Goal: Transaction & Acquisition: Purchase product/service

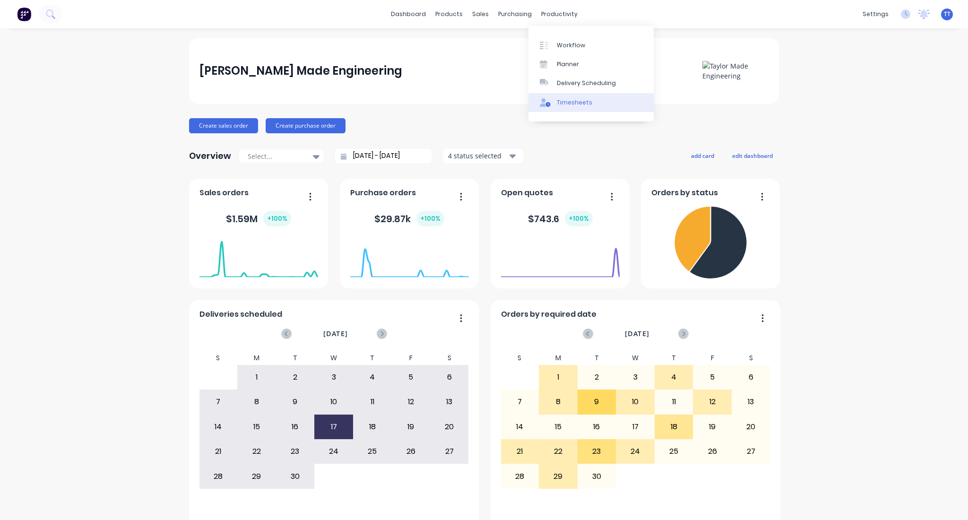
click at [569, 99] on div "Timesheets" at bounding box center [574, 102] width 35 height 9
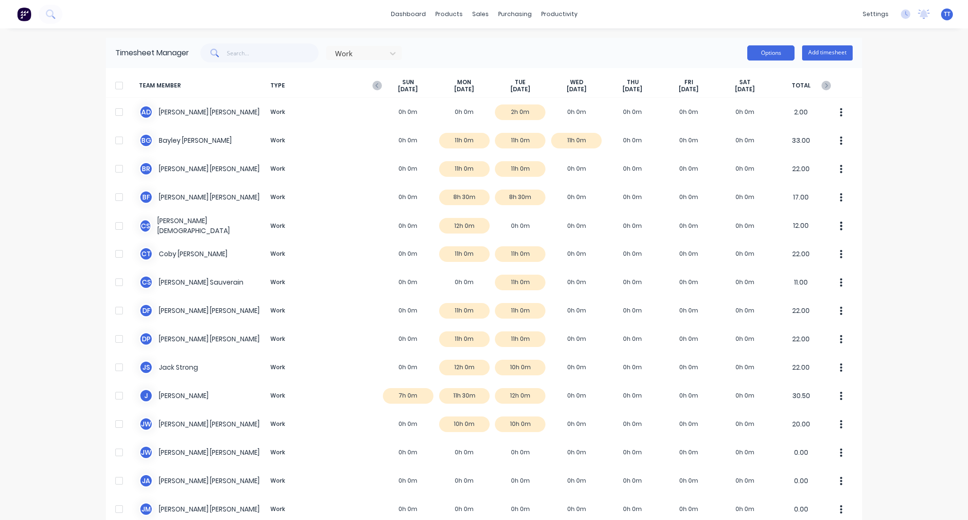
click at [772, 53] on button "Options" at bounding box center [770, 52] width 47 height 15
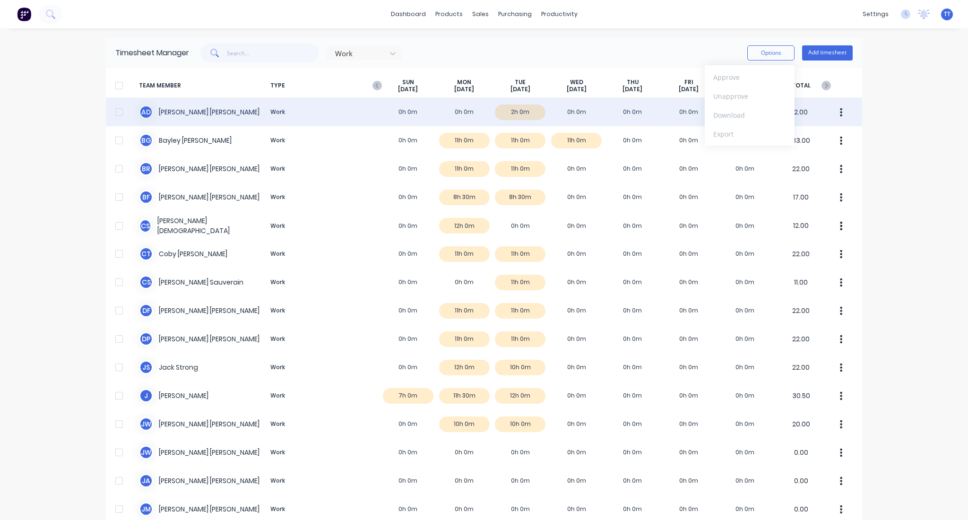
click at [111, 112] on div at bounding box center [119, 112] width 19 height 19
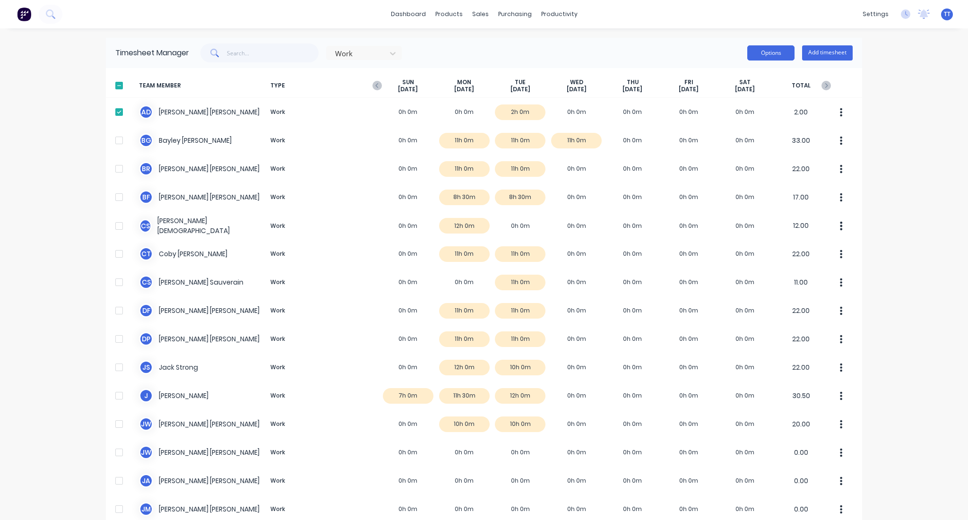
click at [764, 55] on button "Options" at bounding box center [770, 52] width 47 height 15
click at [117, 82] on div at bounding box center [119, 85] width 19 height 19
click at [116, 85] on div at bounding box center [119, 85] width 19 height 19
click at [769, 54] on button "Options" at bounding box center [770, 52] width 47 height 15
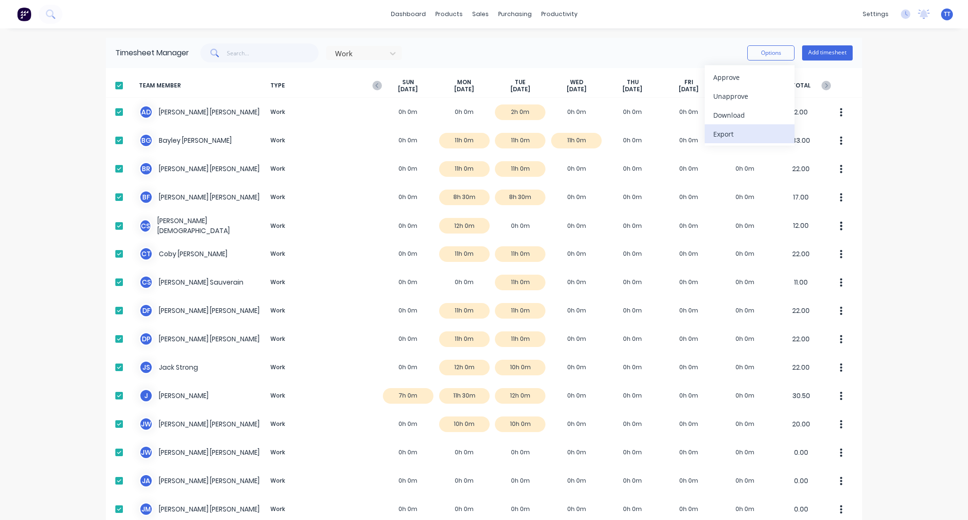
click at [720, 135] on div "Export" at bounding box center [749, 134] width 73 height 14
click at [729, 113] on div "Download" at bounding box center [749, 115] width 73 height 14
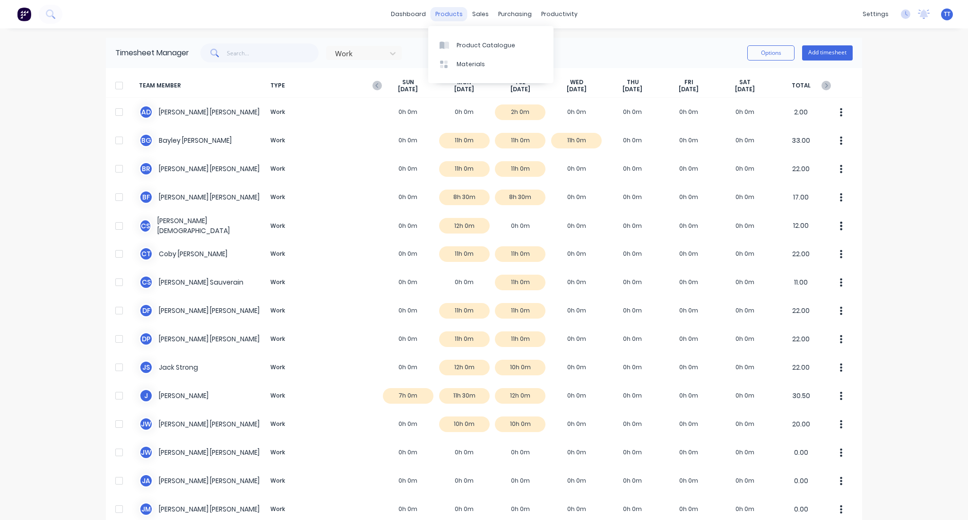
click at [436, 16] on div "products" at bounding box center [448, 14] width 37 height 14
click at [475, 15] on div "sales" at bounding box center [480, 14] width 26 height 14
click at [494, 47] on div "Sales Orders" at bounding box center [510, 45] width 39 height 9
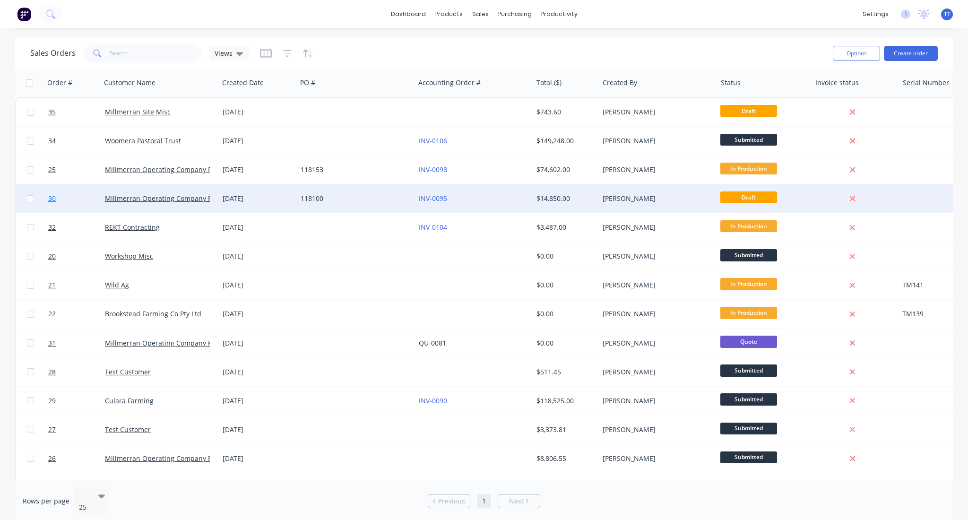
click at [54, 199] on span "30" at bounding box center [52, 198] width 8 height 9
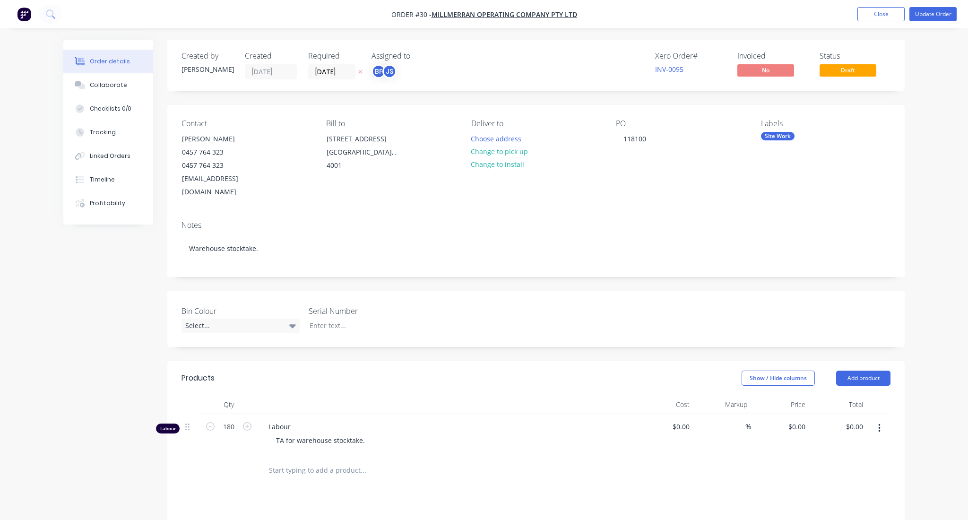
type input "$66.00"
type input "13.64"
type input "$75.00"
type input "$13,500.00"
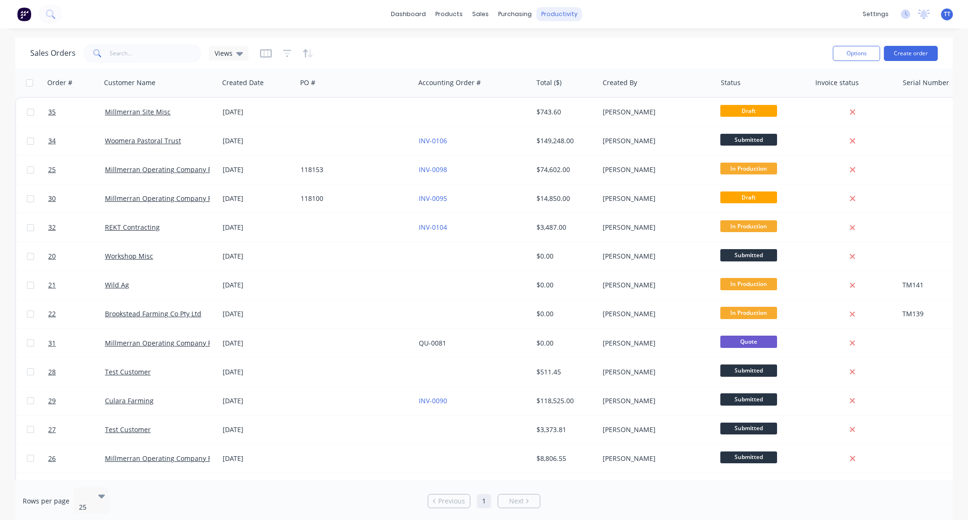
drag, startPoint x: 215, startPoint y: 10, endPoint x: 562, endPoint y: 16, distance: 347.8
click at [562, 16] on div "productivity" at bounding box center [559, 14] width 46 height 14
click at [569, 60] on div "Planner" at bounding box center [572, 64] width 22 height 9
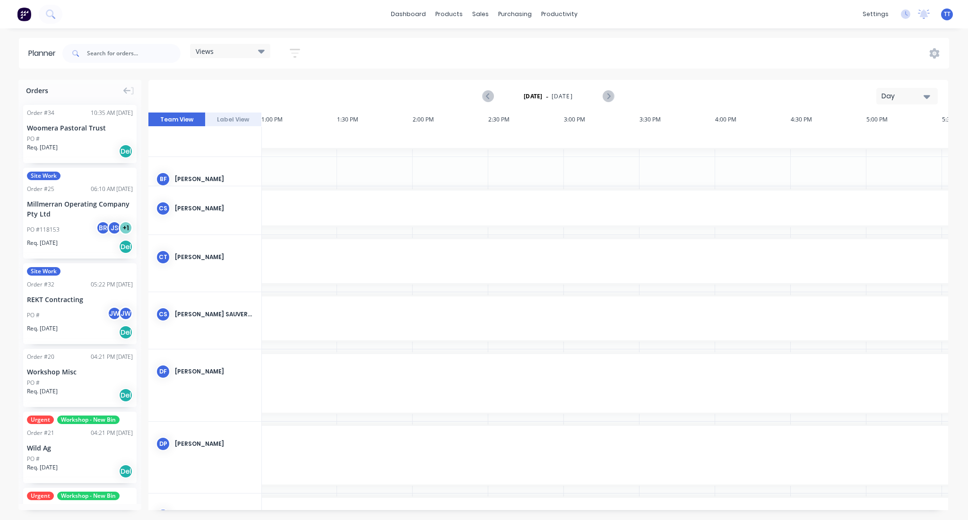
scroll to position [252, 1966]
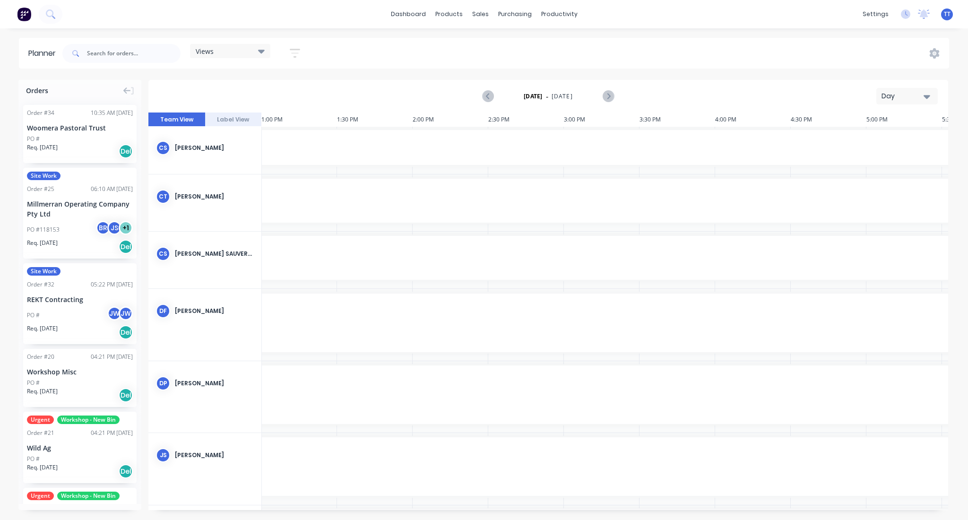
click at [924, 94] on icon "button" at bounding box center [926, 96] width 7 height 10
click at [863, 159] on div "Month" at bounding box center [890, 159] width 94 height 19
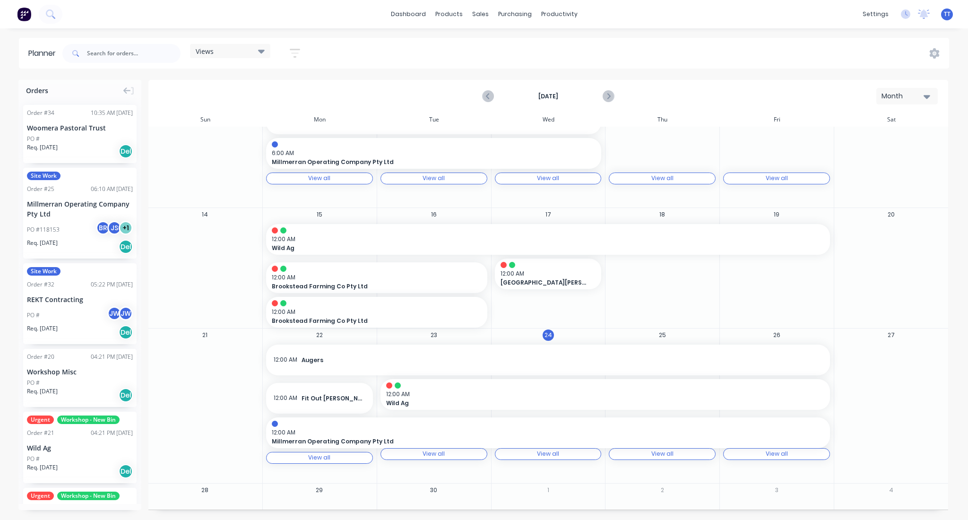
scroll to position [0, 0]
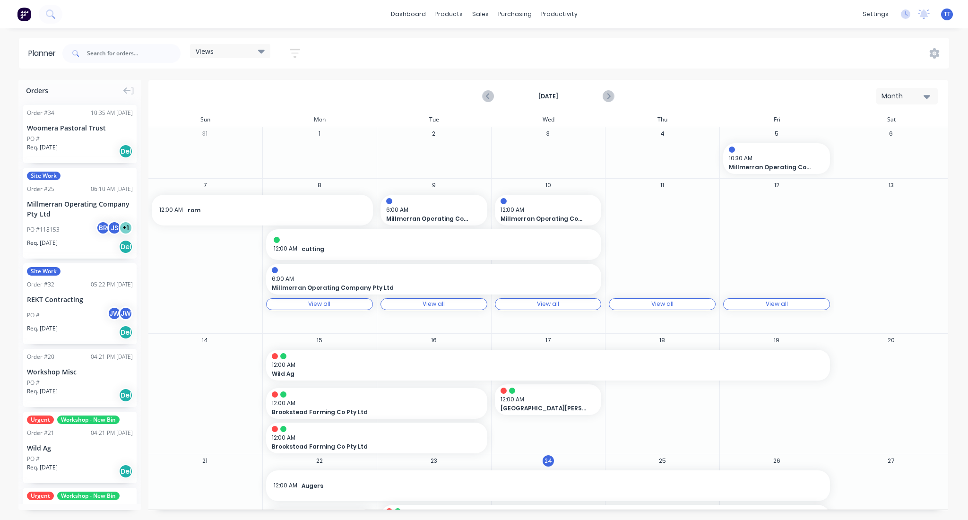
click at [919, 97] on div "Month" at bounding box center [902, 96] width 43 height 10
click at [887, 140] on div "Week" at bounding box center [890, 140] width 94 height 19
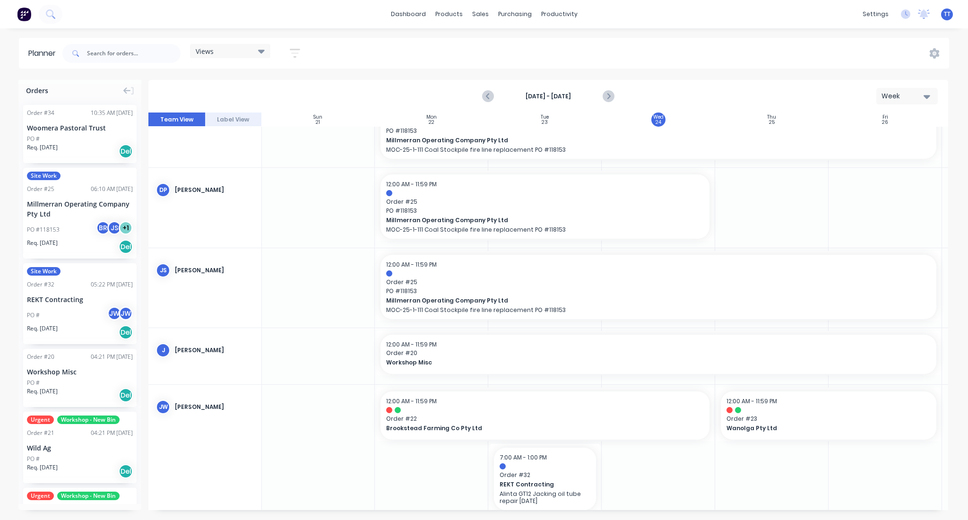
scroll to position [756, 0]
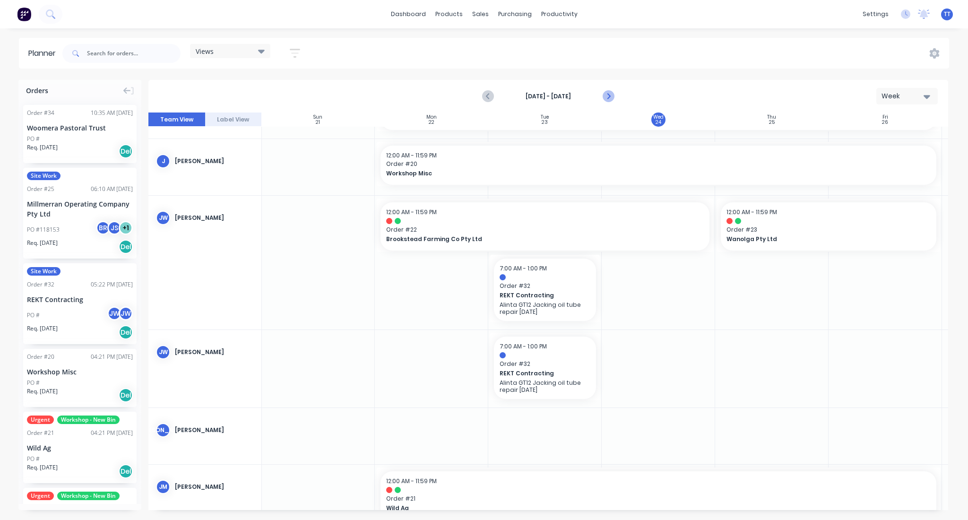
click at [605, 95] on icon "Next page" at bounding box center [607, 96] width 11 height 11
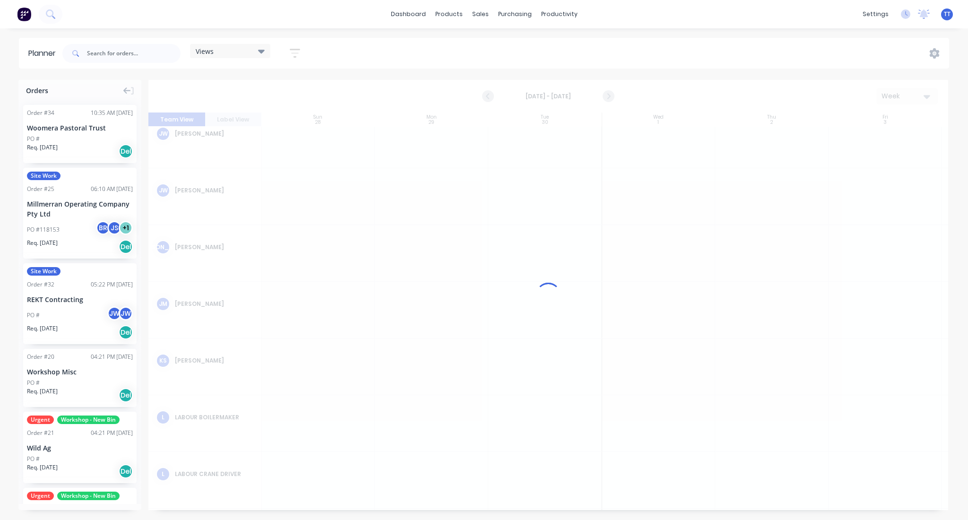
scroll to position [671, 0]
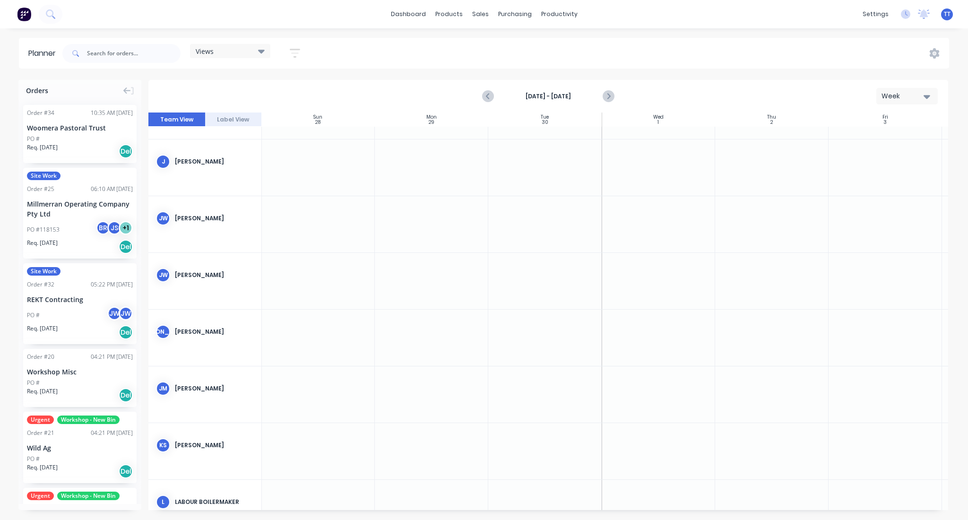
click at [526, 269] on div at bounding box center [544, 281] width 113 height 56
click at [555, 290] on div at bounding box center [544, 281] width 113 height 56
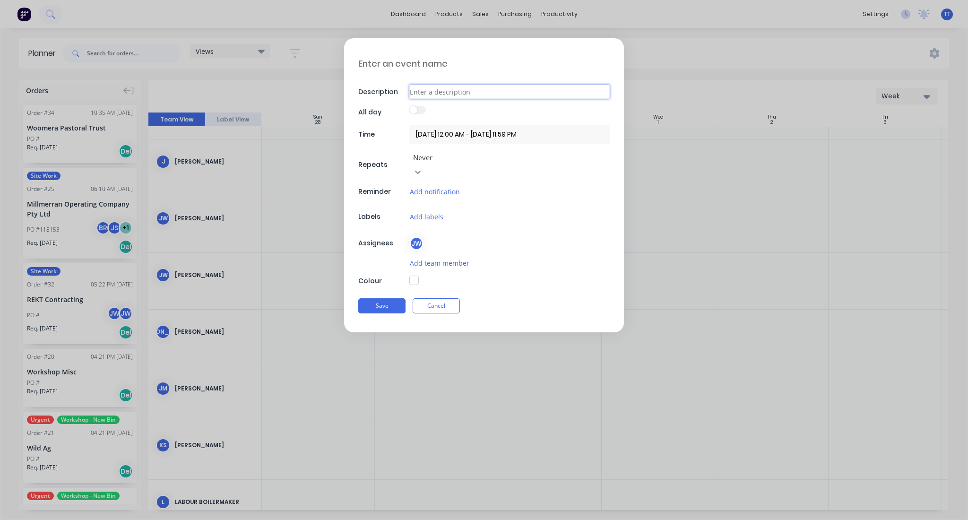
click at [436, 93] on input at bounding box center [509, 92] width 200 height 14
type input "Away"
click at [482, 134] on input "30/09/2025 12:00 AM - 30/09/2025 11:59 PM" at bounding box center [509, 134] width 200 height 18
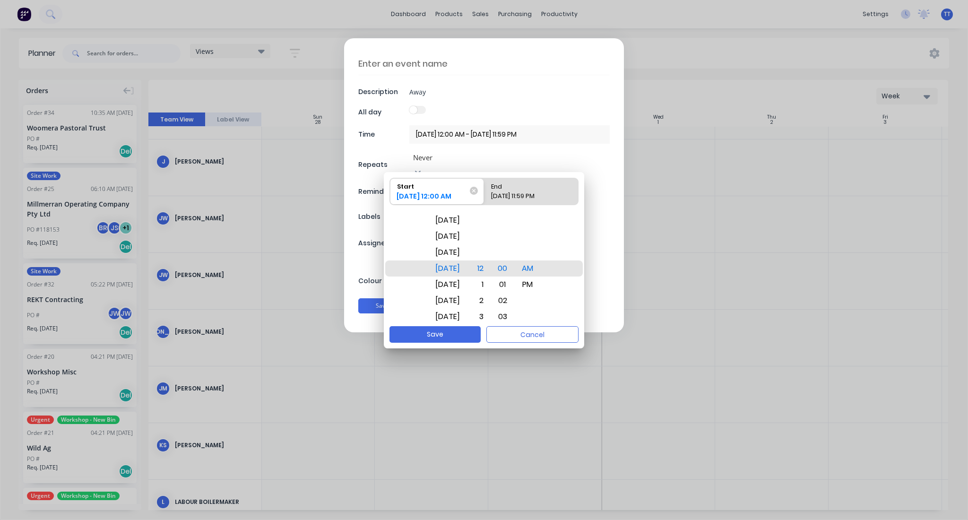
click at [517, 188] on div "End" at bounding box center [526, 184] width 78 height 13
click at [484, 188] on input "End 30/09/2025 11:59 PM" at bounding box center [484, 191] width 0 height 26
radio input "true"
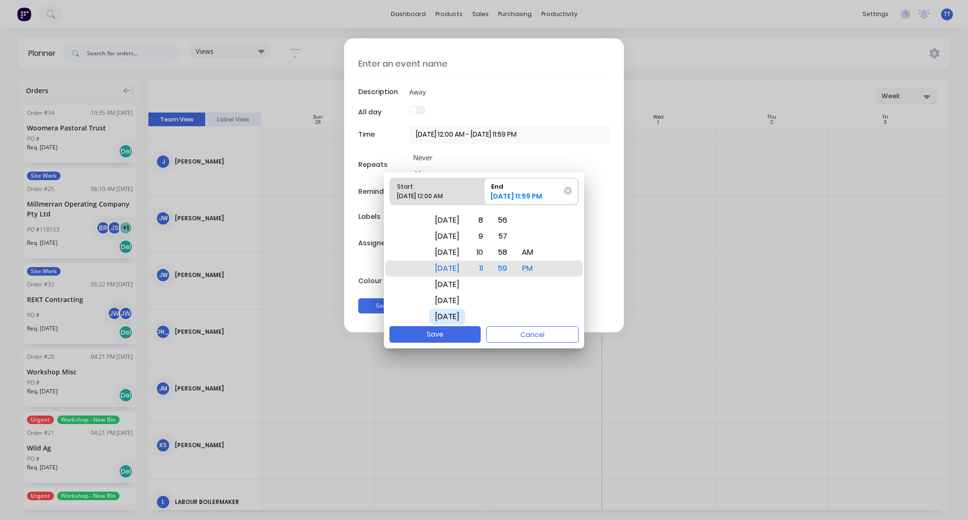
click at [454, 312] on div "Mon Oct 6" at bounding box center [447, 317] width 36 height 16
click at [445, 283] on div "Tue Oct 7" at bounding box center [447, 284] width 36 height 16
click at [489, 237] on div "7" at bounding box center [478, 236] width 21 height 16
click at [513, 268] on div "00" at bounding box center [502, 268] width 21 height 16
click at [444, 329] on button "Save" at bounding box center [434, 334] width 91 height 17
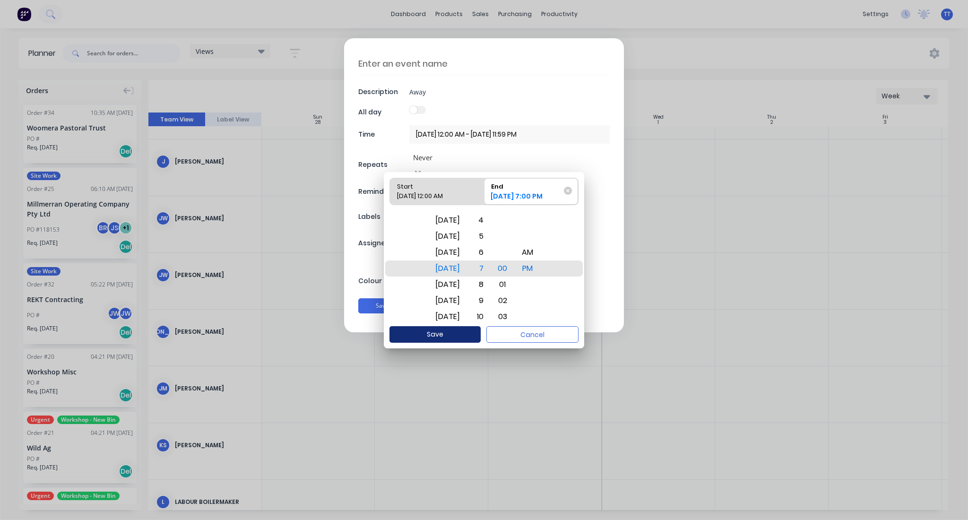
type input "30/09/2025 12:00 AM - 07/10/2025 7:00 PM"
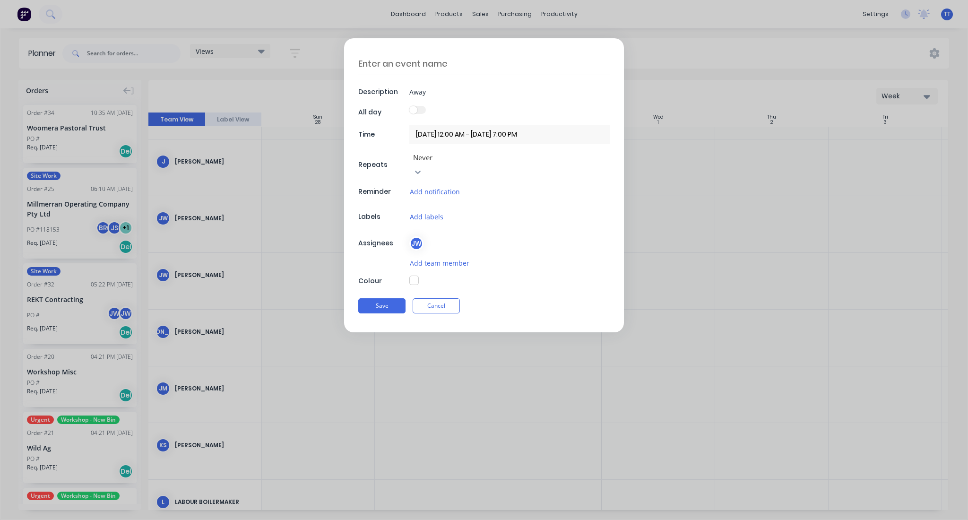
click at [418, 211] on button "Add labels" at bounding box center [426, 216] width 34 height 11
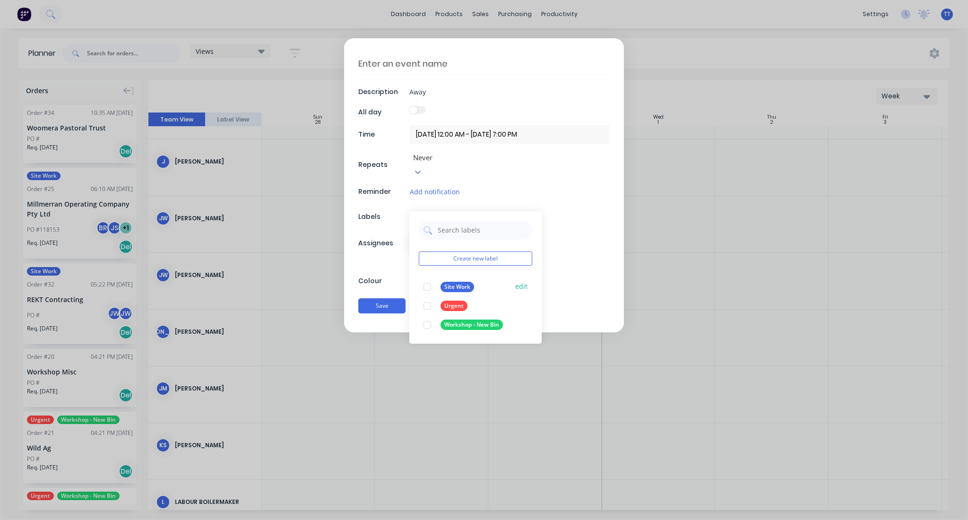
click at [457, 282] on div "Site Work" at bounding box center [457, 287] width 34 height 10
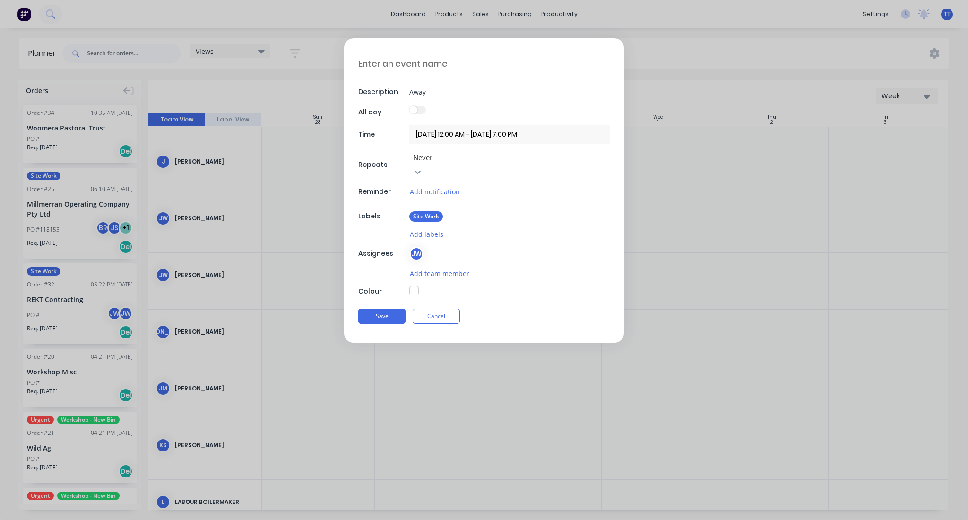
click at [576, 278] on div "Description Away All day Time 30/09/2025 12:00 AM - 07/10/2025 7:00 PM Repeats …" at bounding box center [484, 190] width 280 height 304
click at [384, 309] on button "Save" at bounding box center [381, 316] width 47 height 15
click at [416, 110] on span at bounding box center [413, 110] width 8 height 8
click at [418, 63] on textarea at bounding box center [483, 63] width 251 height 23
type textarea "[PERSON_NAME] away"
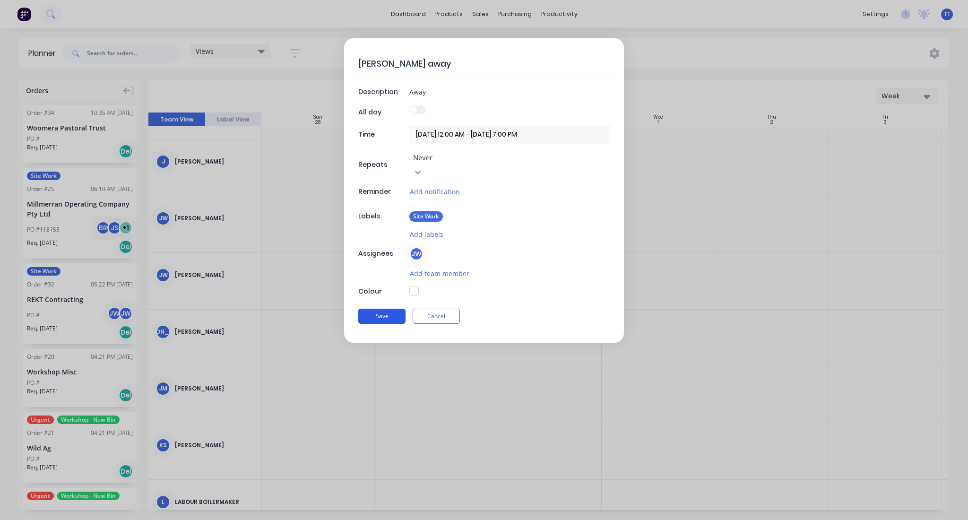
click at [387, 309] on button "Save" at bounding box center [381, 316] width 47 height 15
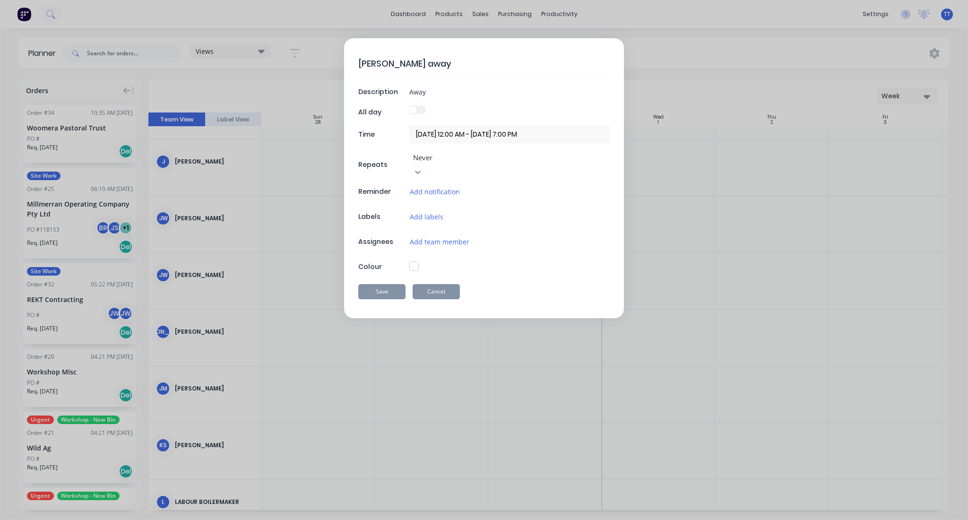
type input "30/09/2025 12:00 AM - 30/09/2025 11:59 PM"
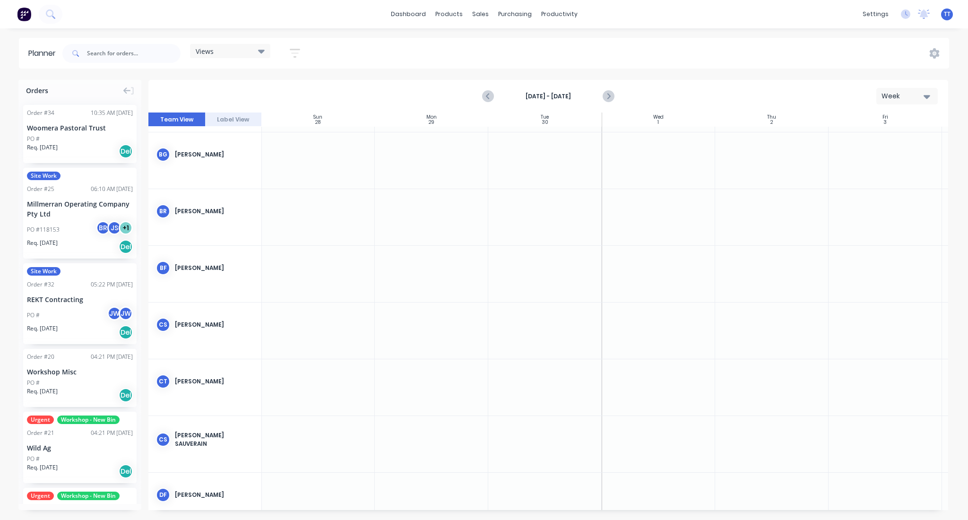
scroll to position [0, 0]
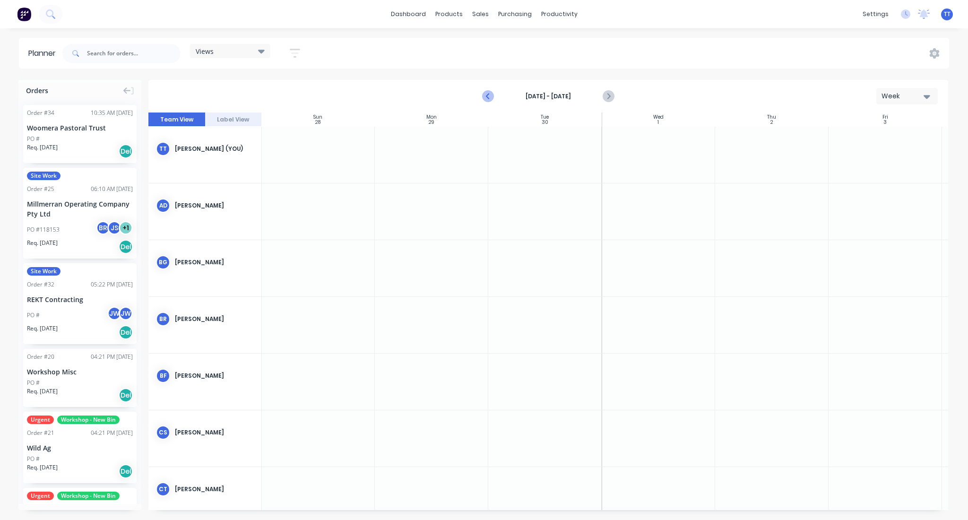
click at [488, 97] on icon "Previous page" at bounding box center [488, 97] width 4 height 8
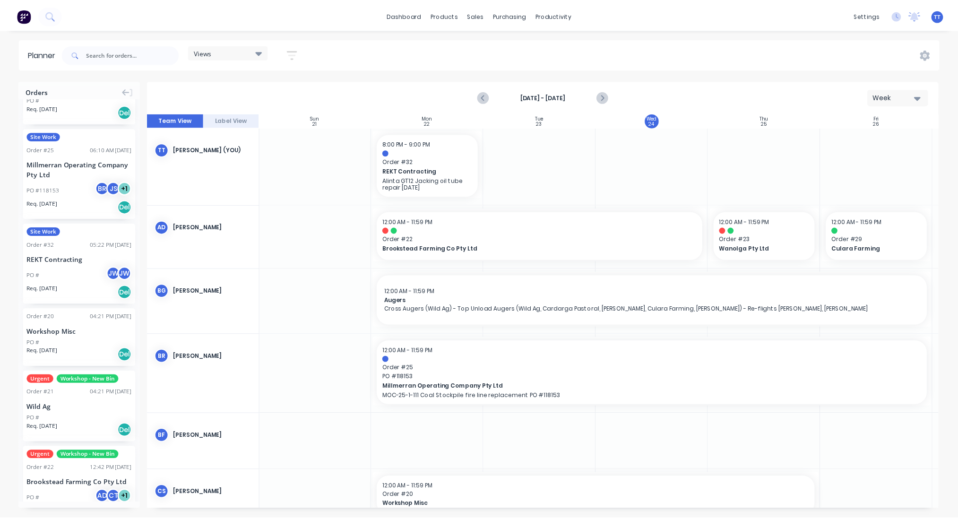
scroll to position [0, 0]
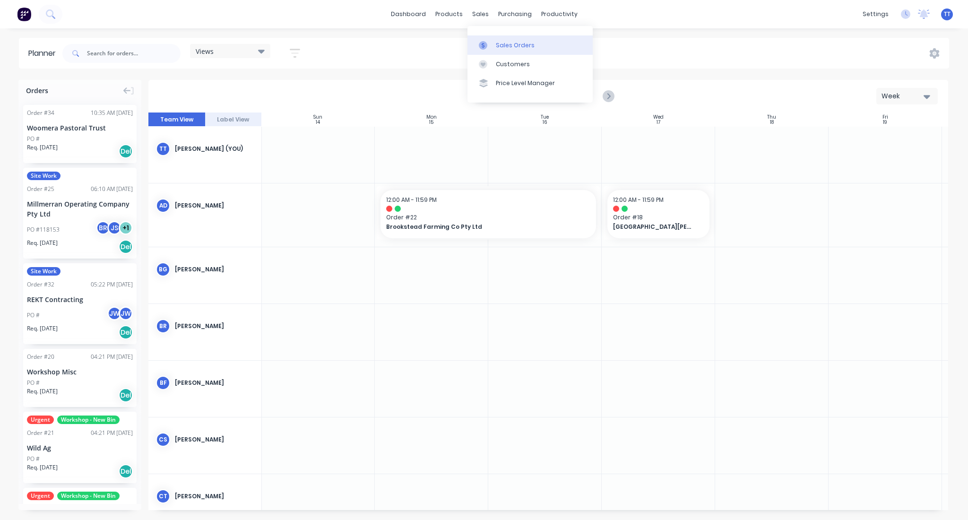
click at [500, 44] on div "Sales Orders" at bounding box center [515, 45] width 39 height 9
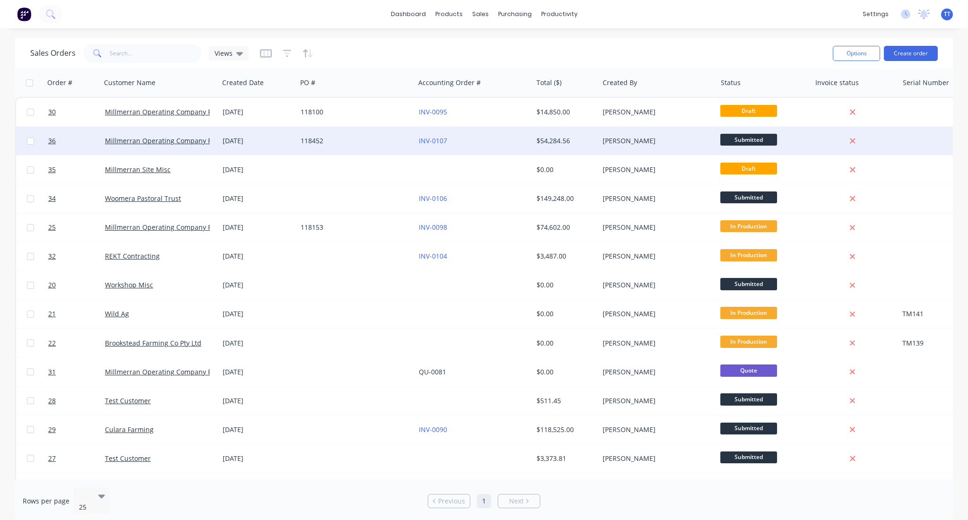
click at [241, 134] on div "[DATE]" at bounding box center [258, 141] width 78 height 28
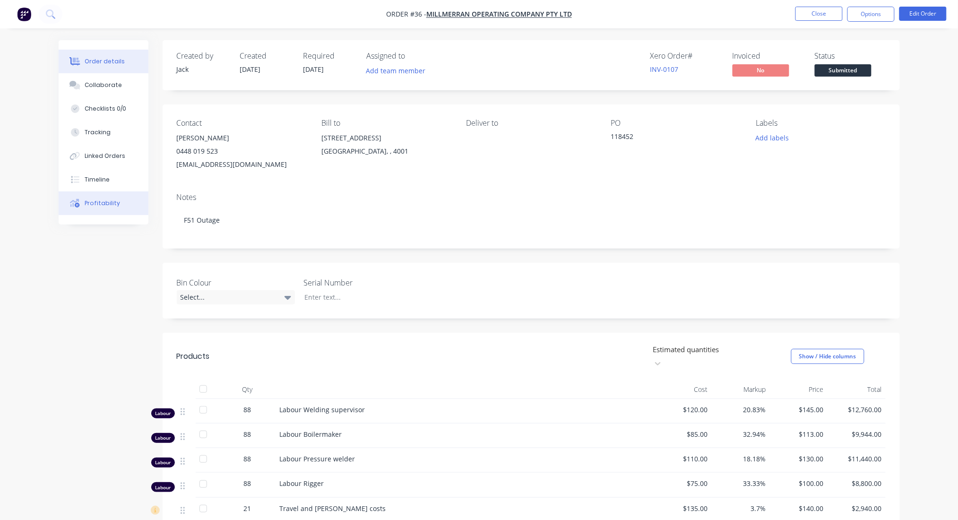
click at [113, 205] on div "Profitability" at bounding box center [102, 203] width 35 height 9
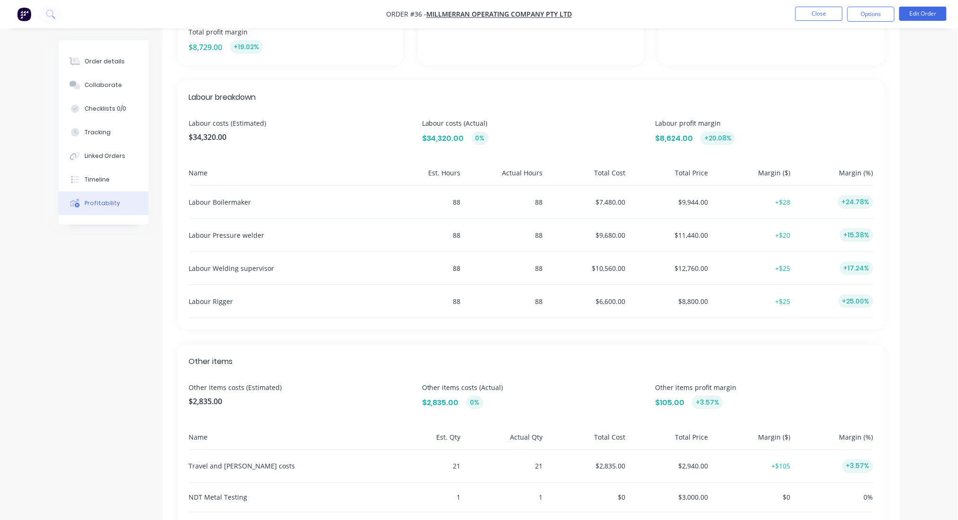
scroll to position [270, 0]
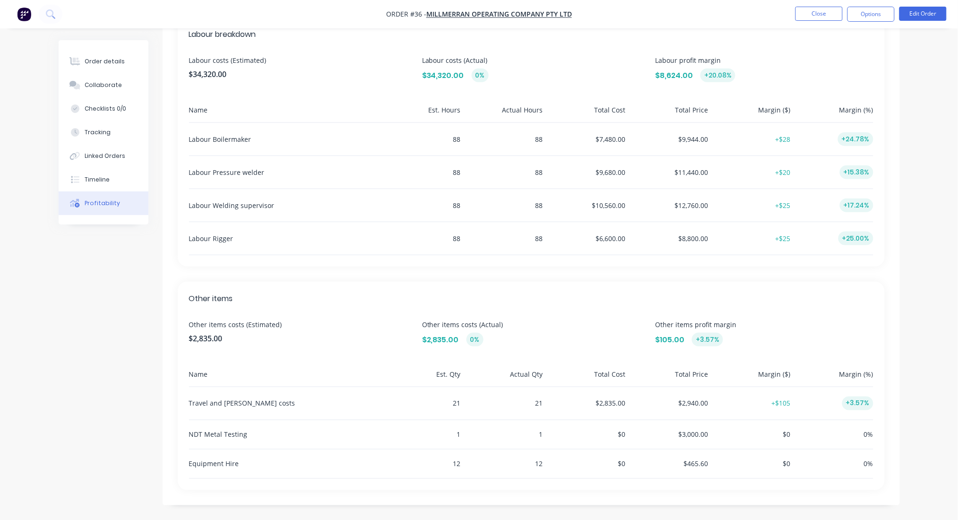
click at [784, 433] on div "$0" at bounding box center [751, 434] width 79 height 29
click at [627, 434] on div "NDT Metal Testing 1 1 $0 $3,000.00 $0 0%" at bounding box center [531, 434] width 684 height 29
click at [919, 8] on button "Edit Order" at bounding box center [922, 14] width 47 height 14
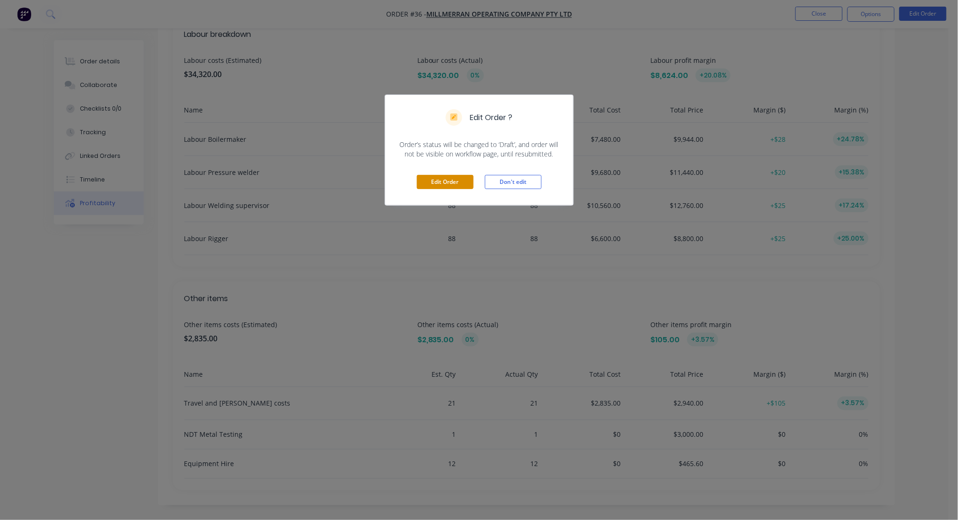
click at [453, 181] on button "Edit Order" at bounding box center [445, 182] width 57 height 14
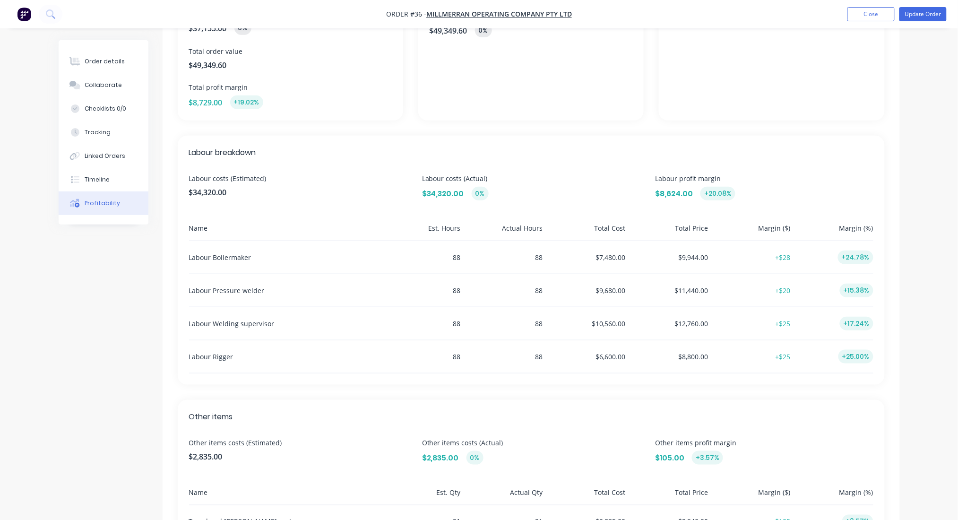
scroll to position [81, 0]
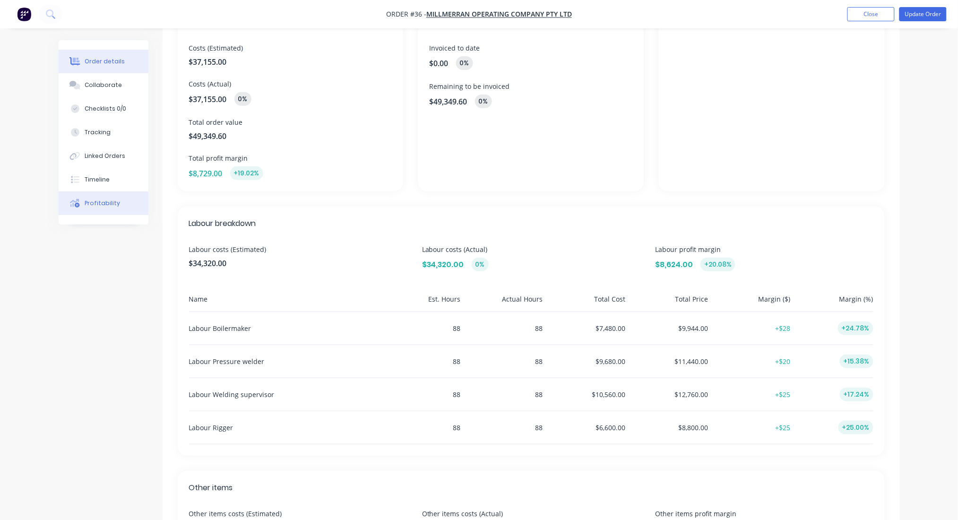
click at [120, 61] on div "Order details" at bounding box center [105, 61] width 40 height 9
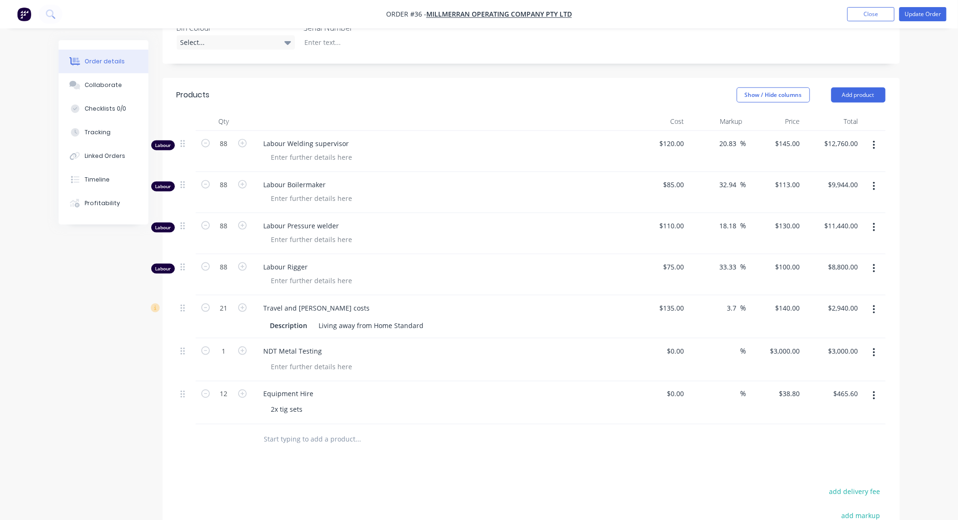
scroll to position [333, 0]
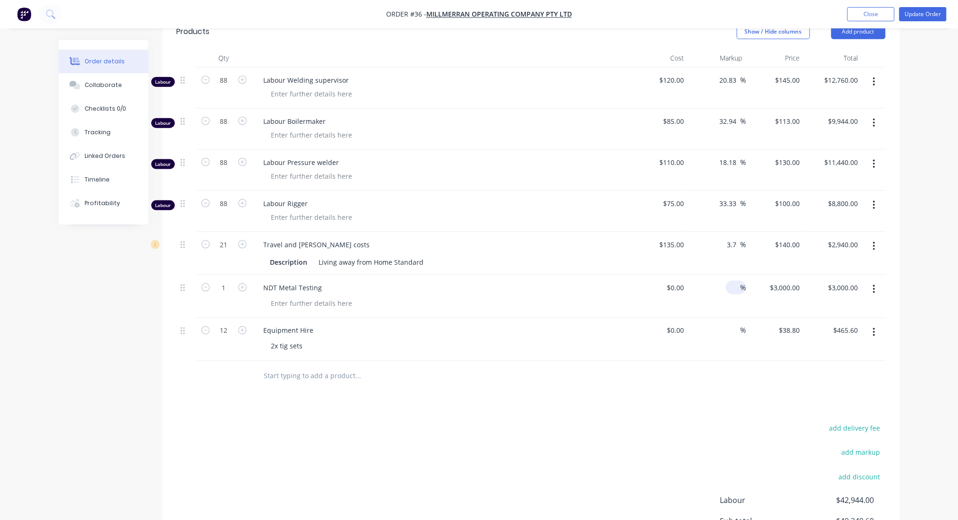
click at [735, 281] on input at bounding box center [735, 288] width 11 height 14
type input "10"
type input "0"
type input "$0.00"
click at [790, 281] on div "0 0" at bounding box center [796, 288] width 15 height 14
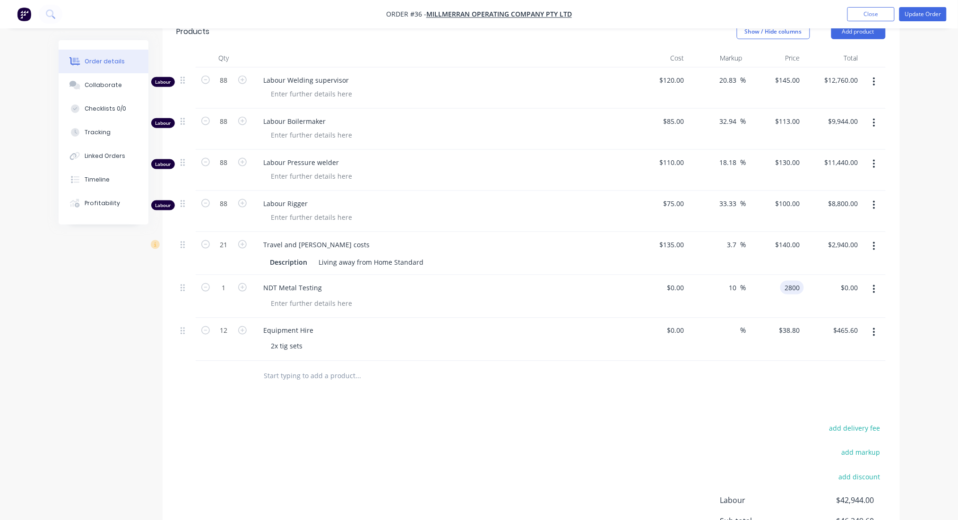
type input "$2,800.00"
type input "2800.00"
type input "2800"
type input "$2,800.00"
click at [796, 281] on input "2800" at bounding box center [786, 288] width 34 height 14
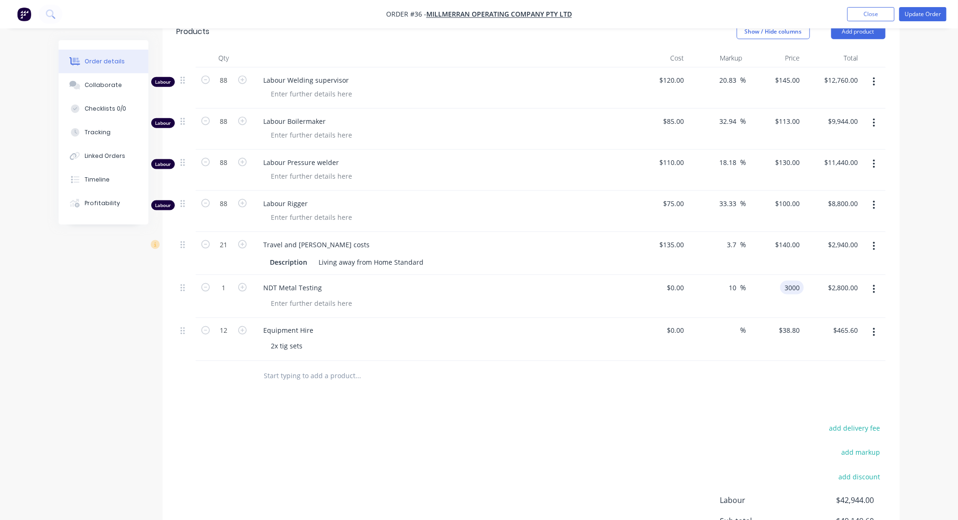
type input "$3,000.00"
type input "3000.00"
type input "0"
type input "$3,000.00"
click at [678, 281] on input "0" at bounding box center [677, 288] width 22 height 14
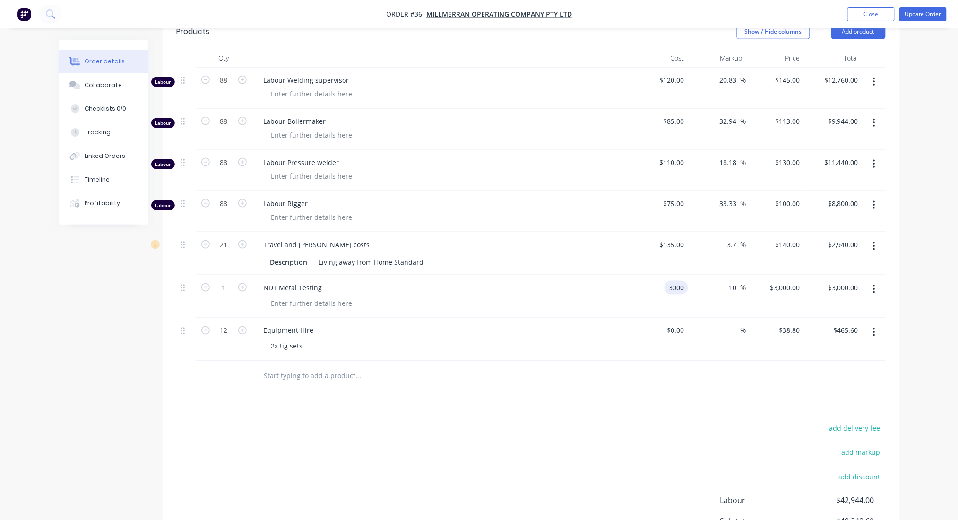
type input "$3,000.00"
type input "$3,300.00"
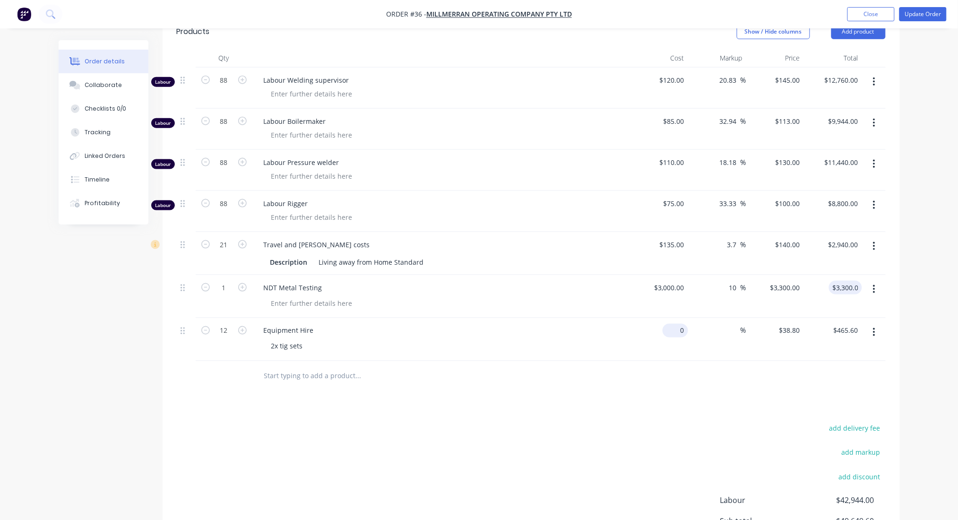
click at [680, 324] on input "0" at bounding box center [677, 331] width 22 height 14
type input "$38.80"
type input "38.8"
click at [677, 324] on input "$38.80" at bounding box center [676, 331] width 26 height 14
type input "38.8"
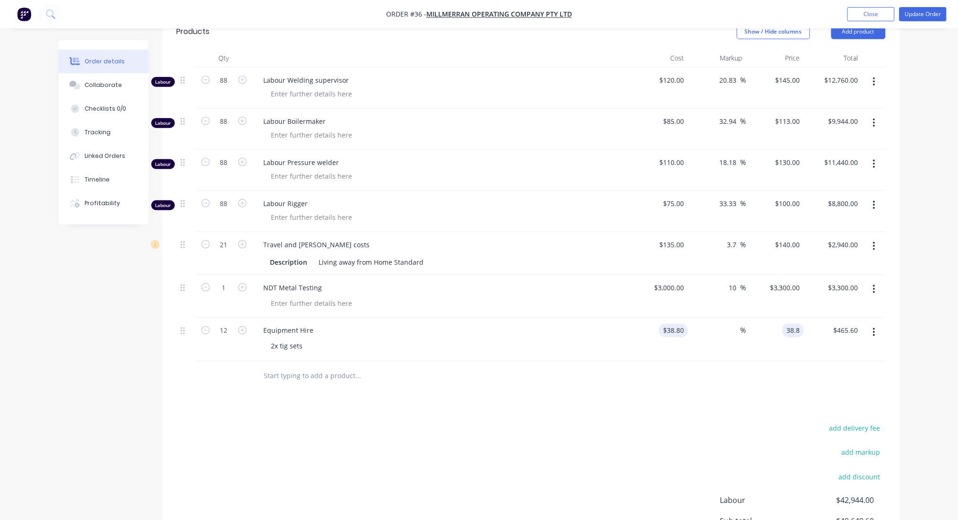
type input "$38.80"
type input "$0.00"
click at [715, 391] on div "Products Show / Hide columns Add product Qty Cost Markup Price Total Labour 88 …" at bounding box center [531, 317] width 737 height 604
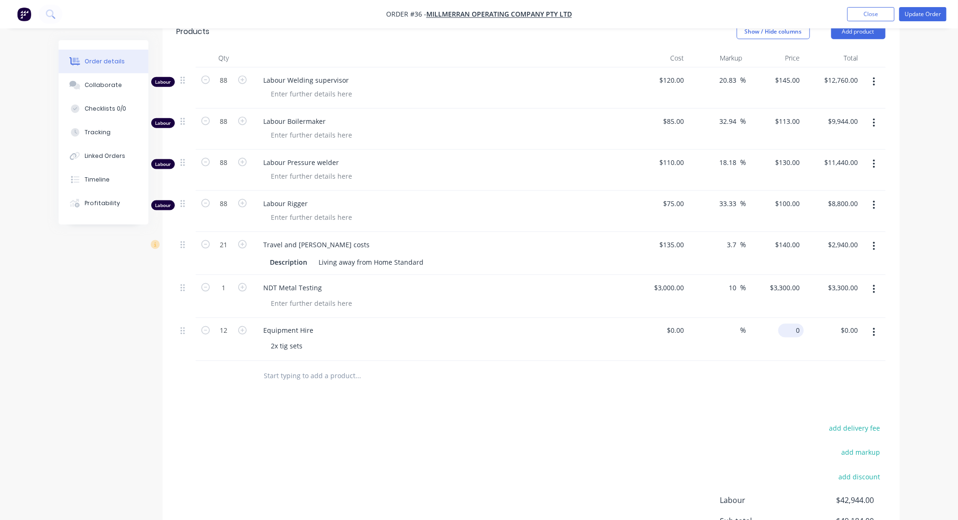
click at [792, 324] on div "0 $0.00" at bounding box center [791, 331] width 26 height 14
click at [834, 364] on div at bounding box center [531, 376] width 709 height 31
type input "$38.80"
type input "$465.60"
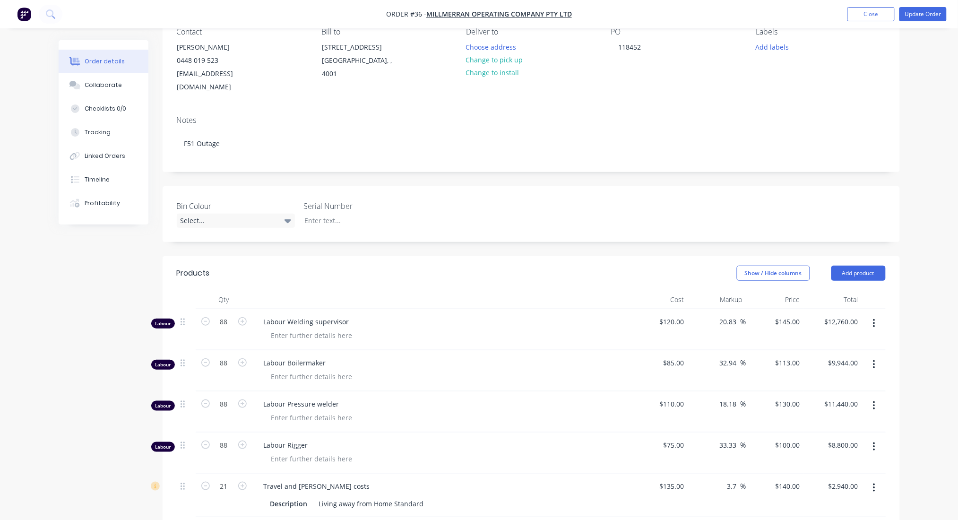
scroll to position [18, 0]
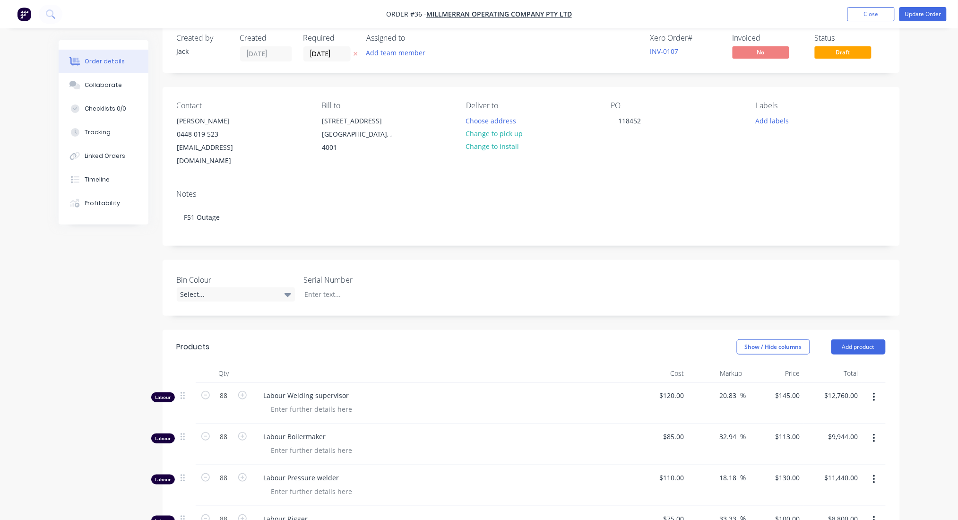
click at [918, 292] on div "Order details Collaborate Checklists 0/0 Tracking Linked Orders Timeline Profit…" at bounding box center [479, 465] width 958 height 966
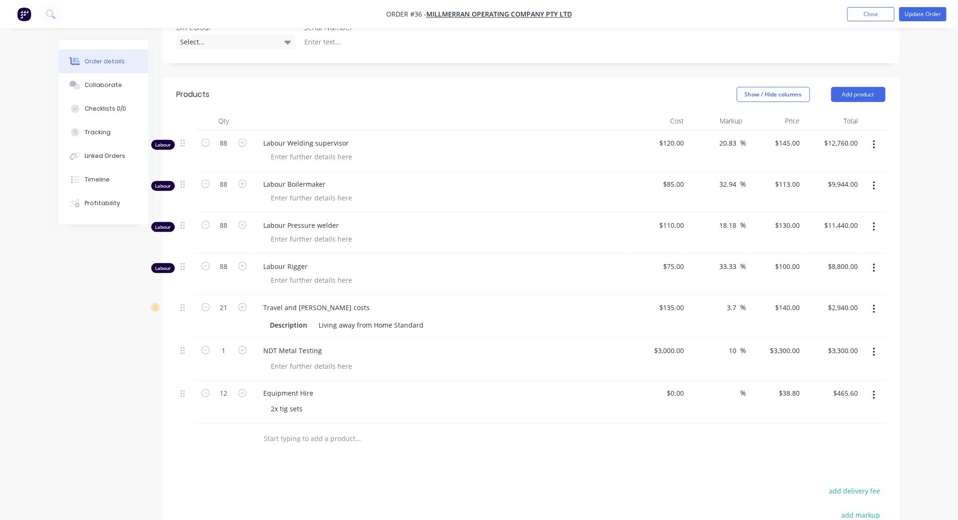
scroll to position [270, 0]
click at [928, 250] on div "Order details Collaborate Checklists 0/0 Tracking Linked Orders Timeline Profit…" at bounding box center [479, 213] width 958 height 966
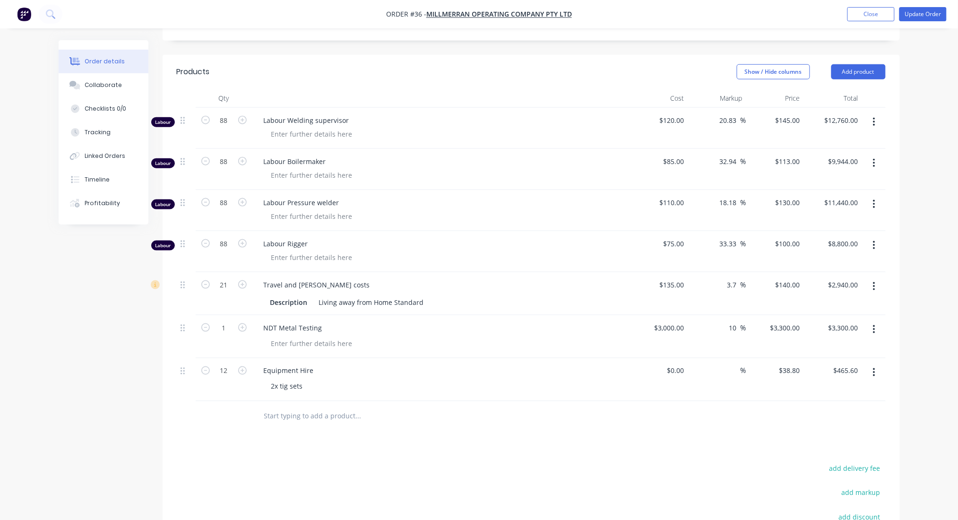
scroll to position [278, 0]
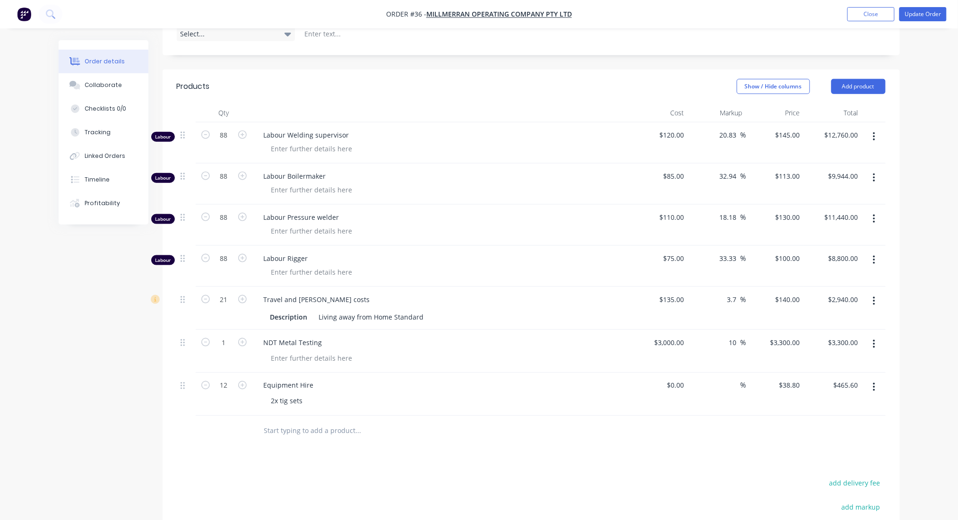
click at [933, 122] on div "Order details Collaborate Checklists 0/0 Tracking Linked Orders Timeline Profit…" at bounding box center [479, 205] width 958 height 966
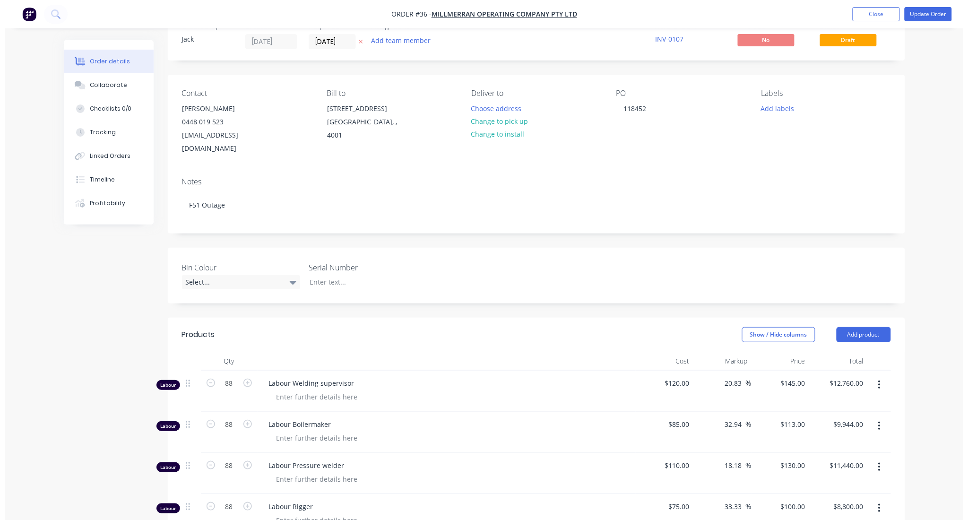
scroll to position [0, 0]
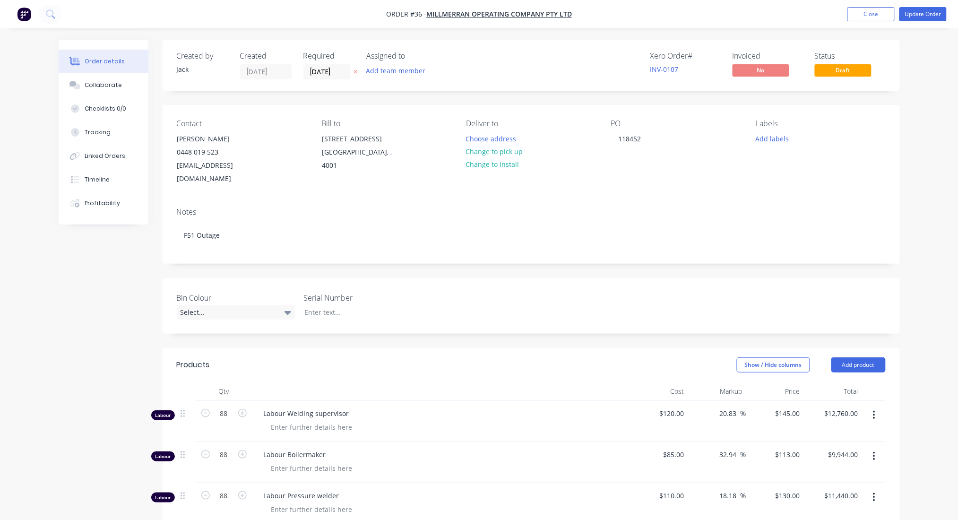
click at [465, 255] on div "Created by Jack Created 24/09/25 Required 24/09/25 Assigned to Add team member …" at bounding box center [531, 496] width 737 height 912
click at [24, 19] on img "button" at bounding box center [24, 14] width 14 height 14
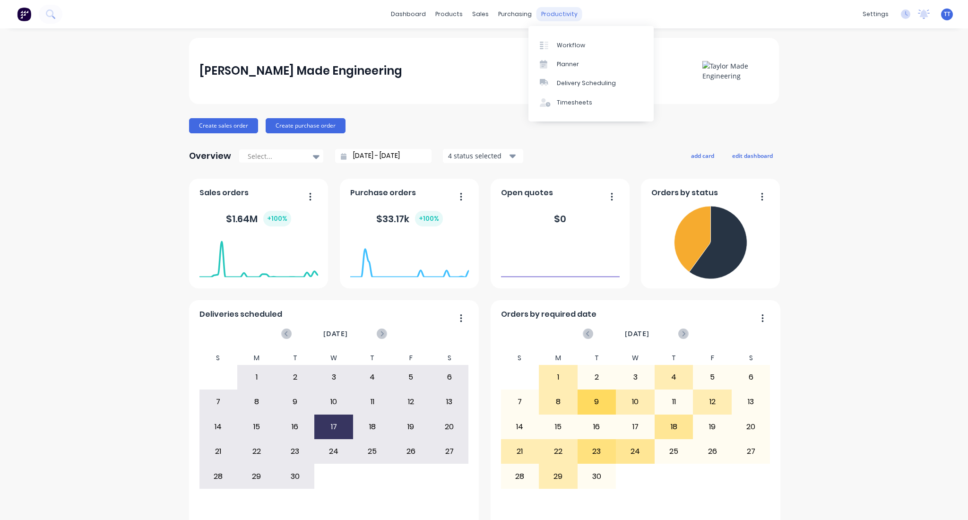
click at [557, 11] on div "productivity" at bounding box center [559, 14] width 46 height 14
click at [571, 63] on div "Planner" at bounding box center [568, 64] width 22 height 9
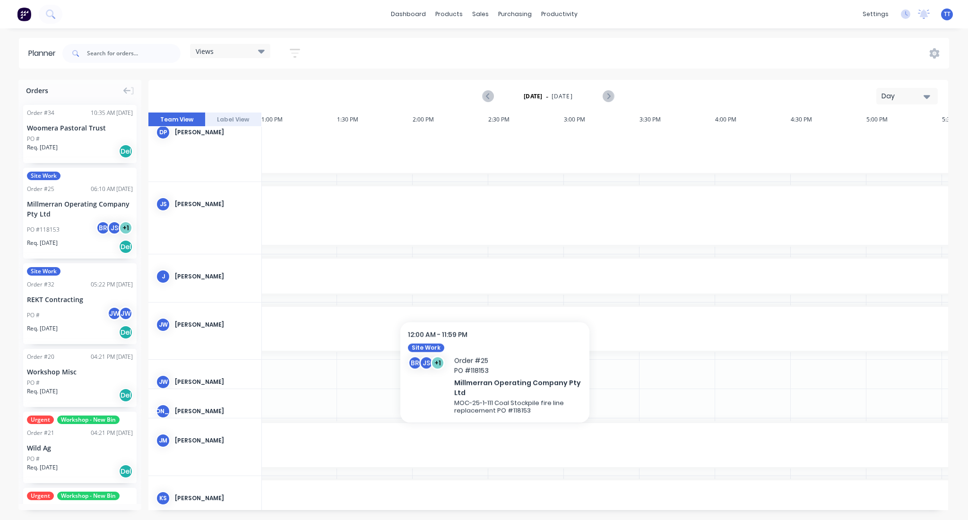
scroll to position [567, 1966]
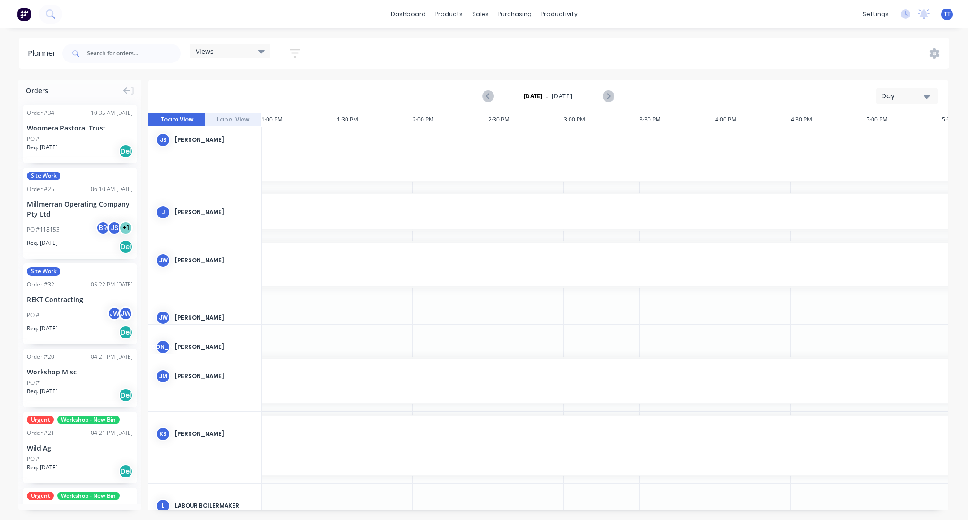
click at [924, 96] on icon "button" at bounding box center [926, 96] width 7 height 10
click at [874, 138] on div "Week" at bounding box center [890, 140] width 94 height 19
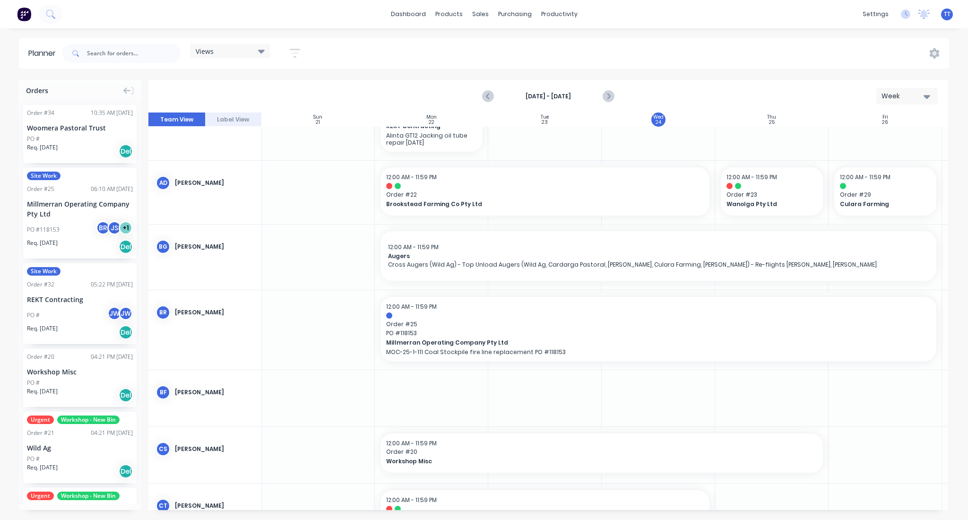
scroll to position [63, 0]
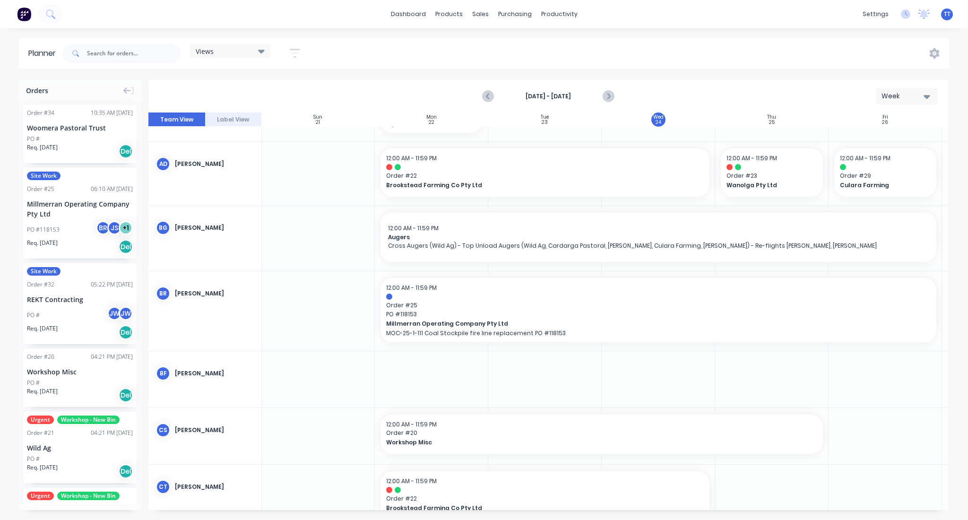
click at [260, 50] on icon at bounding box center [261, 52] width 7 height 4
click at [300, 54] on icon "button" at bounding box center [295, 53] width 10 height 12
click at [283, 87] on icon "button" at bounding box center [284, 89] width 7 height 4
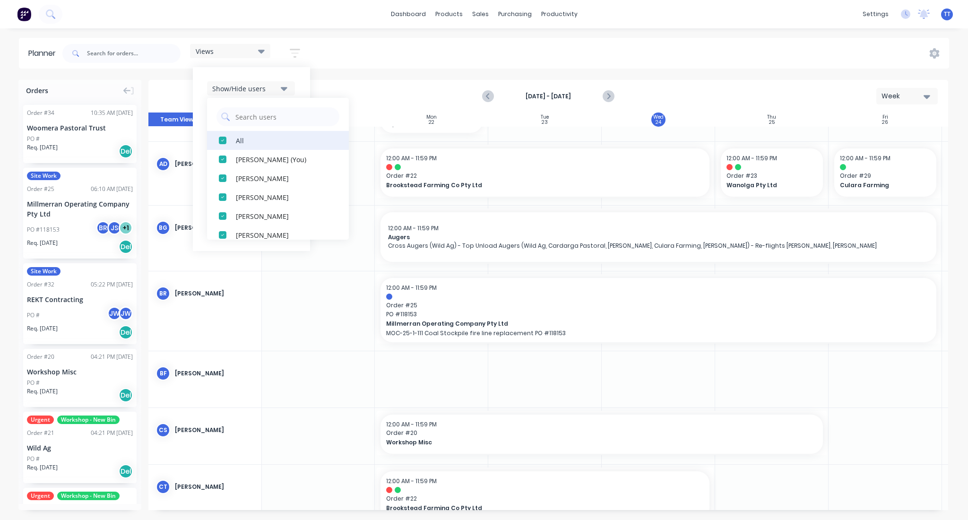
click at [265, 139] on div "All" at bounding box center [283, 140] width 95 height 10
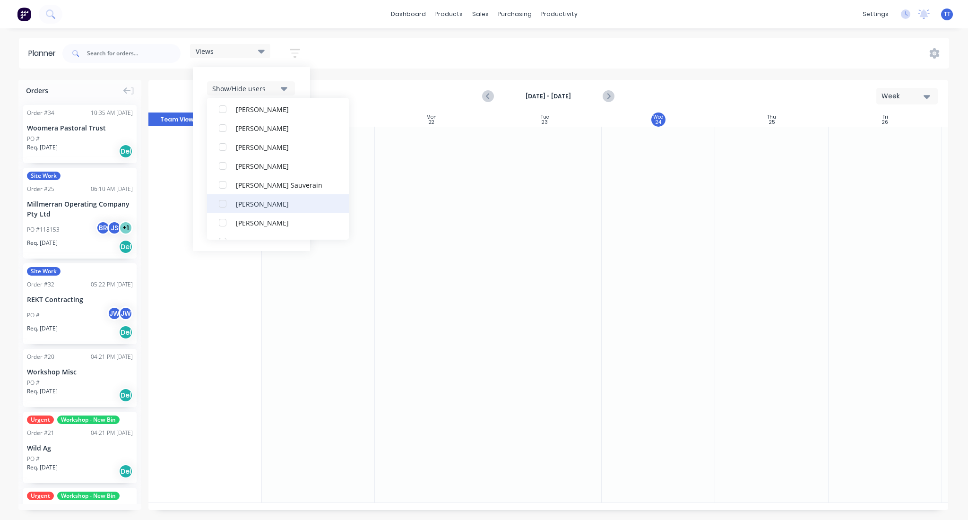
scroll to position [126, 0]
click at [295, 50] on icon "button" at bounding box center [295, 53] width 10 height 9
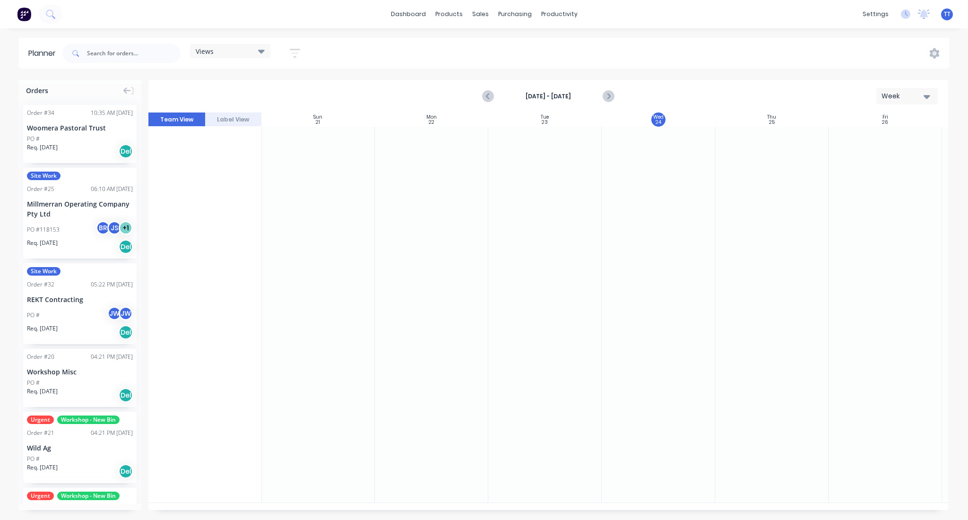
click at [299, 52] on icon "button" at bounding box center [295, 53] width 10 height 12
click at [285, 199] on icon "button" at bounding box center [284, 202] width 7 height 10
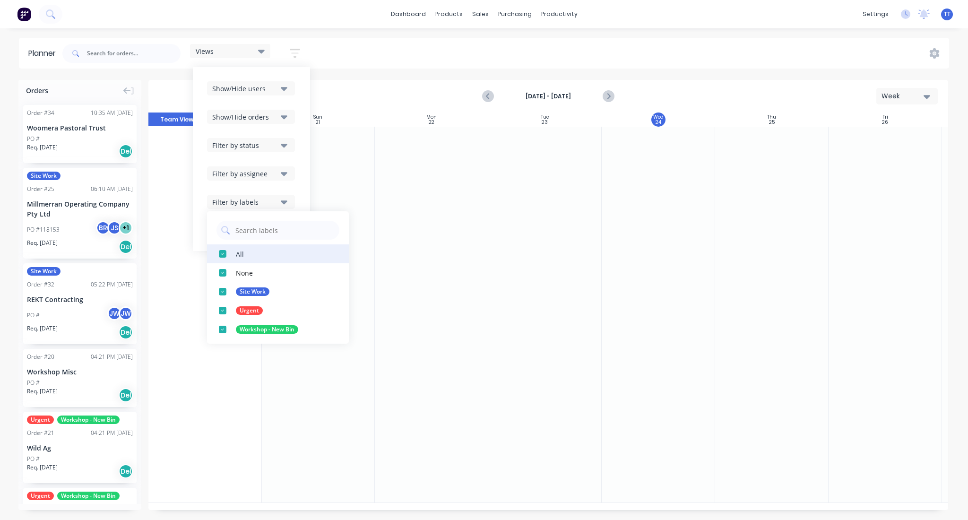
click at [245, 250] on button "All" at bounding box center [278, 253] width 142 height 19
click at [252, 290] on div "Site Work" at bounding box center [253, 291] width 34 height 9
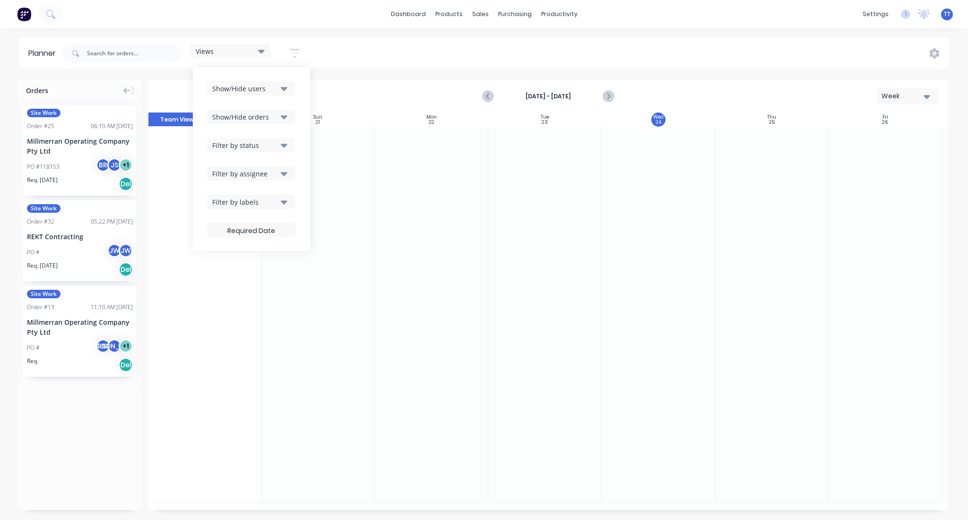
click at [269, 203] on div "Filter by labels" at bounding box center [245, 202] width 66 height 10
click at [252, 328] on div "Workshop - New Bin" at bounding box center [267, 329] width 62 height 9
click at [251, 291] on div "Site Work" at bounding box center [253, 291] width 34 height 9
click at [244, 290] on div "Site Work" at bounding box center [253, 291] width 34 height 9
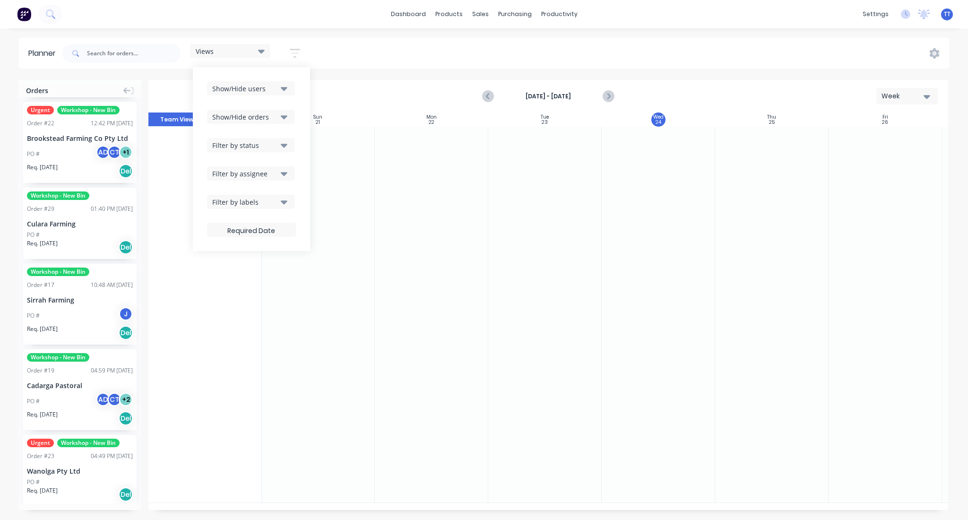
scroll to position [0, 0]
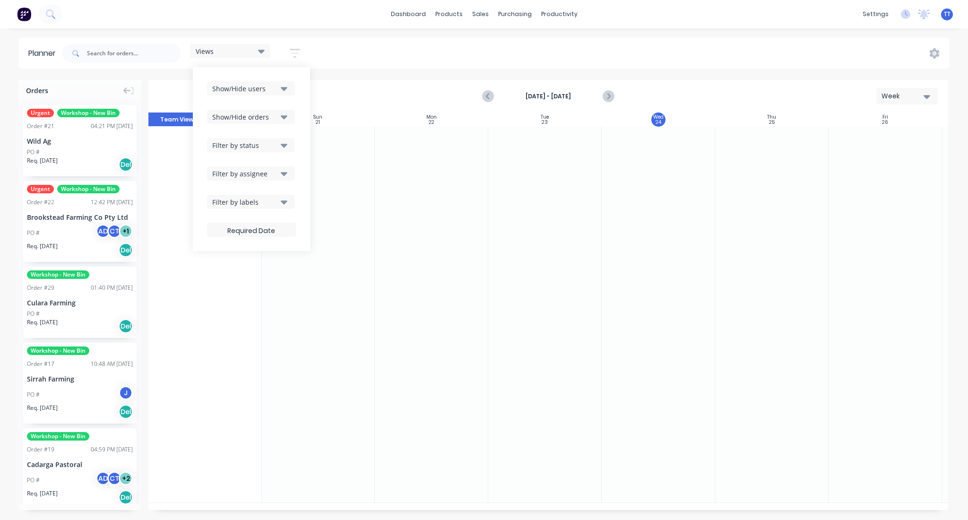
click at [251, 52] on div "Views" at bounding box center [230, 51] width 69 height 9
click at [260, 49] on icon at bounding box center [261, 51] width 7 height 10
click at [297, 50] on icon "button" at bounding box center [295, 53] width 10 height 9
click at [278, 90] on div "Show/Hide users" at bounding box center [245, 89] width 66 height 10
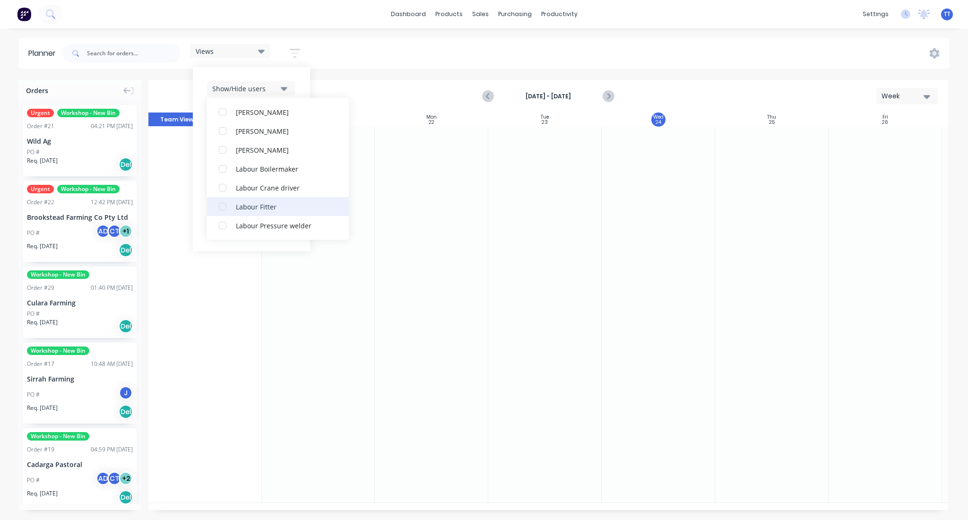
scroll to position [252, 0]
click at [245, 153] on div "[PERSON_NAME]" at bounding box center [283, 153] width 95 height 10
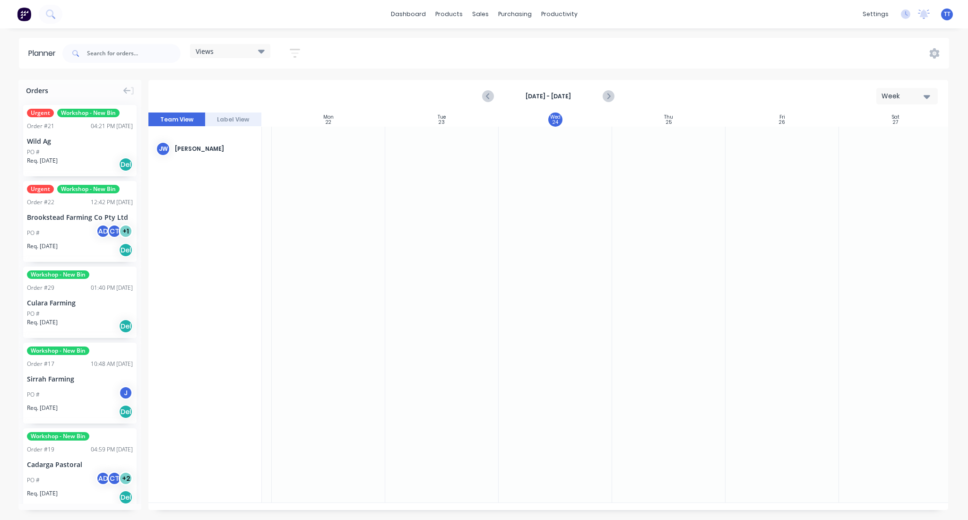
scroll to position [0, 107]
click at [900, 93] on div "Week" at bounding box center [902, 96] width 43 height 10
click at [874, 161] on div "Month" at bounding box center [890, 159] width 94 height 19
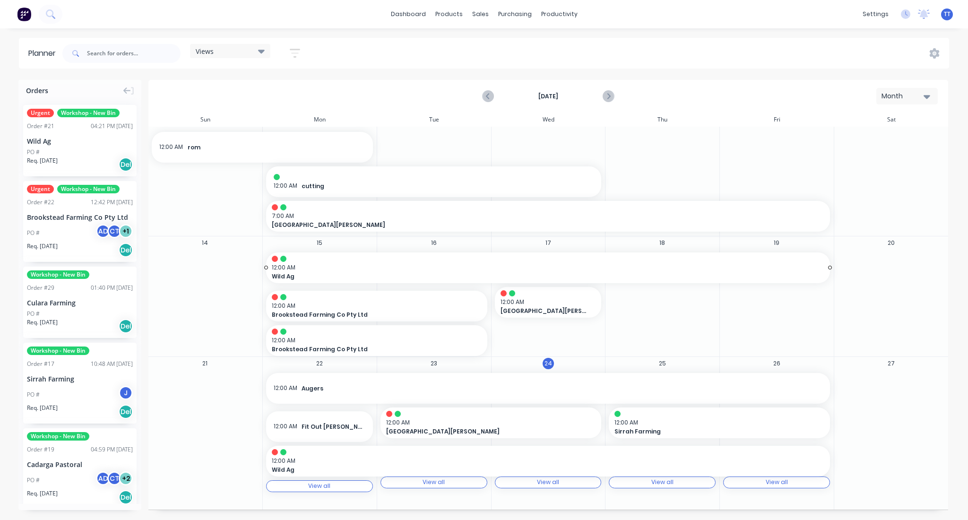
scroll to position [119, 0]
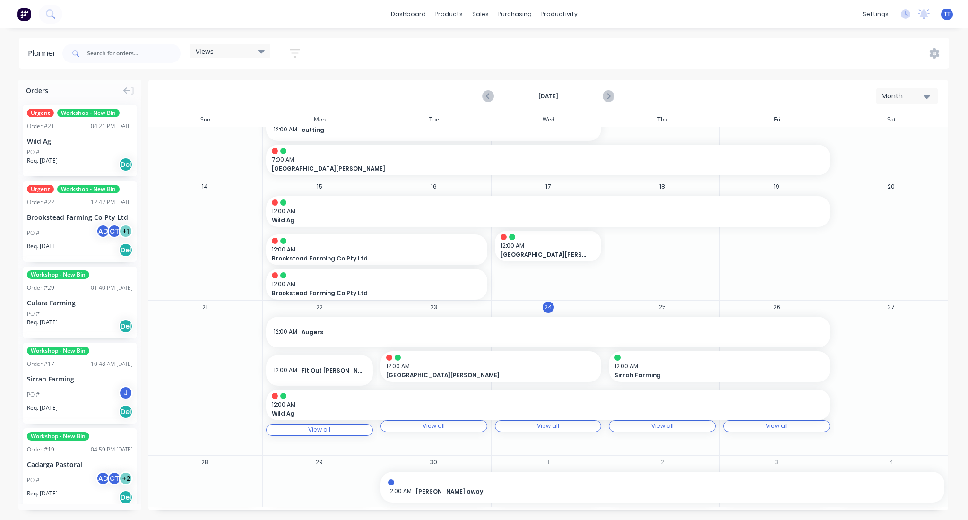
click at [298, 49] on icon "button" at bounding box center [295, 53] width 10 height 9
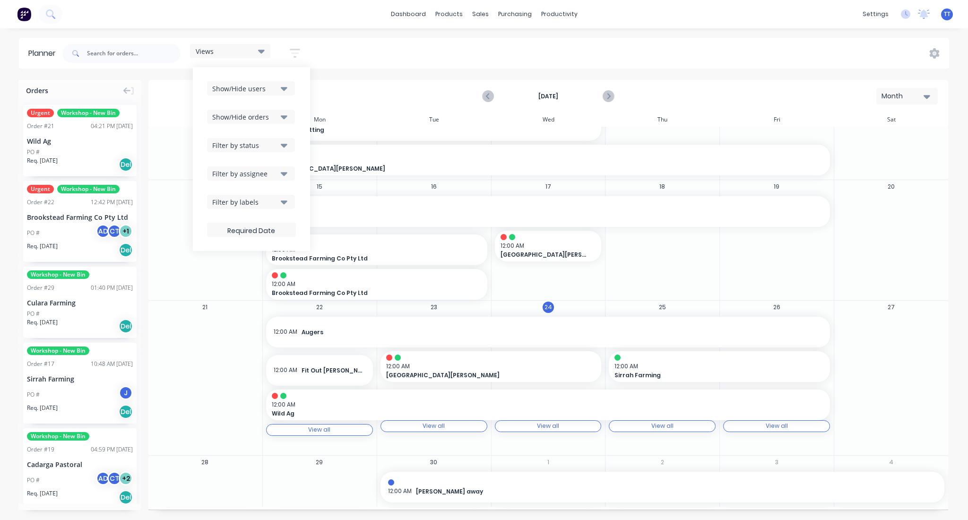
click at [260, 85] on div "Show/Hide users" at bounding box center [245, 89] width 66 height 10
click at [385, 43] on div "Views Save new view None (Default) edit Show/Hide users All Jeffrey Weber Tim T…" at bounding box center [504, 53] width 888 height 28
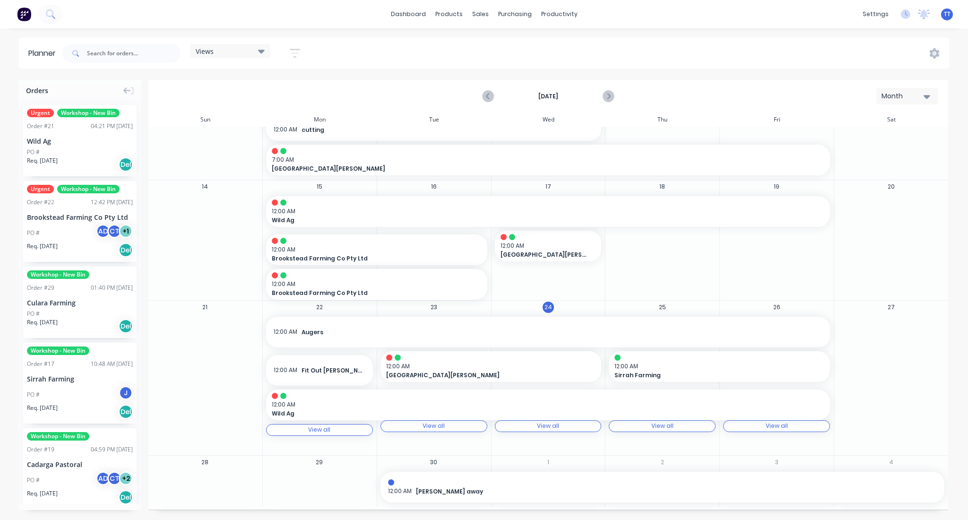
click at [488, 482] on div at bounding box center [662, 482] width 549 height 6
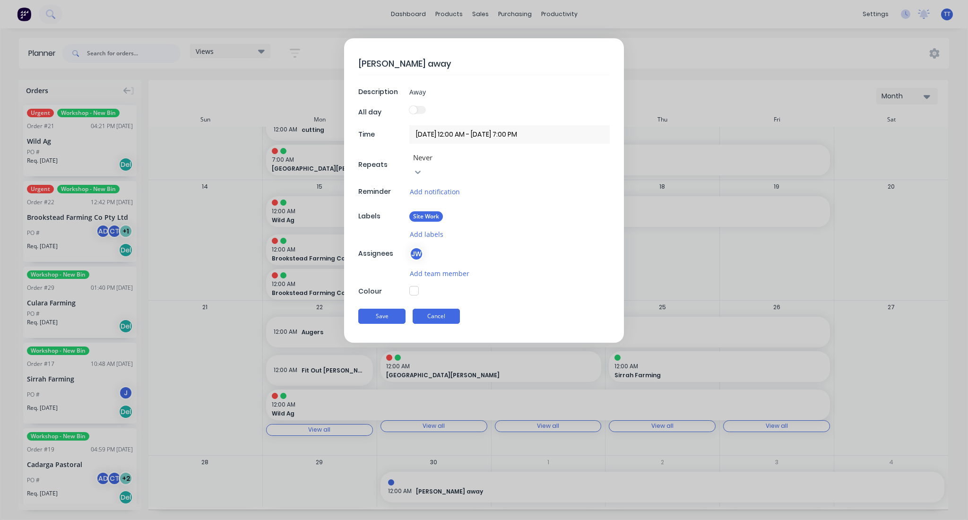
click at [443, 309] on button "Cancel" at bounding box center [436, 316] width 47 height 15
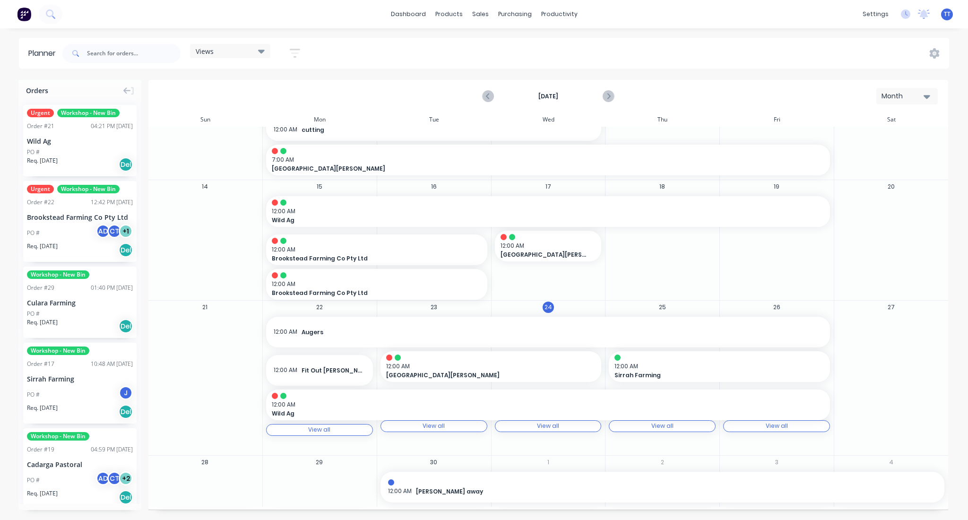
click at [311, 476] on div at bounding box center [319, 487] width 113 height 31
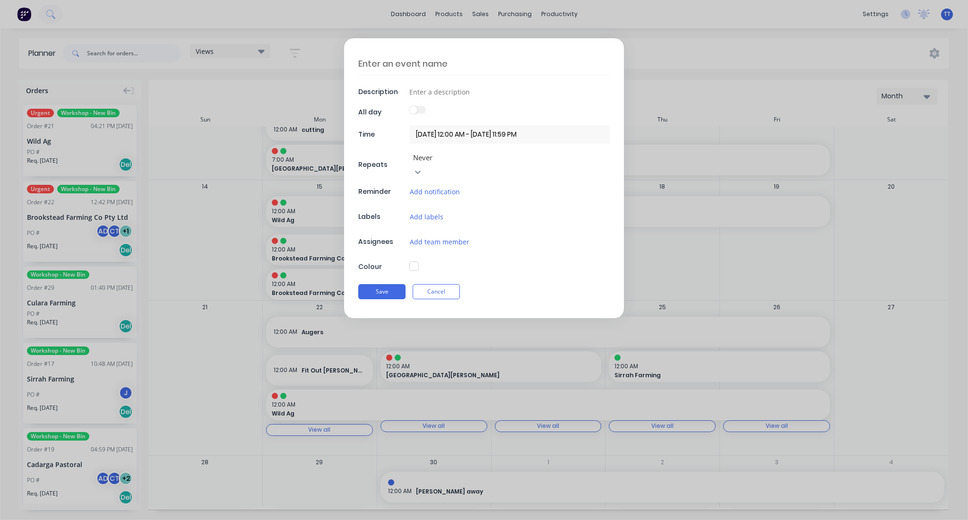
click at [428, 57] on textarea at bounding box center [483, 63] width 251 height 22
click at [447, 279] on div "Save Cancel" at bounding box center [483, 291] width 251 height 25
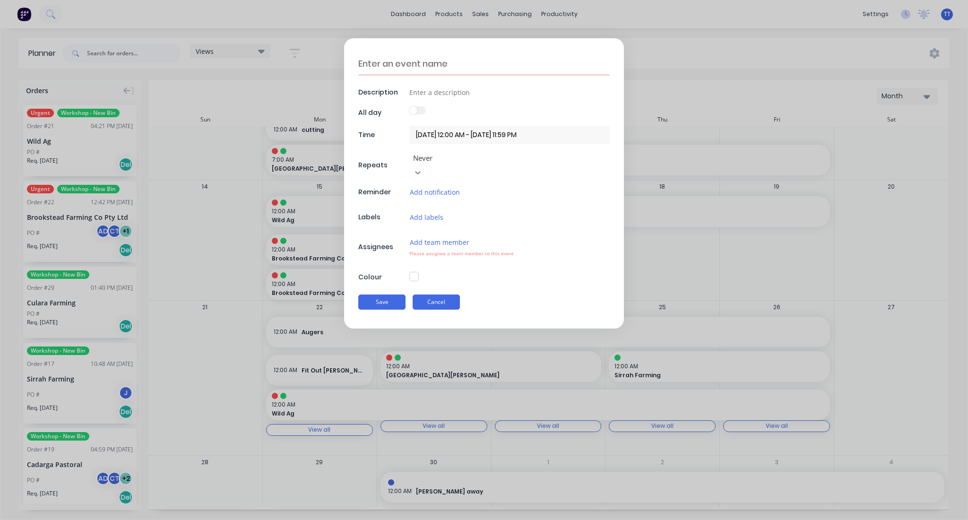
click at [433, 294] on button "Cancel" at bounding box center [436, 301] width 47 height 15
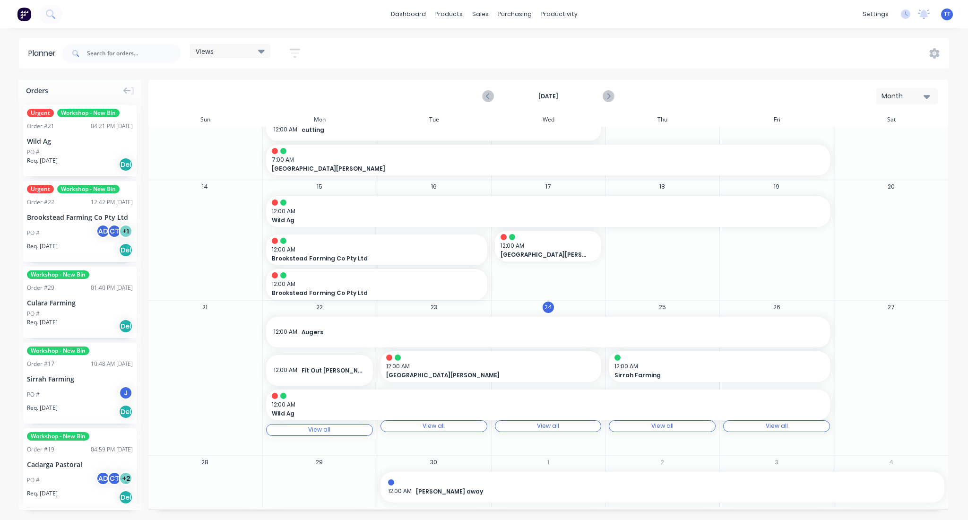
click at [912, 91] on div "Month" at bounding box center [902, 96] width 43 height 10
click at [882, 138] on div "Week" at bounding box center [890, 140] width 94 height 19
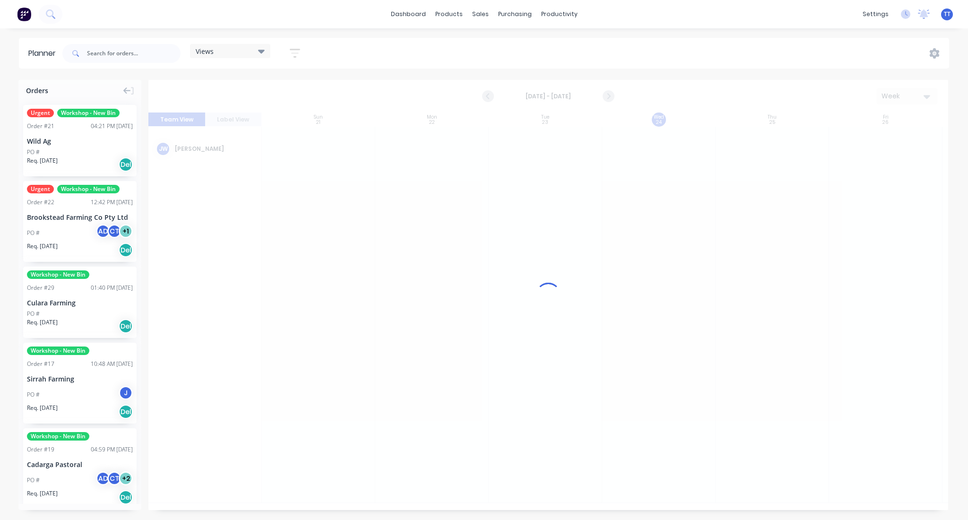
scroll to position [0, 0]
click at [606, 95] on icon "Next page" at bounding box center [607, 96] width 11 height 11
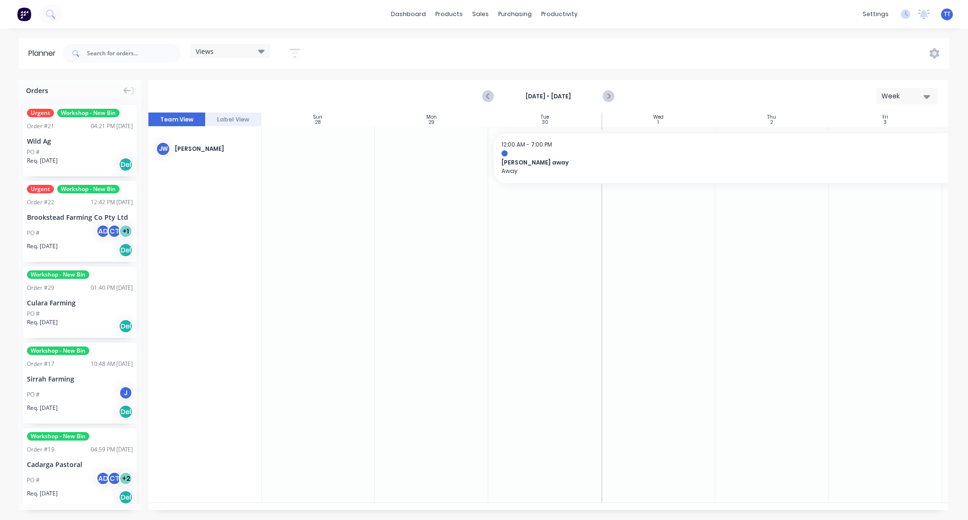
click at [296, 49] on icon "button" at bounding box center [295, 53] width 10 height 9
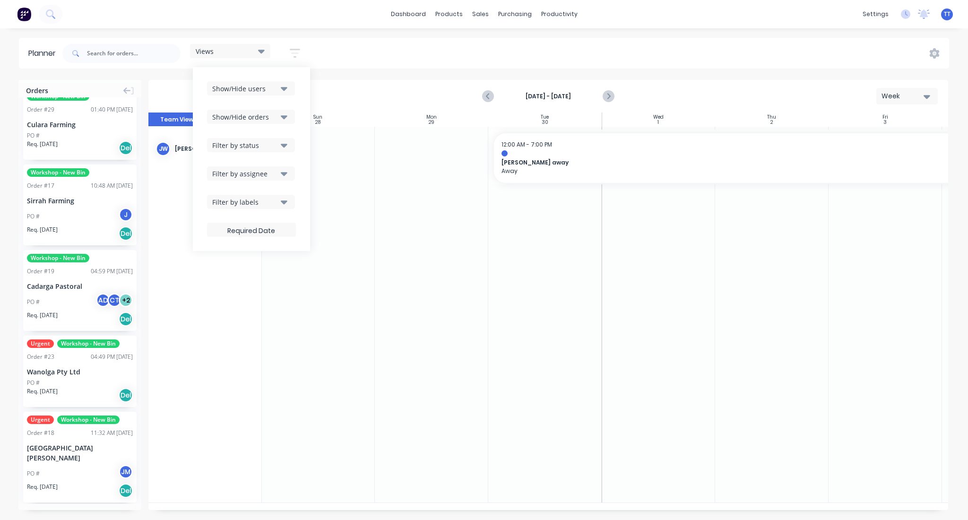
scroll to position [0, 0]
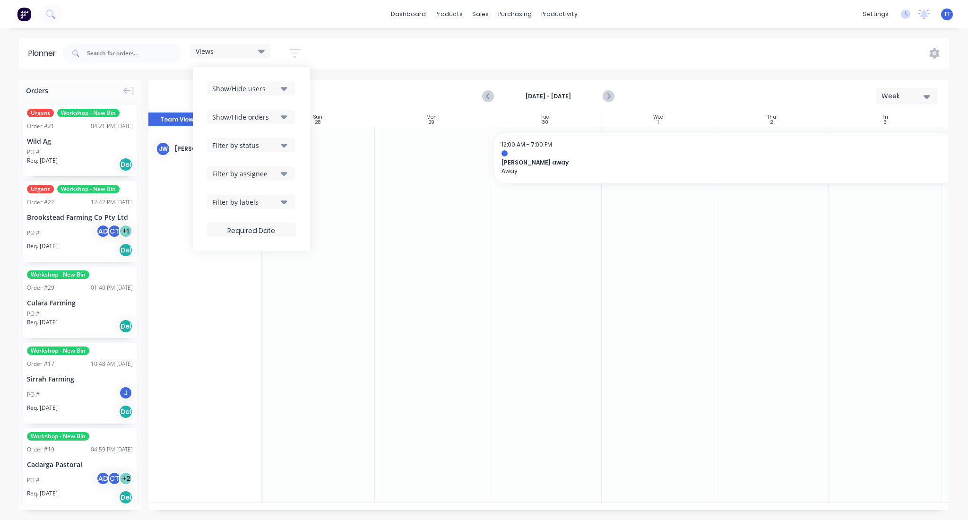
click at [231, 201] on div "Filter by labels" at bounding box center [245, 202] width 66 height 10
click at [240, 259] on button "All" at bounding box center [278, 253] width 142 height 19
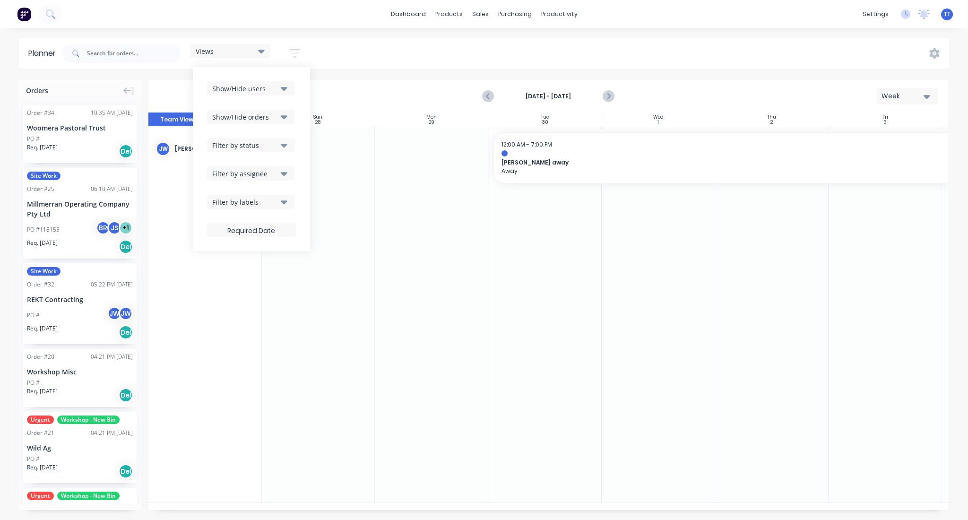
click at [39, 91] on span "Orders" at bounding box center [37, 91] width 22 height 10
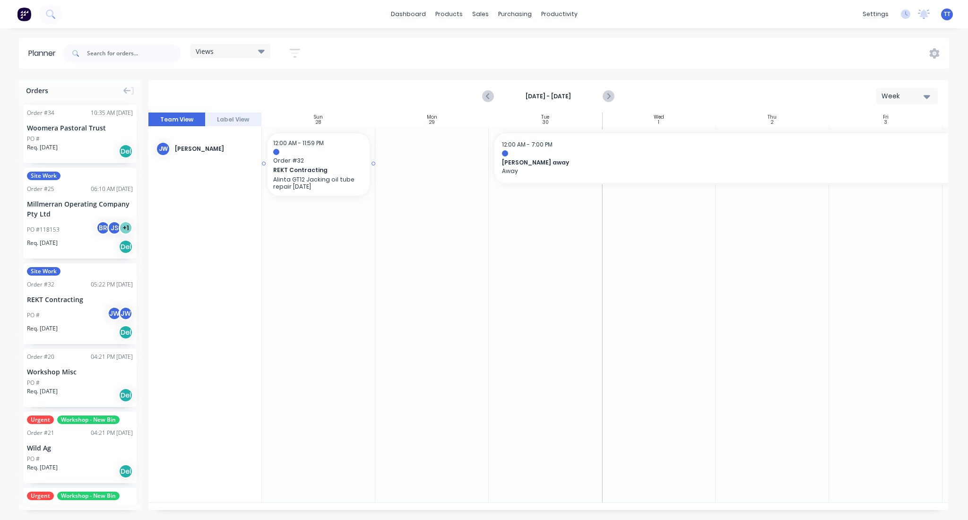
drag, startPoint x: 57, startPoint y: 296, endPoint x: 345, endPoint y: 158, distance: 320.0
click at [303, 164] on span "Order # 32" at bounding box center [318, 160] width 91 height 9
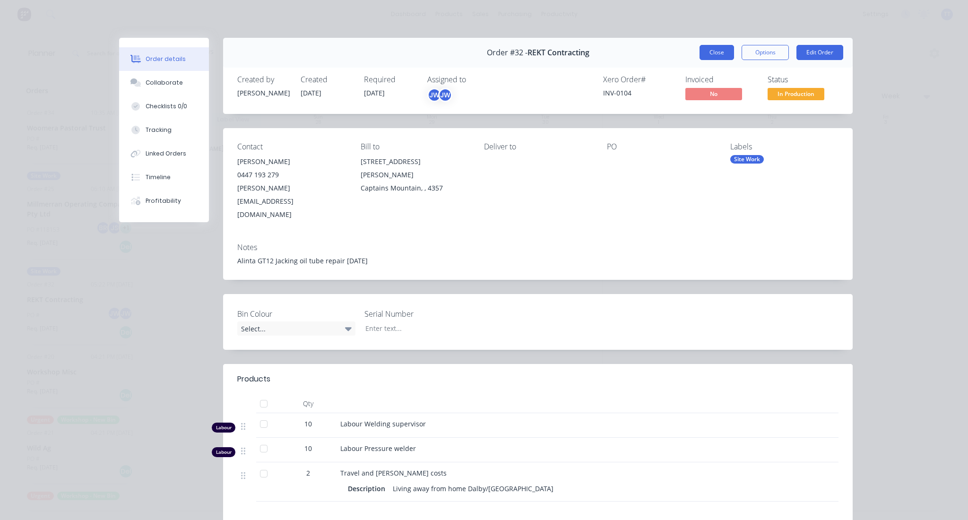
click at [704, 49] on button "Close" at bounding box center [716, 52] width 34 height 15
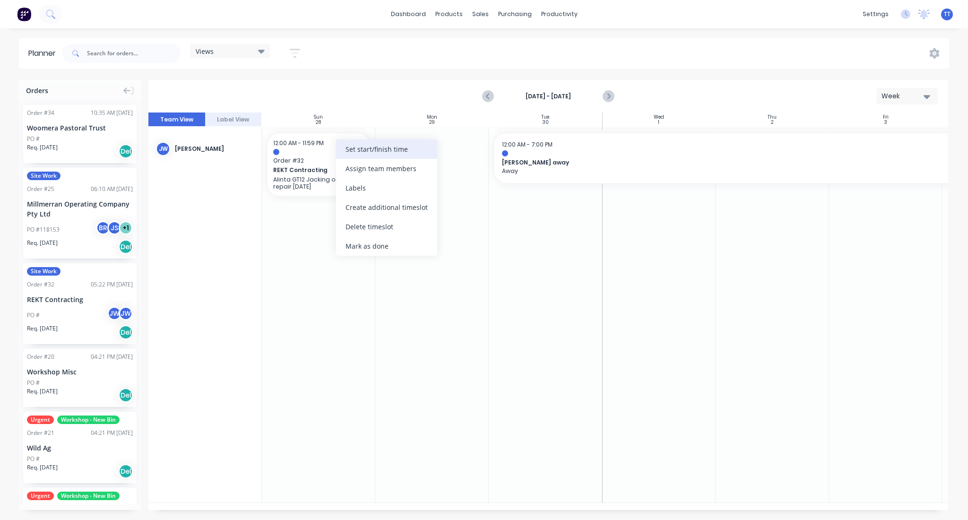
click at [396, 150] on div "Set start/finish time" at bounding box center [386, 148] width 101 height 19
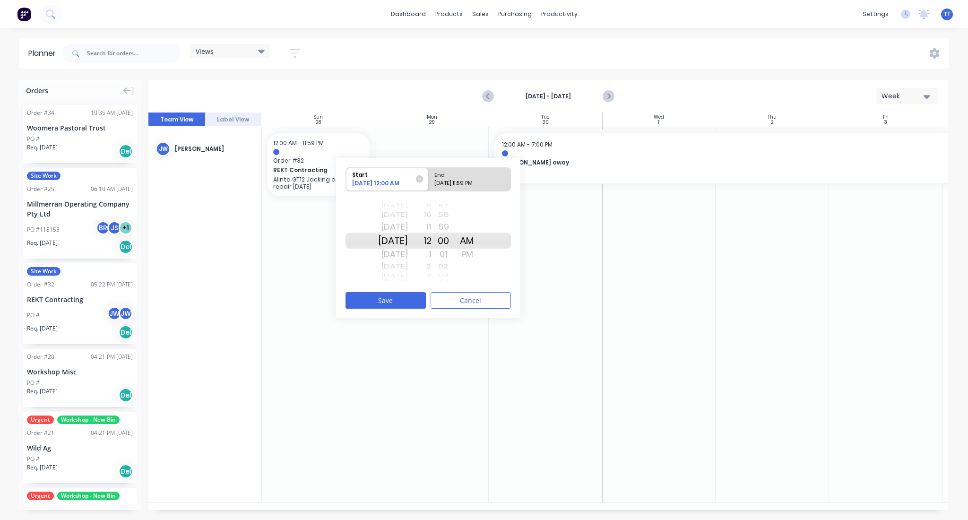
click at [404, 252] on div "Mon Sep 29" at bounding box center [393, 254] width 30 height 15
click at [431, 237] on div "7" at bounding box center [420, 240] width 24 height 16
click at [455, 179] on div "Please select" at bounding box center [469, 185] width 77 height 12
click at [429, 179] on input "End Please select" at bounding box center [428, 179] width 0 height 23
radio input "true"
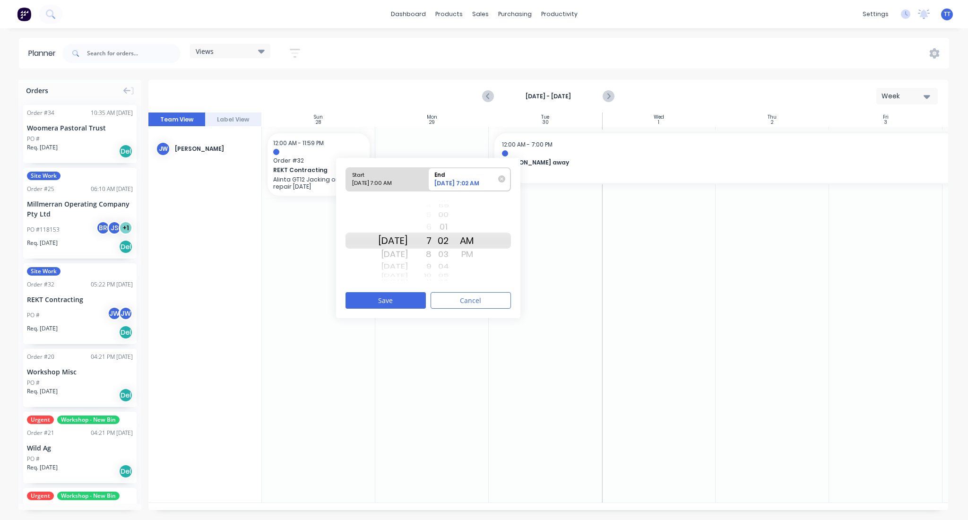
click at [443, 257] on div "22 23 24 25 26 27 28 29 30 31 32 33 34 35 36 37 38 39 40 41 42 43 44 45 46 47 4…" at bounding box center [443, 241] width 24 height 90
click at [431, 225] on div "6" at bounding box center [420, 226] width 24 height 15
click at [431, 239] on div "7" at bounding box center [420, 240] width 24 height 16
click at [479, 239] on div "AM" at bounding box center [467, 240] width 24 height 16
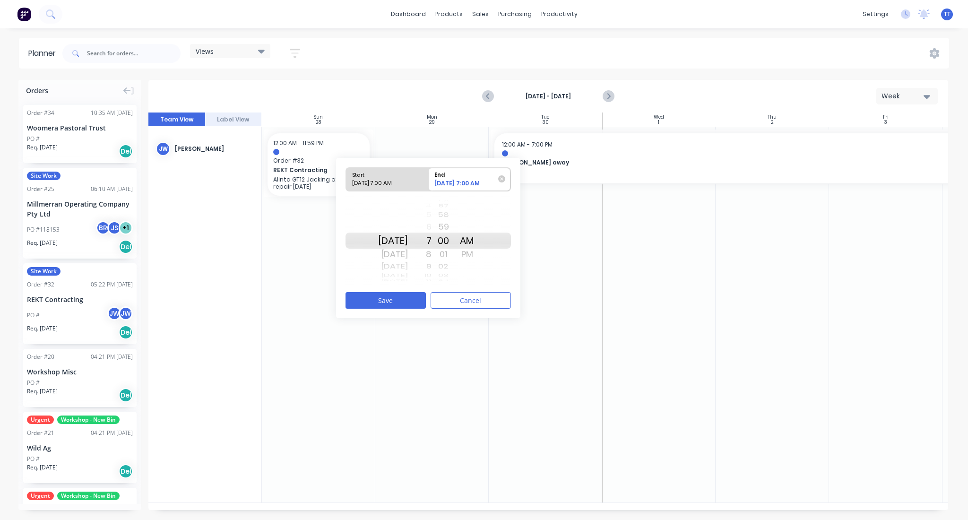
click at [479, 251] on div "PM" at bounding box center [467, 254] width 24 height 15
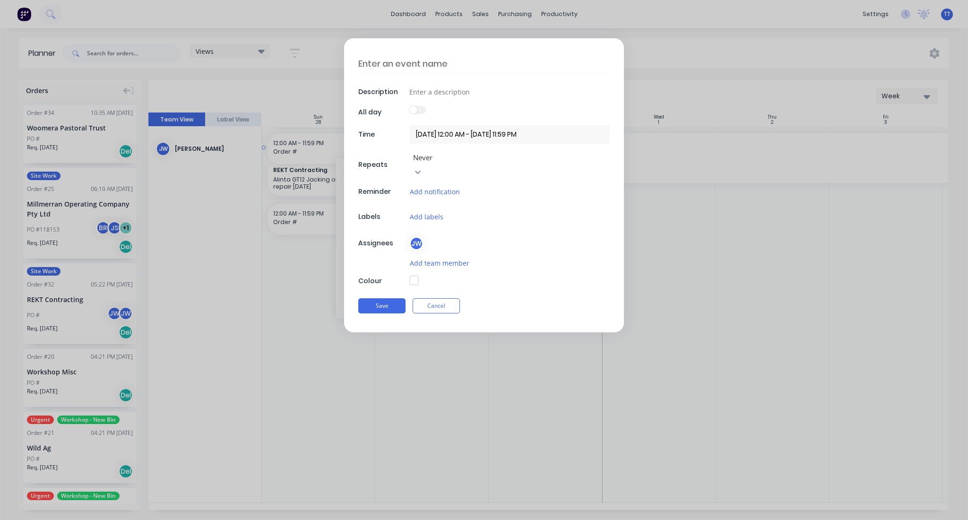
click at [453, 132] on input "28/09/2025 12:00 AM - 29/09/2025 11:59 PM" at bounding box center [509, 134] width 200 height 18
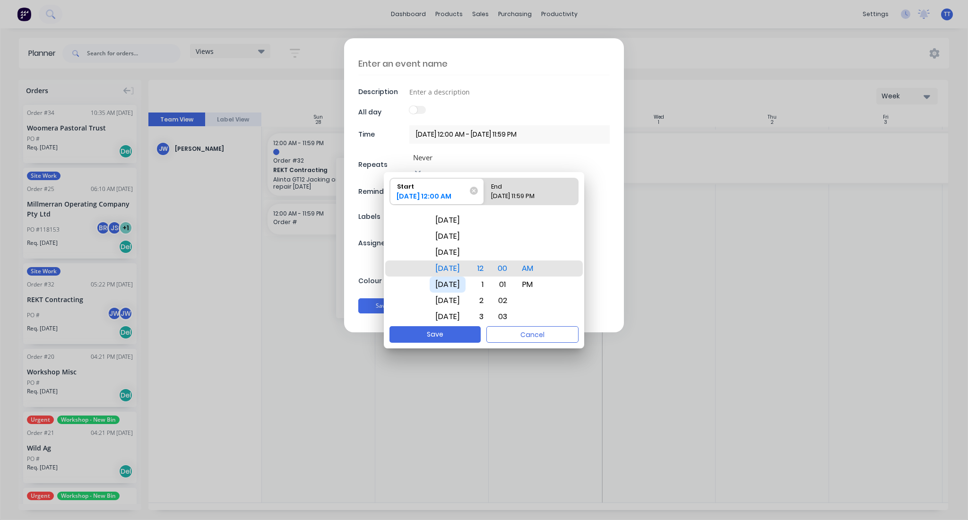
click at [449, 280] on div "Mon Sep 29" at bounding box center [448, 284] width 36 height 16
click at [489, 311] on div "7" at bounding box center [478, 317] width 21 height 16
click at [532, 194] on div "29/09/2025 11:59 PM" at bounding box center [526, 197] width 78 height 13
click at [484, 194] on input "End 29/09/2025 11:59 PM" at bounding box center [484, 191] width 0 height 26
radio input "true"
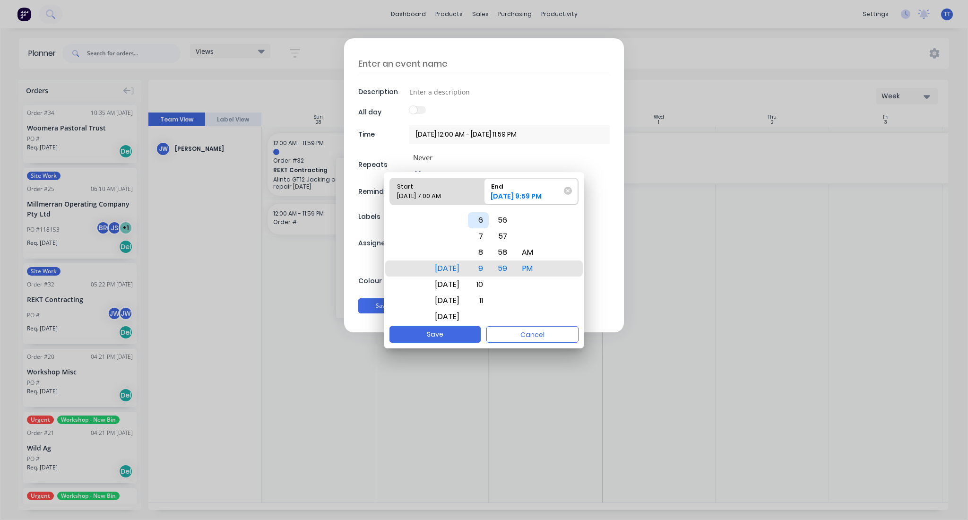
click at [489, 221] on div "6" at bounding box center [478, 220] width 21 height 16
click at [488, 297] on div "6" at bounding box center [478, 301] width 21 height 16
click at [508, 266] on div "00" at bounding box center [502, 268] width 21 height 16
click at [458, 331] on button "Save" at bounding box center [434, 334] width 91 height 17
type input "29/09/2025 7:00 AM - 29/09/2025 6:00 PM"
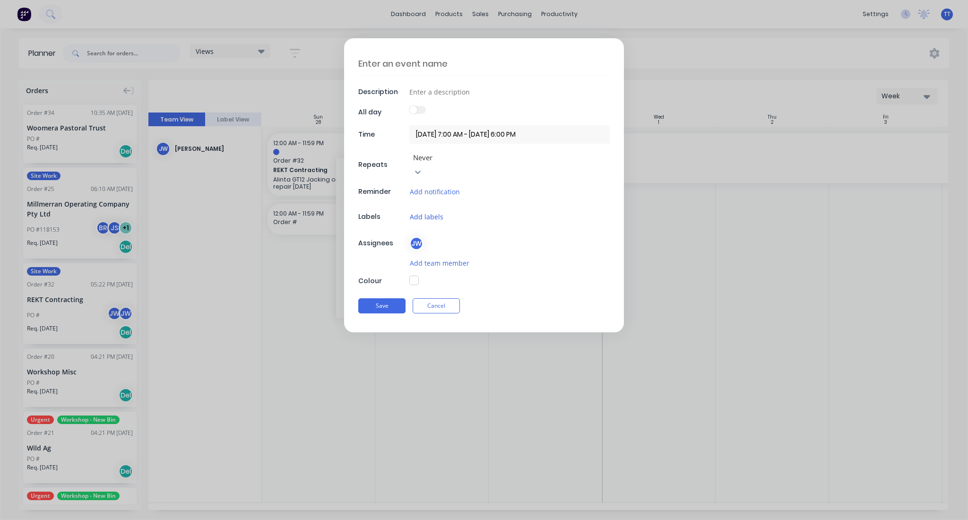
click at [422, 211] on button "Add labels" at bounding box center [426, 216] width 34 height 11
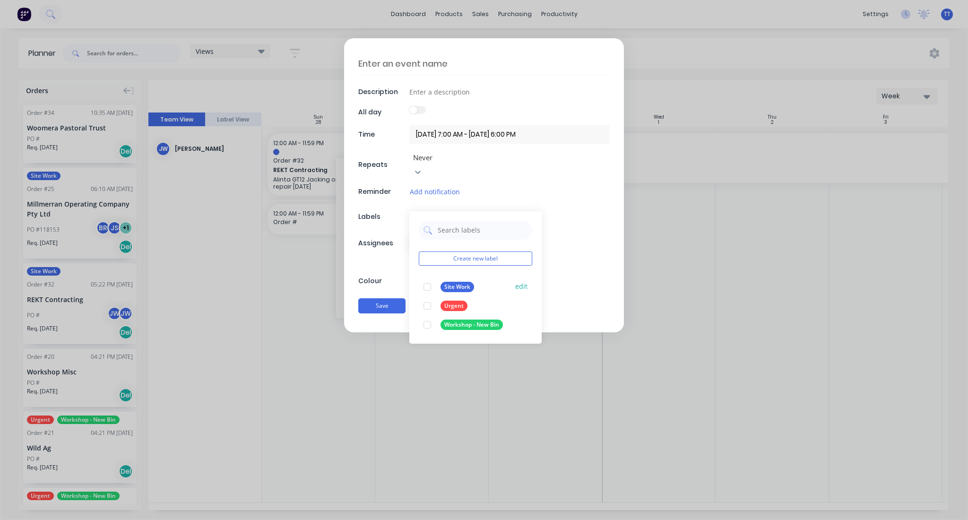
click at [461, 277] on div "Site Work edit" at bounding box center [475, 286] width 113 height 19
click at [453, 282] on div "Site Work" at bounding box center [457, 287] width 34 height 10
click at [432, 59] on textarea at bounding box center [483, 63] width 251 height 22
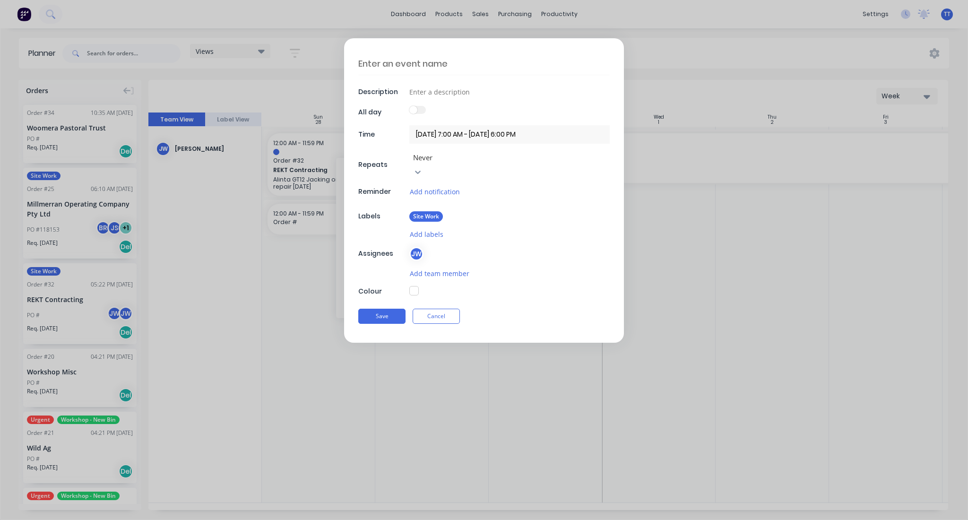
click at [431, 59] on textarea at bounding box center [483, 63] width 251 height 22
type textarea "Alinta repair"
click at [390, 309] on button "Save" at bounding box center [381, 316] width 47 height 15
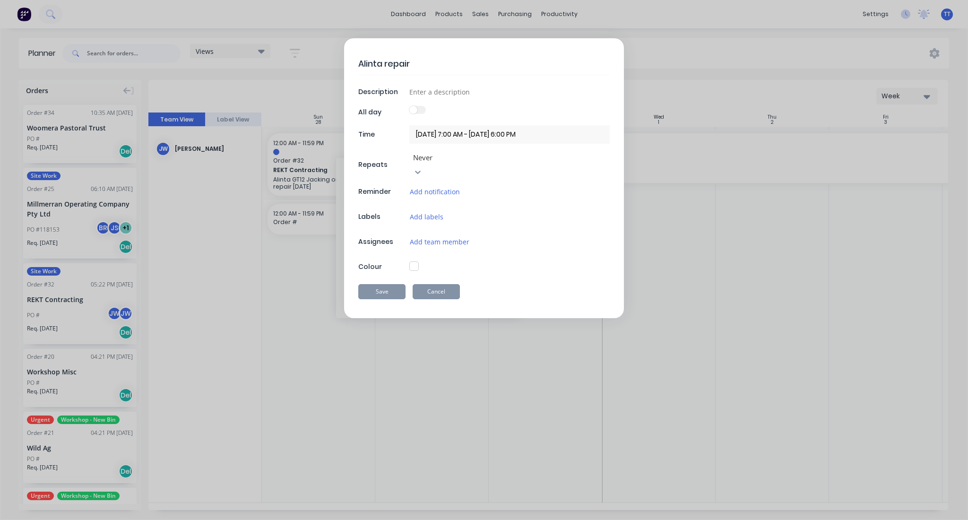
type input "28/09/2025 12:00 AM - 29/09/2025 11:59 PM"
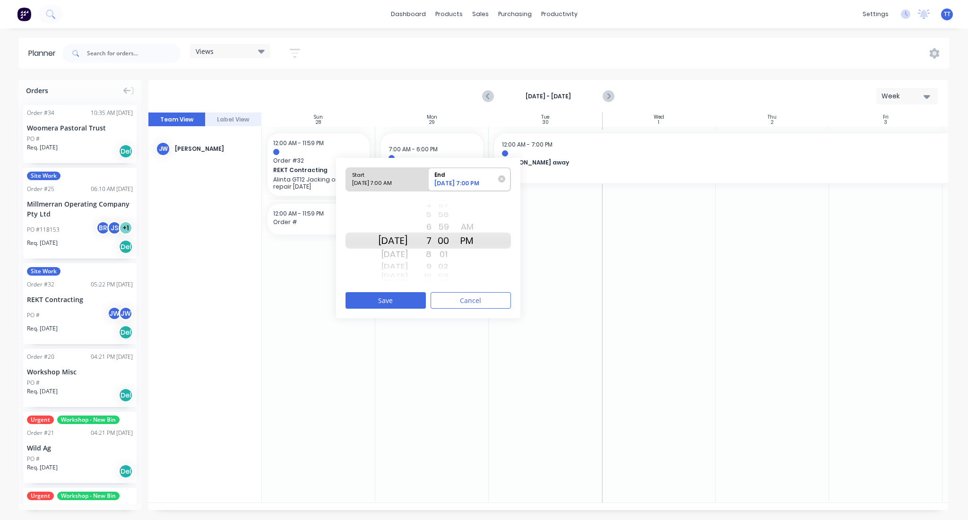
click at [299, 263] on div at bounding box center [318, 315] width 113 height 376
click at [562, 259] on div at bounding box center [545, 315] width 113 height 376
click at [466, 299] on button "Cancel" at bounding box center [470, 300] width 80 height 17
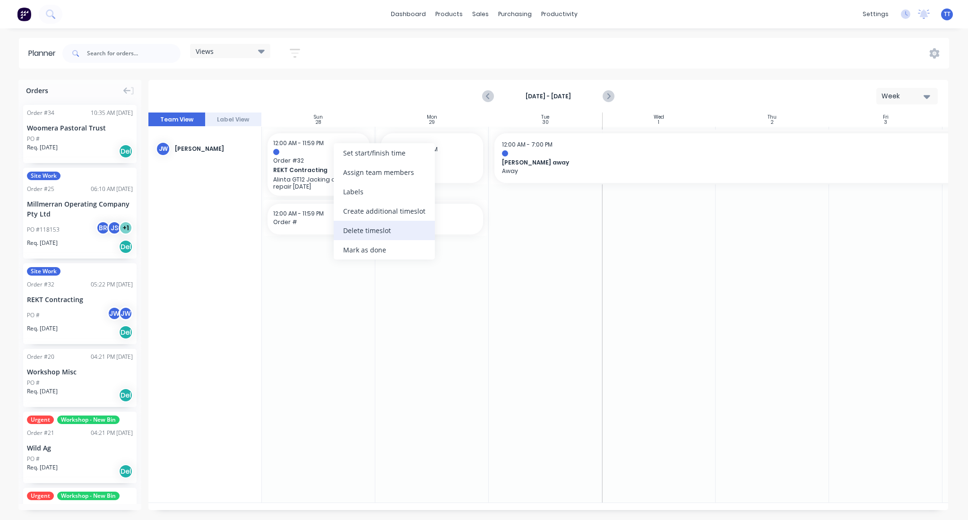
click at [356, 226] on div "Delete timeslot" at bounding box center [384, 230] width 101 height 19
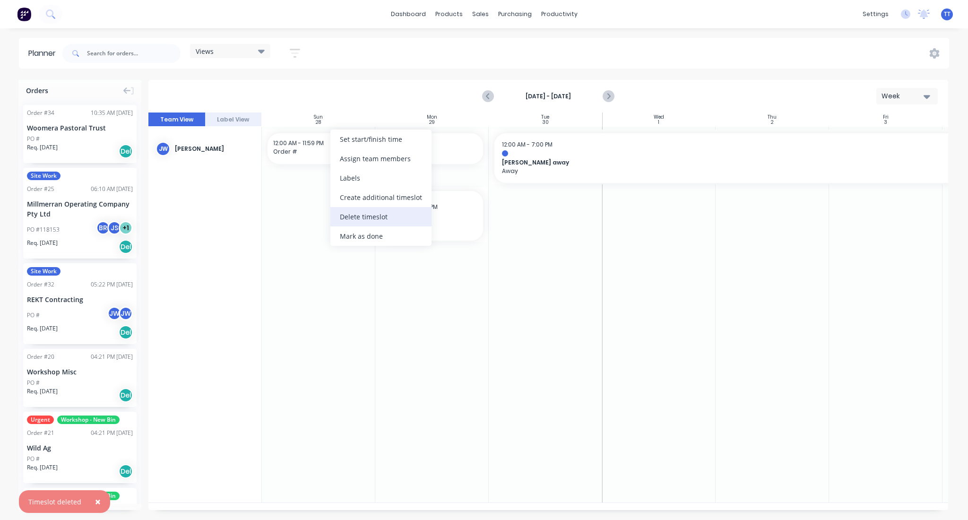
click at [368, 214] on div "Delete timeslot" at bounding box center [380, 216] width 101 height 19
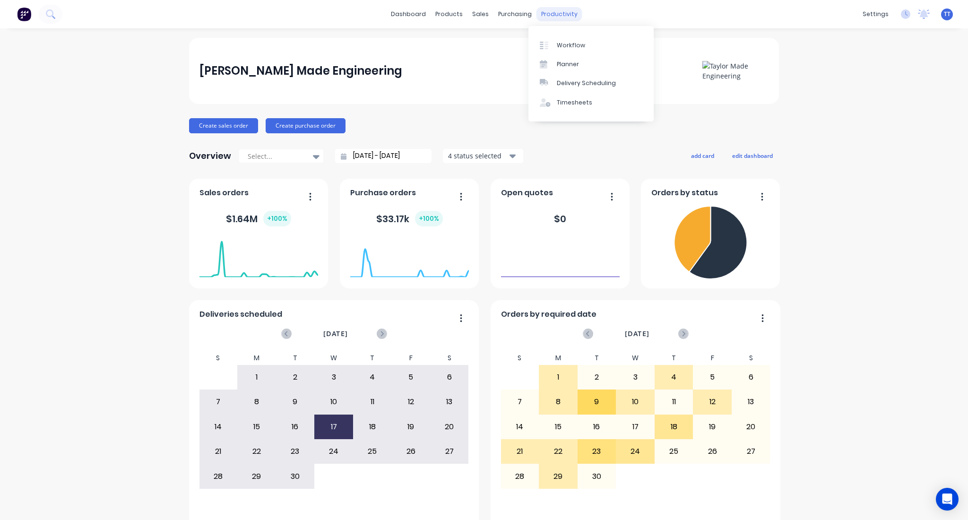
click at [553, 12] on div "productivity" at bounding box center [559, 14] width 46 height 14
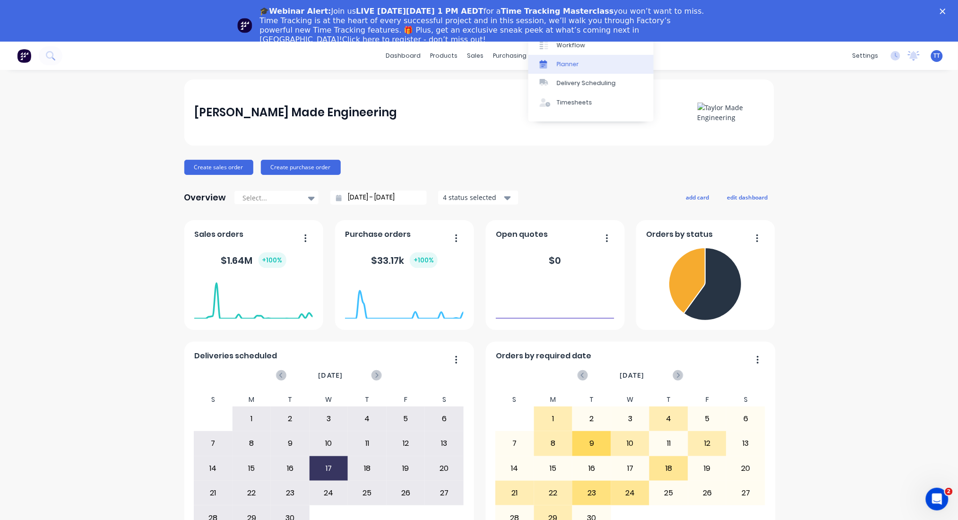
click at [563, 62] on div "Planner" at bounding box center [568, 64] width 22 height 9
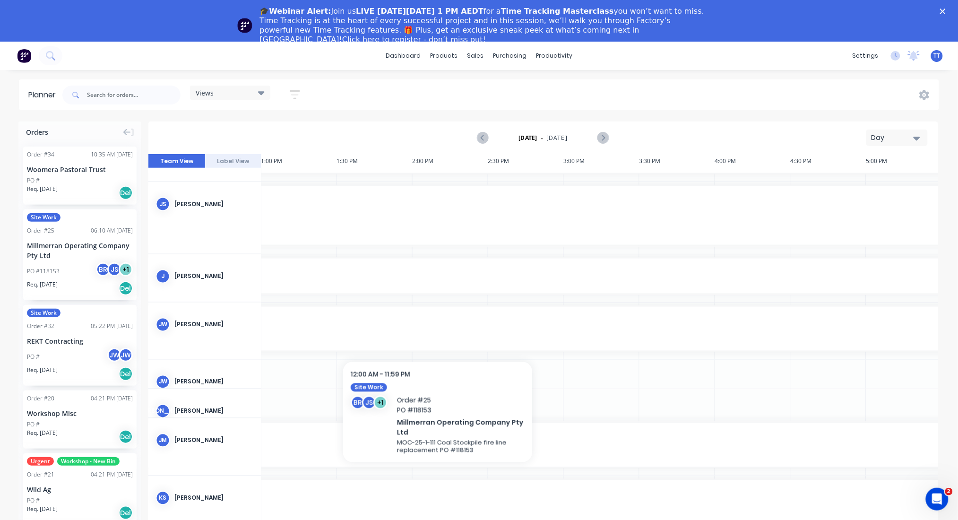
scroll to position [580, 1966]
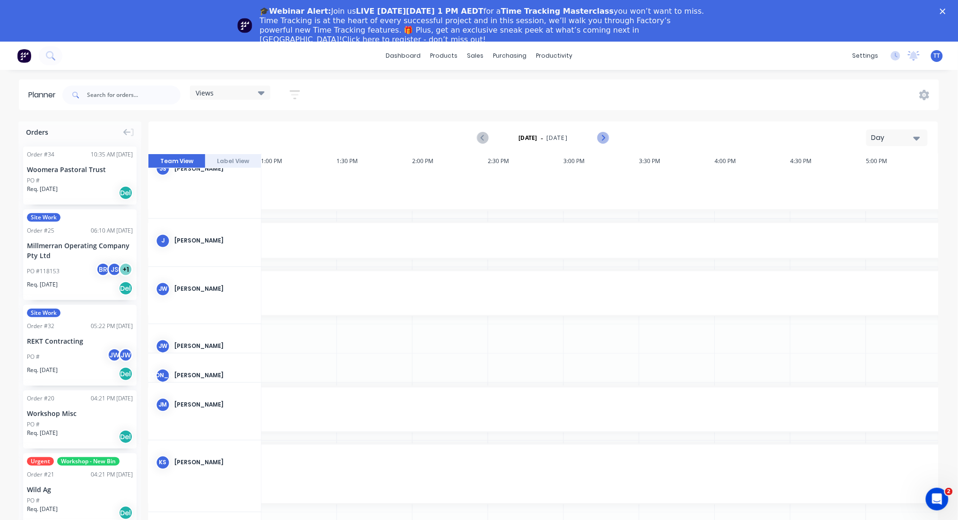
click at [603, 137] on icon "Next page" at bounding box center [603, 138] width 4 height 8
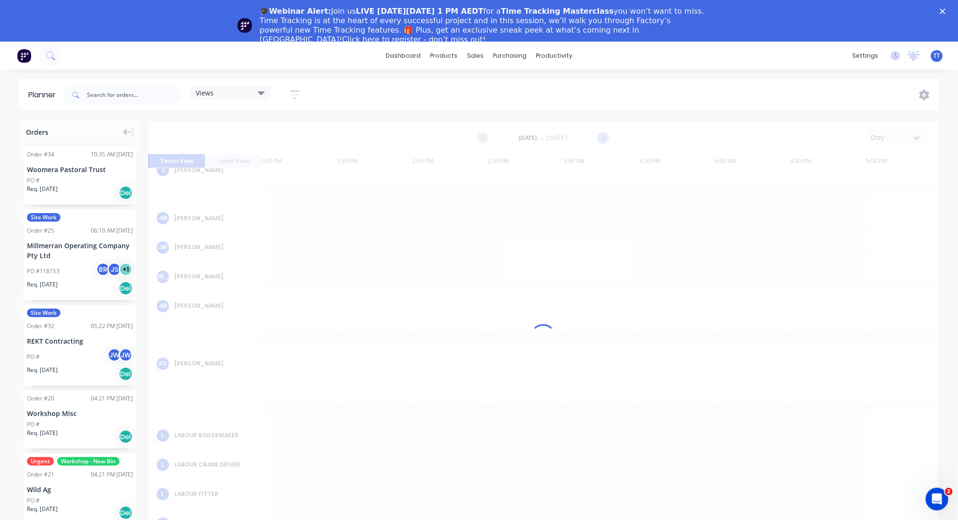
scroll to position [509, 1966]
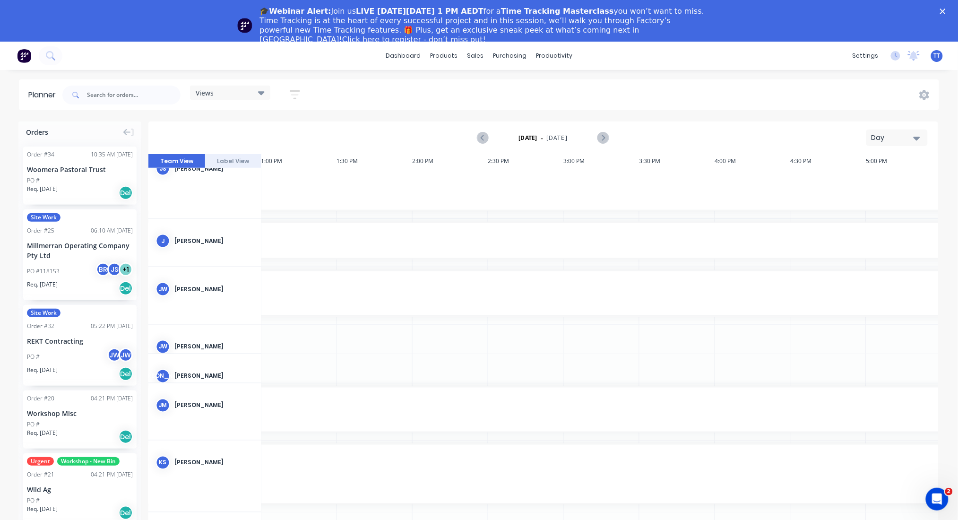
click at [881, 136] on div "Day" at bounding box center [892, 138] width 43 height 10
click at [879, 175] on div "Week" at bounding box center [880, 181] width 94 height 19
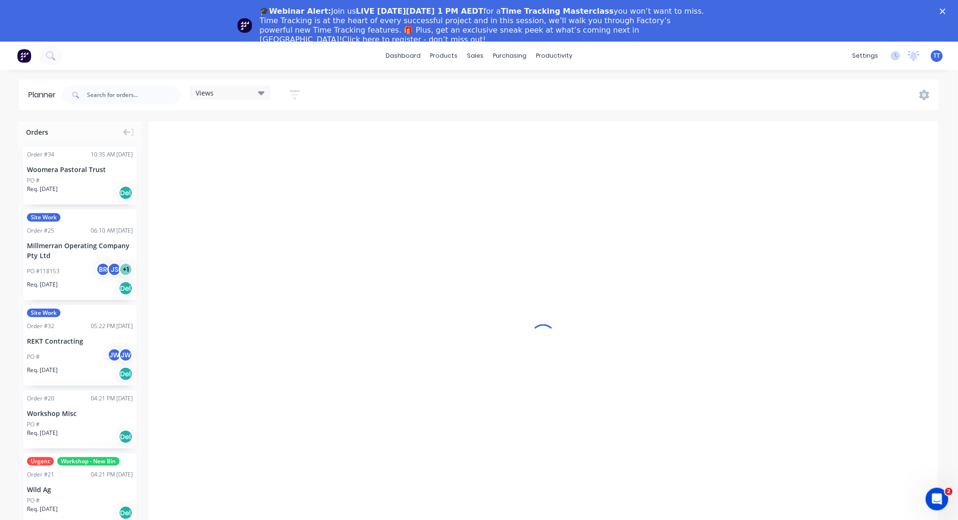
scroll to position [0, 0]
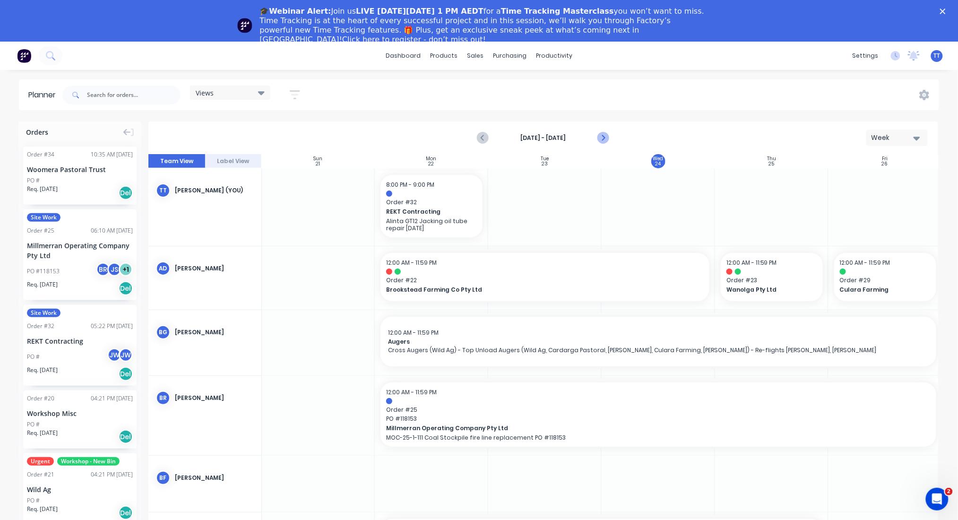
click at [605, 135] on icon "Next page" at bounding box center [602, 137] width 11 height 11
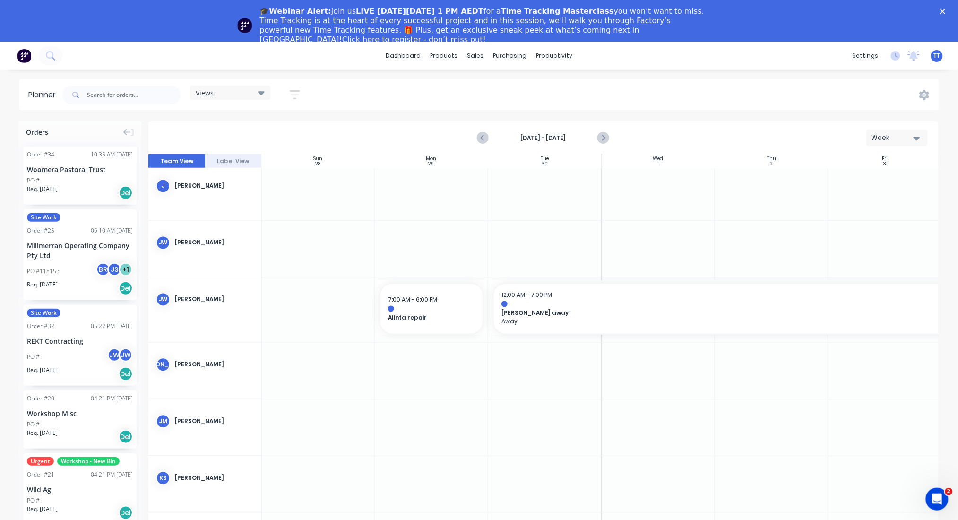
scroll to position [630, 0]
click at [502, 84] on div "Sales Orders" at bounding box center [510, 87] width 39 height 9
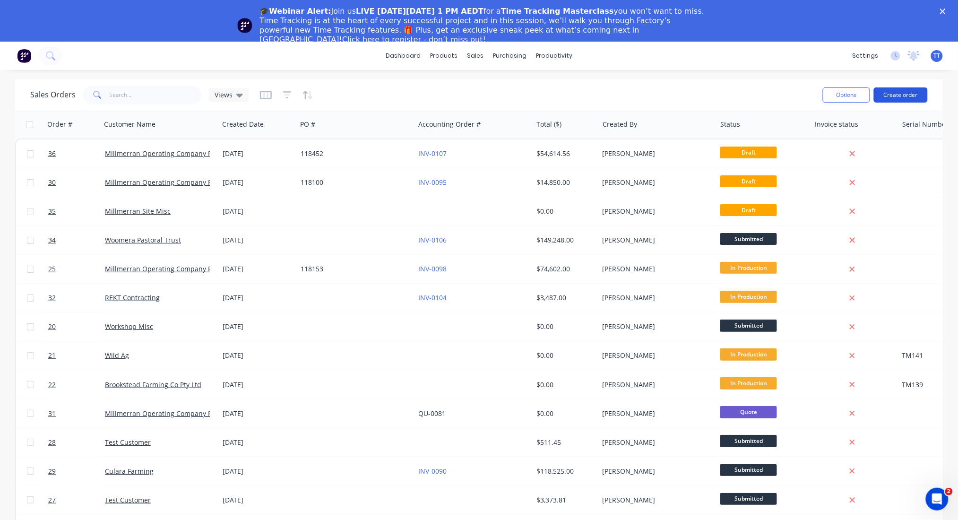
click at [895, 92] on button "Create order" at bounding box center [901, 94] width 54 height 15
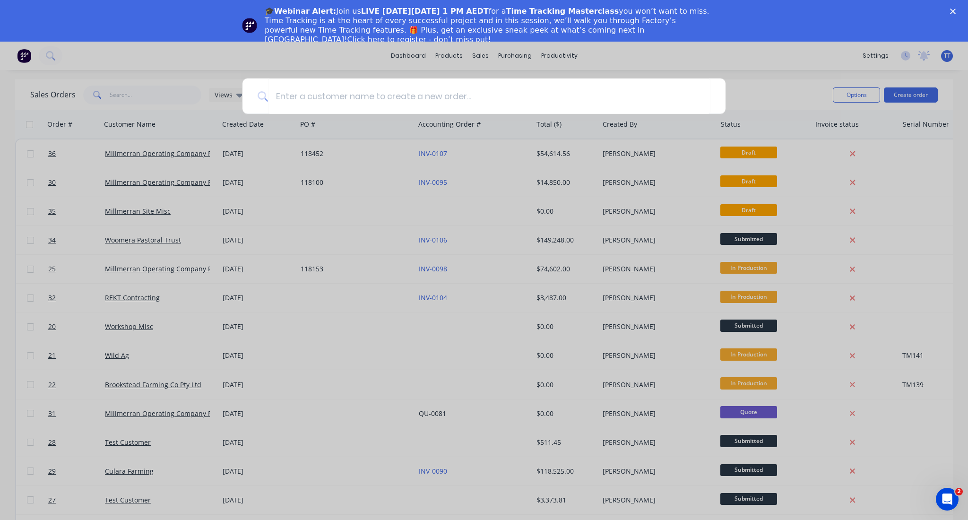
click at [765, 74] on div at bounding box center [484, 260] width 968 height 520
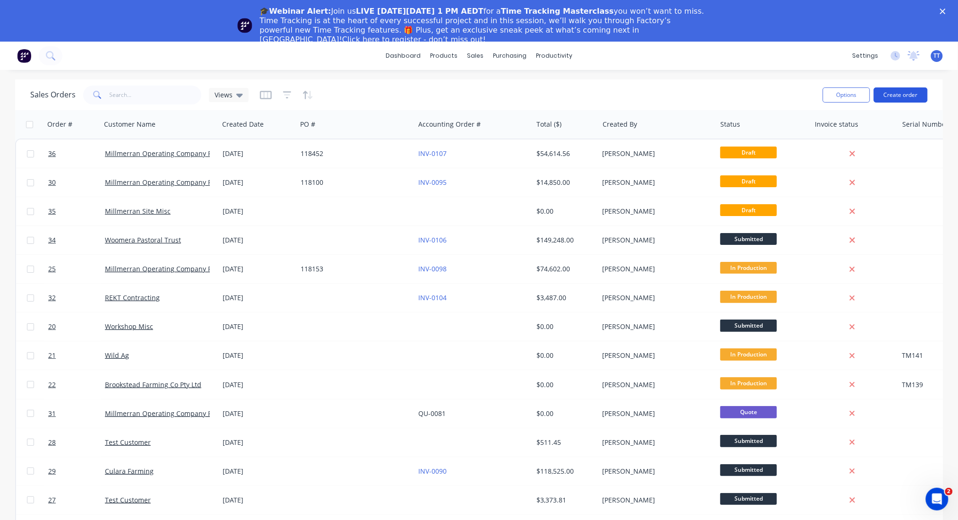
click at [893, 89] on button "Create order" at bounding box center [901, 94] width 54 height 15
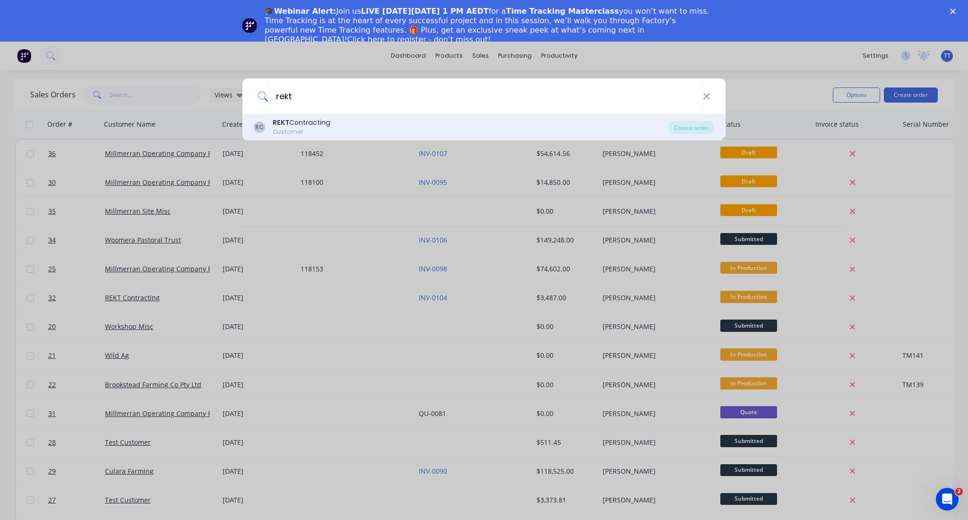
type input "rekt"
click at [297, 123] on div "REKT Contracting" at bounding box center [302, 123] width 58 height 10
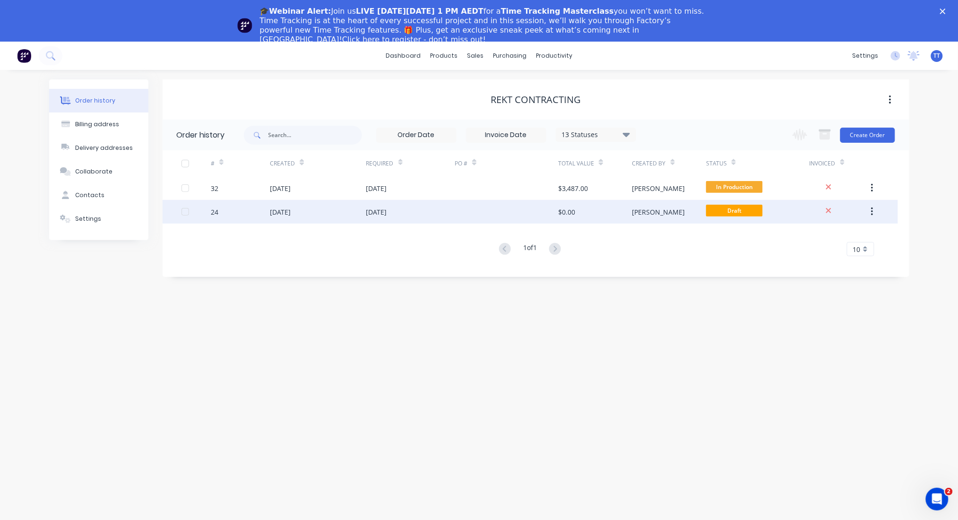
click at [387, 209] on div "[DATE]" at bounding box center [376, 212] width 21 height 10
click at [870, 209] on button "button" at bounding box center [872, 211] width 22 height 17
click at [820, 236] on div "Archive" at bounding box center [838, 237] width 73 height 14
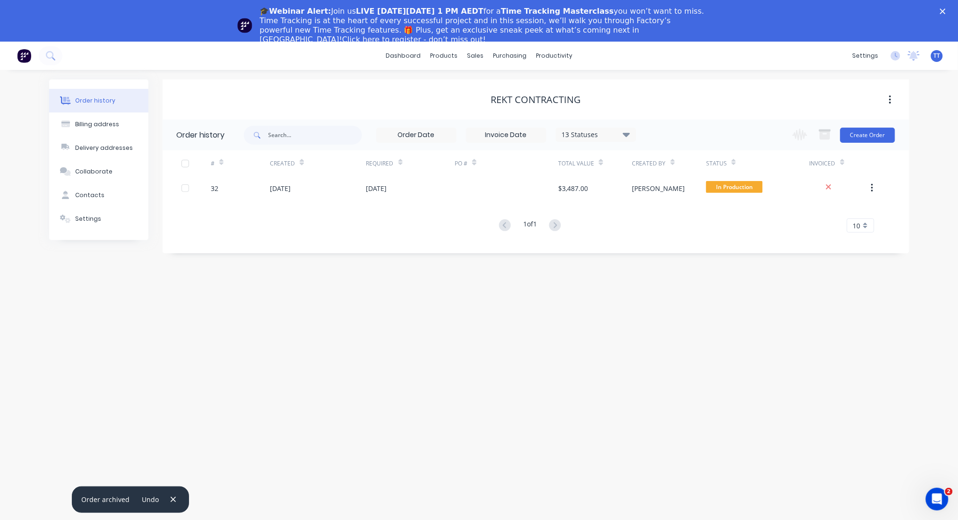
click at [938, 53] on span "TT" at bounding box center [937, 56] width 7 height 9
click at [857, 141] on div "Profile" at bounding box center [852, 141] width 19 height 9
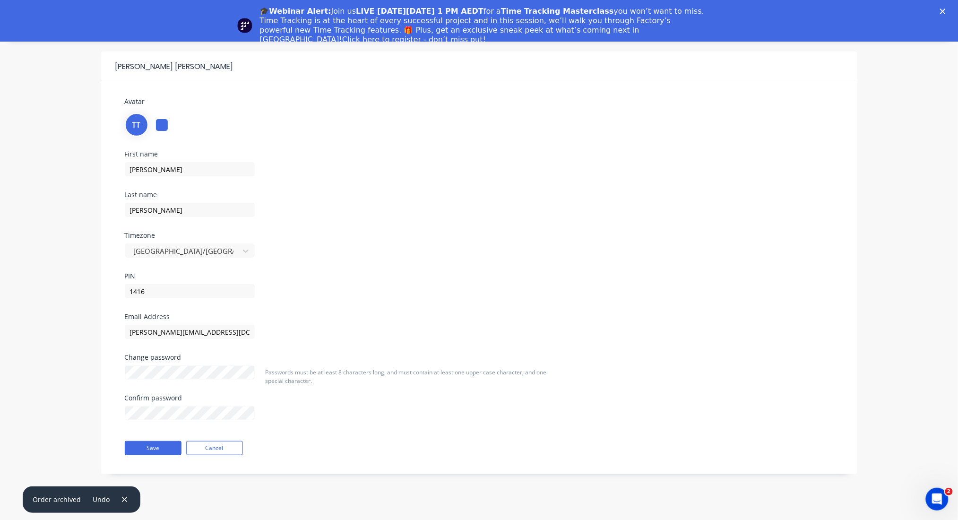
scroll to position [42, 0]
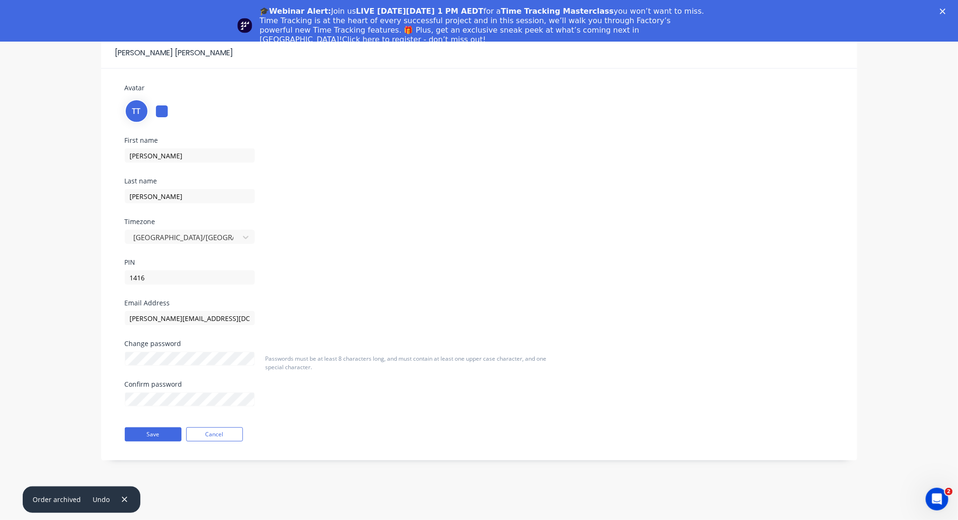
click at [373, 281] on div "First name [PERSON_NAME] Last name [PERSON_NAME] Timezone [GEOGRAPHIC_DATA]/[GE…" at bounding box center [479, 218] width 723 height 163
click at [229, 429] on button "Cancel" at bounding box center [214, 434] width 57 height 14
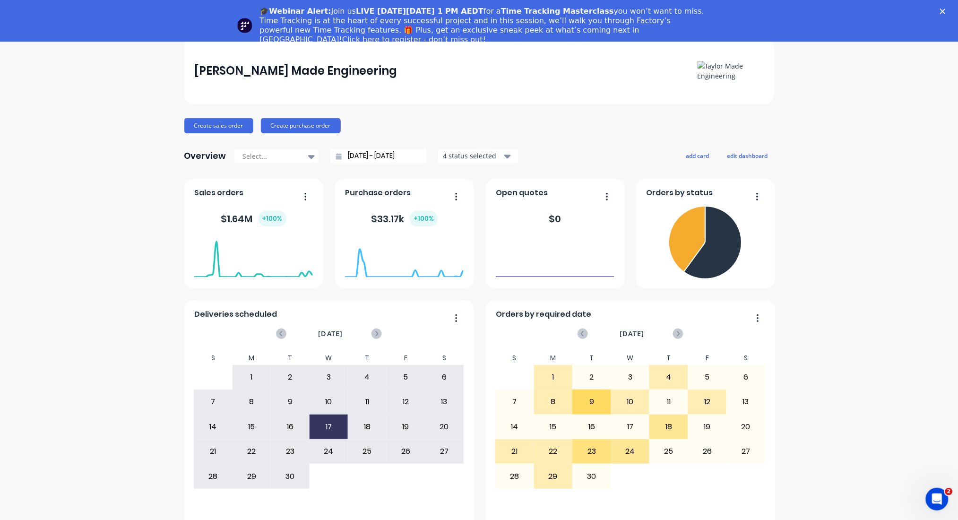
click at [456, 77] on div "[PERSON_NAME] Made Engineering" at bounding box center [478, 71] width 569 height 20
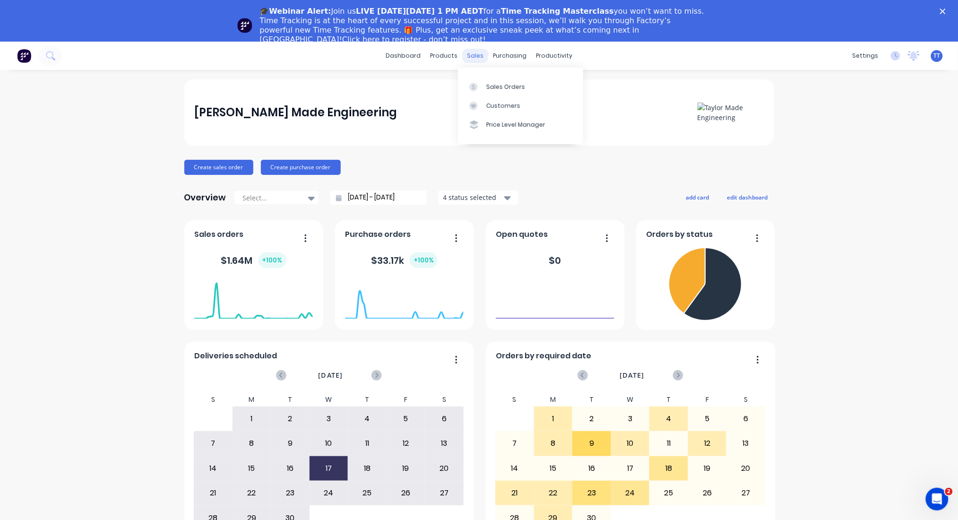
click at [472, 55] on div "sales" at bounding box center [475, 56] width 26 height 14
click at [499, 80] on link "Sales Orders" at bounding box center [520, 86] width 125 height 19
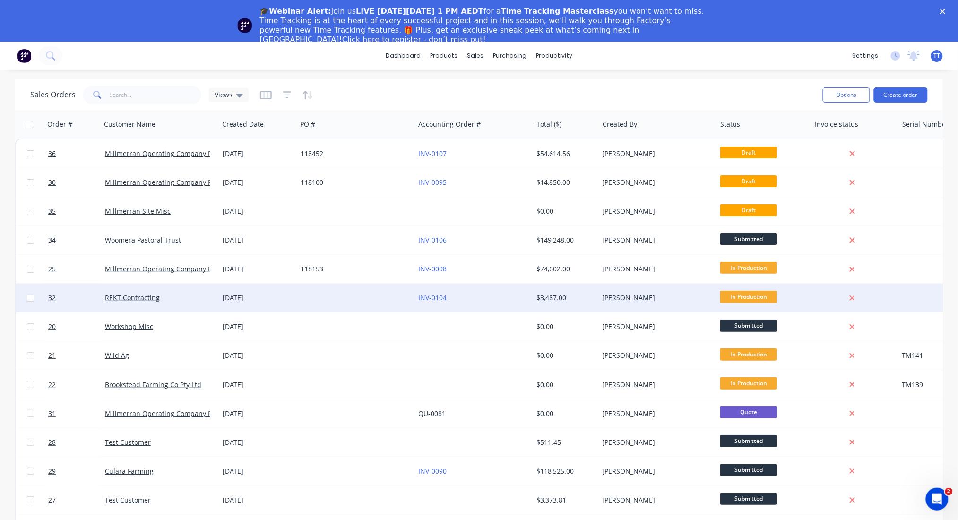
click at [252, 294] on div "[DATE]" at bounding box center [258, 297] width 70 height 9
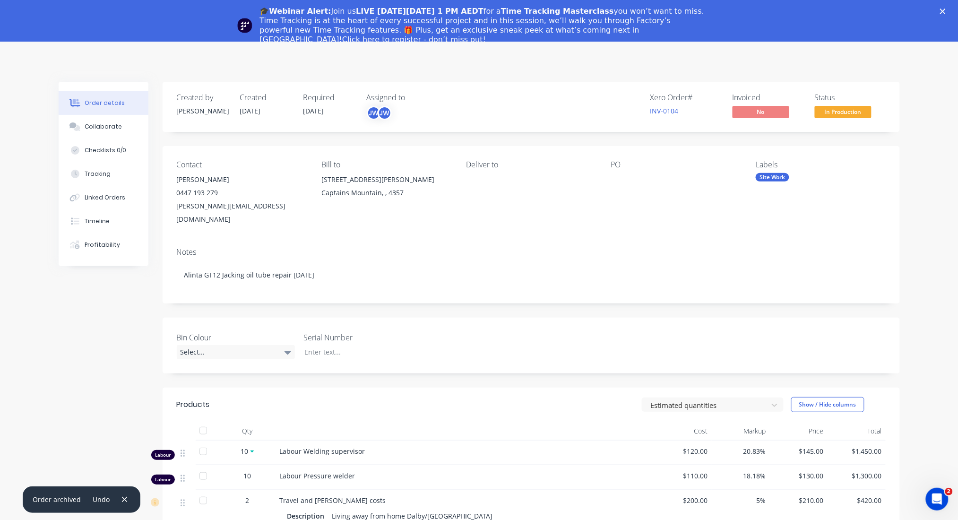
scroll to position [126, 0]
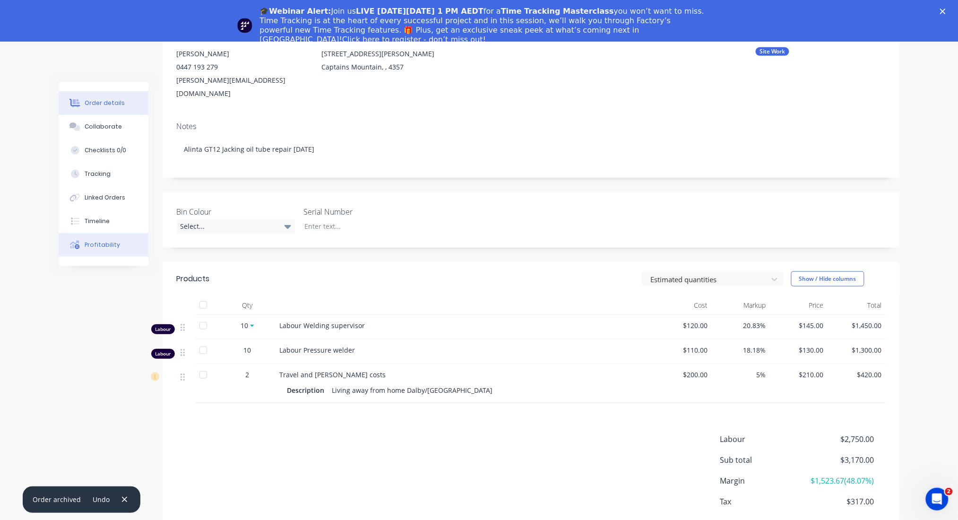
click at [102, 241] on div "Profitability" at bounding box center [102, 245] width 35 height 9
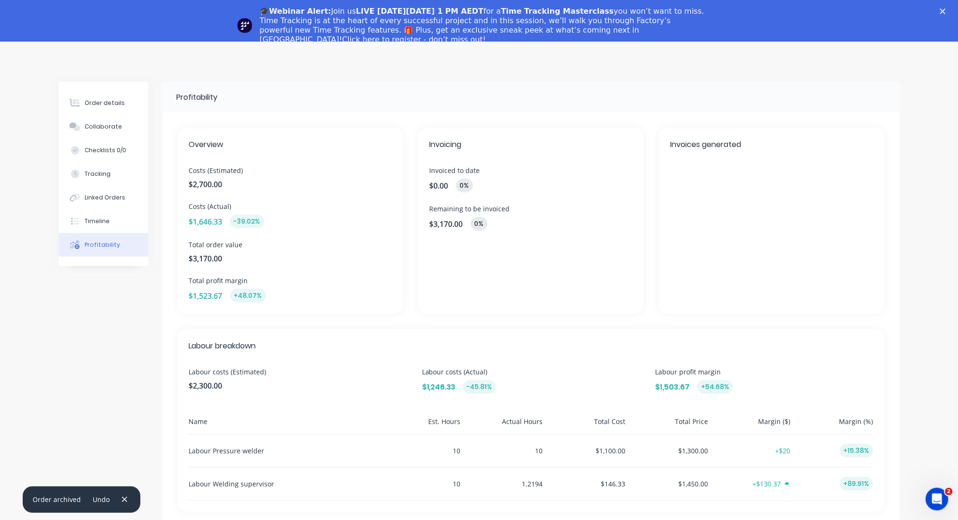
drag, startPoint x: 93, startPoint y: 220, endPoint x: 155, endPoint y: 227, distance: 62.8
click at [93, 219] on div "Timeline" at bounding box center [97, 221] width 25 height 9
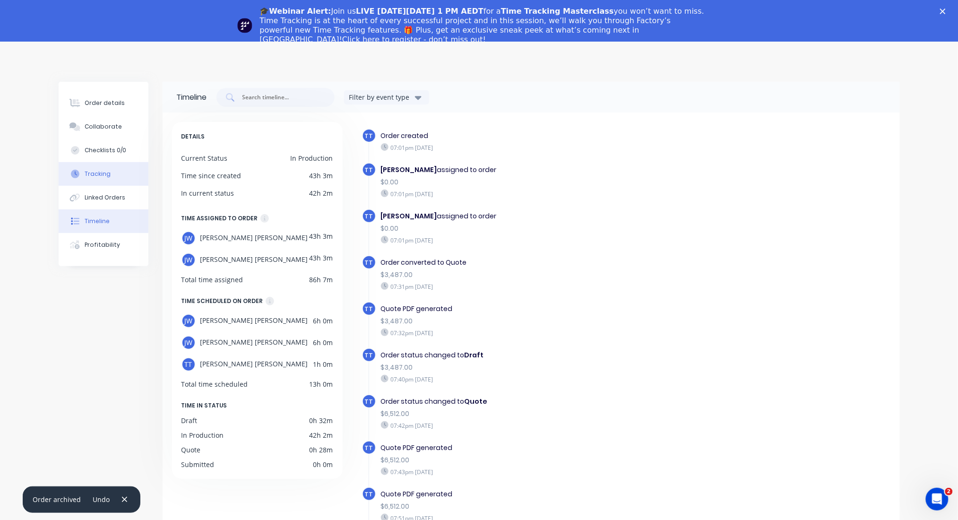
click at [86, 173] on div "Tracking" at bounding box center [98, 174] width 26 height 9
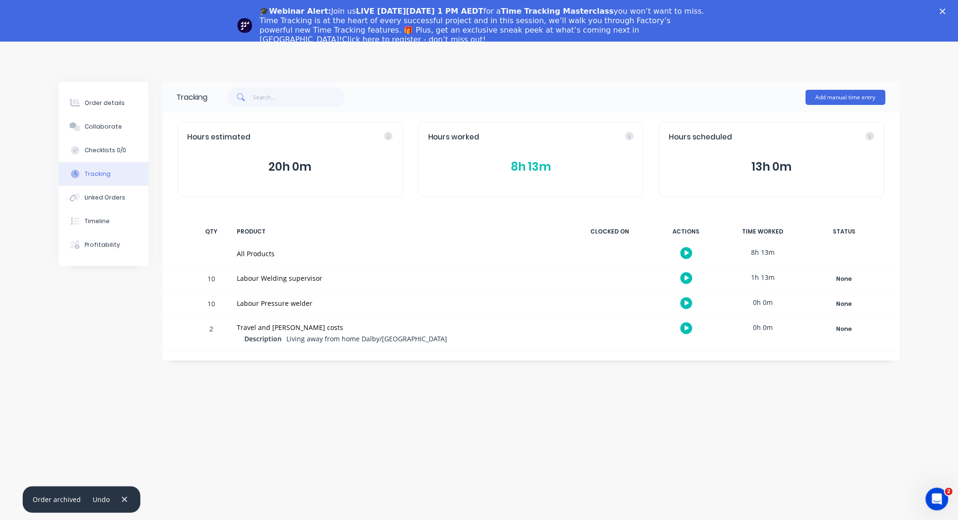
click at [531, 166] on button "8h 13m" at bounding box center [531, 167] width 206 height 18
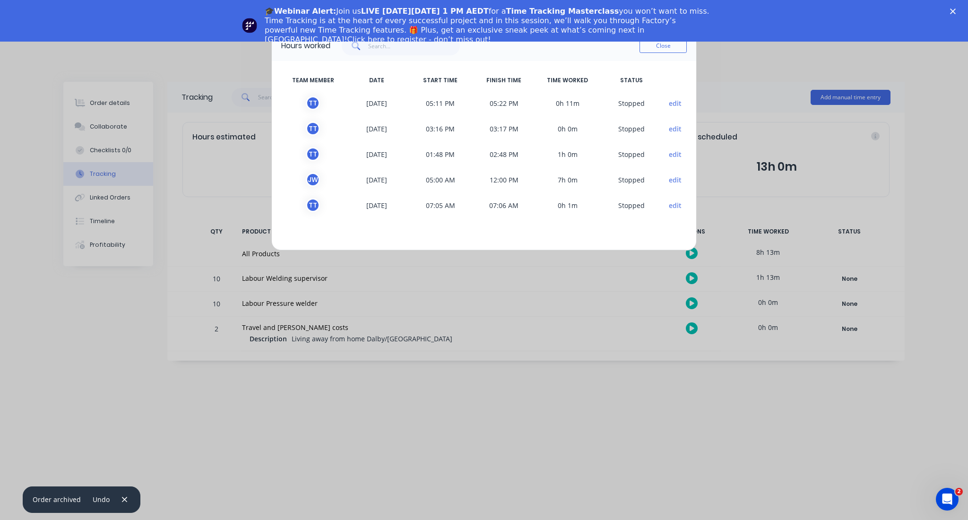
click at [734, 61] on div "Hours worked Close TEAM MEMBER DATE START TIME FINISH TIME TIME WORKED STATUS T…" at bounding box center [484, 260] width 968 height 520
click at [673, 46] on button "Close" at bounding box center [662, 46] width 47 height 14
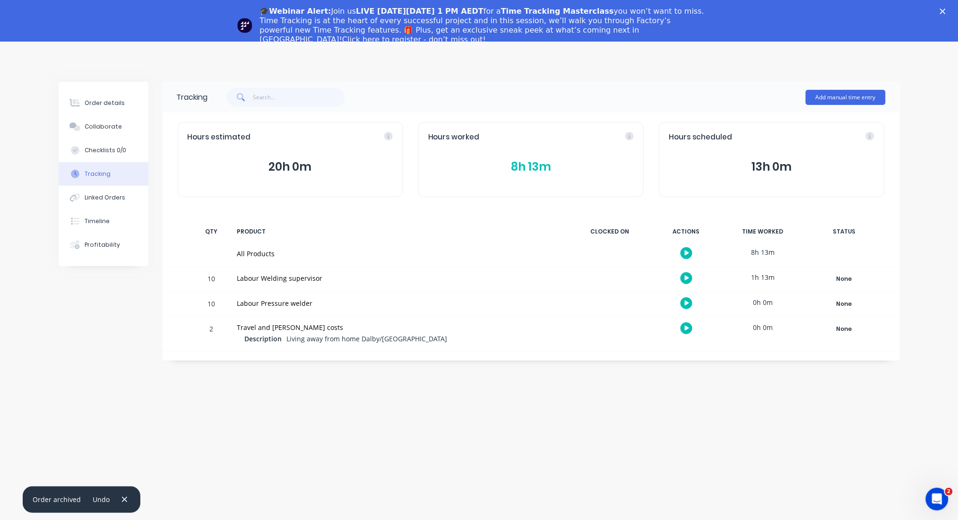
click at [946, 9] on polygon "Close" at bounding box center [943, 12] width 6 height 6
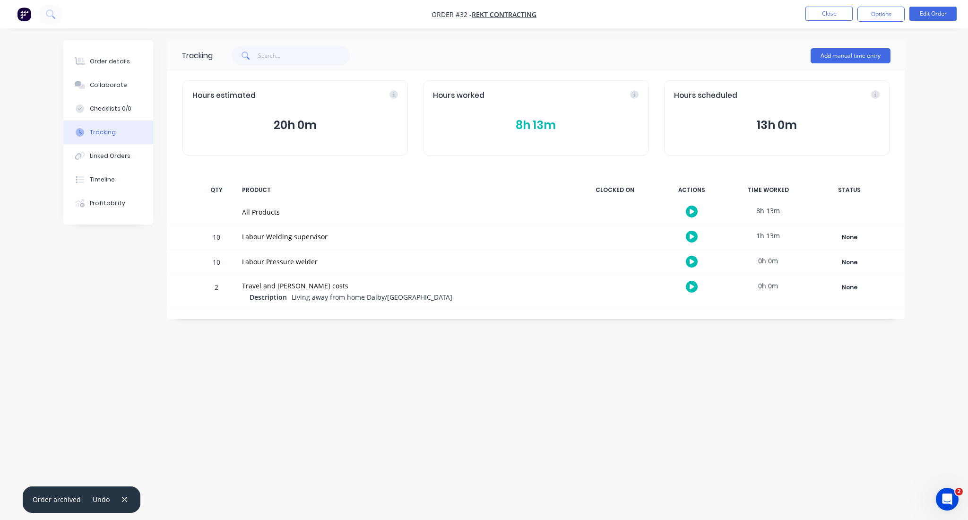
click at [429, 331] on div "Tracking Add manual time entry Hours estimated 20h 0m Hours worked 8h 13m Hours…" at bounding box center [483, 242] width 841 height 404
click at [121, 59] on div "Order details" at bounding box center [110, 61] width 40 height 9
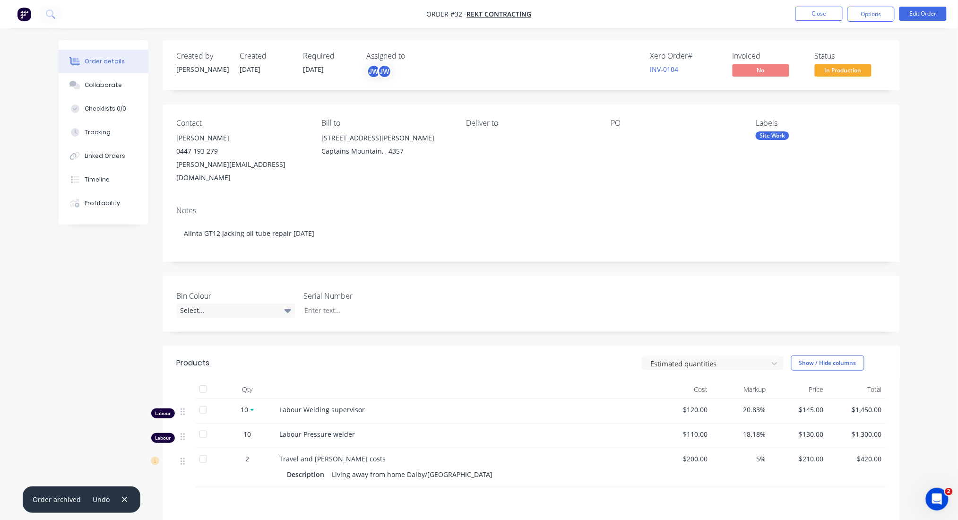
click at [196, 425] on div at bounding box center [203, 434] width 19 height 19
click at [203, 379] on div at bounding box center [203, 388] width 19 height 19
click at [100, 129] on div "Tracking" at bounding box center [98, 132] width 26 height 9
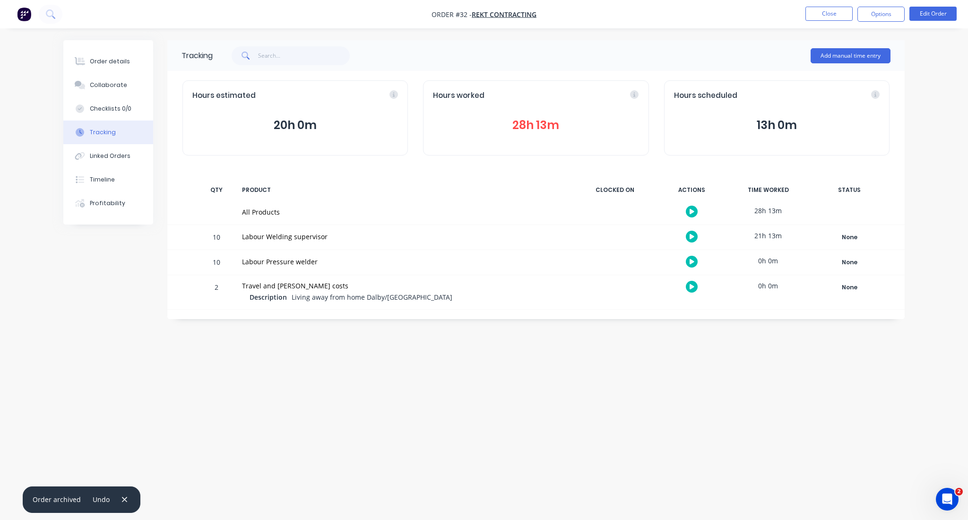
click at [525, 127] on button "28h 13m" at bounding box center [536, 125] width 206 height 18
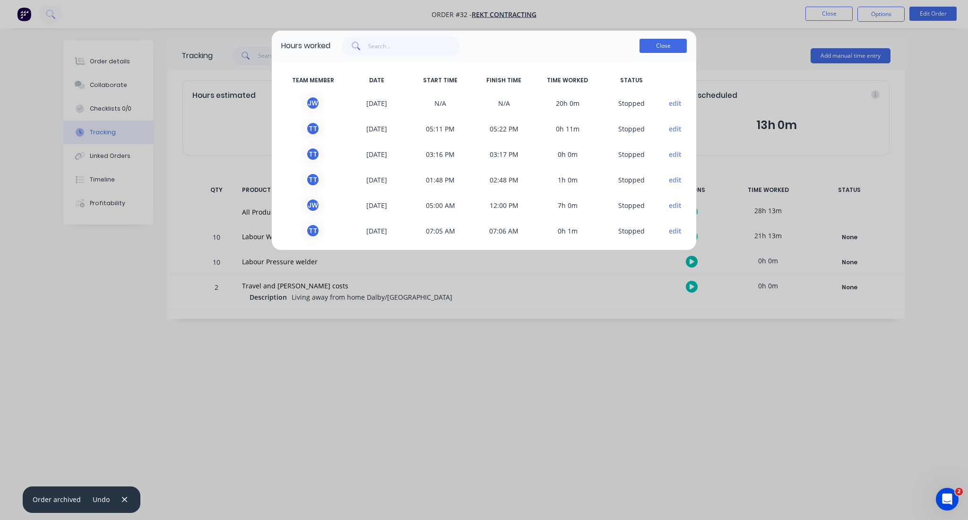
click at [662, 43] on button "Close" at bounding box center [662, 46] width 47 height 14
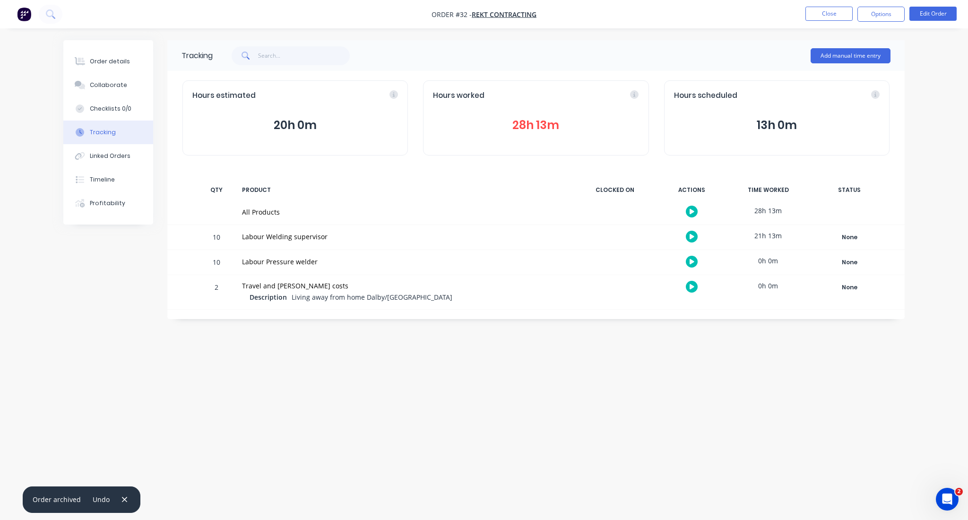
click at [780, 124] on button "13h 0m" at bounding box center [777, 125] width 206 height 18
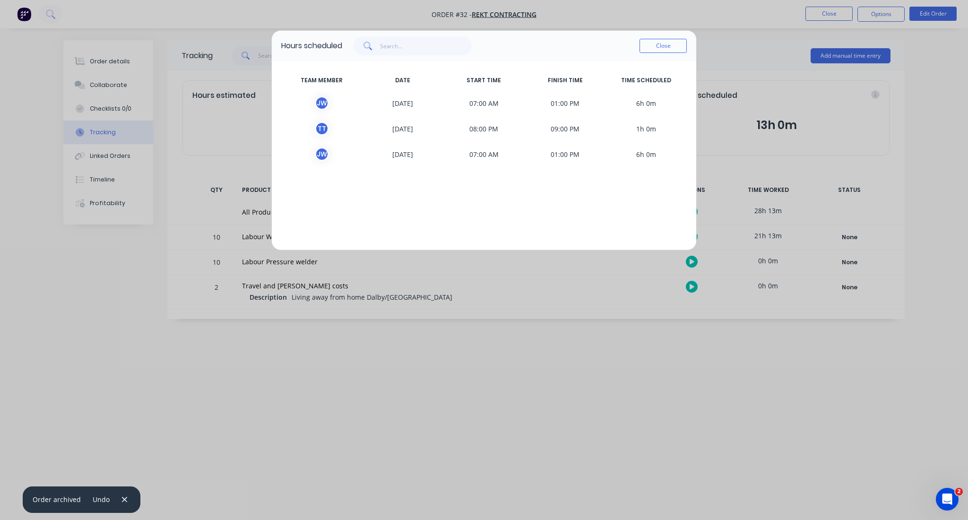
click at [664, 43] on button "Close" at bounding box center [662, 46] width 47 height 14
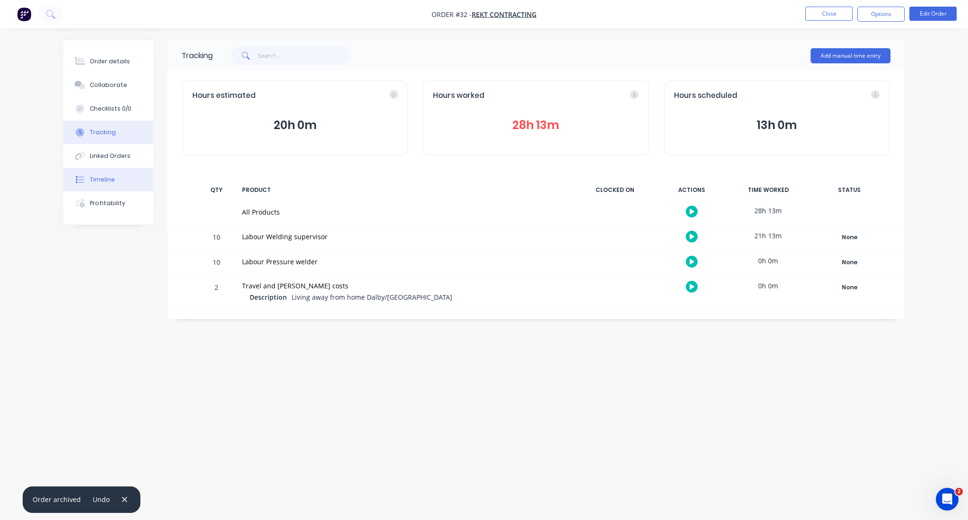
click at [103, 176] on div "Timeline" at bounding box center [102, 179] width 25 height 9
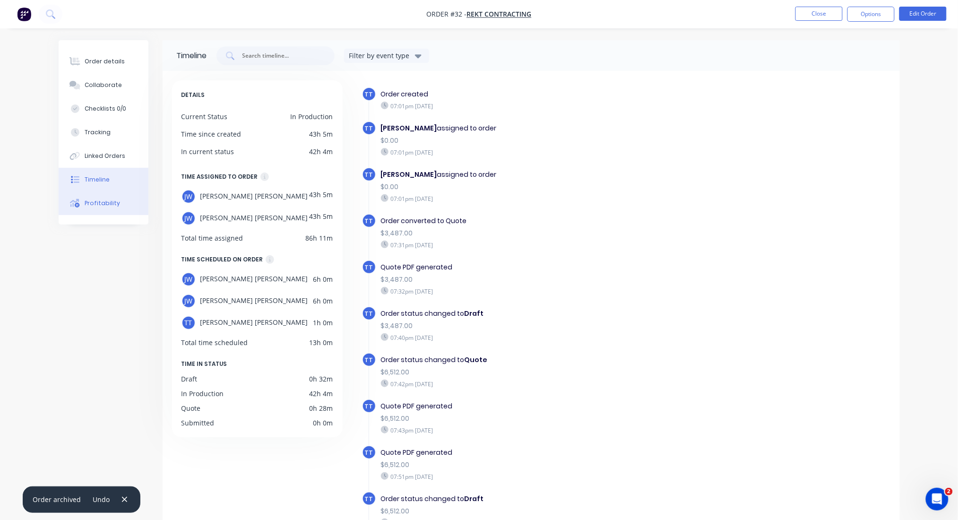
click at [112, 198] on button "Profitability" at bounding box center [104, 203] width 90 height 24
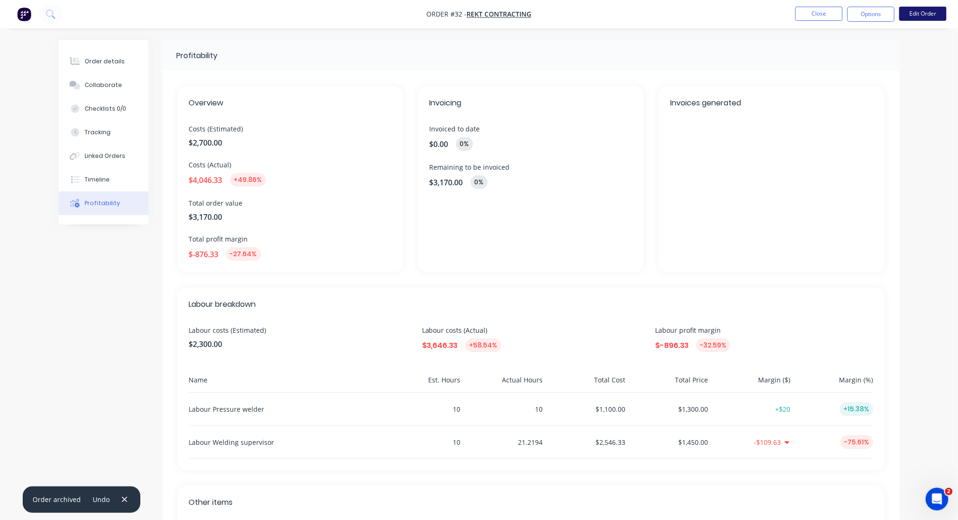
click at [924, 11] on button "Edit Order" at bounding box center [922, 14] width 47 height 14
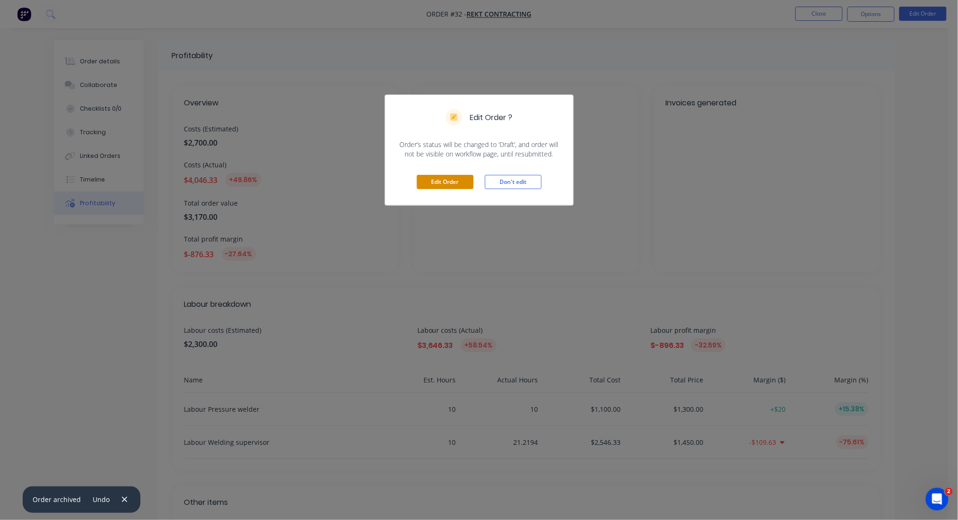
click at [443, 178] on button "Edit Order" at bounding box center [445, 182] width 57 height 14
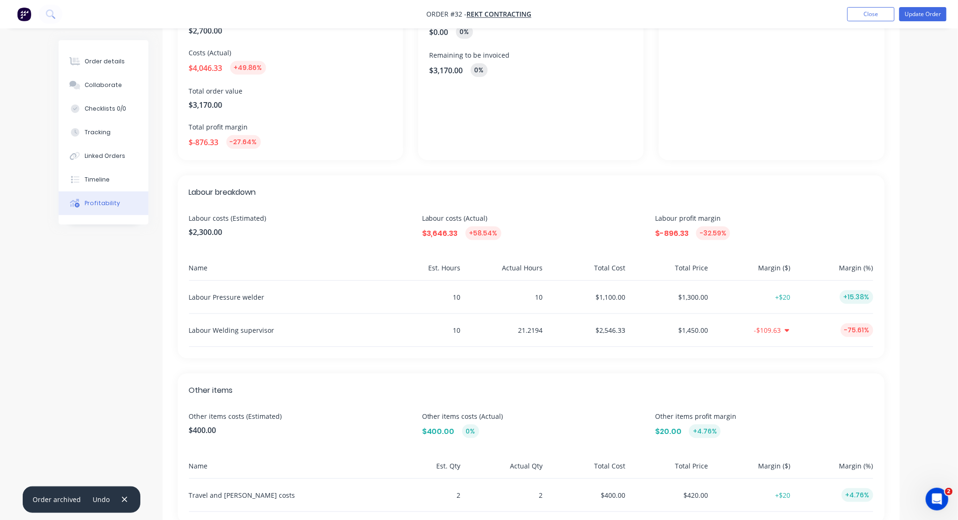
scroll to position [126, 0]
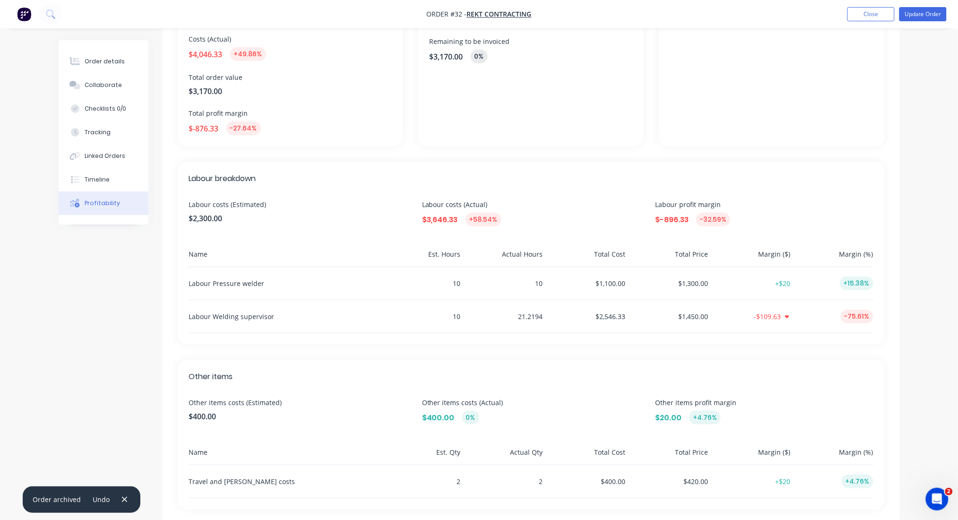
click at [456, 313] on div "10" at bounding box center [421, 316] width 79 height 33
click at [456, 312] on div "10" at bounding box center [421, 316] width 79 height 33
click at [124, 62] on button "Order details" at bounding box center [104, 62] width 90 height 24
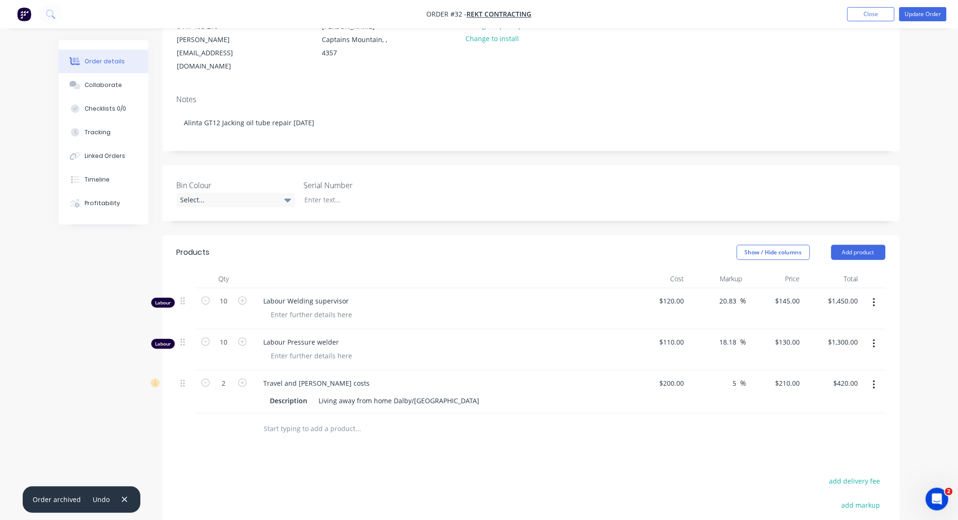
scroll to position [63, 0]
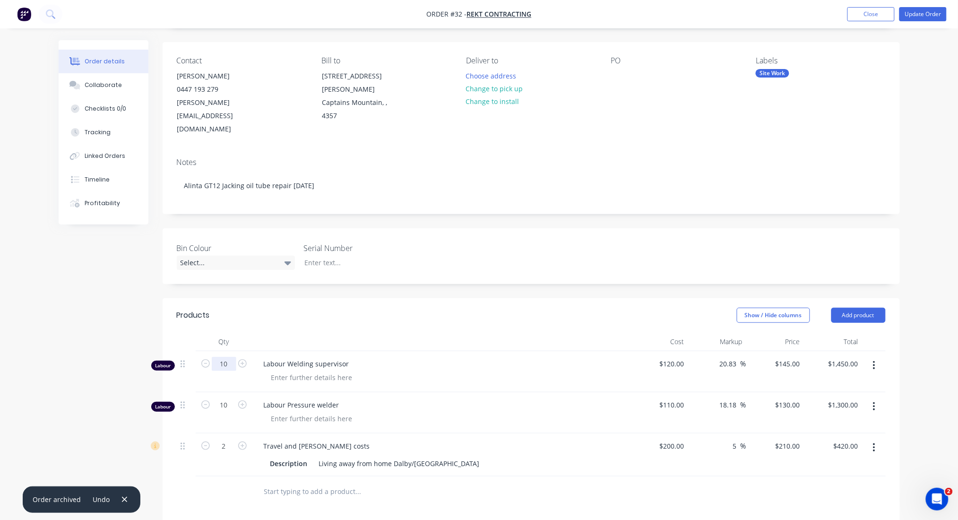
click at [223, 357] on input "10" at bounding box center [224, 364] width 25 height 14
type input "2"
type input "40"
type input "$5,800.00"
type input "$120.00"
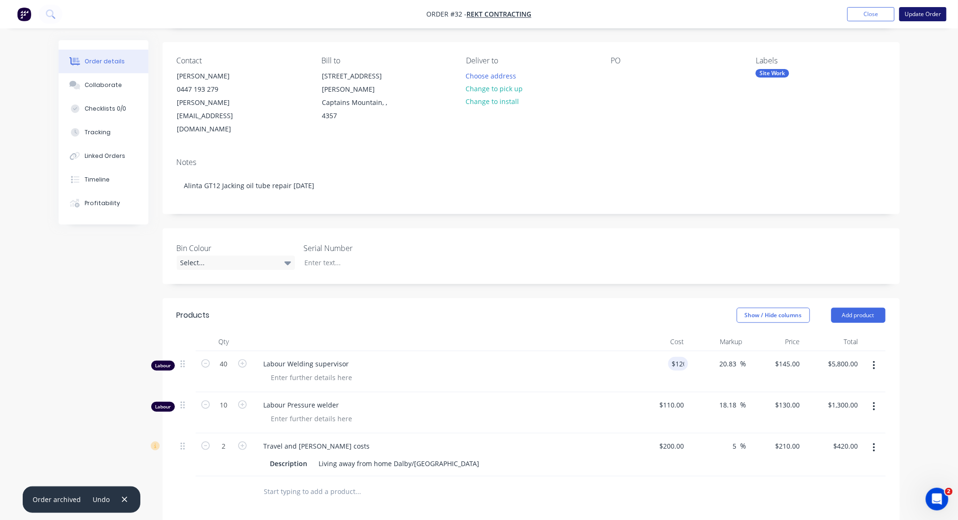
click at [925, 12] on button "Update Order" at bounding box center [922, 14] width 47 height 14
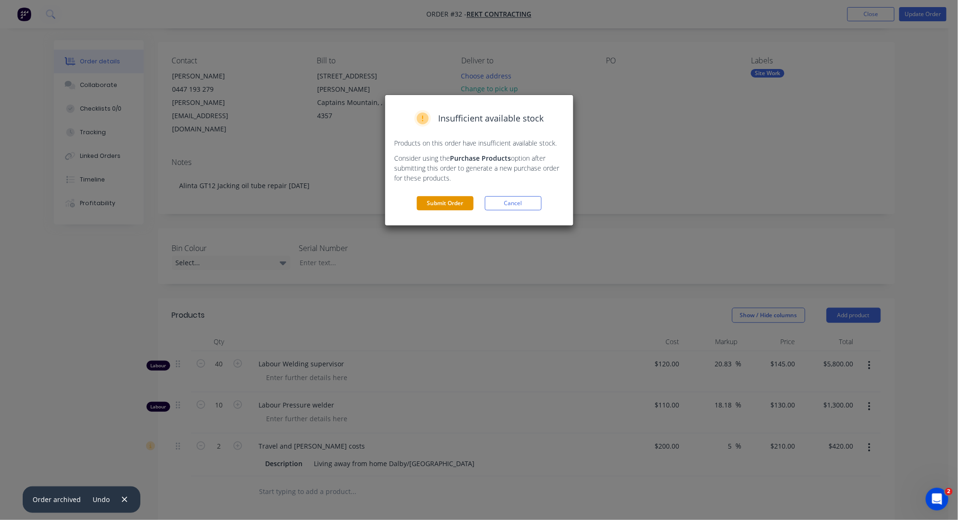
click at [441, 198] on button "Submit Order" at bounding box center [445, 203] width 57 height 14
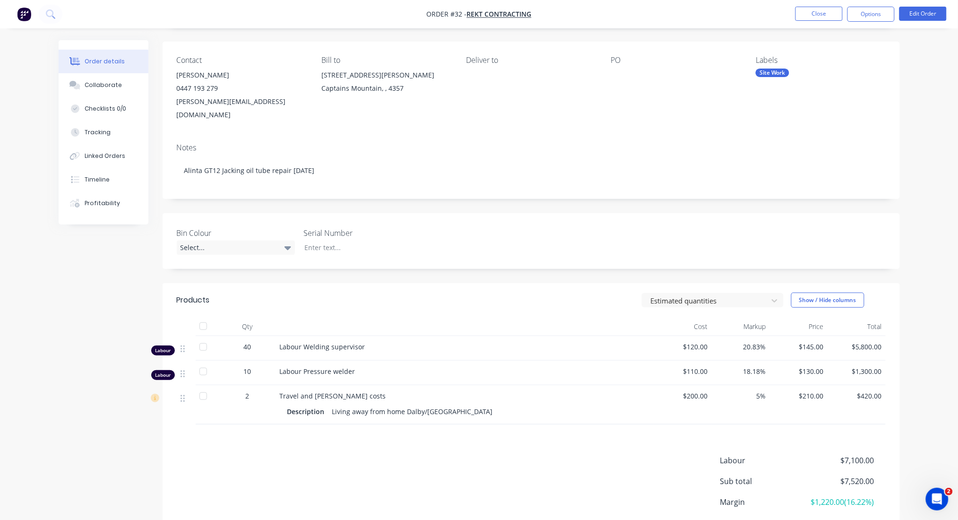
scroll to position [0, 0]
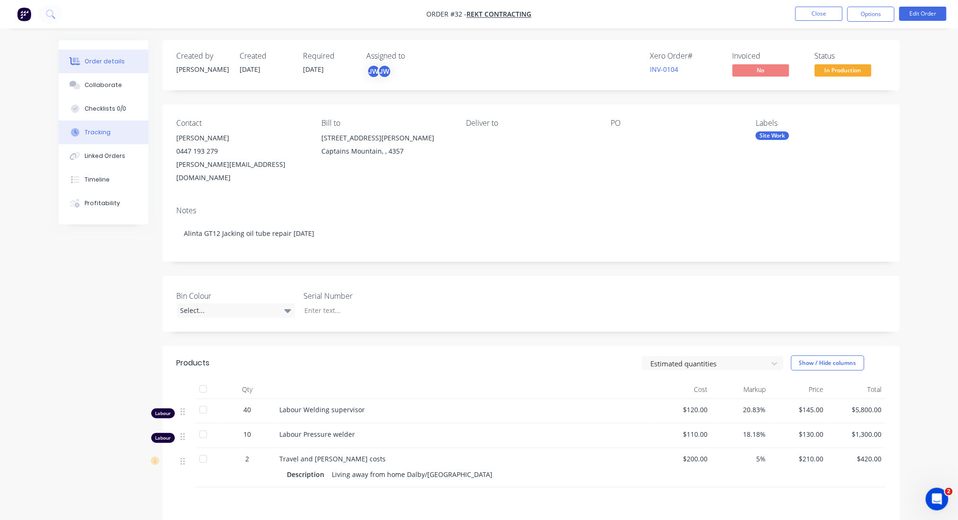
click at [93, 125] on button "Tracking" at bounding box center [104, 132] width 90 height 24
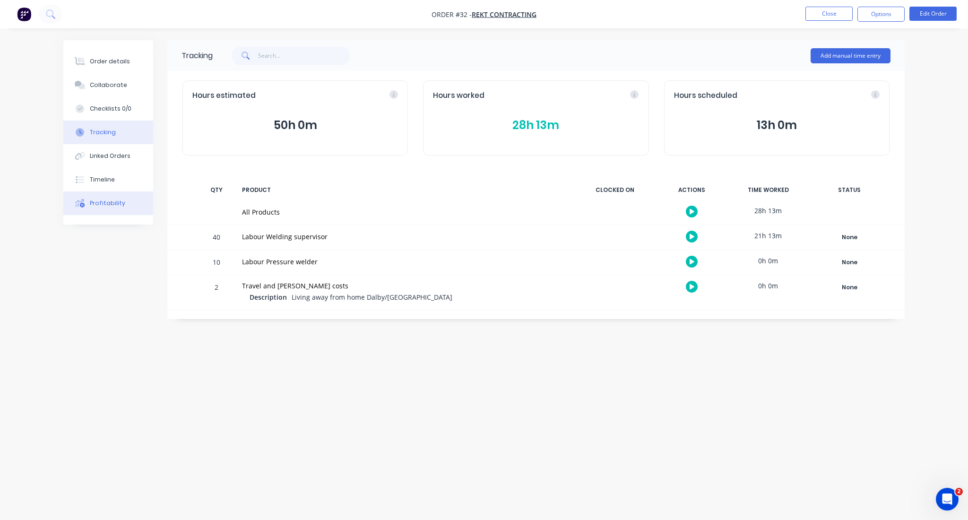
click at [106, 200] on div "Profitability" at bounding box center [107, 203] width 35 height 9
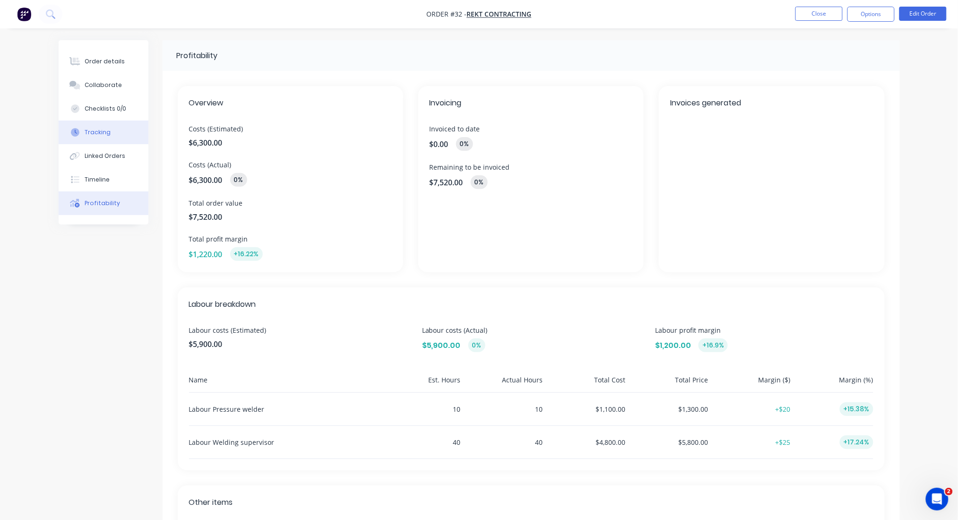
click at [107, 128] on div "Tracking" at bounding box center [98, 132] width 26 height 9
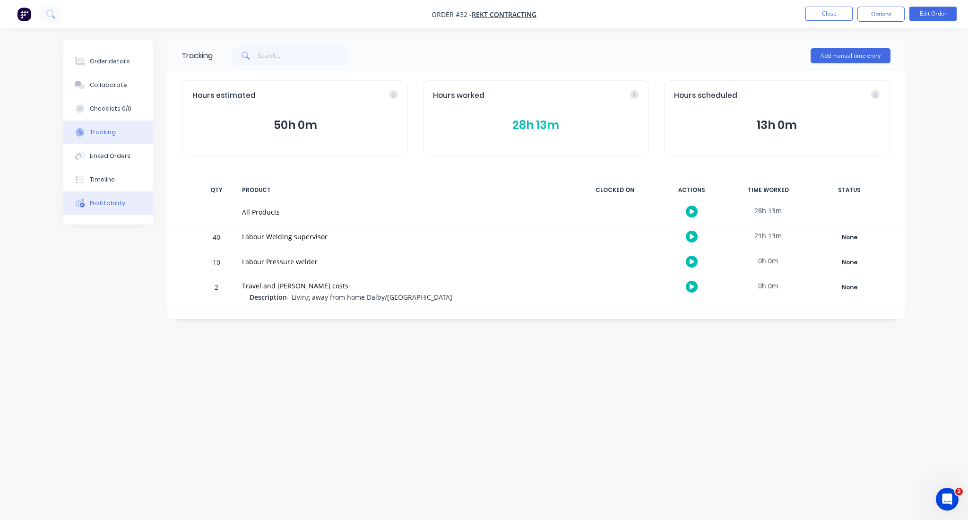
click at [112, 200] on div "Profitability" at bounding box center [107, 203] width 35 height 9
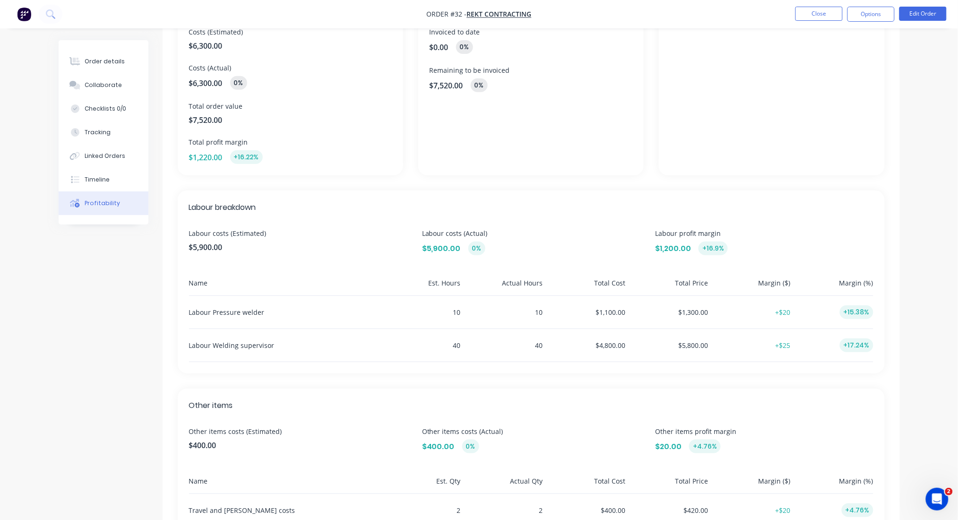
scroll to position [19, 0]
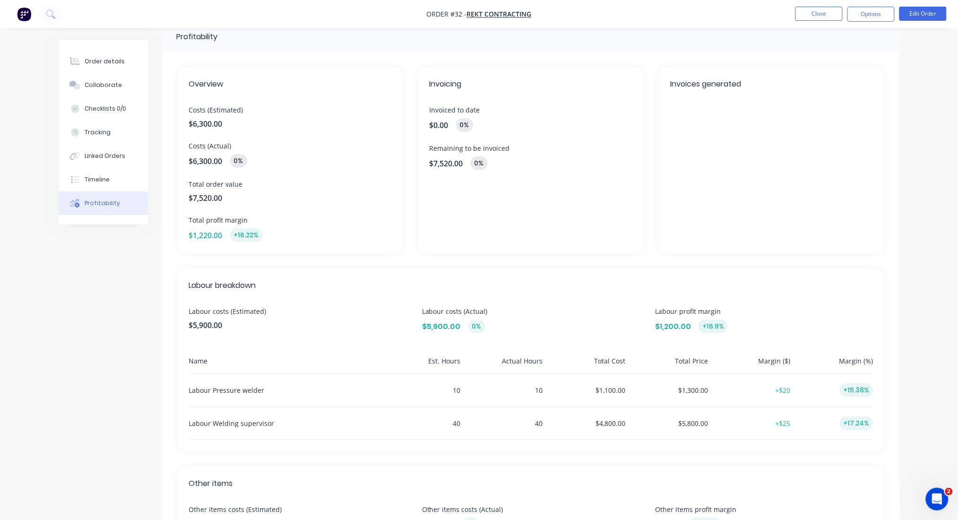
click at [409, 239] on div "Overview Costs (Estimated) $6,300.00 Costs (Actual) $6,300.00 0% Total order va…" at bounding box center [531, 160] width 707 height 186
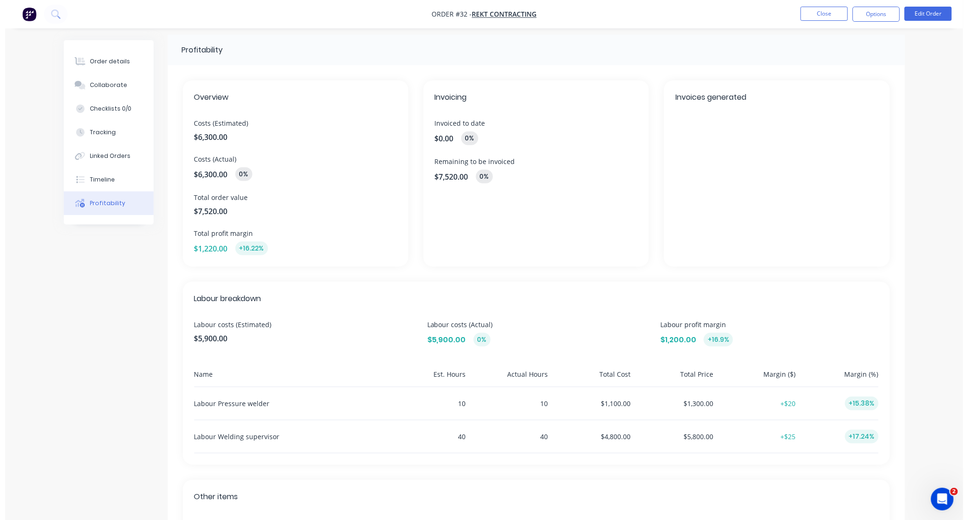
scroll to position [0, 0]
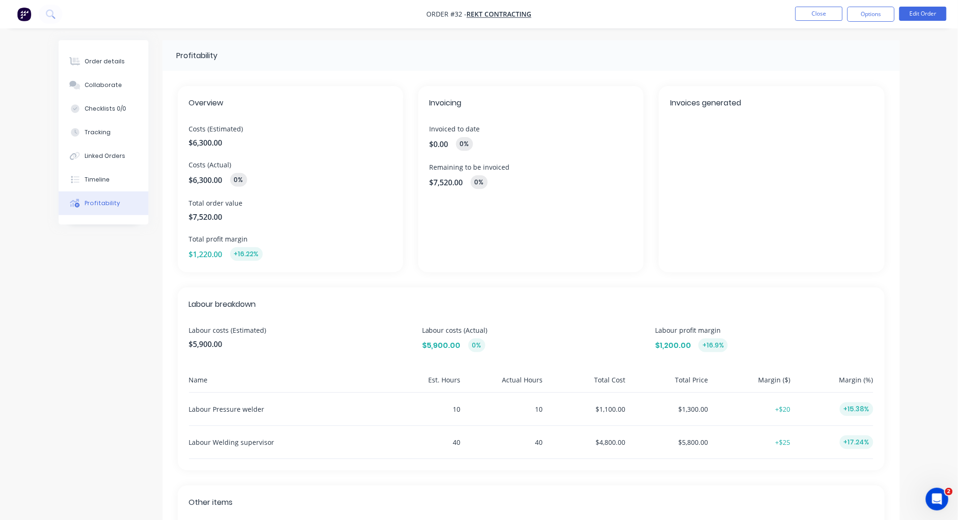
click at [23, 14] on img "button" at bounding box center [24, 14] width 14 height 14
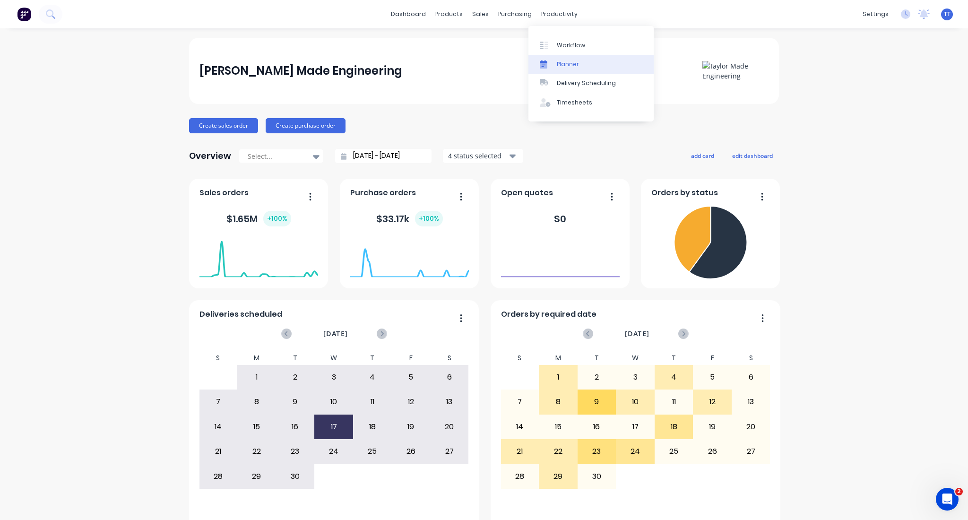
click at [560, 59] on link "Planner" at bounding box center [590, 64] width 125 height 19
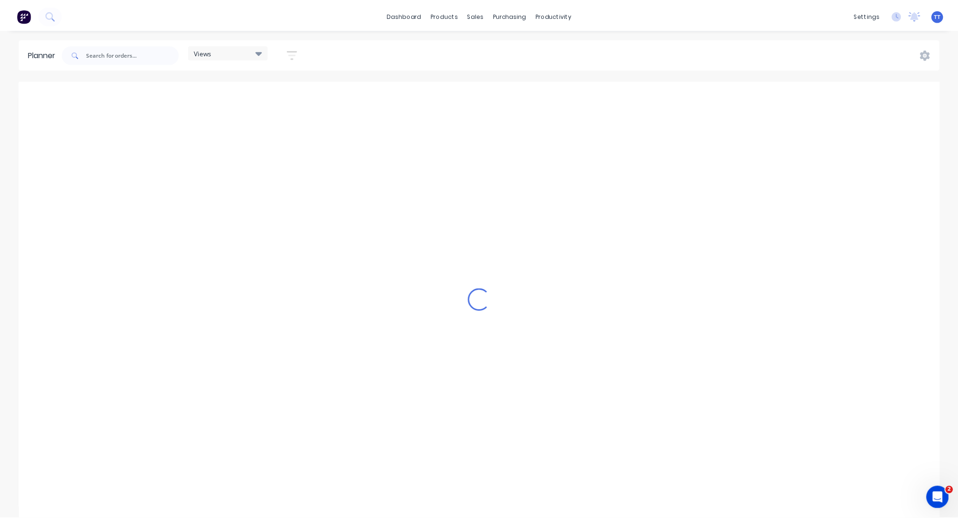
scroll to position [0, 2117]
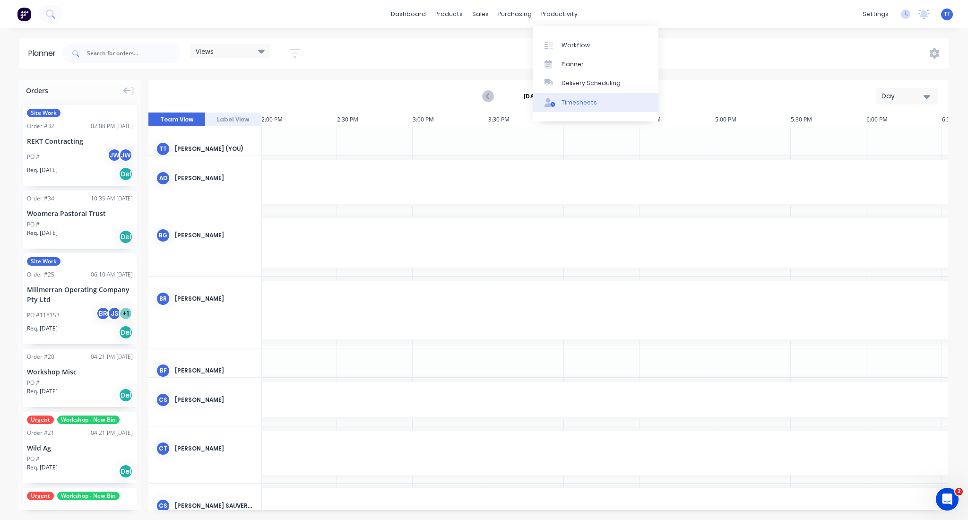
click at [578, 99] on div "Timesheets" at bounding box center [578, 102] width 35 height 9
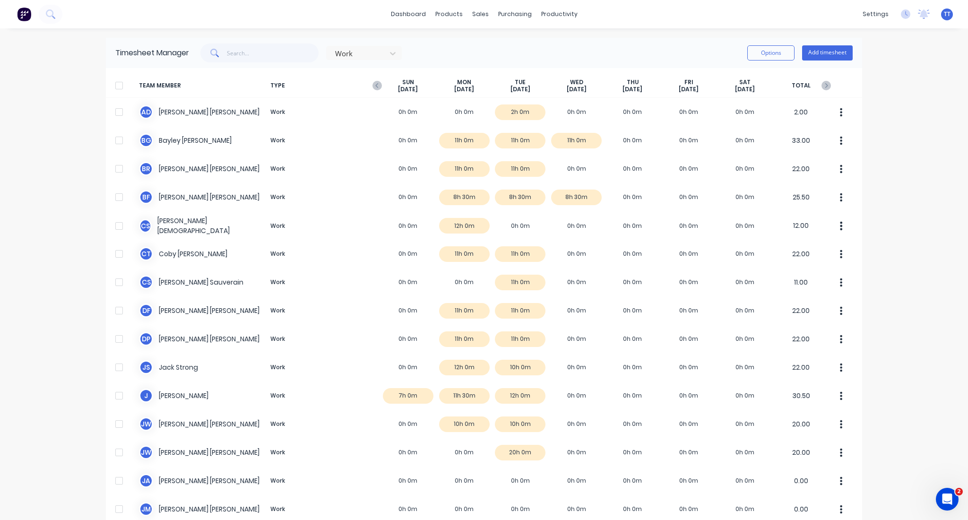
click at [117, 82] on div at bounding box center [119, 85] width 19 height 19
click at [770, 52] on button "Options" at bounding box center [770, 52] width 47 height 15
click at [929, 64] on div "dashboard products sales purchasing productivity dashboard products Product Cat…" at bounding box center [484, 260] width 968 height 520
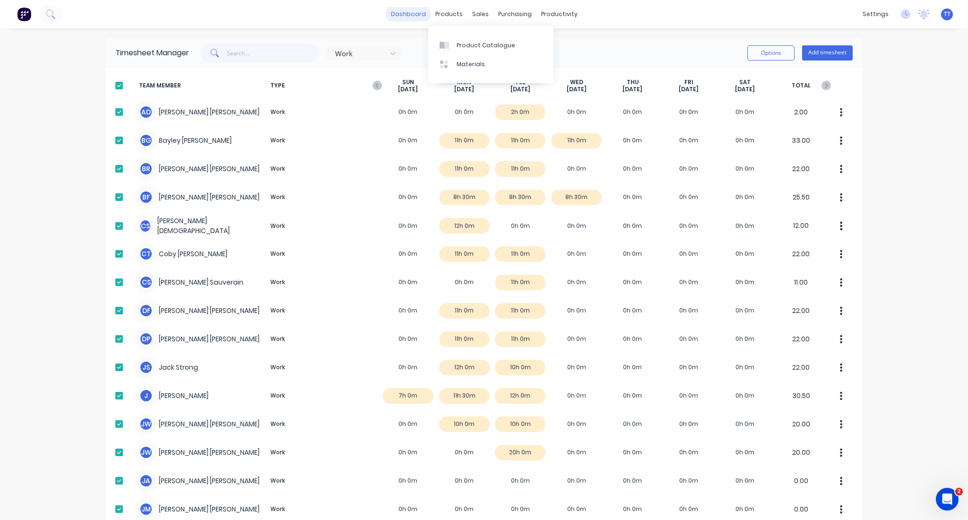
click at [410, 15] on link "dashboard" at bounding box center [408, 14] width 44 height 14
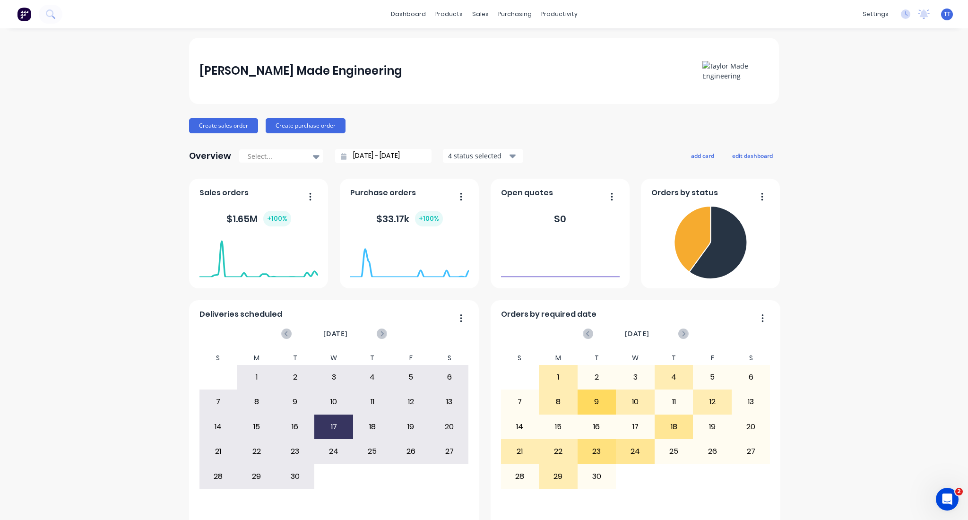
click at [882, 105] on div "[PERSON_NAME] Made Engineering Create sales order Create purchase order Overvie…" at bounding box center [484, 284] width 968 height 493
click at [477, 12] on div "sales" at bounding box center [480, 14] width 26 height 14
click at [505, 46] on div "Sales Orders" at bounding box center [510, 45] width 39 height 9
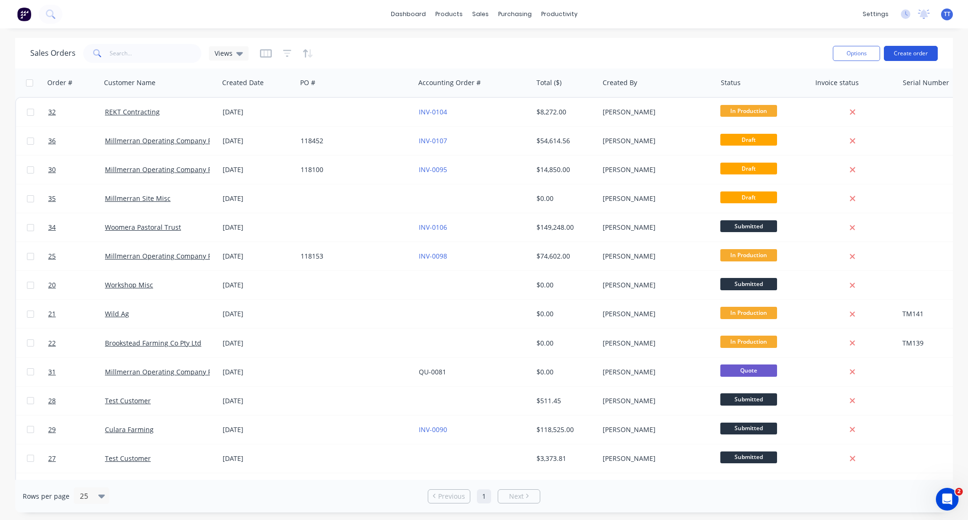
click at [915, 52] on button "Create order" at bounding box center [911, 53] width 54 height 15
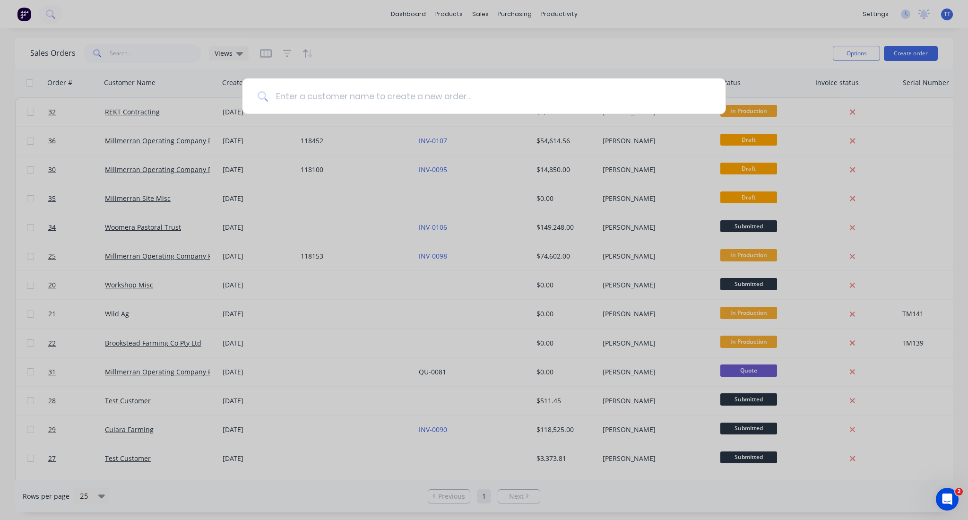
click at [430, 99] on input at bounding box center [489, 95] width 442 height 35
type input "rekt"
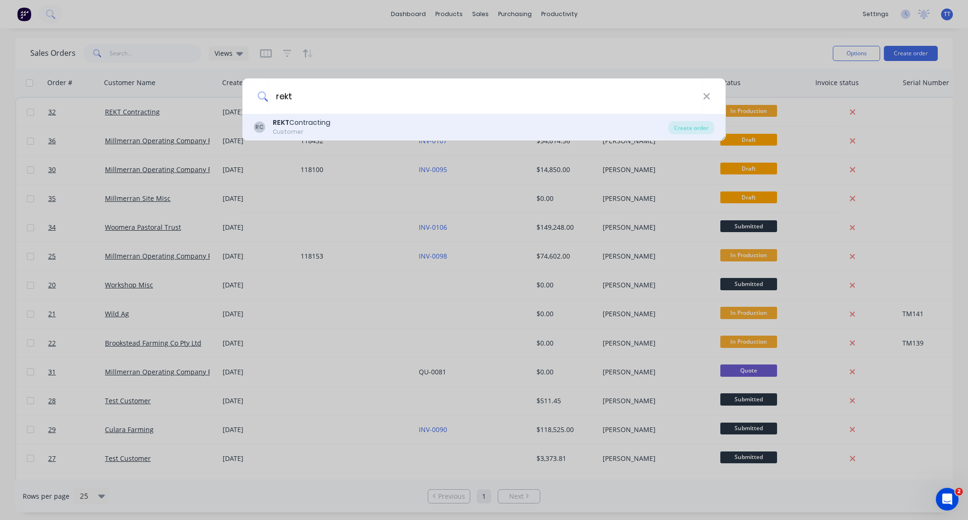
click at [300, 127] on div "REKT Contracting" at bounding box center [302, 123] width 58 height 10
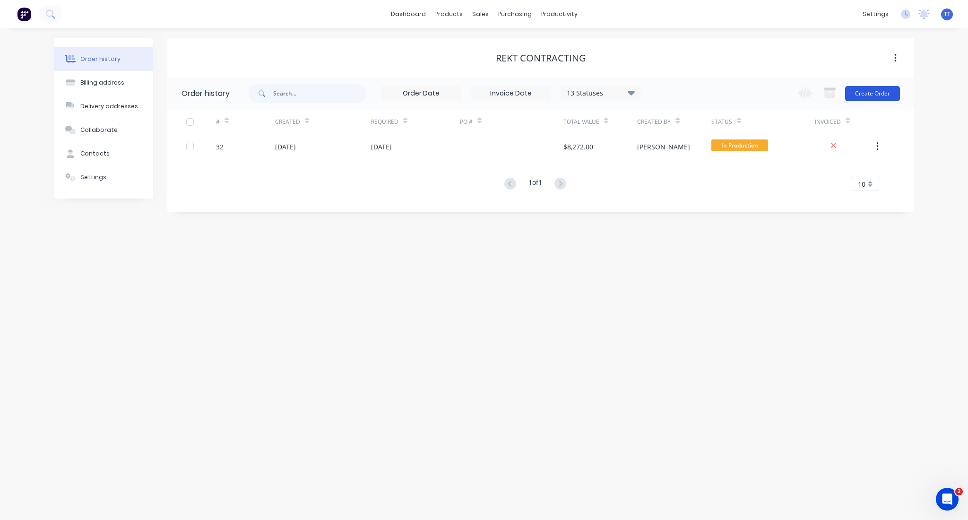
click at [879, 91] on button "Create Order" at bounding box center [872, 93] width 55 height 15
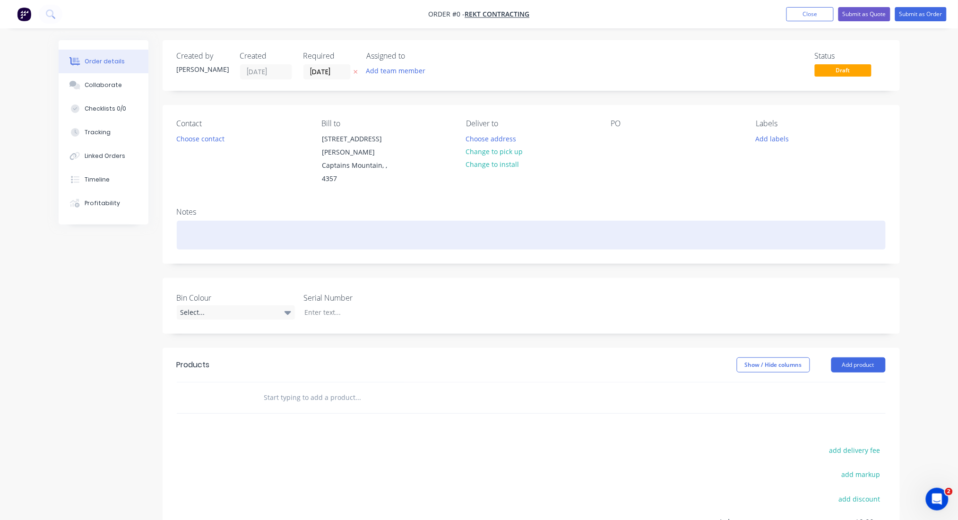
click at [207, 221] on div at bounding box center [531, 235] width 709 height 29
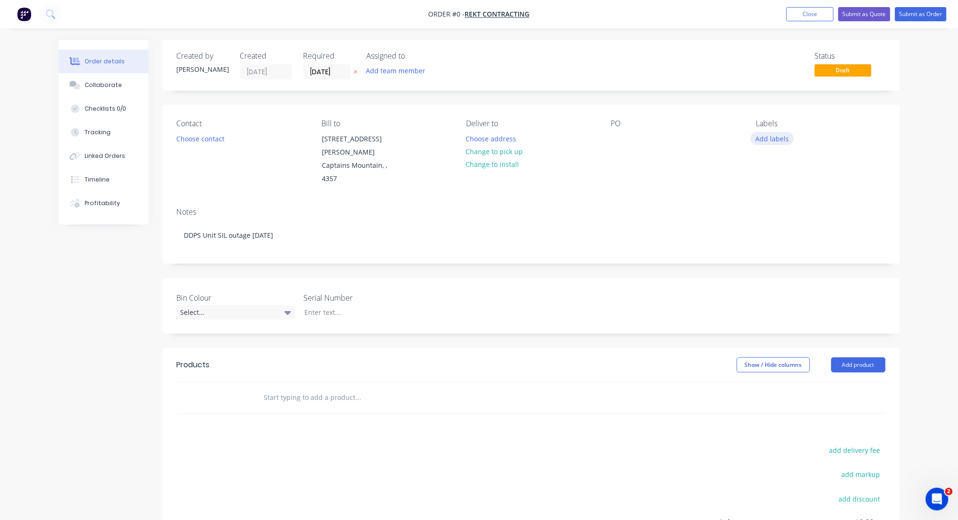
click at [779, 137] on div "Order details Collaborate Checklists 0/0 Tracking Linked Orders Timeline Profit…" at bounding box center [479, 347] width 860 height 614
click at [784, 136] on button "Add labels" at bounding box center [771, 138] width 43 height 13
click at [800, 222] on div "Site Work" at bounding box center [799, 222] width 34 height 10
click at [391, 69] on button "Add team member" at bounding box center [395, 70] width 69 height 13
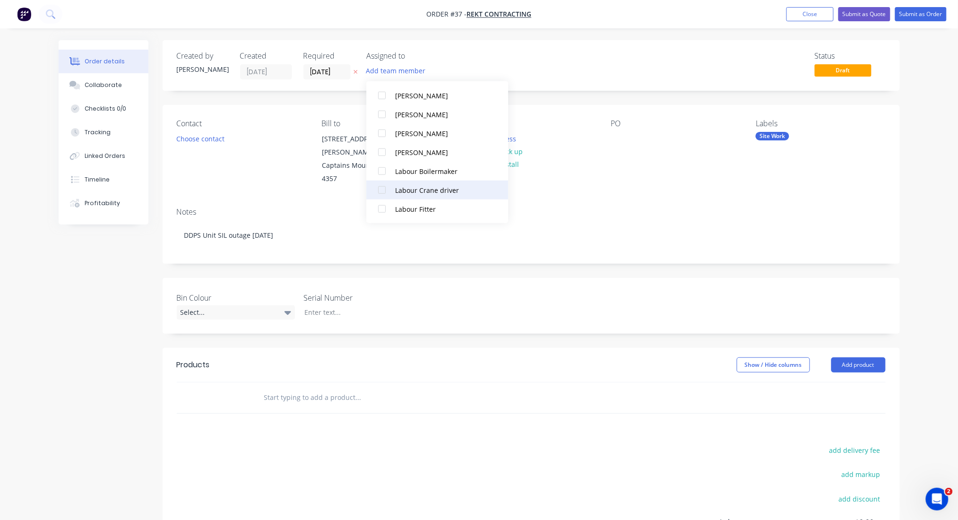
scroll to position [252, 0]
click at [413, 115] on div "[PERSON_NAME]" at bounding box center [442, 117] width 95 height 10
click at [335, 76] on input "[DATE]" at bounding box center [327, 72] width 46 height 14
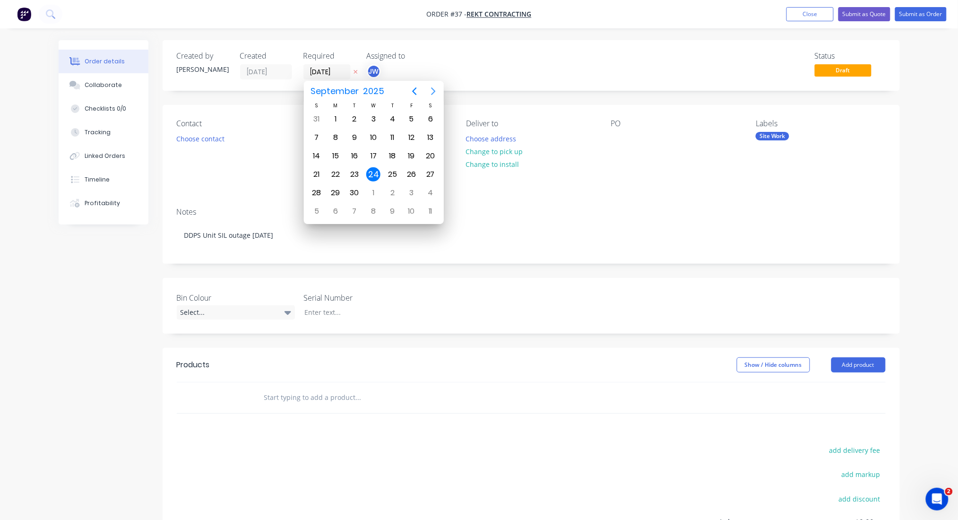
click at [432, 91] on icon "Next page" at bounding box center [433, 91] width 11 height 11
click at [339, 150] on div "13" at bounding box center [335, 156] width 14 height 14
type input "[DATE]"
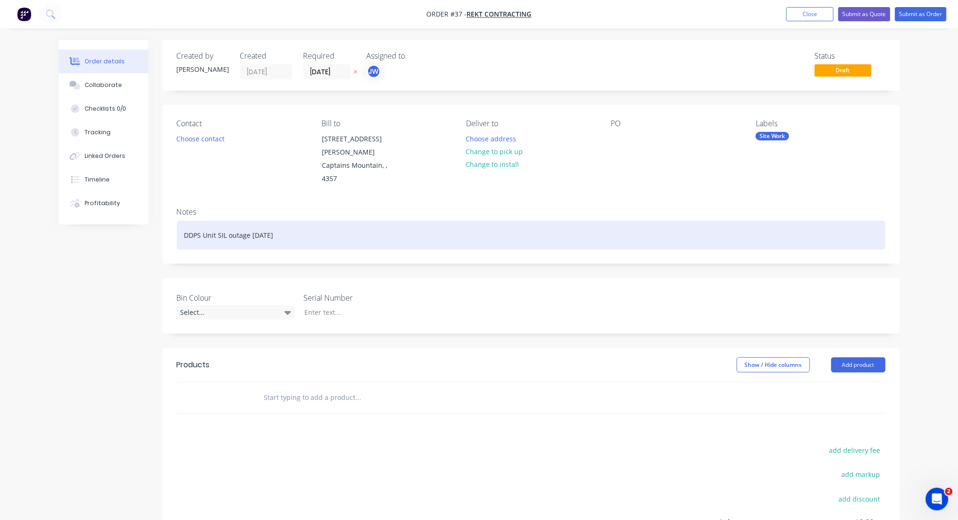
click at [313, 221] on div "DDPS Unit SIL outage [DATE]" at bounding box center [531, 235] width 709 height 29
click at [217, 221] on div "DDPS Unit SIL outage [DATE]" at bounding box center [531, 235] width 709 height 29
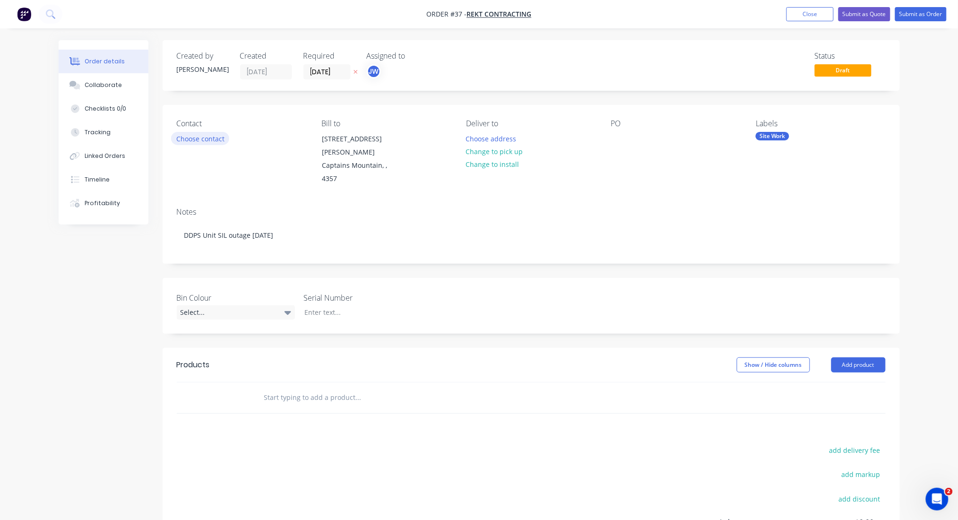
click at [215, 135] on button "Choose contact" at bounding box center [200, 138] width 58 height 13
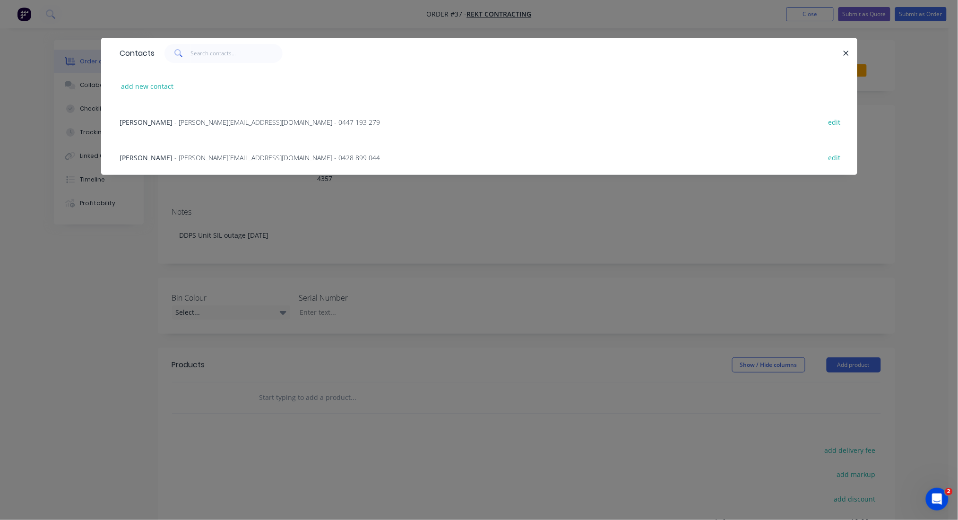
click at [176, 123] on span "- [PERSON_NAME][EMAIL_ADDRESS][DOMAIN_NAME] - 0447 193 279" at bounding box center [278, 122] width 206 height 9
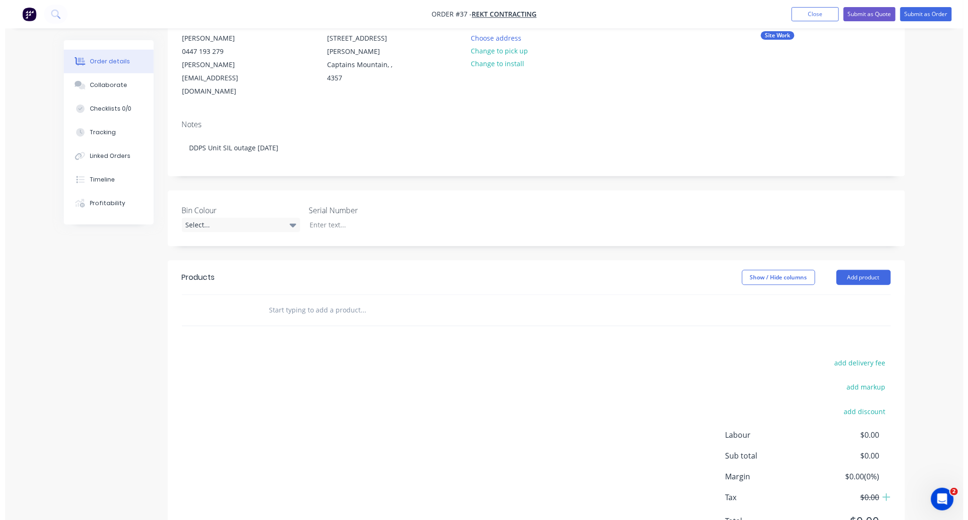
scroll to position [121, 0]
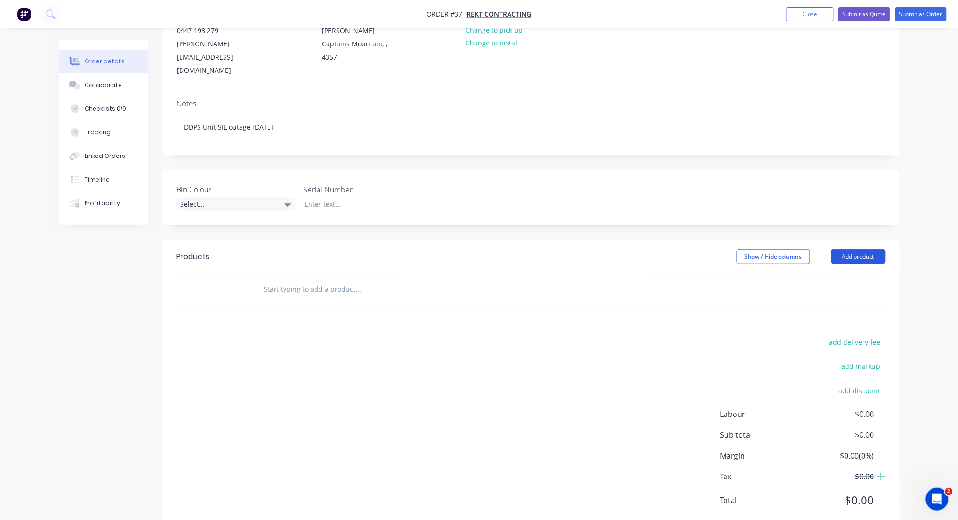
click at [863, 249] on button "Add product" at bounding box center [858, 256] width 54 height 15
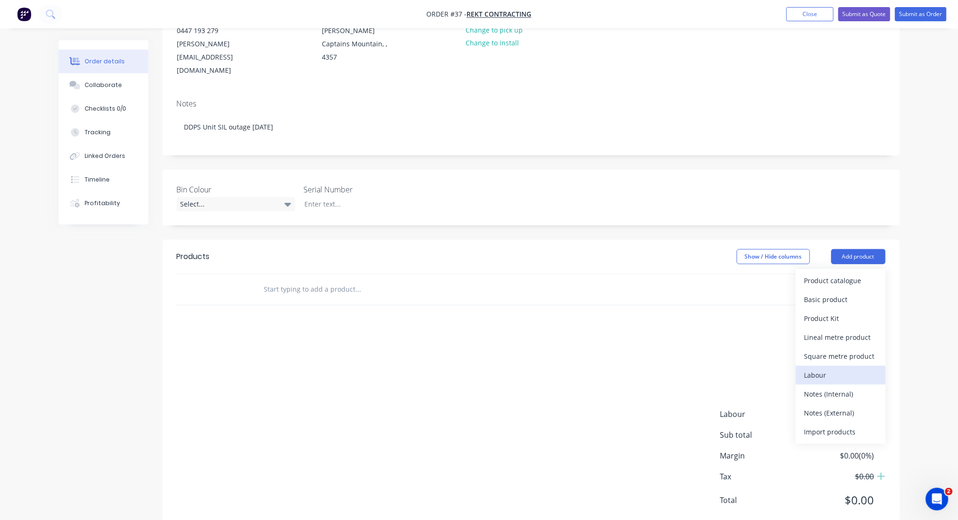
click at [819, 368] on div "Labour" at bounding box center [840, 375] width 73 height 14
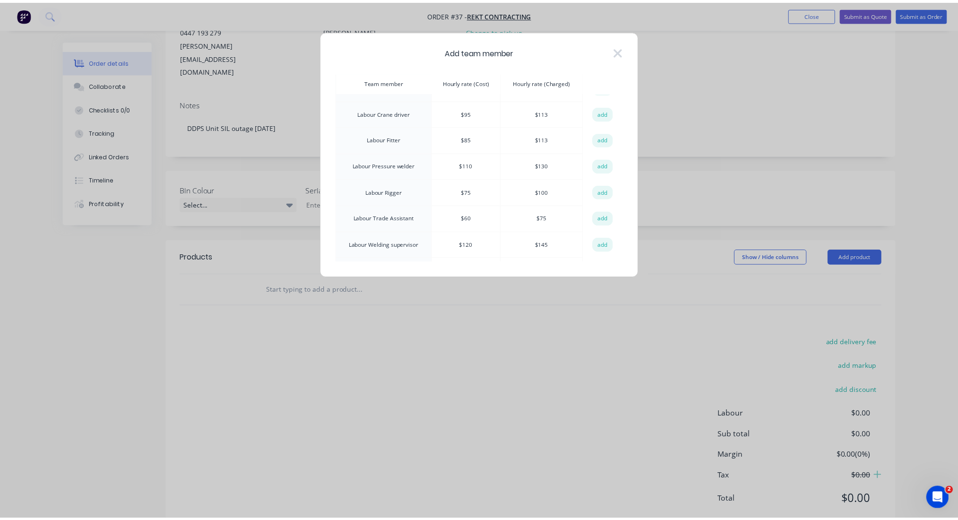
scroll to position [441, 0]
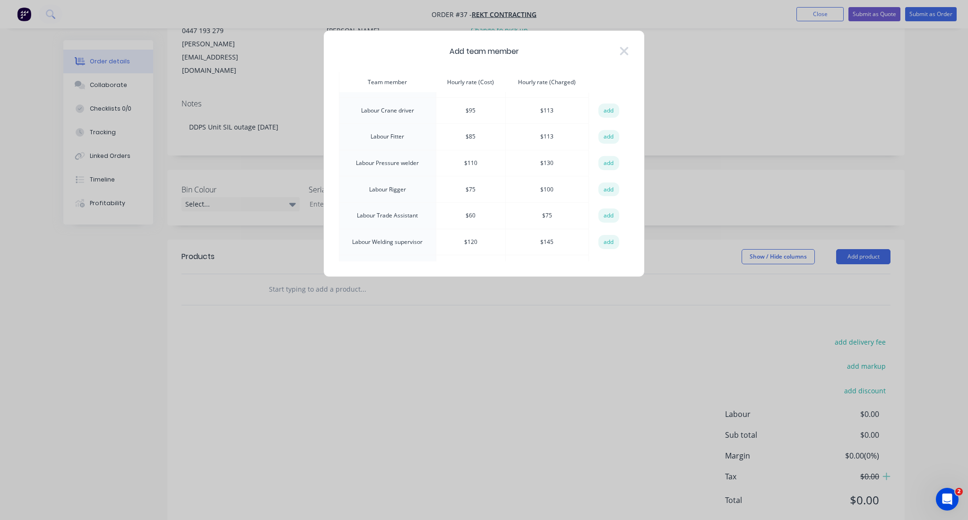
click at [602, 235] on button "add" at bounding box center [608, 242] width 21 height 14
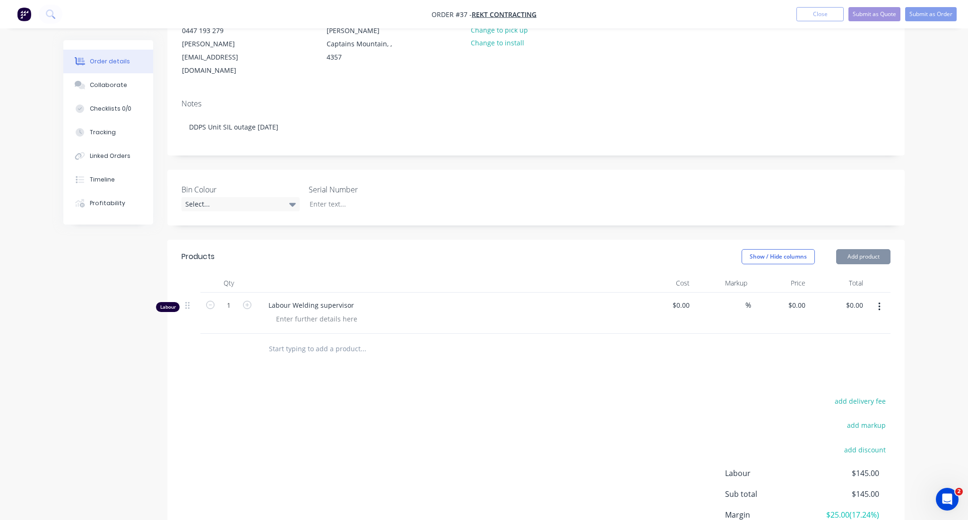
type input "$120.00"
type input "20.83"
type input "$145.00"
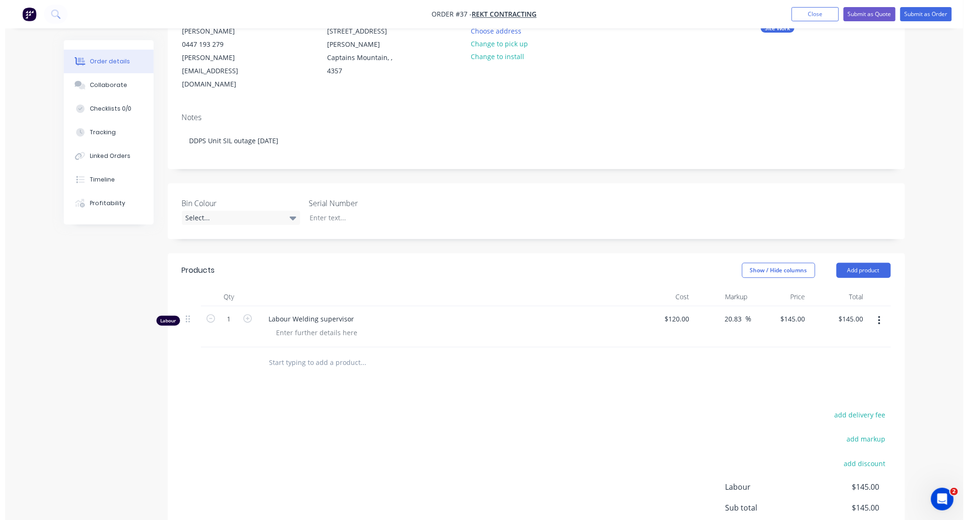
scroll to position [106, 0]
click at [469, 370] on div "Products Show / Hide columns Add product Qty Cost Markup Price Total Labour 1 L…" at bounding box center [531, 431] width 737 height 352
click at [795, 314] on input "145" at bounding box center [789, 321] width 29 height 14
type input "$145.00"
click at [772, 318] on div "$145.00 $145.00" at bounding box center [775, 328] width 58 height 41
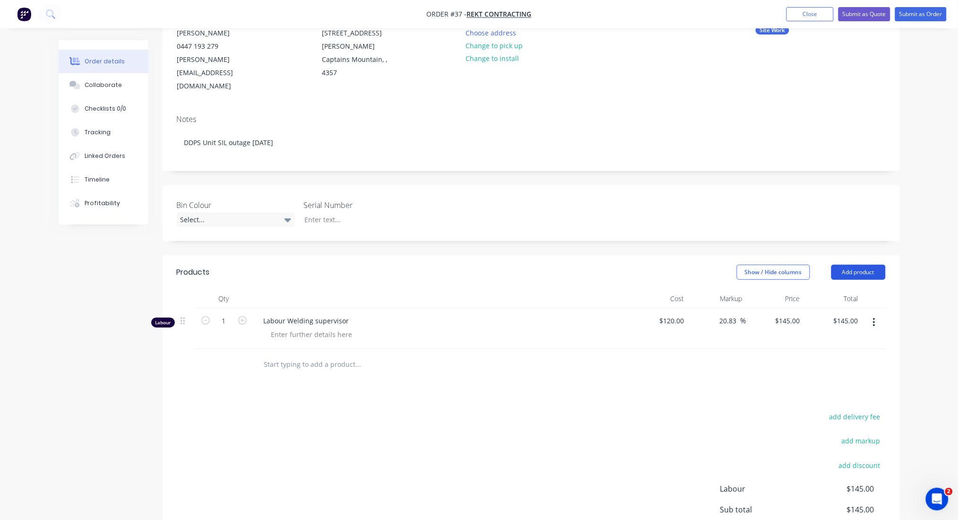
click at [866, 265] on button "Add product" at bounding box center [858, 272] width 54 height 15
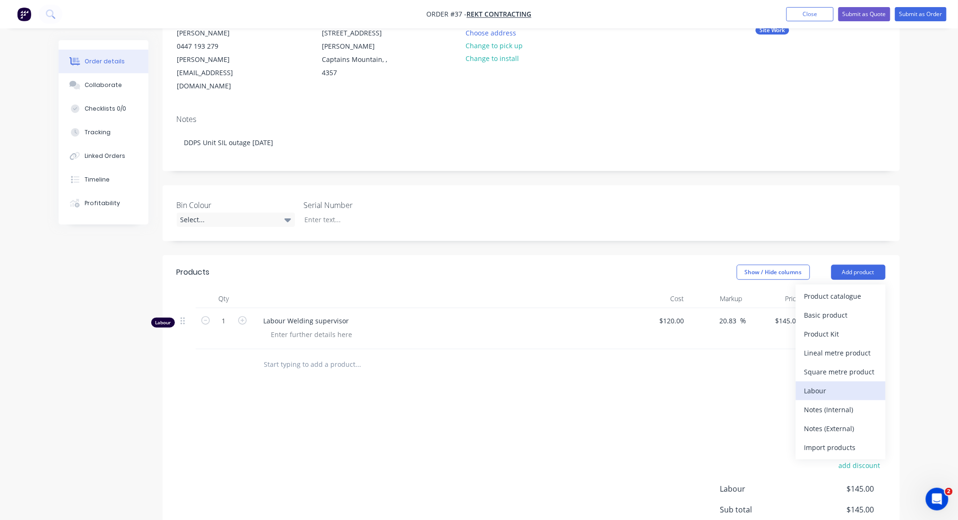
click at [827, 384] on div "Labour" at bounding box center [840, 391] width 73 height 14
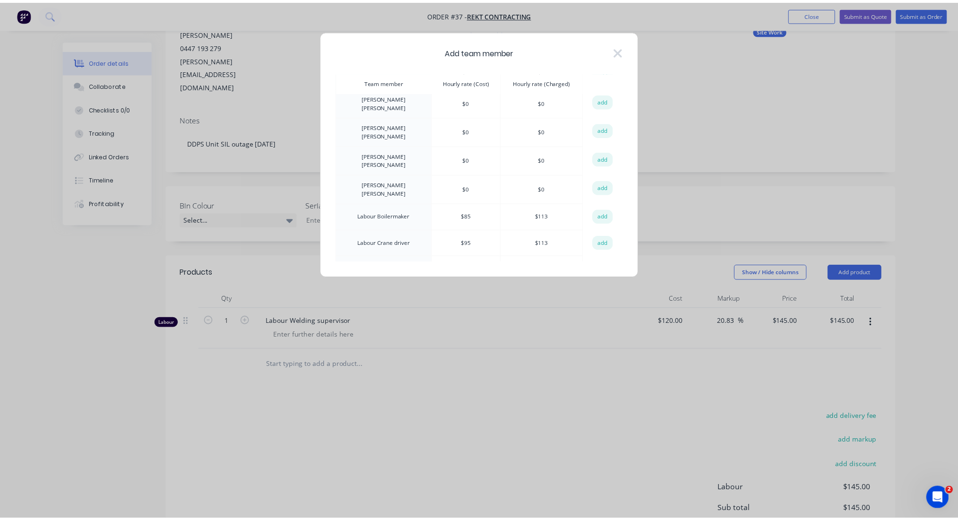
scroll to position [378, 0]
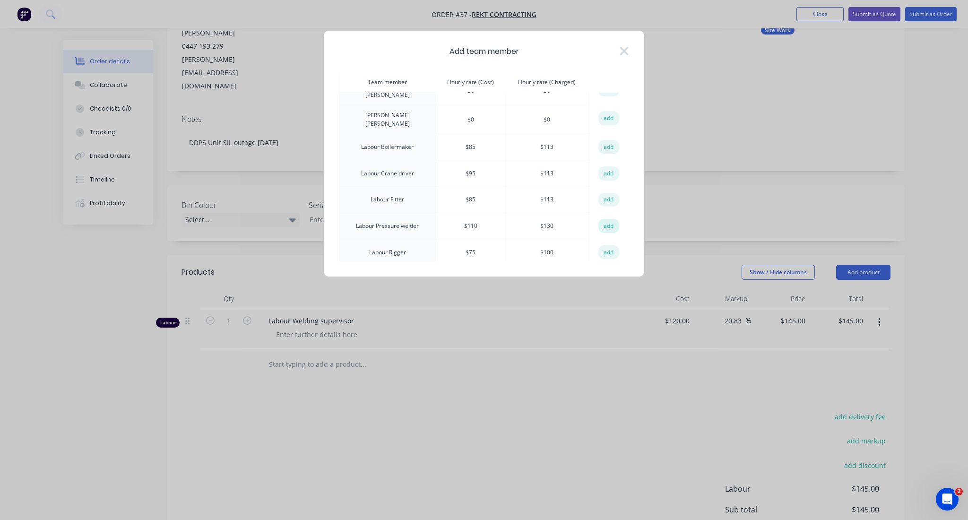
click at [602, 219] on button "add" at bounding box center [608, 226] width 21 height 14
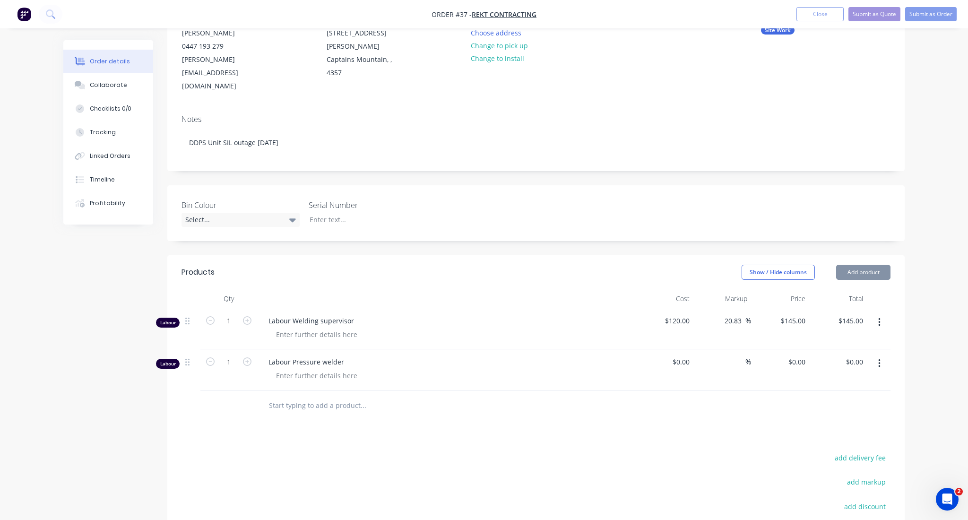
type input "$110.00"
type input "18.18"
type input "$130.00"
type input "50"
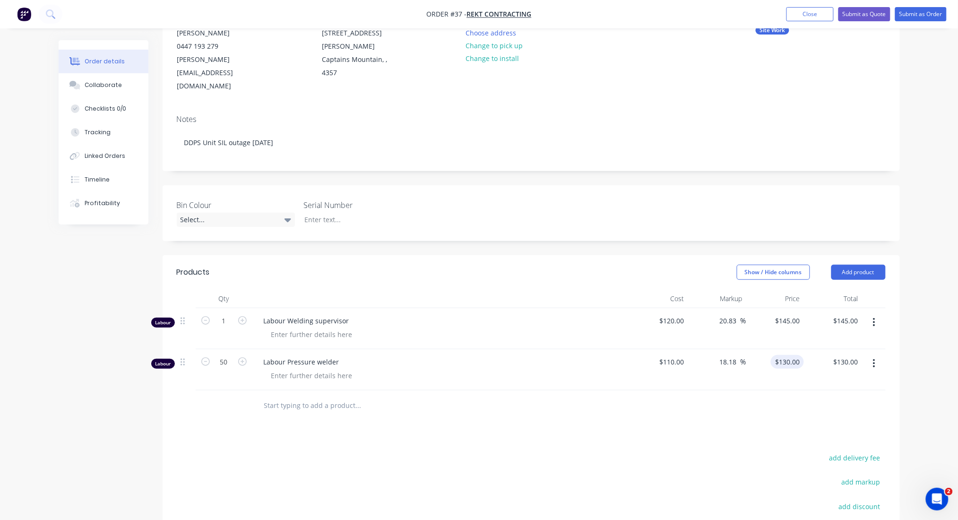
click at [784, 349] on div "$130.00 $130.00" at bounding box center [775, 369] width 58 height 41
type input "130"
type input "$6,500.00"
type input "120"
type input "9.09"
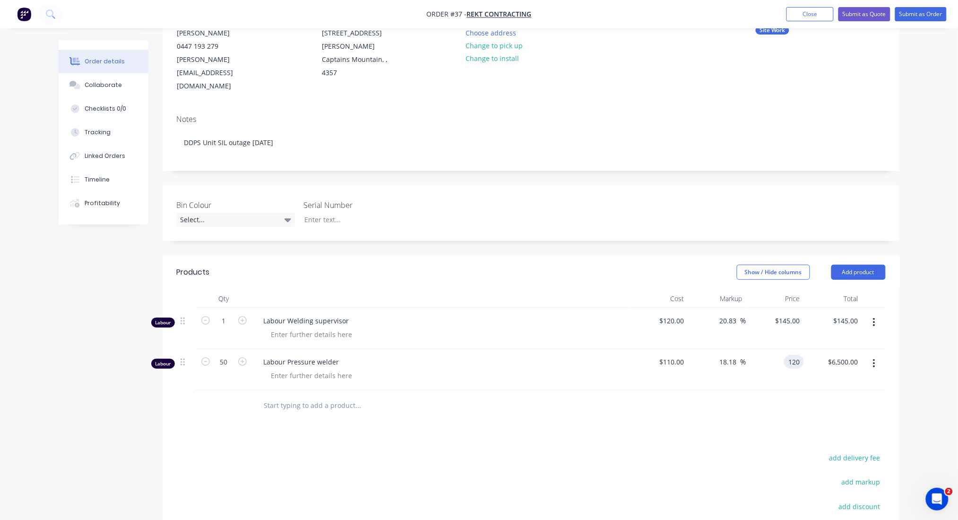
type input "$120.00"
type input "$6,000.00"
click at [736, 405] on div "Products Show / Hide columns Add product Qty Cost Markup Price Total Labour 1 L…" at bounding box center [531, 451] width 737 height 393
click at [678, 355] on input "110" at bounding box center [680, 362] width 16 height 14
type input "$120.00"
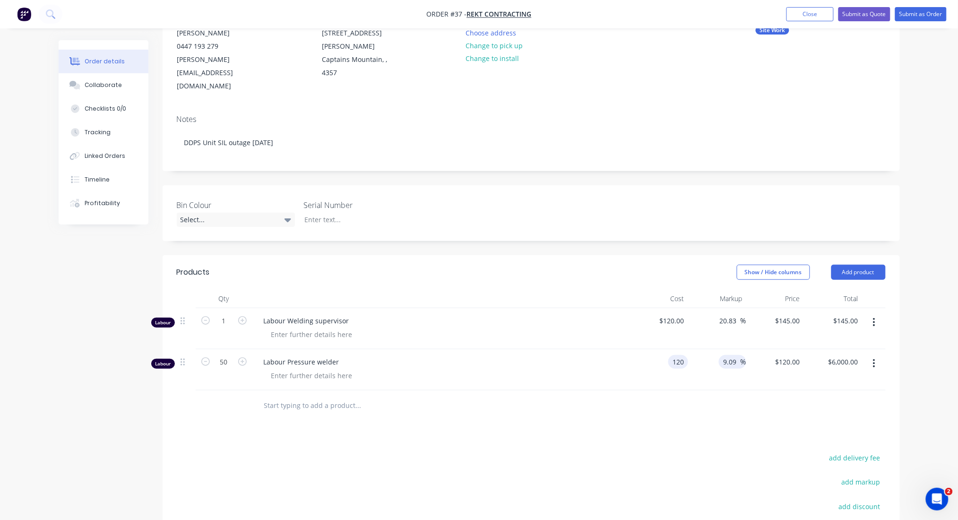
type input "$130.9091"
type input "$6,545.46"
click at [730, 355] on input "9.09" at bounding box center [732, 362] width 18 height 14
type input "$130.908"
type input "$6,545.40"
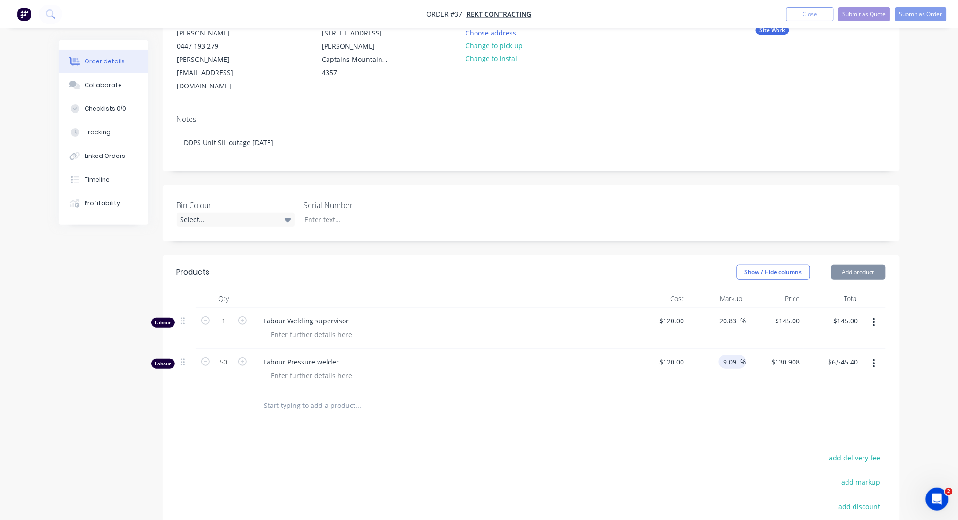
drag, startPoint x: 721, startPoint y: 332, endPoint x: 739, endPoint y: 336, distance: 18.3
click at [739, 355] on div "9.09 9.09 %" at bounding box center [732, 362] width 27 height 14
click at [737, 355] on input "9.09" at bounding box center [732, 362] width 18 height 14
drag, startPoint x: 737, startPoint y: 335, endPoint x: 727, endPoint y: 335, distance: 9.9
click at [727, 355] on input "9.09" at bounding box center [732, 362] width 18 height 14
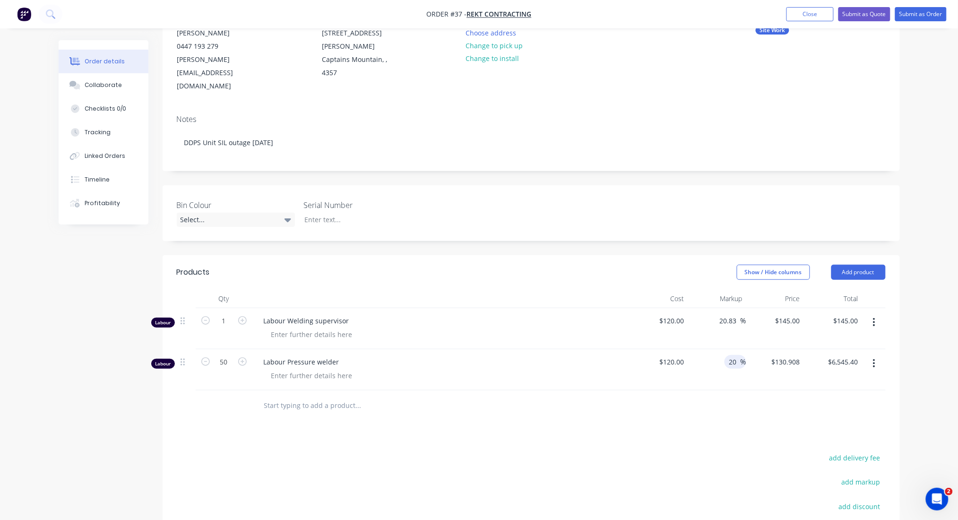
type input "20"
type input "144"
type input "$7,200.00"
type input "$144.00"
type input "$7,200.00"
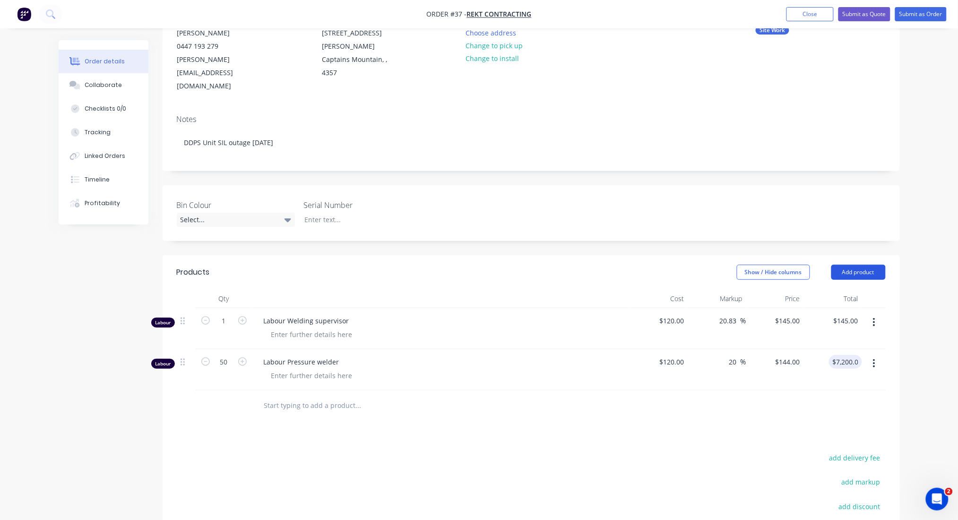
click at [853, 265] on button "Add product" at bounding box center [858, 272] width 54 height 15
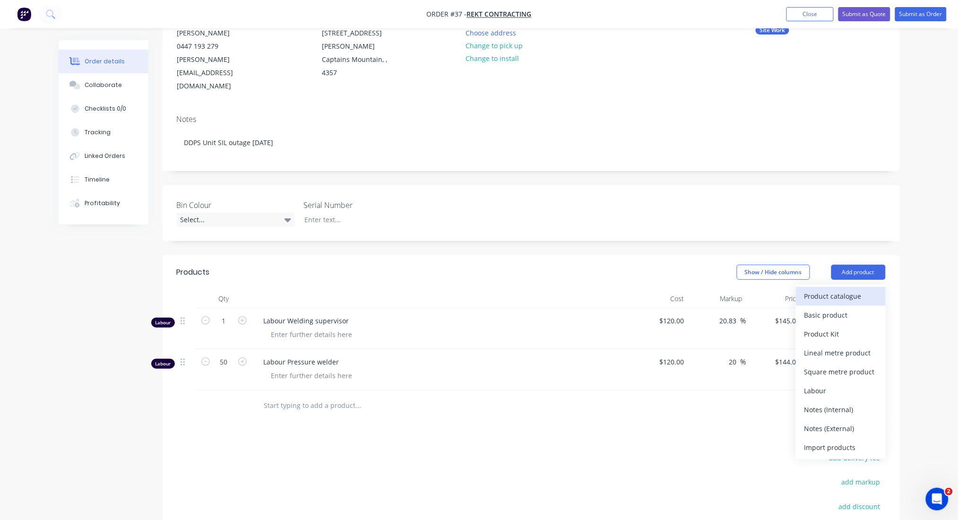
click at [830, 289] on div "Product catalogue" at bounding box center [840, 296] width 73 height 14
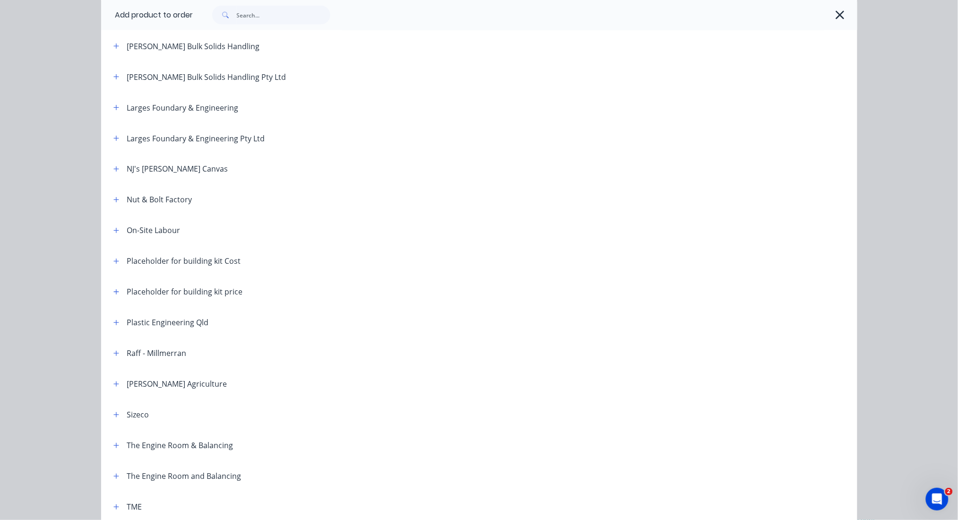
scroll to position [504, 0]
click at [113, 230] on icon "button" at bounding box center [115, 229] width 5 height 5
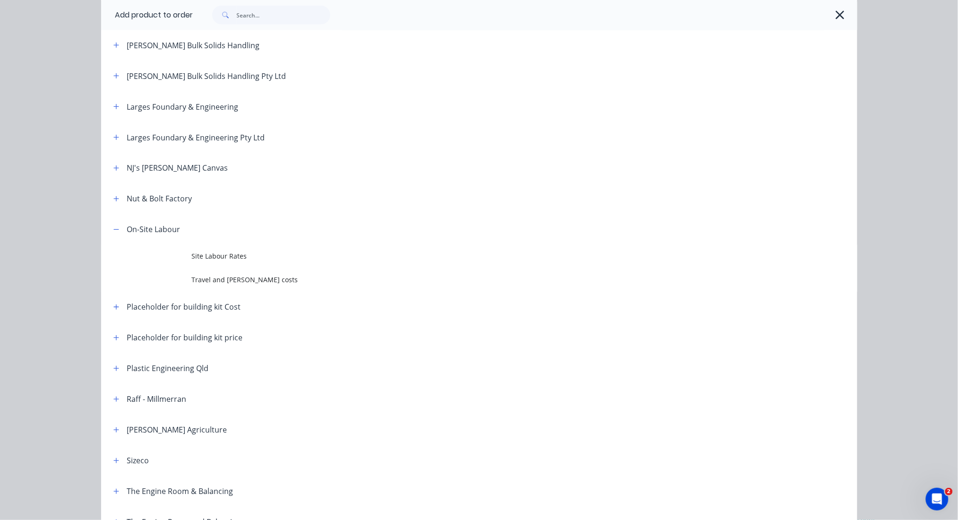
click at [223, 258] on span "Site Labour Rates" at bounding box center [458, 256] width 532 height 10
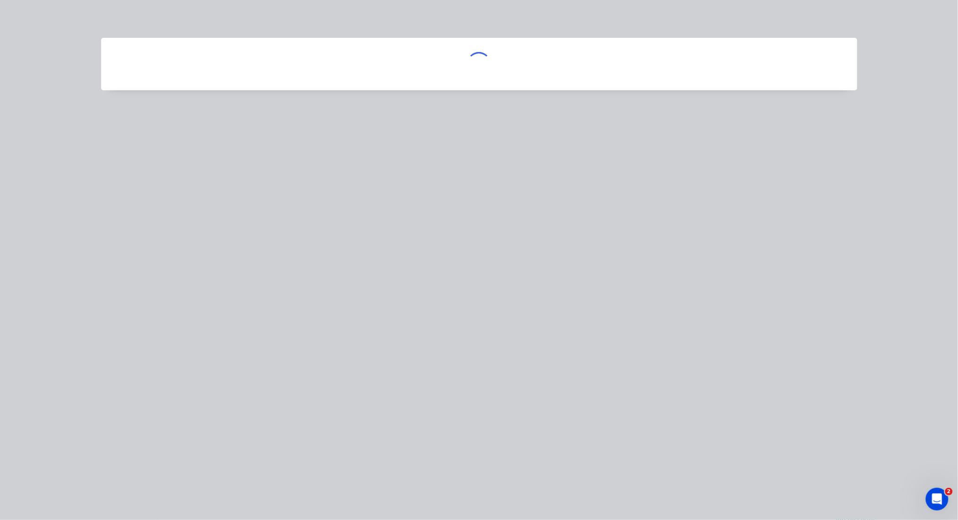
scroll to position [0, 0]
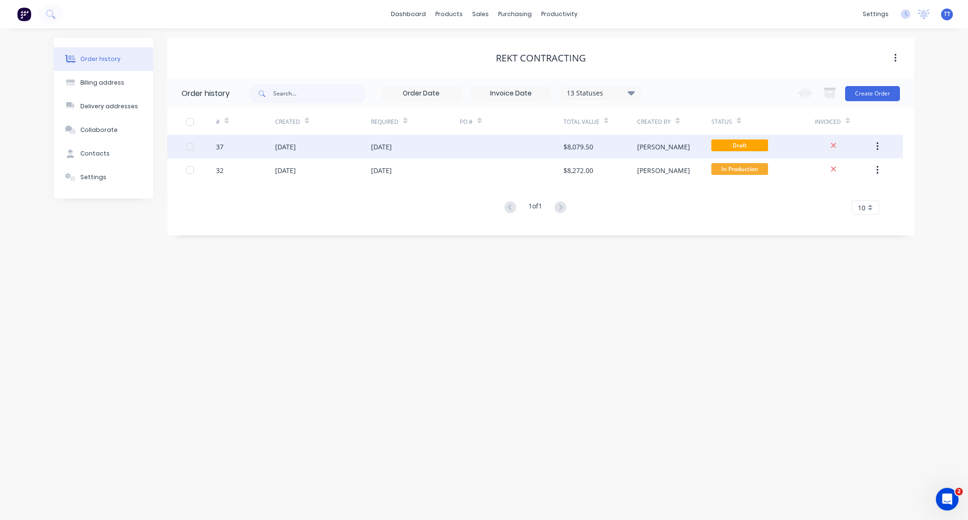
click at [392, 142] on div "[DATE]" at bounding box center [381, 147] width 21 height 10
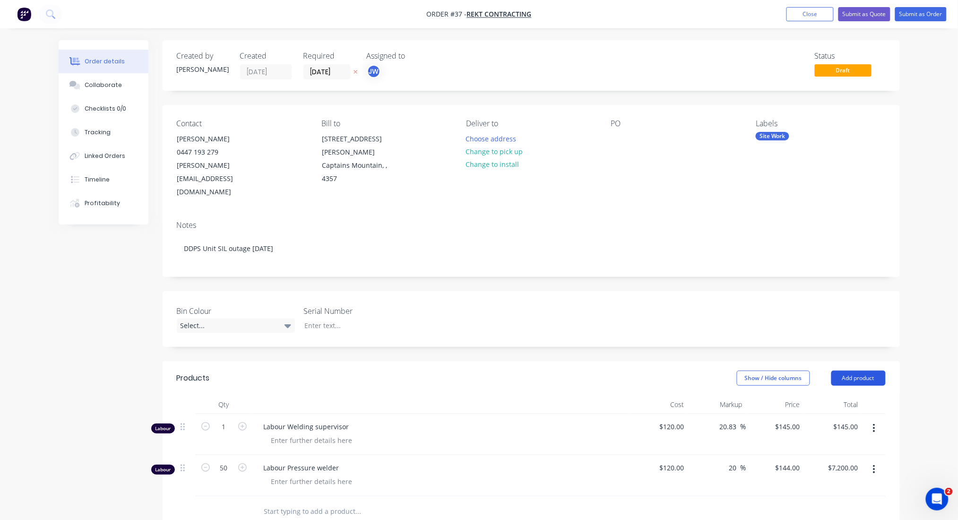
click at [858, 370] on button "Add product" at bounding box center [858, 377] width 54 height 15
click at [841, 395] on div "Product catalogue" at bounding box center [840, 402] width 73 height 14
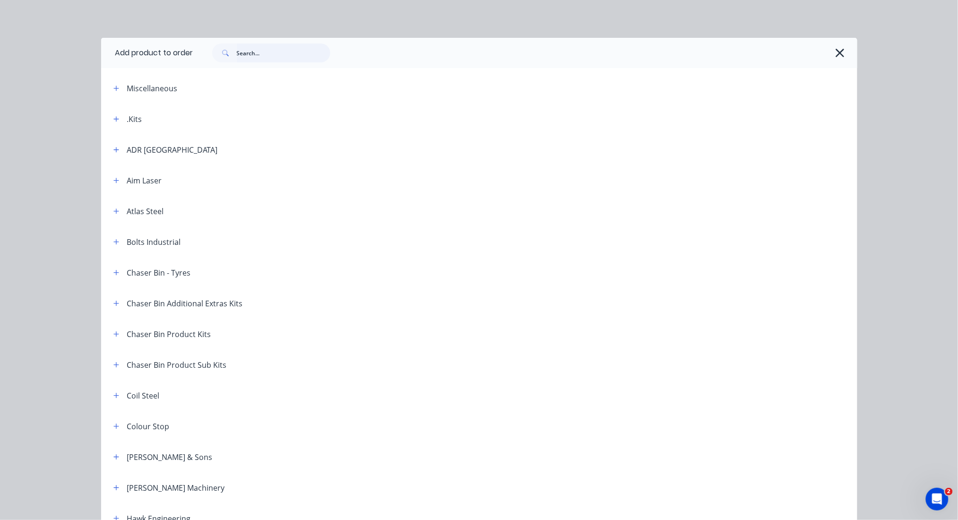
click at [275, 55] on input "text" at bounding box center [284, 52] width 94 height 19
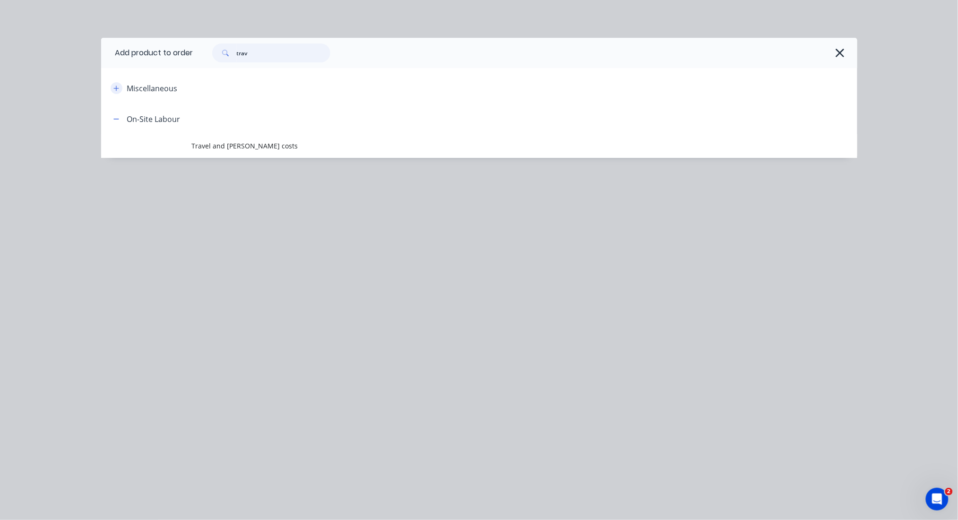
type input "trav"
click at [115, 86] on icon "button" at bounding box center [116, 88] width 6 height 7
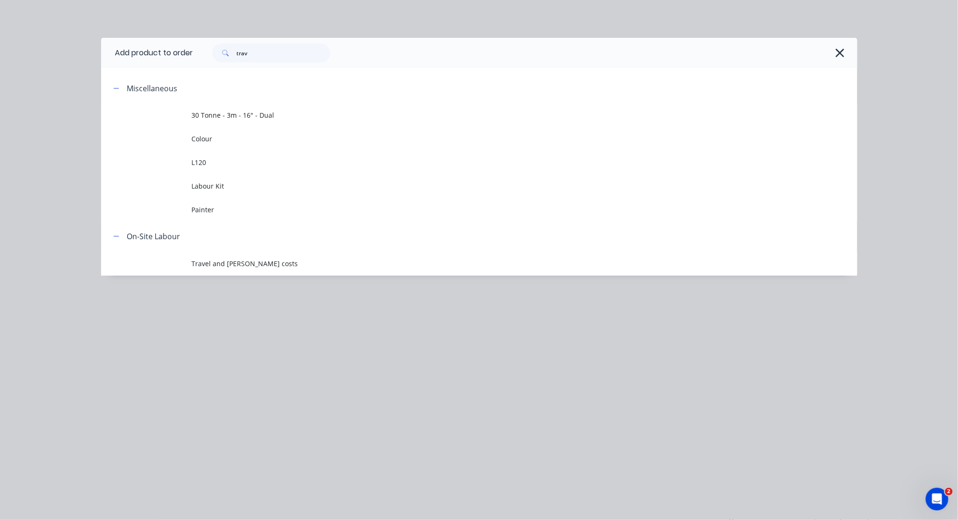
scroll to position [235, 0]
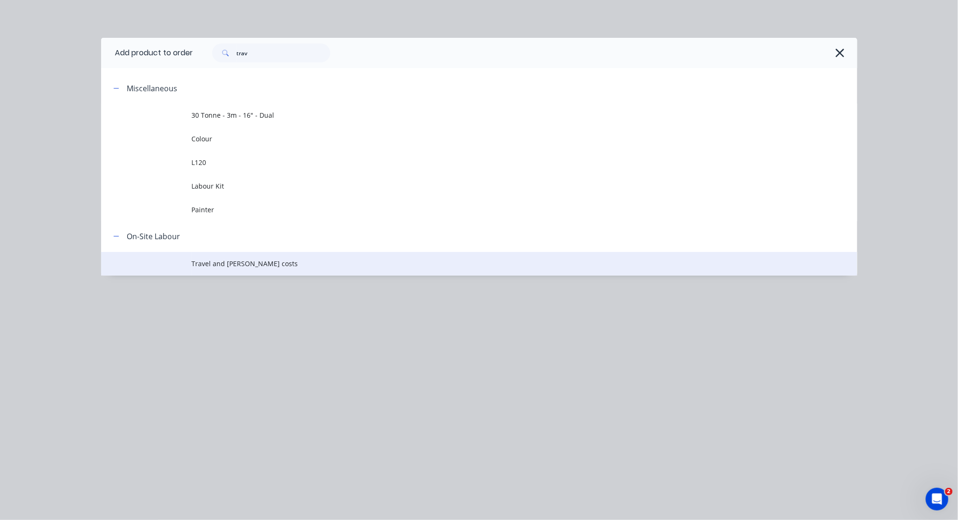
click at [220, 265] on span "Travel and [PERSON_NAME] costs" at bounding box center [458, 263] width 532 height 10
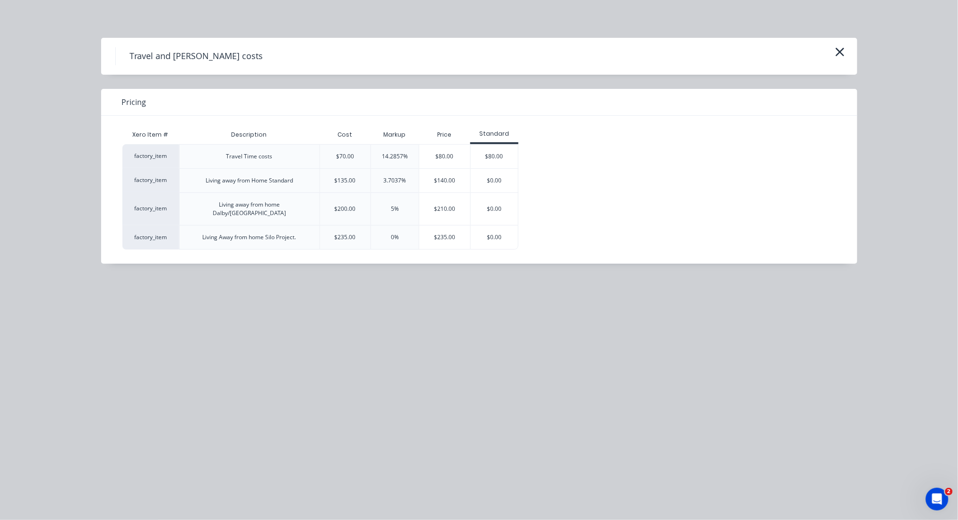
click at [265, 204] on div "Living away from home Dalby/[GEOGRAPHIC_DATA]" at bounding box center [249, 208] width 125 height 17
click at [145, 205] on div "factory_item" at bounding box center [150, 208] width 57 height 33
click at [841, 54] on icon "button" at bounding box center [840, 51] width 10 height 13
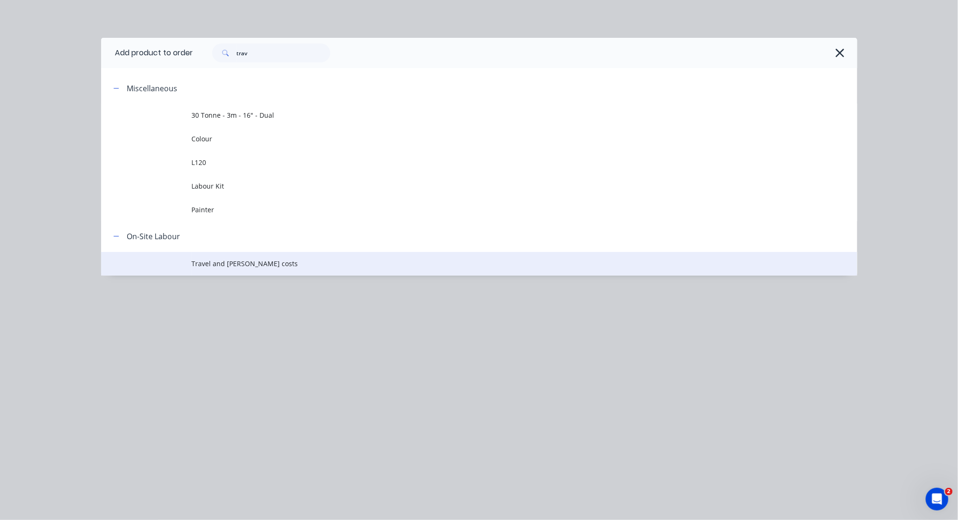
click at [208, 259] on span "Travel and [PERSON_NAME] costs" at bounding box center [458, 263] width 532 height 10
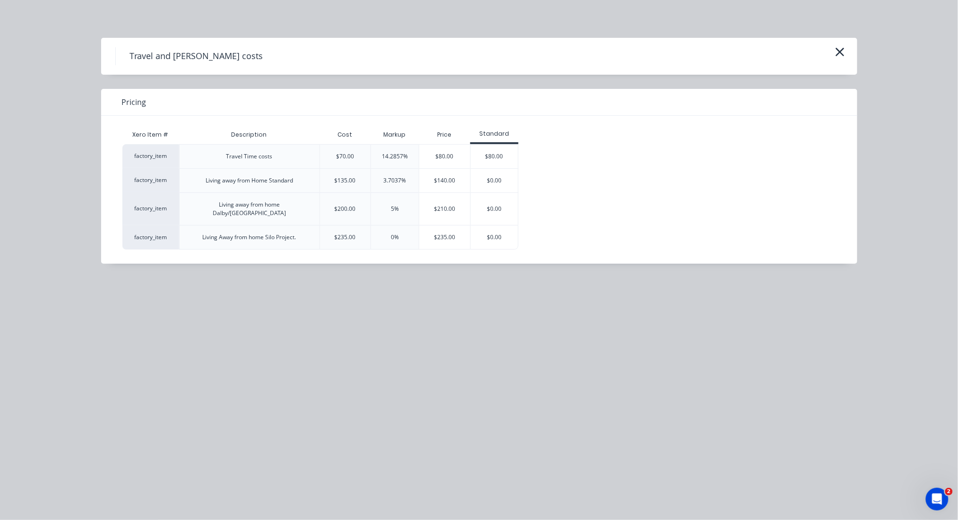
click at [247, 204] on div "Living away from home Dalby/[GEOGRAPHIC_DATA]" at bounding box center [249, 208] width 125 height 17
click at [247, 205] on div "Living away from home Dalby/[GEOGRAPHIC_DATA]" at bounding box center [249, 208] width 125 height 17
click at [837, 49] on icon "button" at bounding box center [839, 52] width 9 height 9
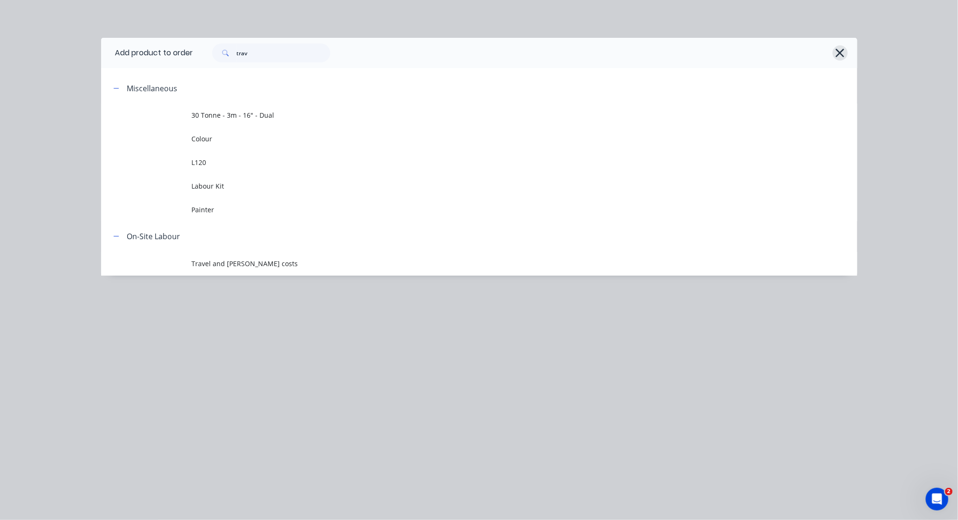
click at [846, 48] on button "button" at bounding box center [840, 52] width 15 height 15
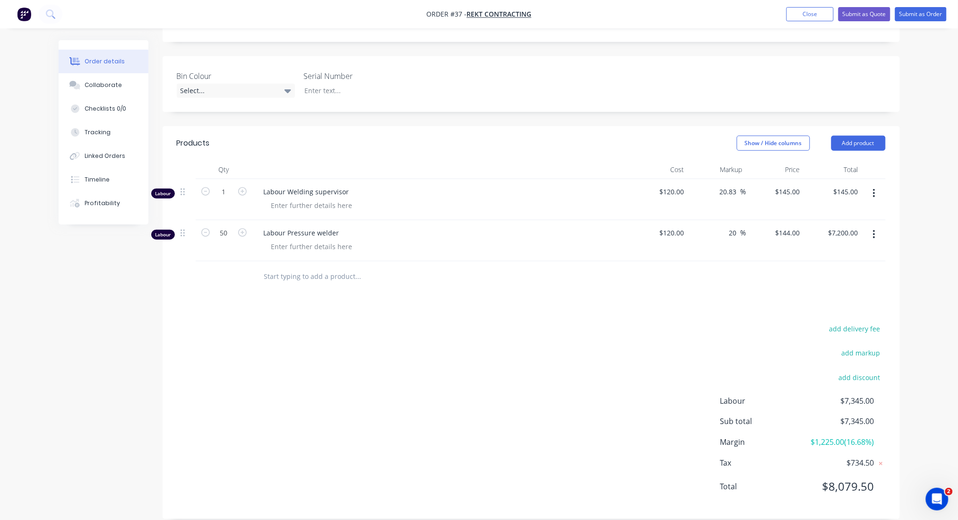
scroll to position [221, 0]
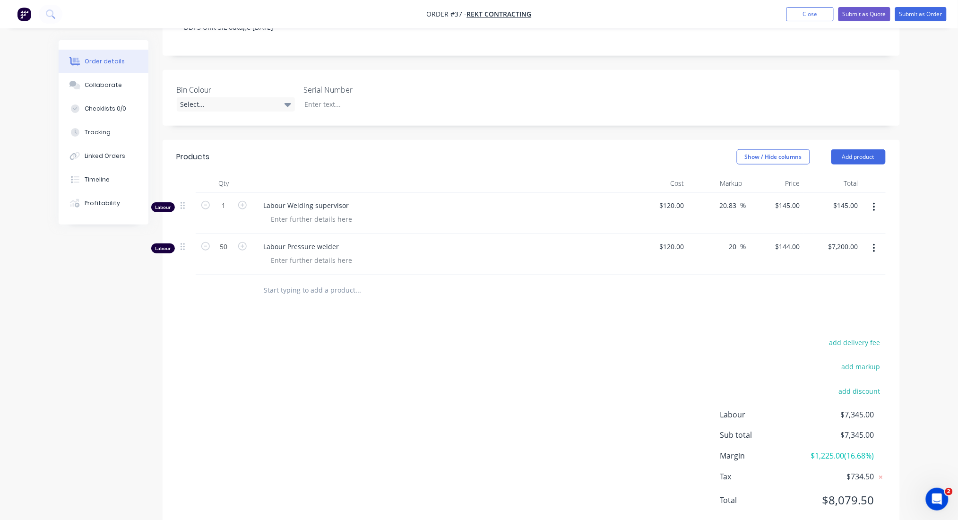
click at [305, 281] on input "text" at bounding box center [358, 290] width 189 height 19
type input "t"
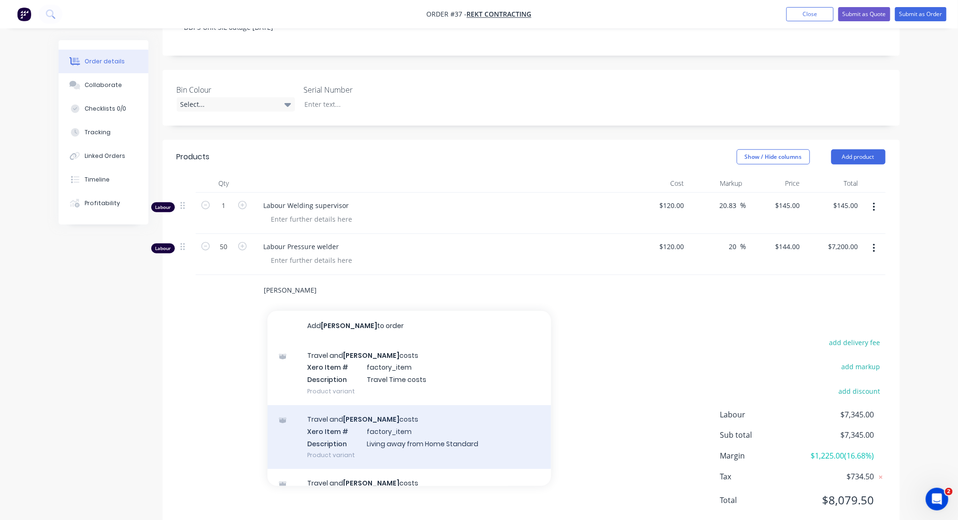
scroll to position [63, 0]
type input "[PERSON_NAME]"
click at [380, 411] on div "Travel and [PERSON_NAME] costs Xero Item # factory_item Description Living away…" at bounding box center [409, 438] width 284 height 64
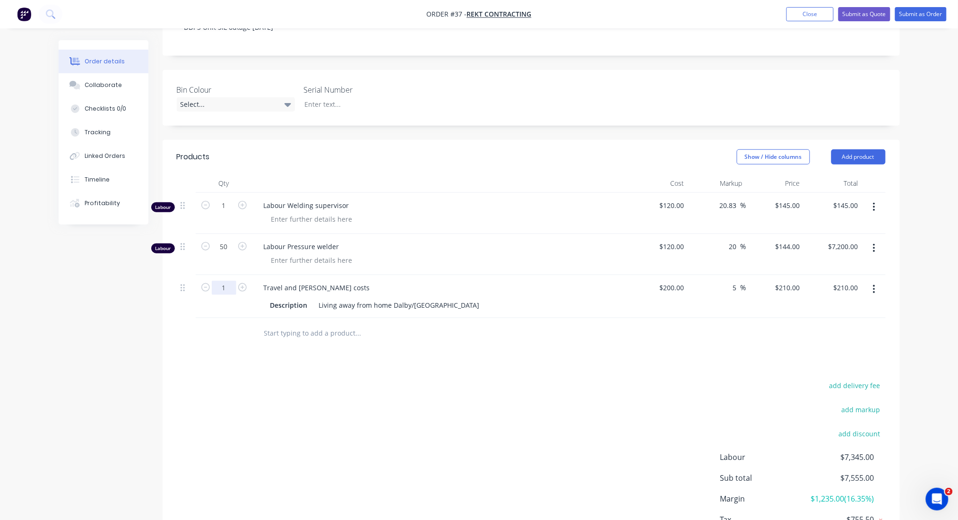
click at [227, 281] on input "1" at bounding box center [224, 288] width 25 height 14
type input "20"
type input "$4,200.00"
click at [394, 344] on div "Products Show / Hide columns Add product Qty Cost Markup Price Total Labour 1 L…" at bounding box center [531, 358] width 737 height 436
click at [227, 198] on input "1" at bounding box center [224, 205] width 25 height 14
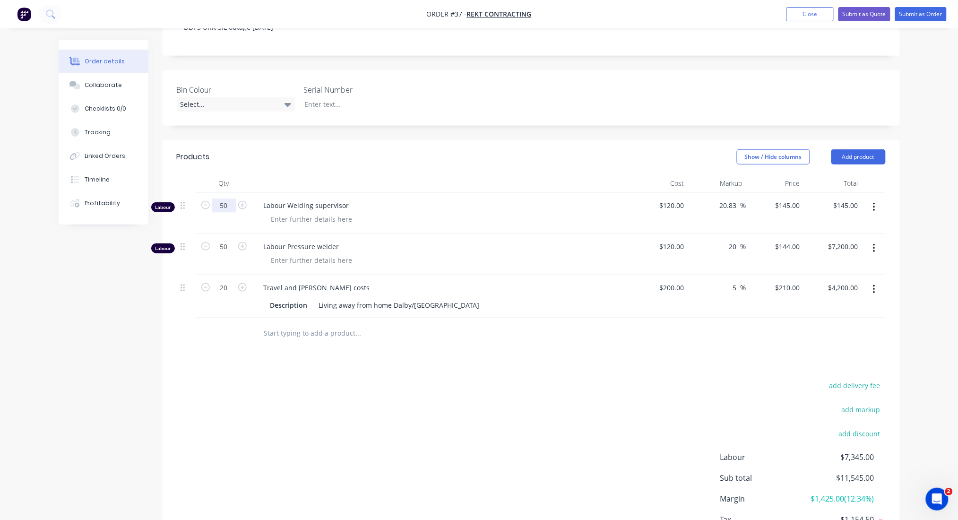
type input "50"
click at [395, 342] on div "Products Show / Hide columns Add product Qty Cost Markup Price Total Labour 50 …" at bounding box center [531, 358] width 737 height 436
type input "$7,250.00"
click at [228, 281] on input "20" at bounding box center [224, 288] width 25 height 14
type input "10"
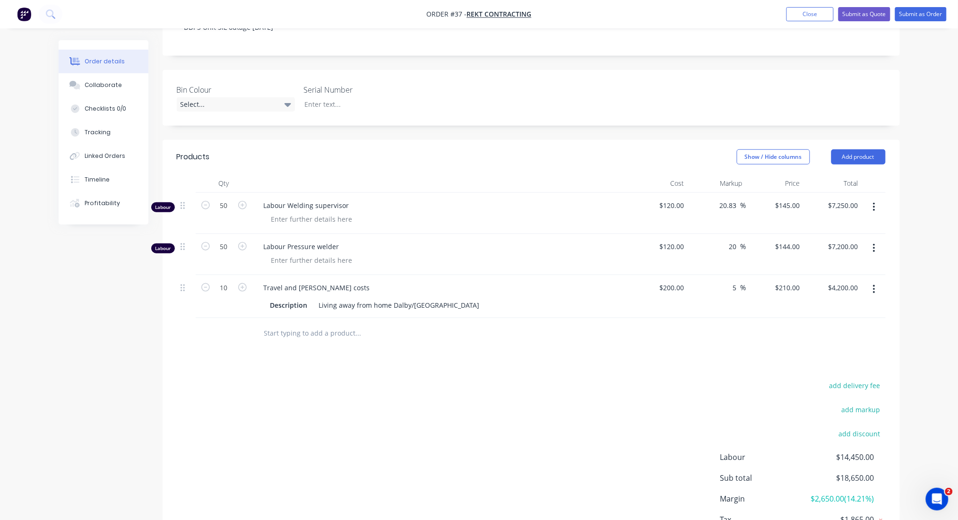
type input "$2,100.00"
click at [392, 379] on div "add delivery fee add markup add discount Labour $14,450.00 Sub total $18,650.00…" at bounding box center [531, 470] width 709 height 182
click at [332, 324] on input "text" at bounding box center [358, 333] width 189 height 19
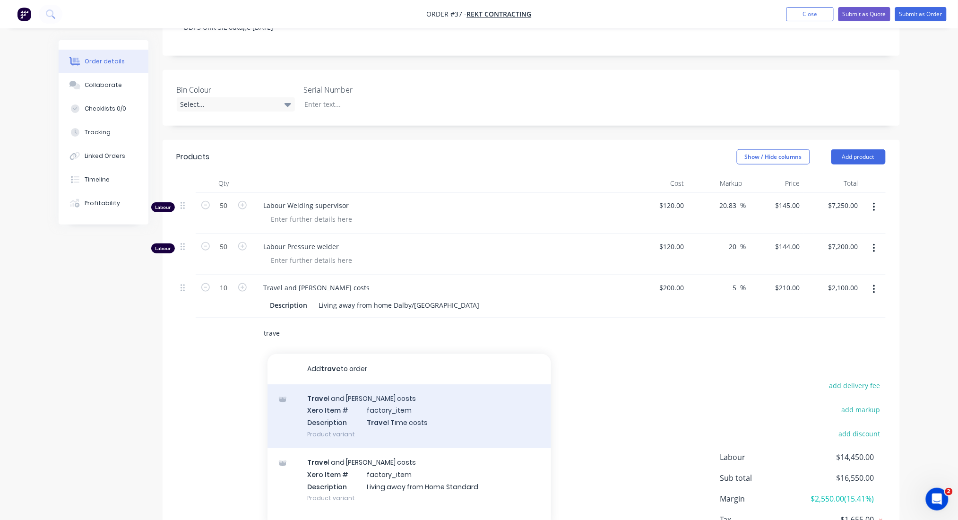
type input "trave"
click at [376, 388] on div "Trave l and [PERSON_NAME] costs Xero Item # factory_item Description Trave l Ti…" at bounding box center [409, 416] width 284 height 64
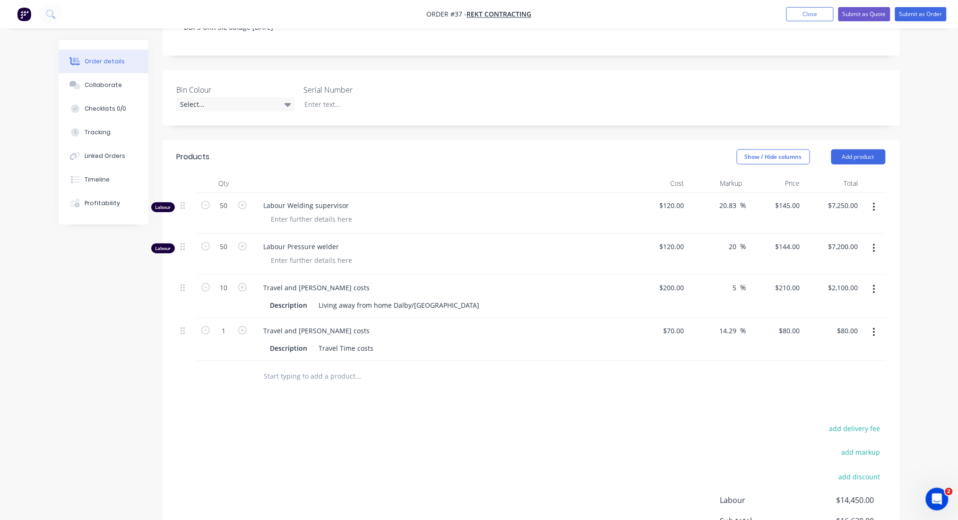
click at [312, 367] on input "text" at bounding box center [358, 376] width 189 height 19
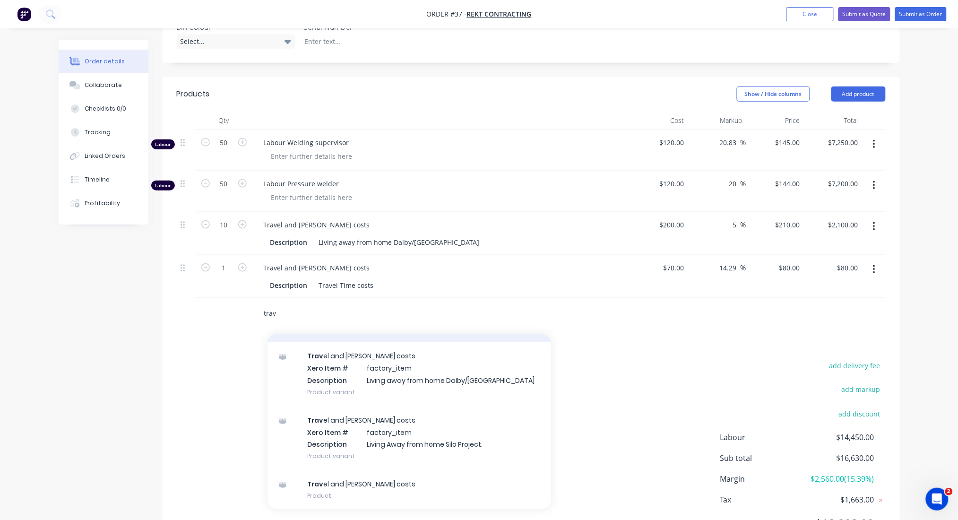
scroll to position [0, 0]
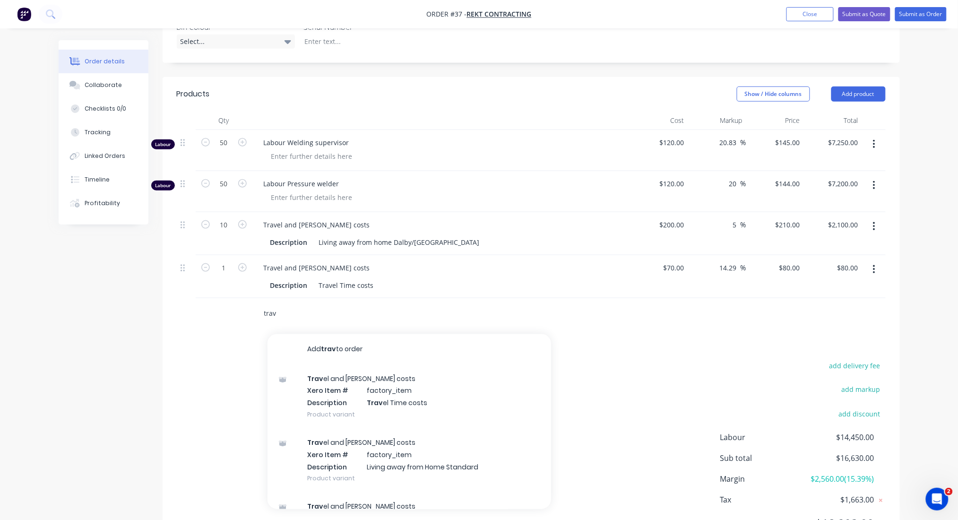
click at [306, 304] on input "trav" at bounding box center [358, 313] width 189 height 19
type input "t"
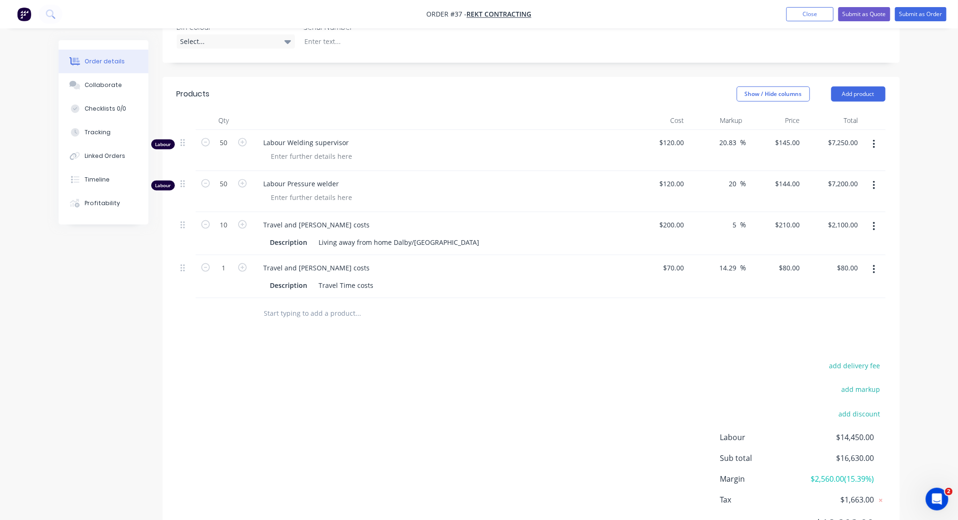
click at [275, 304] on input "text" at bounding box center [358, 313] width 189 height 19
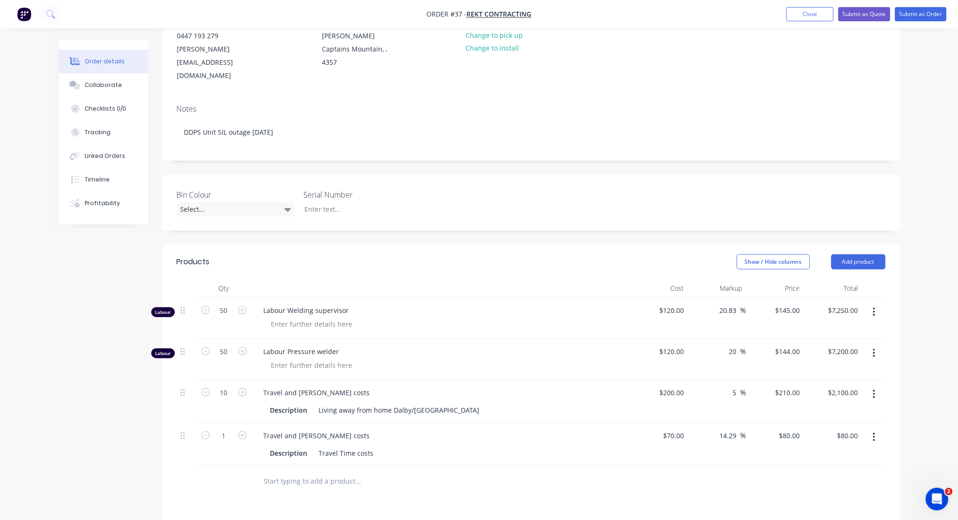
scroll to position [95, 0]
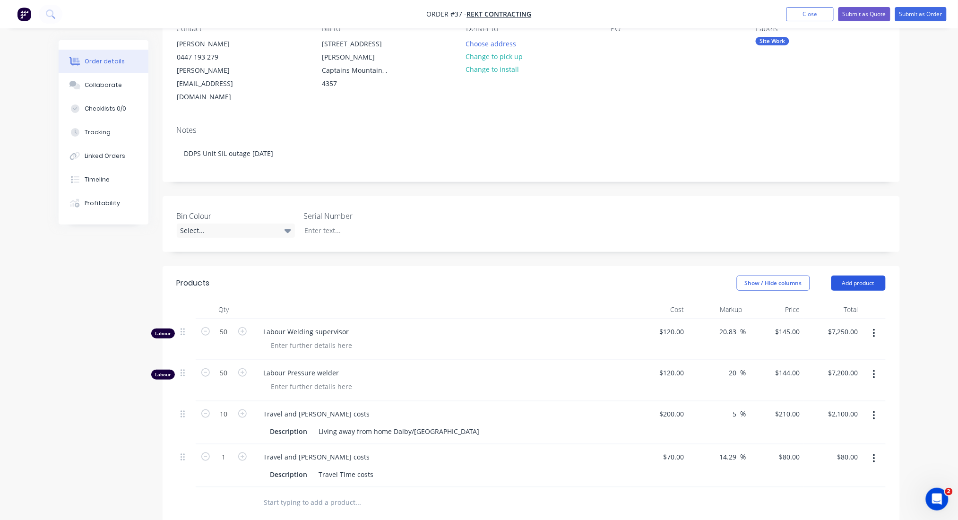
click at [852, 275] on button "Add product" at bounding box center [858, 282] width 54 height 15
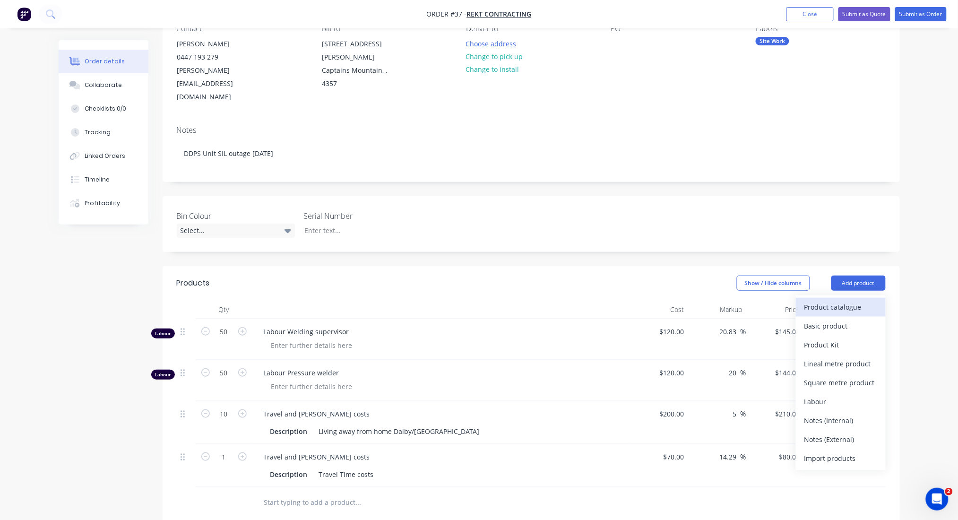
click at [836, 300] on div "Product catalogue" at bounding box center [840, 307] width 73 height 14
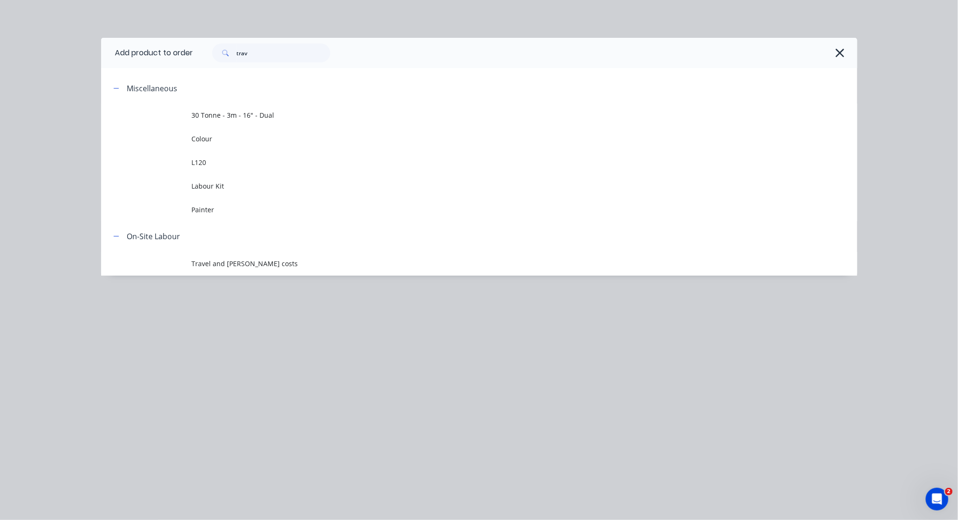
scroll to position [221, 0]
click at [213, 262] on span "Travel and [PERSON_NAME] costs" at bounding box center [458, 263] width 532 height 10
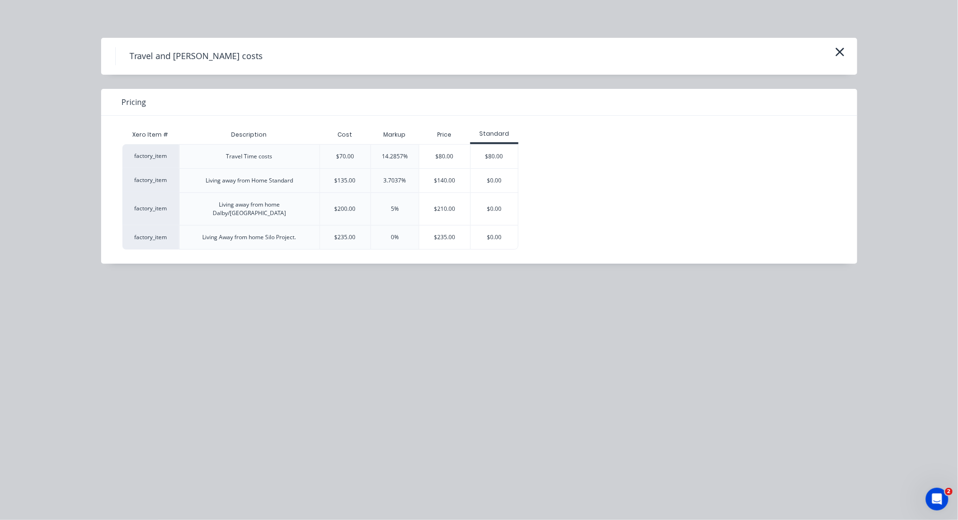
scroll to position [321, 0]
click at [182, 245] on div "Xero Item # Description Cost Markup Price Standard factory_item Travel Time cos…" at bounding box center [472, 190] width 742 height 148
click at [837, 44] on div "Travel and [PERSON_NAME] costs" at bounding box center [479, 56] width 756 height 37
click at [839, 53] on icon "button" at bounding box center [839, 52] width 9 height 9
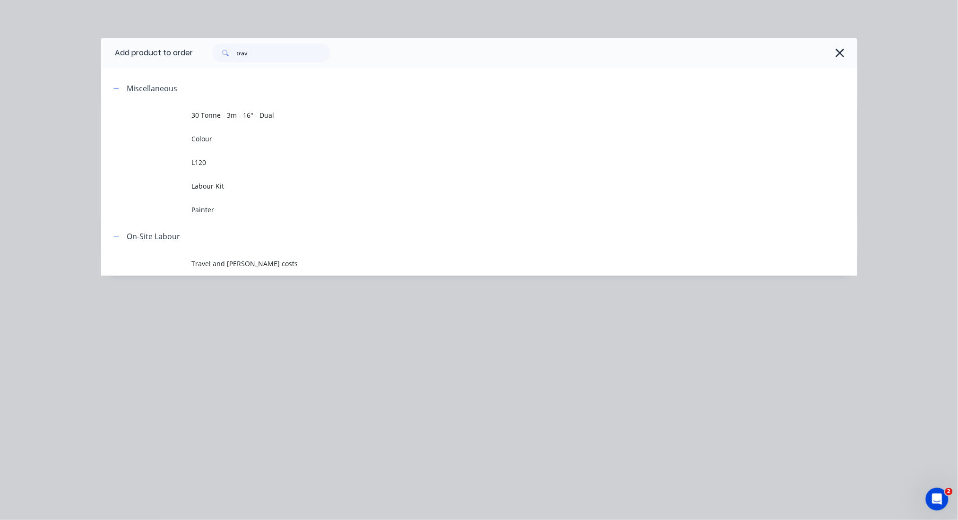
click at [840, 45] on button "button" at bounding box center [840, 52] width 15 height 15
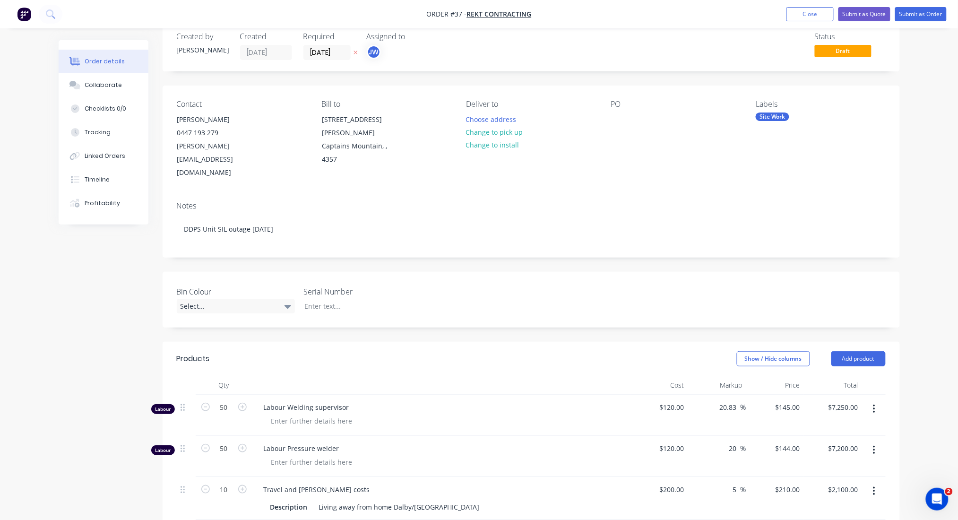
scroll to position [0, 0]
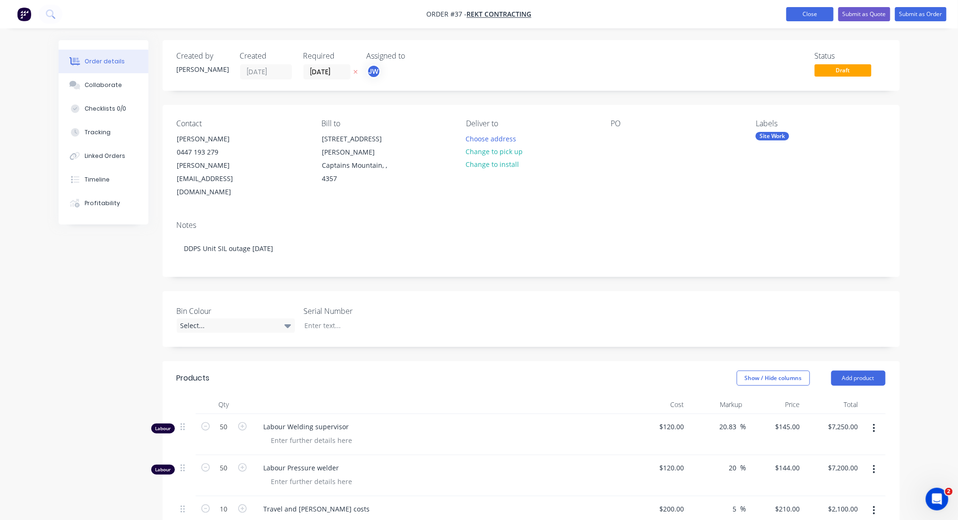
click at [814, 14] on button "Close" at bounding box center [809, 14] width 47 height 14
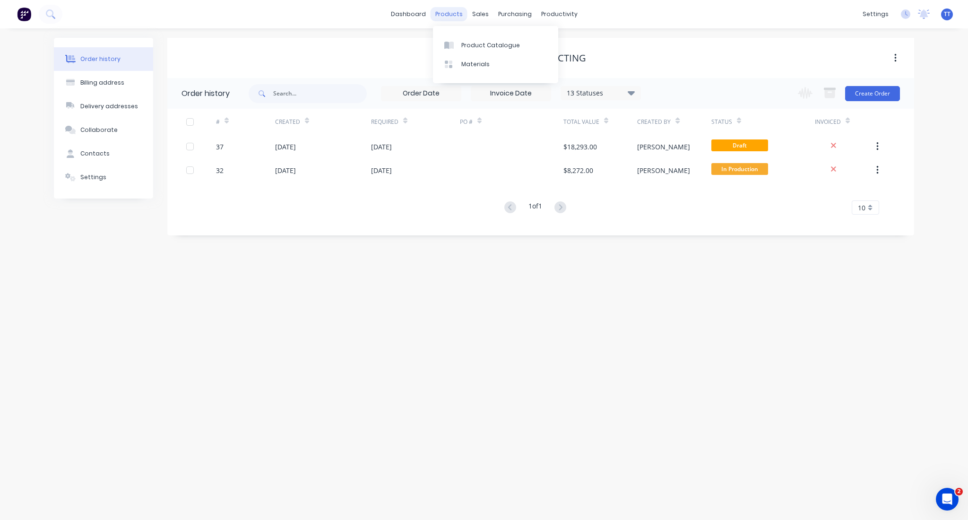
click at [459, 12] on div "products" at bounding box center [448, 14] width 37 height 14
click at [485, 45] on div "Product Catalogue" at bounding box center [490, 45] width 59 height 9
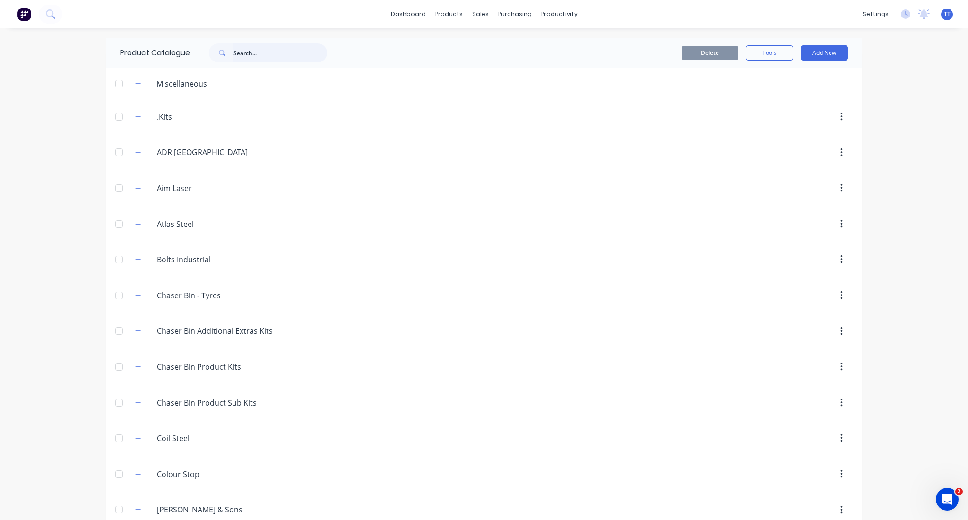
click at [243, 51] on input "text" at bounding box center [280, 52] width 94 height 19
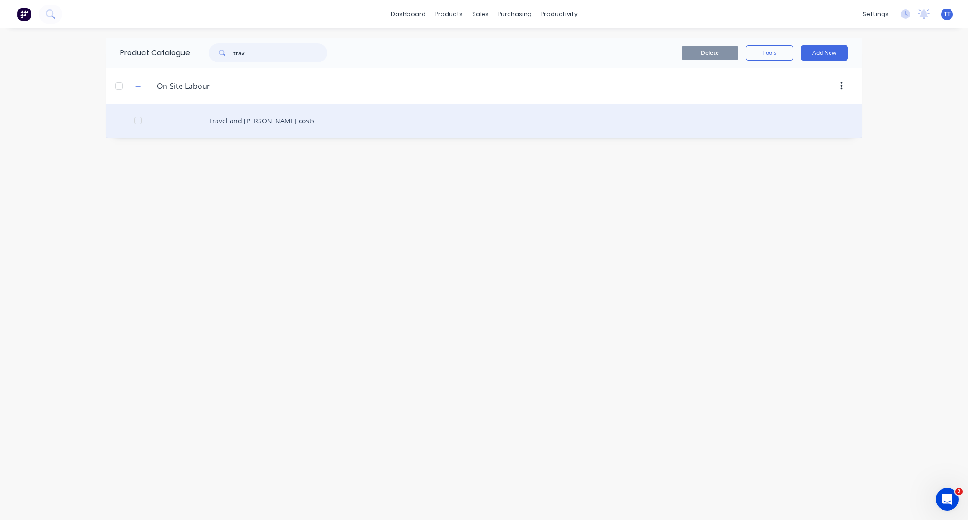
type input "trav"
click at [215, 120] on div "Travel and [PERSON_NAME] costs" at bounding box center [484, 121] width 756 height 34
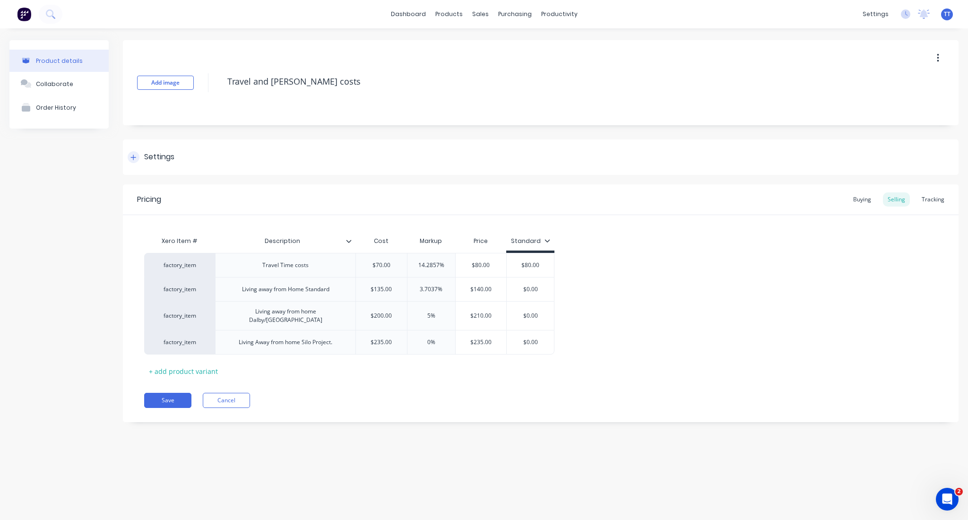
type textarea "x"
click at [72, 201] on div "Product details Collaborate Order History" at bounding box center [58, 238] width 99 height 396
click at [474, 12] on div "sales" at bounding box center [480, 14] width 26 height 14
click at [483, 14] on div "sales" at bounding box center [480, 14] width 26 height 14
click at [500, 43] on div "Sales Orders" at bounding box center [515, 45] width 39 height 9
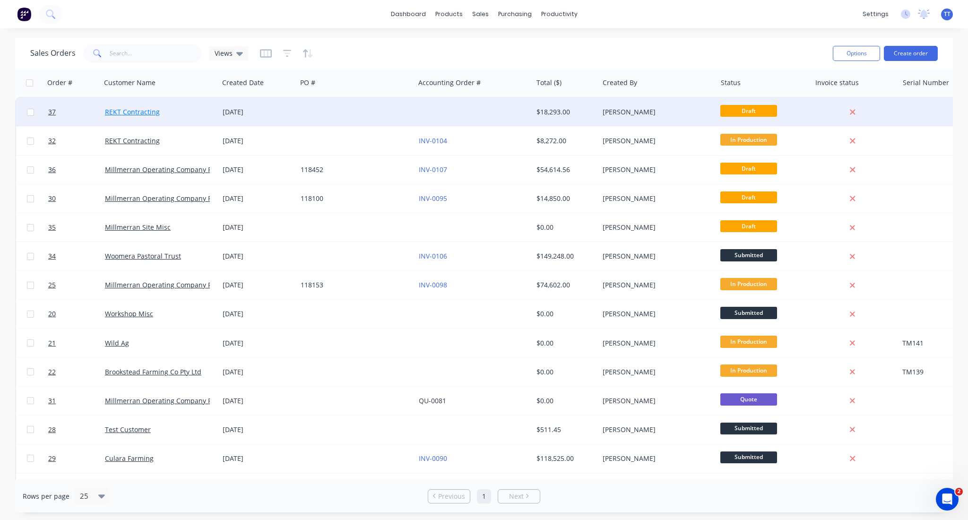
click at [150, 107] on link "REKT Contracting" at bounding box center [132, 111] width 55 height 9
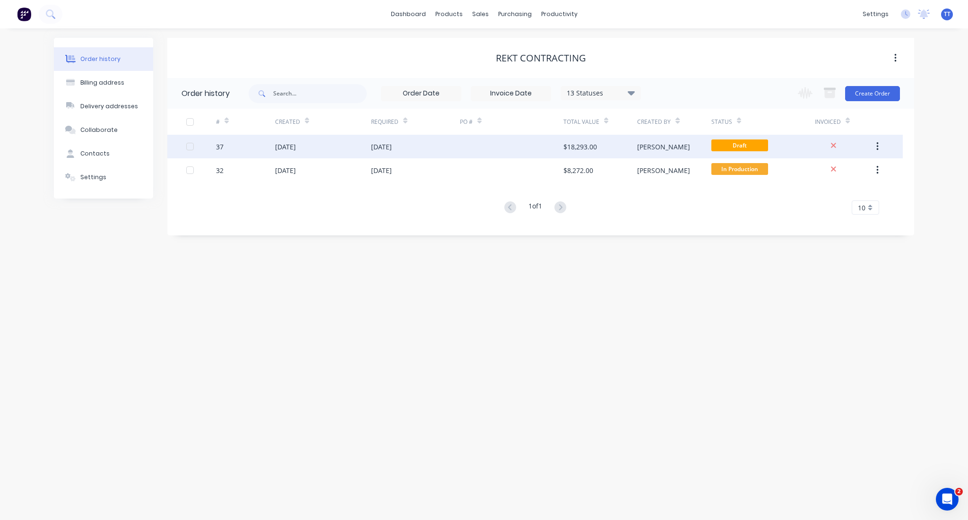
click at [583, 142] on div "$18,293.00" at bounding box center [580, 147] width 34 height 10
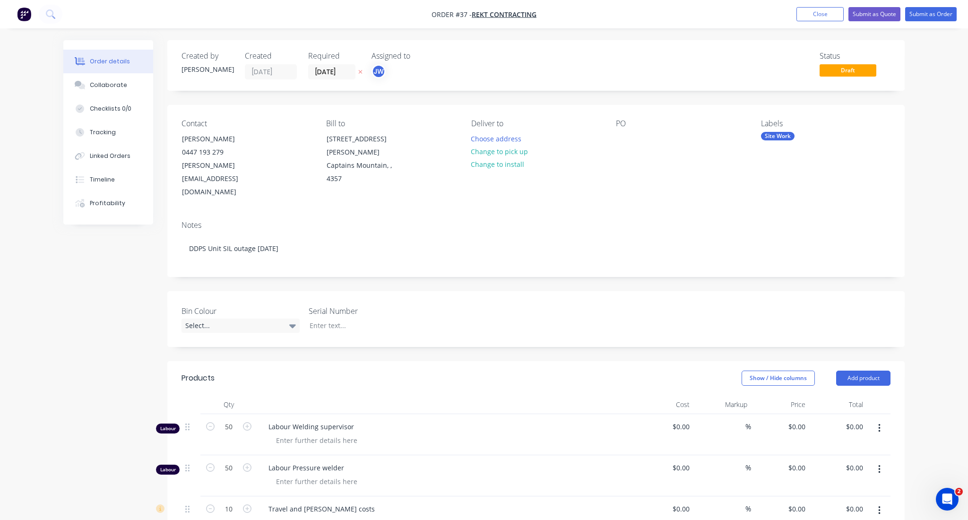
type input "$120.00"
type input "20.83"
type input "$145.00"
type input "$7,250.00"
type input "$120.00"
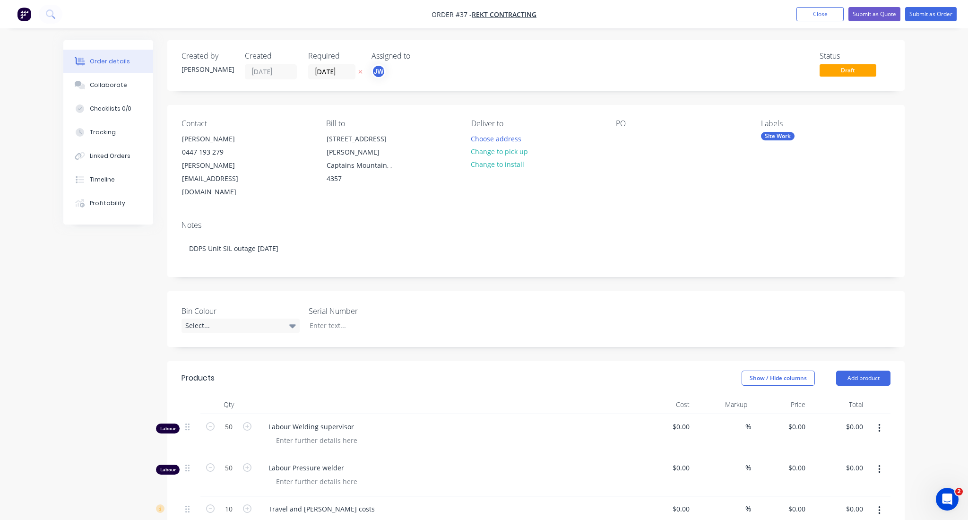
type input "20"
type input "$144.00"
type input "$7,200.00"
type input "$200.00"
type input "5"
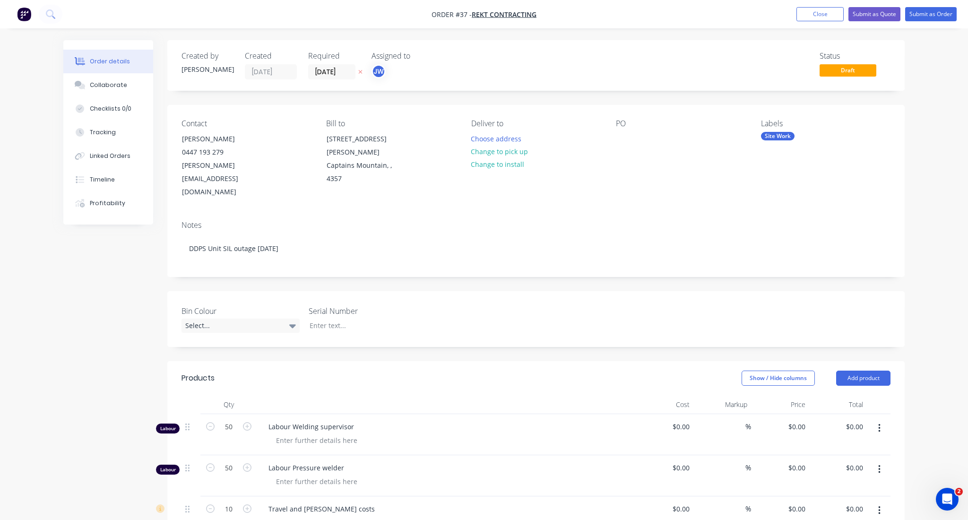
type input "$210.00"
type input "$2,100.00"
type input "$70.00"
type input "14.29"
type input "$80.00"
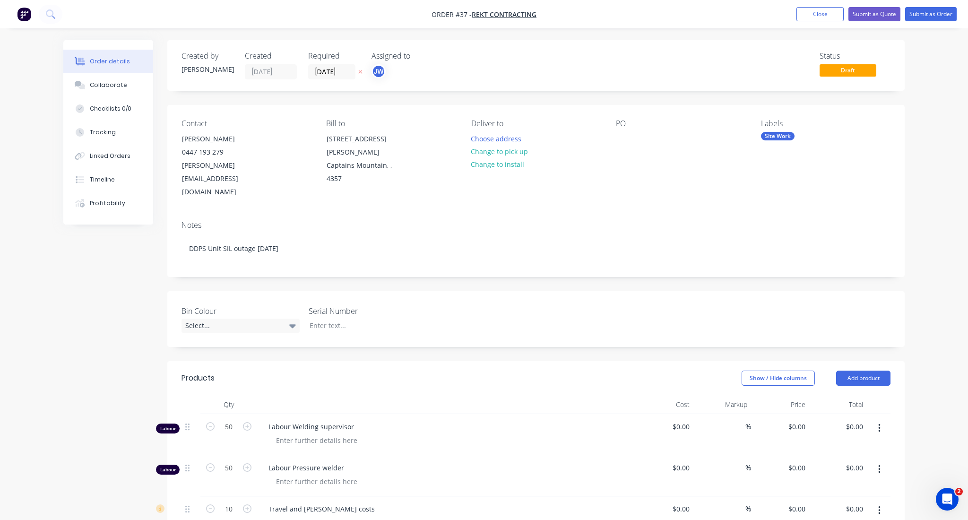
type input "$80.00"
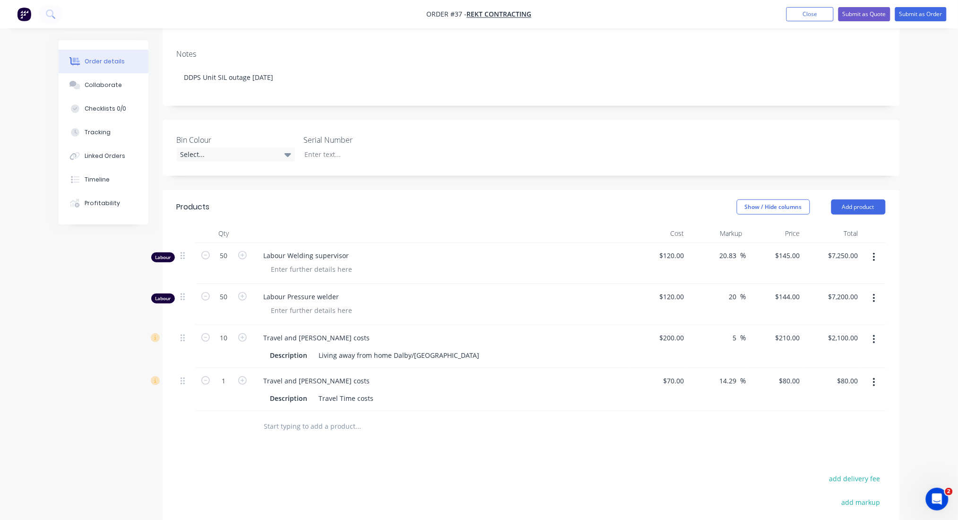
scroll to position [189, 0]
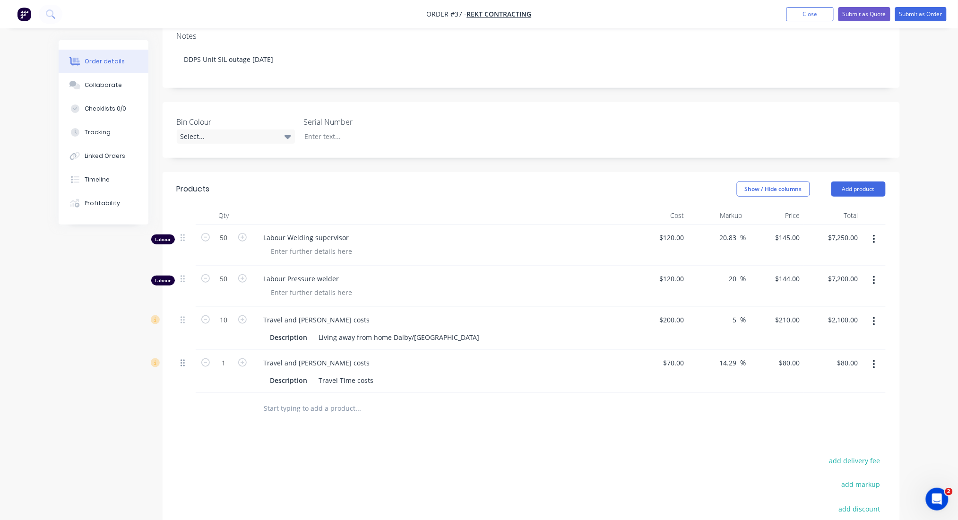
click at [181, 360] on icon at bounding box center [183, 363] width 4 height 7
click at [874, 359] on icon "button" at bounding box center [874, 364] width 2 height 10
click at [821, 439] on div "Delete" at bounding box center [840, 446] width 73 height 14
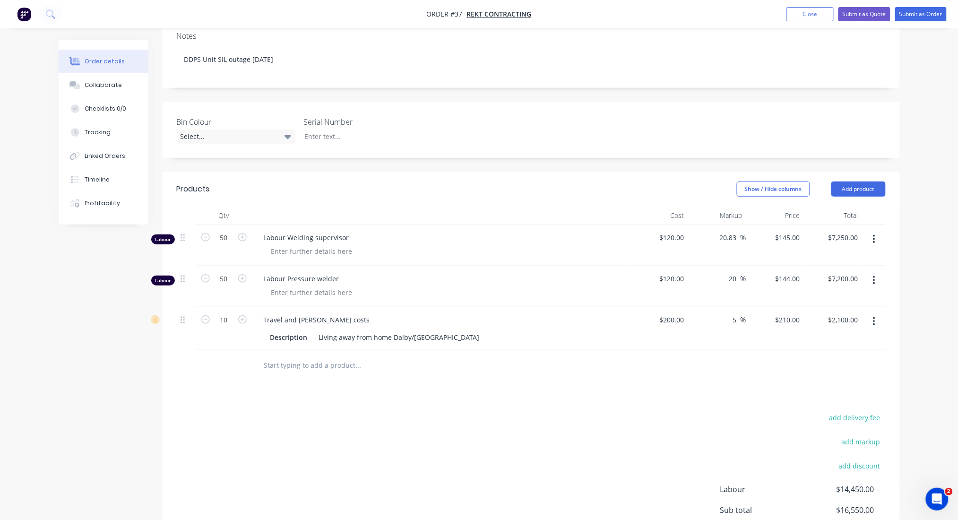
click at [305, 356] on input "text" at bounding box center [358, 365] width 189 height 19
type input "NDT Coverage Metal testing"
click at [692, 350] on div "NDT Coverage Metal testing" at bounding box center [531, 365] width 709 height 31
click at [676, 350] on div "NDT Coverage Metal testing" at bounding box center [531, 365] width 709 height 31
click at [673, 350] on div "NDT Coverage Metal testing" at bounding box center [531, 365] width 709 height 31
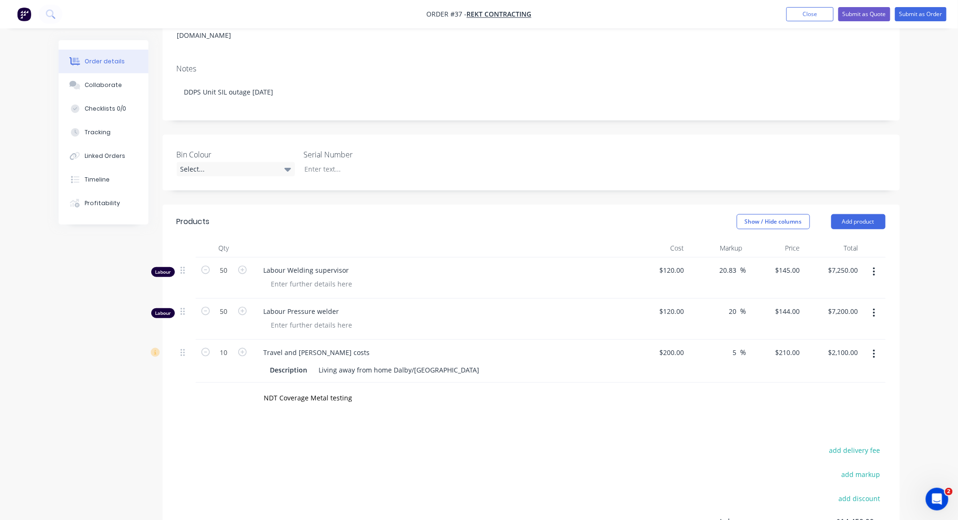
scroll to position [201, 0]
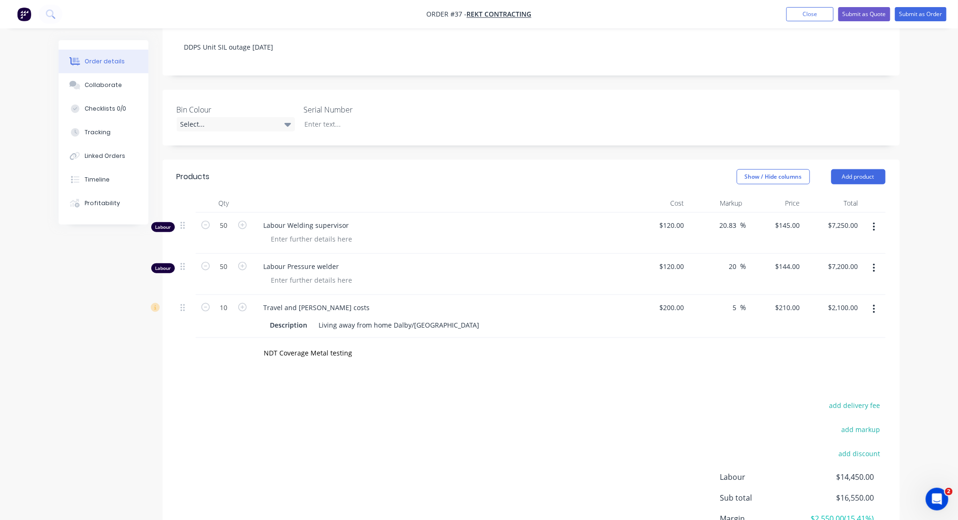
drag, startPoint x: 675, startPoint y: 318, endPoint x: 602, endPoint y: 321, distance: 72.4
click at [675, 338] on div "NDT Coverage Metal testing" at bounding box center [531, 353] width 709 height 31
click at [318, 344] on input "NDT Coverage Metal testing" at bounding box center [358, 353] width 189 height 19
click at [355, 344] on input "NDT Coverage Metal testing" at bounding box center [358, 353] width 189 height 19
click at [366, 344] on input "NDT Coverage Metal testing" at bounding box center [358, 353] width 189 height 19
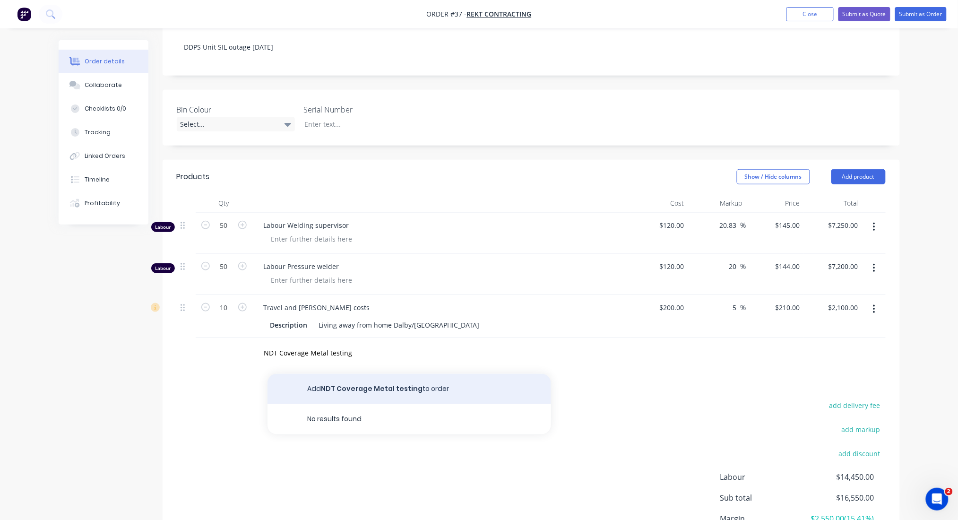
click at [341, 374] on button "Add NDT Coverage Metal testing to order" at bounding box center [409, 389] width 284 height 30
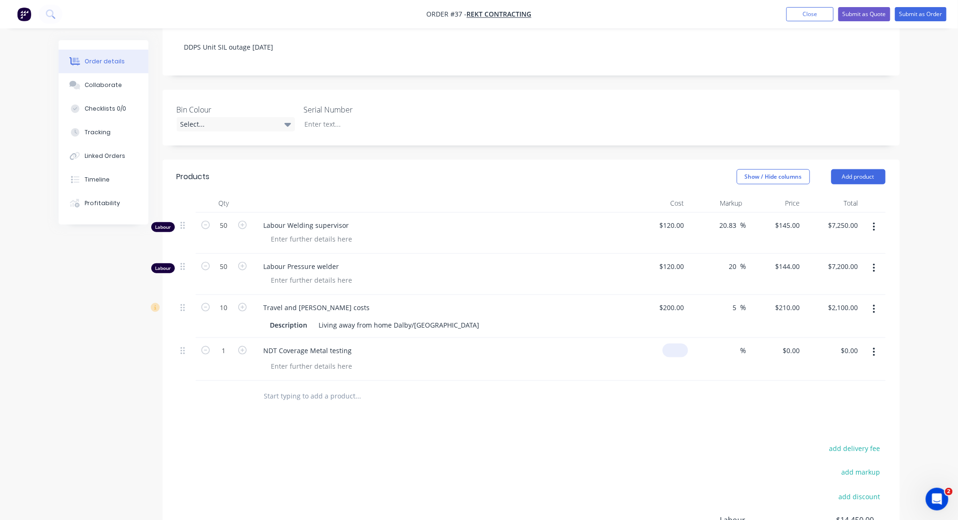
click at [678, 344] on input at bounding box center [677, 351] width 22 height 14
click at [738, 344] on input at bounding box center [735, 351] width 11 height 14
type input "$1,200.00"
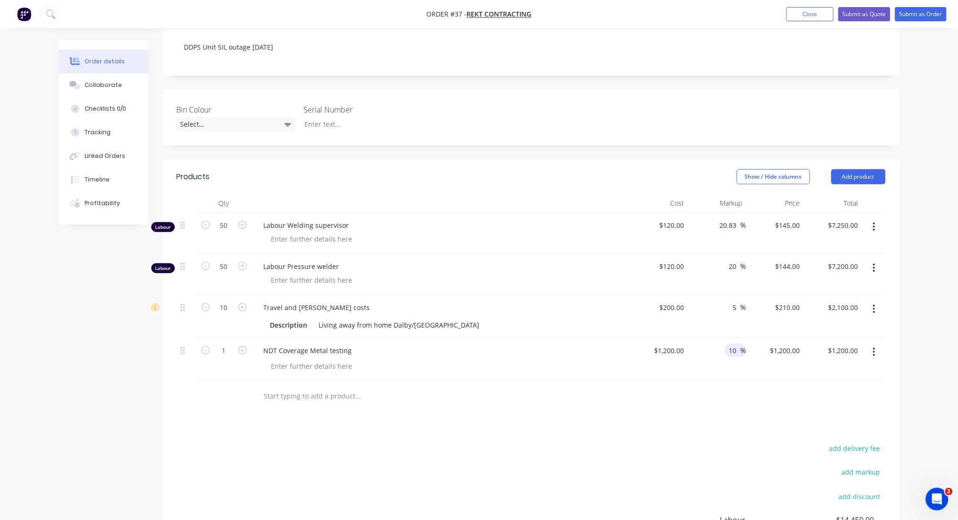
type input "10"
type input "1320"
type input "$1,320.00"
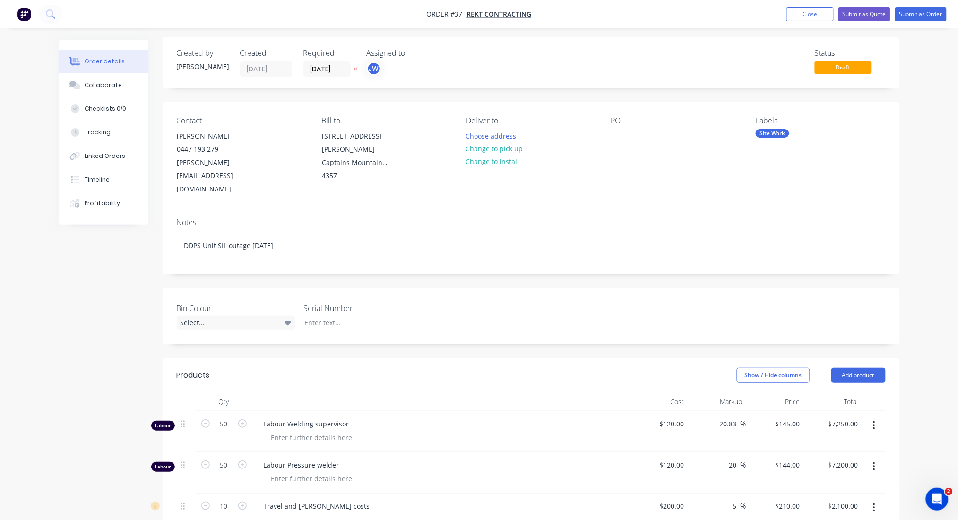
scroll to position [0, 0]
click at [930, 47] on div "Order details Collaborate Checklists 0/0 Tracking Linked Orders Timeline Profit…" at bounding box center [479, 427] width 958 height 854
type input "$1,320.00"
click at [928, 95] on div "Order details Collaborate Checklists 0/0 Tracking Linked Orders Timeline Profit…" at bounding box center [479, 427] width 958 height 854
click at [930, 140] on div "Order details Collaborate Checklists 0/0 Tracking Linked Orders Timeline Profit…" at bounding box center [479, 427] width 958 height 854
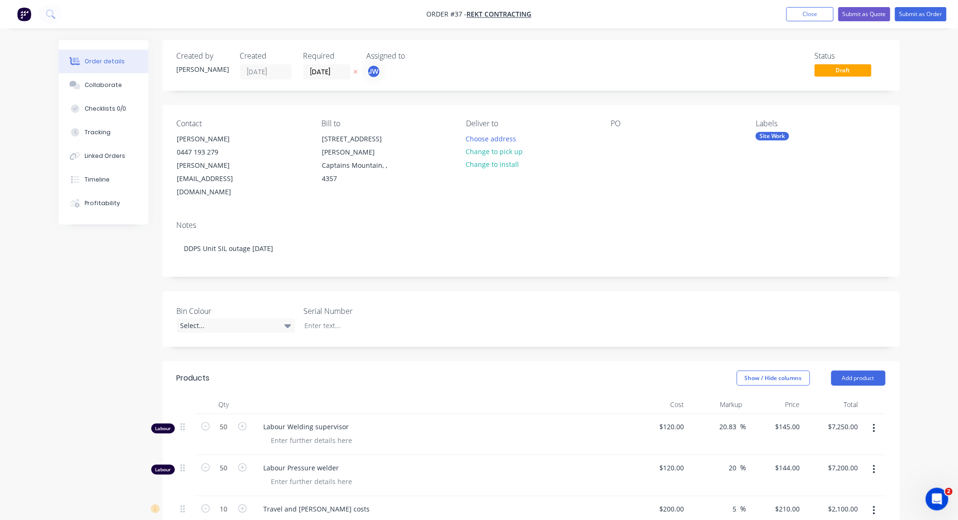
click at [923, 85] on div "Order details Collaborate Checklists 0/0 Tracking Linked Orders Timeline Profit…" at bounding box center [479, 427] width 958 height 854
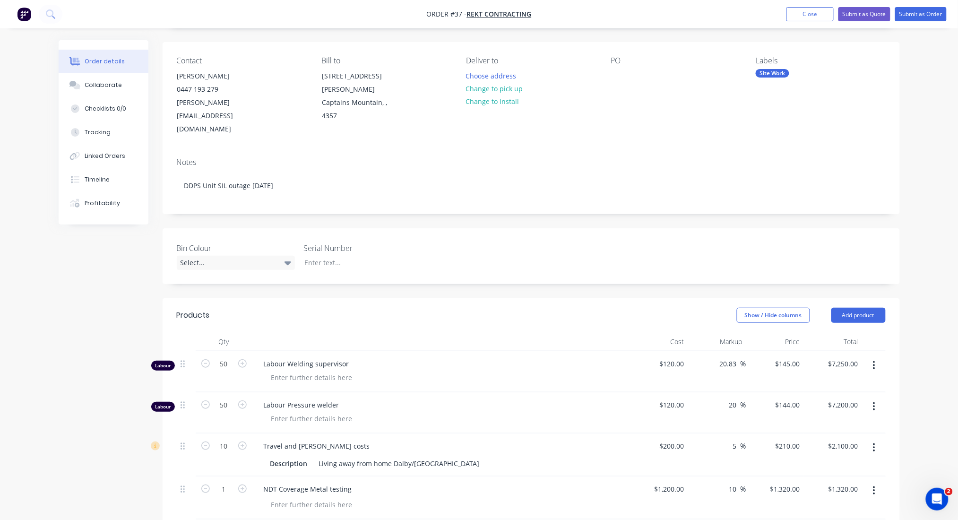
scroll to position [126, 0]
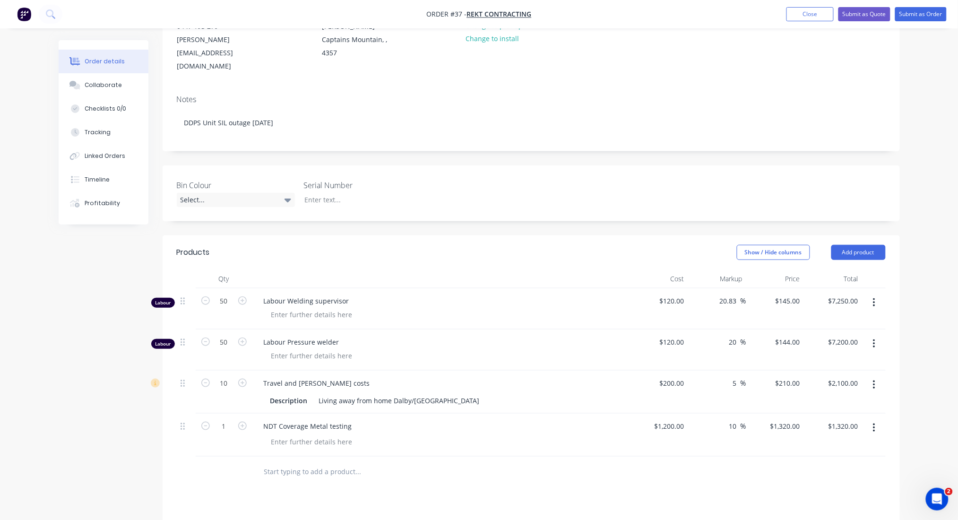
click at [932, 319] on div "Order details Collaborate Checklists 0/0 Tracking Linked Orders Timeline Profit…" at bounding box center [479, 301] width 958 height 854
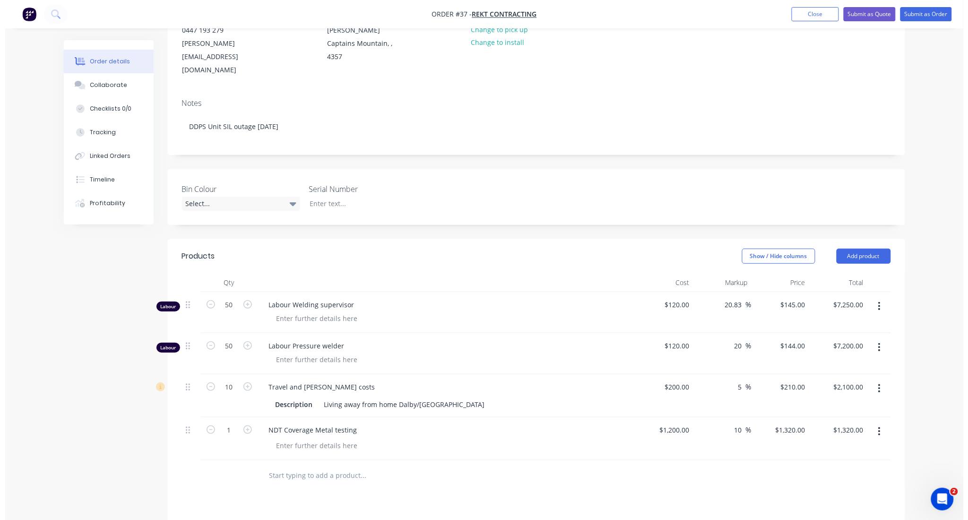
scroll to position [0, 0]
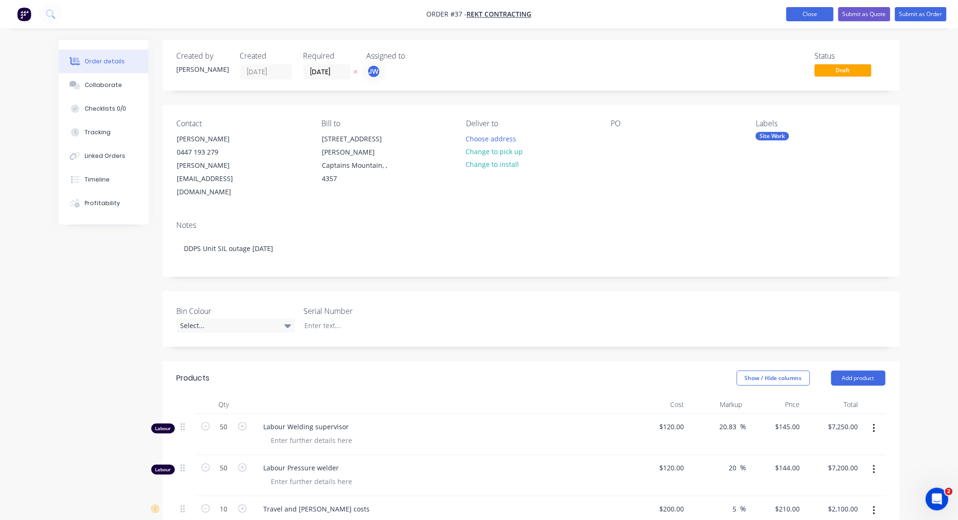
click at [816, 13] on button "Close" at bounding box center [809, 14] width 47 height 14
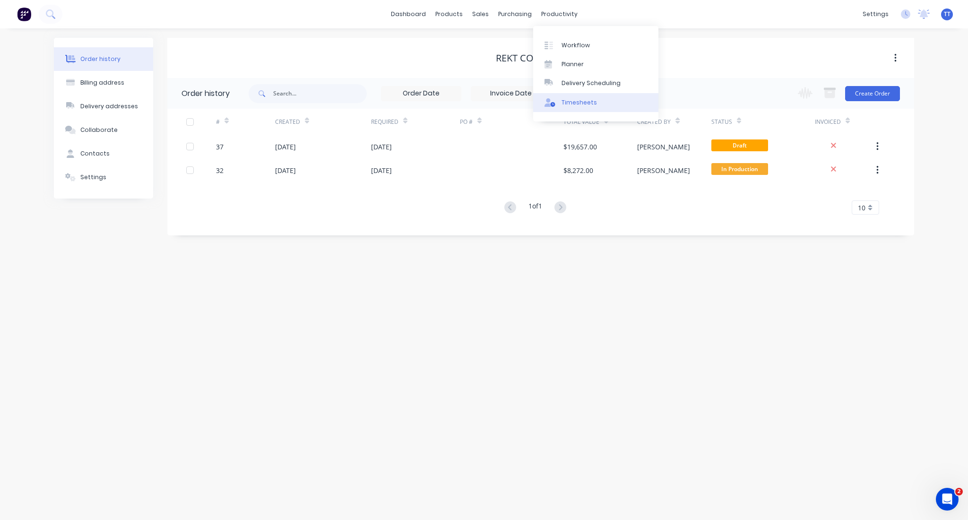
click at [570, 97] on link "Timesheets" at bounding box center [595, 102] width 125 height 19
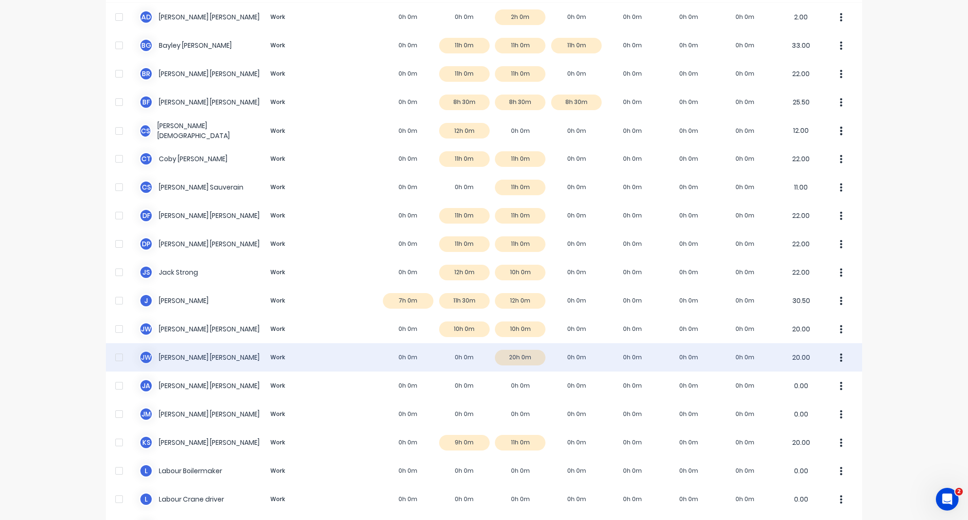
scroll to position [126, 0]
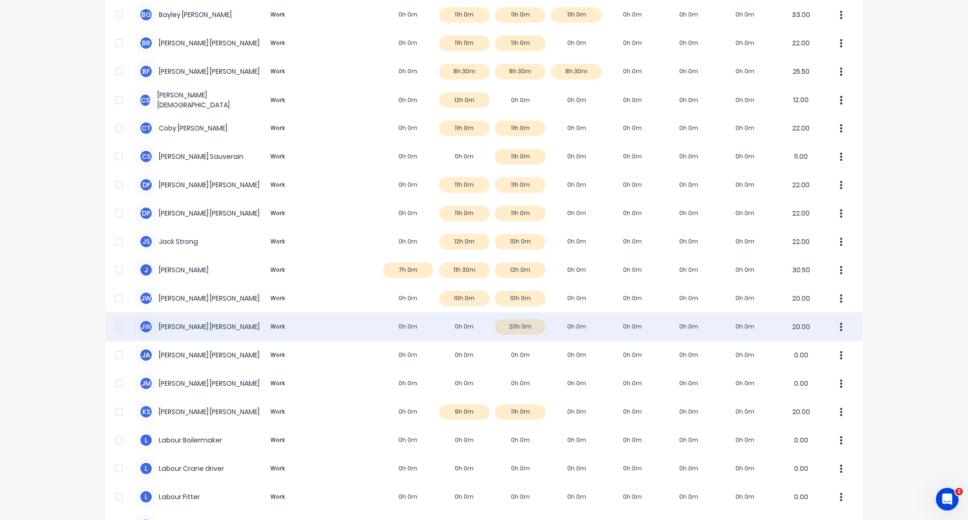
click at [156, 326] on div "[PERSON_NAME] [PERSON_NAME] Work 0h 0m 0h 0m 20h 0m 0h 0m 0h 0m 0h 0m 0h 0m 20.…" at bounding box center [484, 326] width 756 height 28
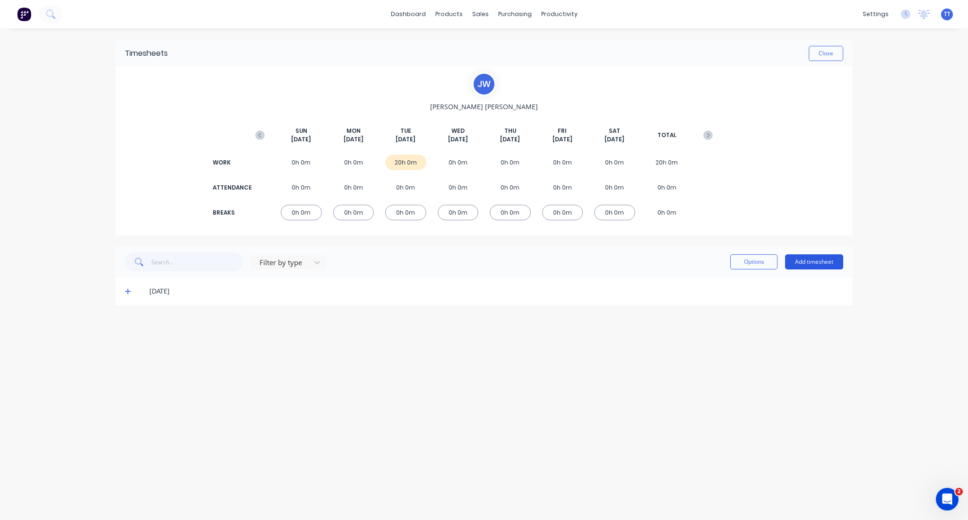
click at [811, 260] on button "Add timesheet" at bounding box center [814, 261] width 58 height 15
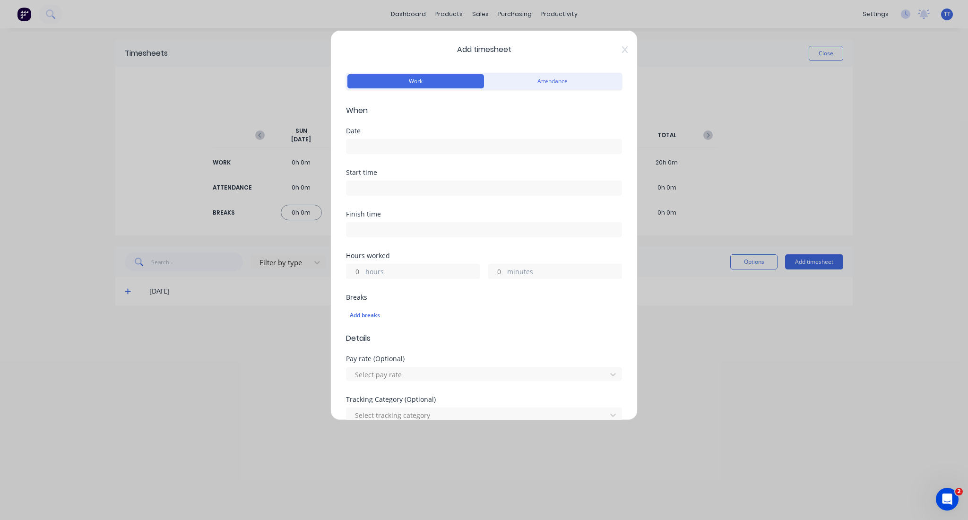
click at [411, 146] on input at bounding box center [483, 146] width 275 height 14
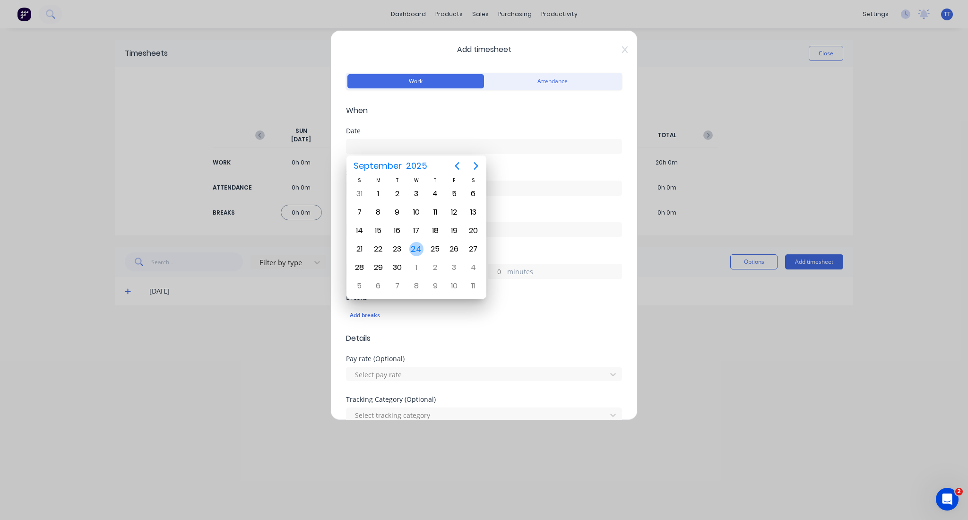
click at [417, 246] on div "24" at bounding box center [416, 249] width 14 height 14
type input "[DATE]"
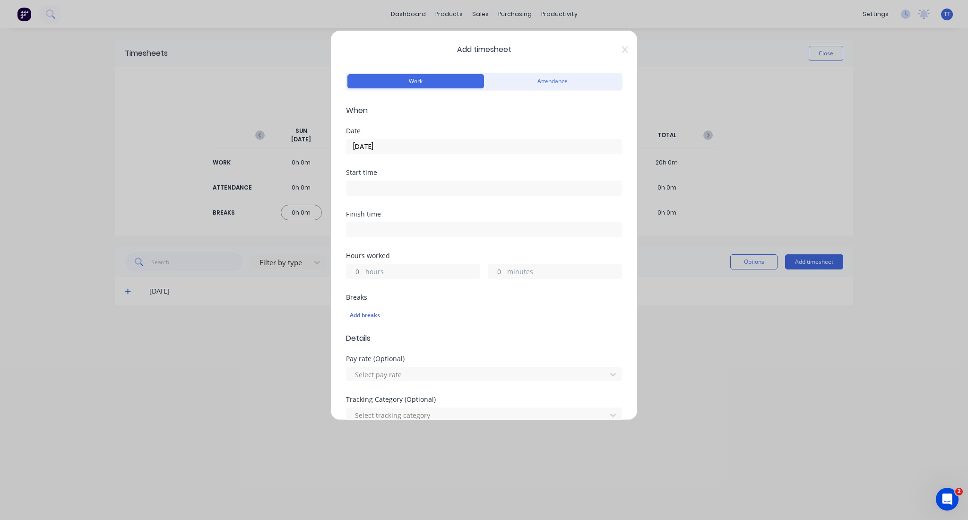
click at [399, 270] on label "hours" at bounding box center [422, 273] width 114 height 12
click at [363, 270] on input "hours" at bounding box center [354, 271] width 17 height 14
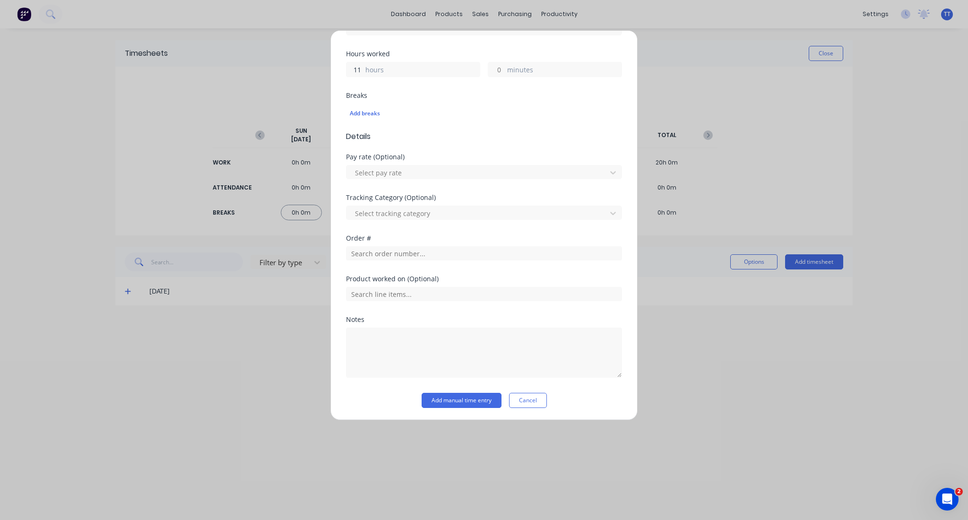
scroll to position [203, 0]
type input "11"
click at [415, 251] on input "text" at bounding box center [484, 252] width 276 height 14
click at [373, 333] on textarea at bounding box center [484, 352] width 276 height 50
type textarea "S"
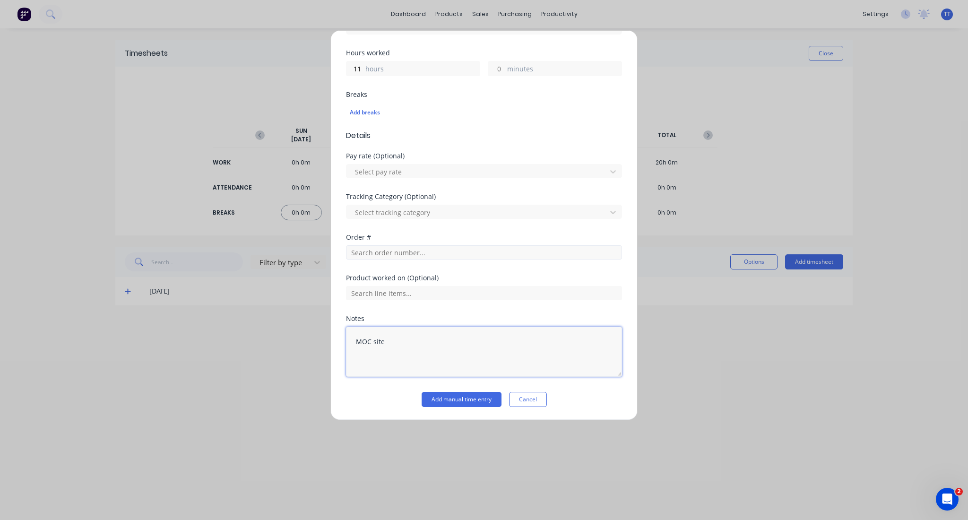
type textarea "MOC site"
click at [418, 257] on input "text" at bounding box center [484, 252] width 276 height 14
click at [422, 251] on input "text" at bounding box center [484, 252] width 276 height 14
click at [382, 249] on input "35" at bounding box center [484, 252] width 276 height 14
type input "3"
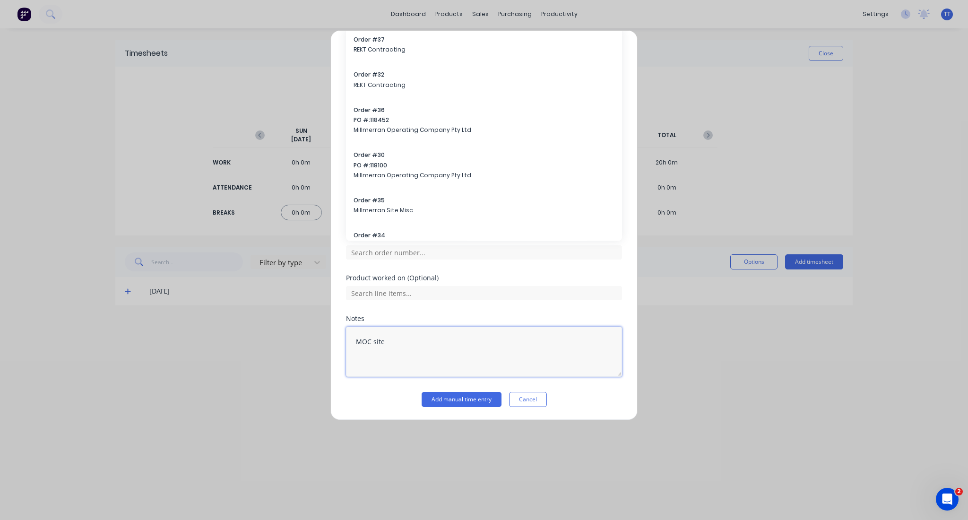
click at [408, 347] on textarea "MOC site" at bounding box center [484, 352] width 276 height 50
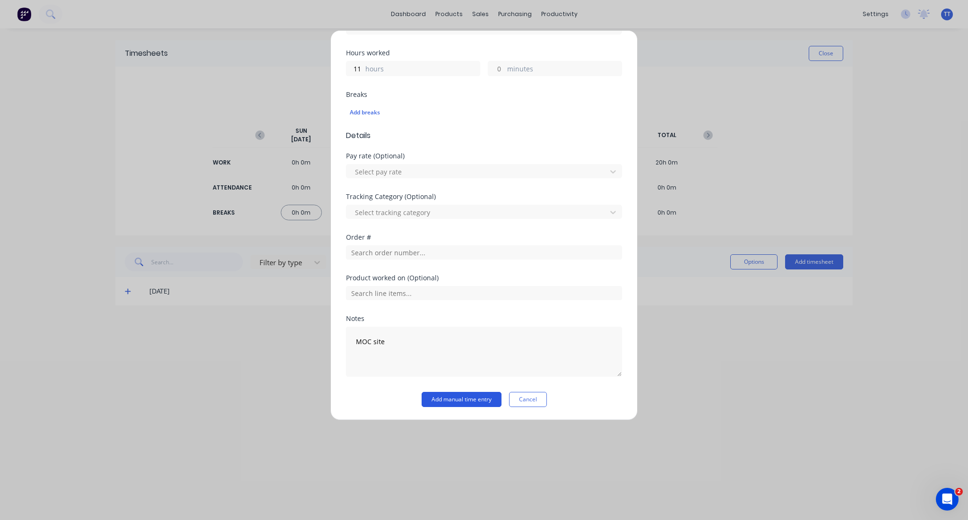
click at [471, 400] on button "Add manual time entry" at bounding box center [462, 399] width 80 height 15
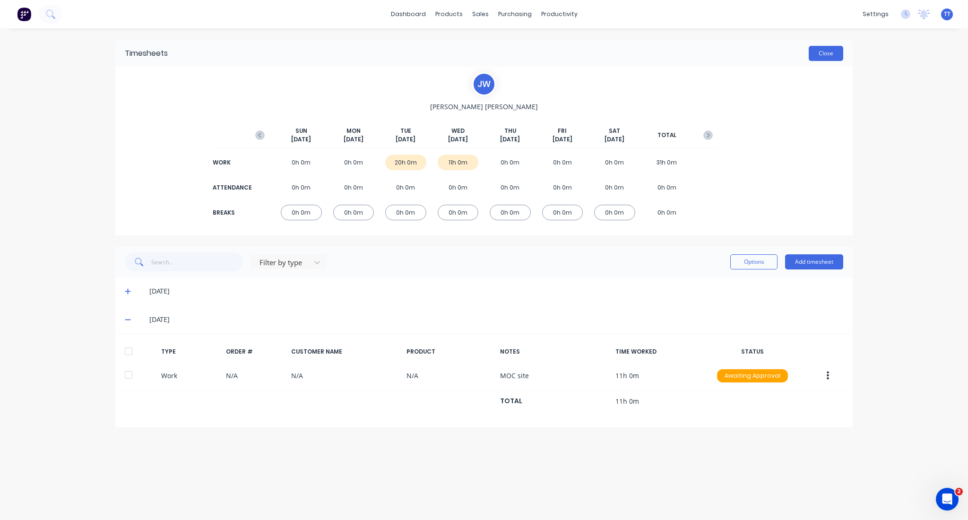
click at [823, 49] on button "Close" at bounding box center [826, 53] width 34 height 15
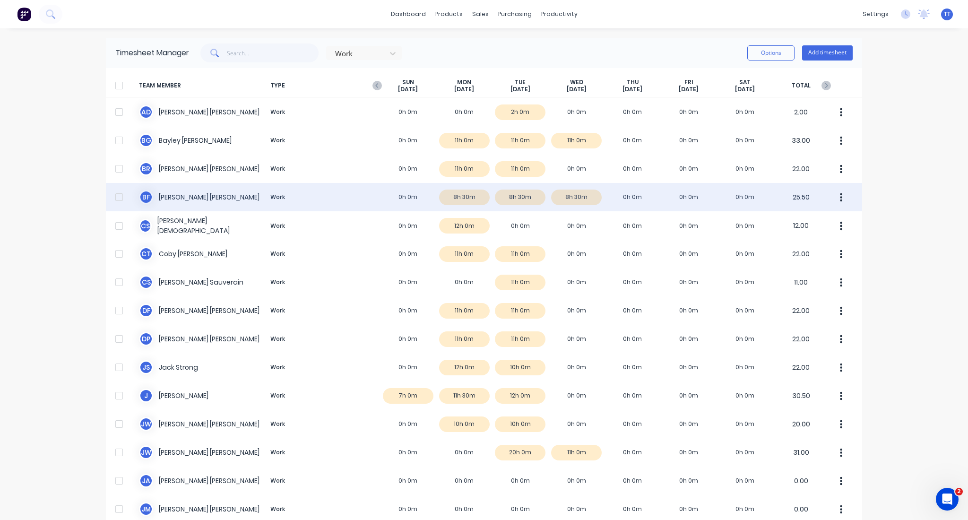
click at [837, 199] on button "button" at bounding box center [841, 197] width 20 height 19
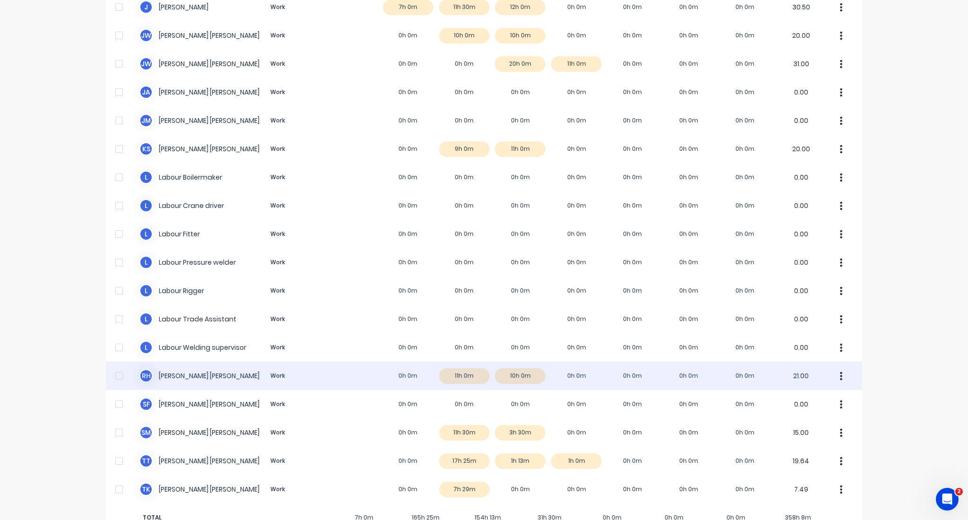
scroll to position [415, 0]
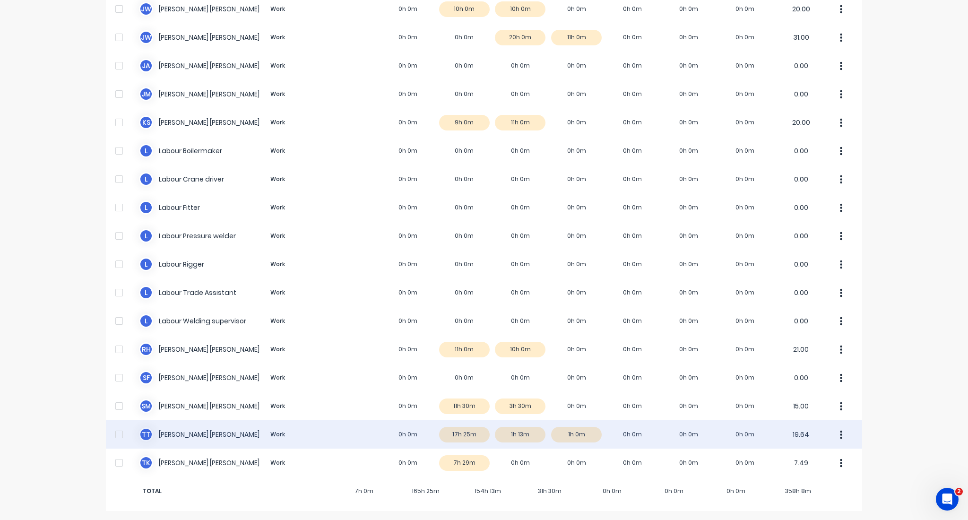
click at [193, 432] on div "T T [PERSON_NAME] Work 0h 0m 17h 25m 1h 13m 1h 0m 0h 0m 0h 0m 0h 0m 19.64" at bounding box center [484, 434] width 756 height 28
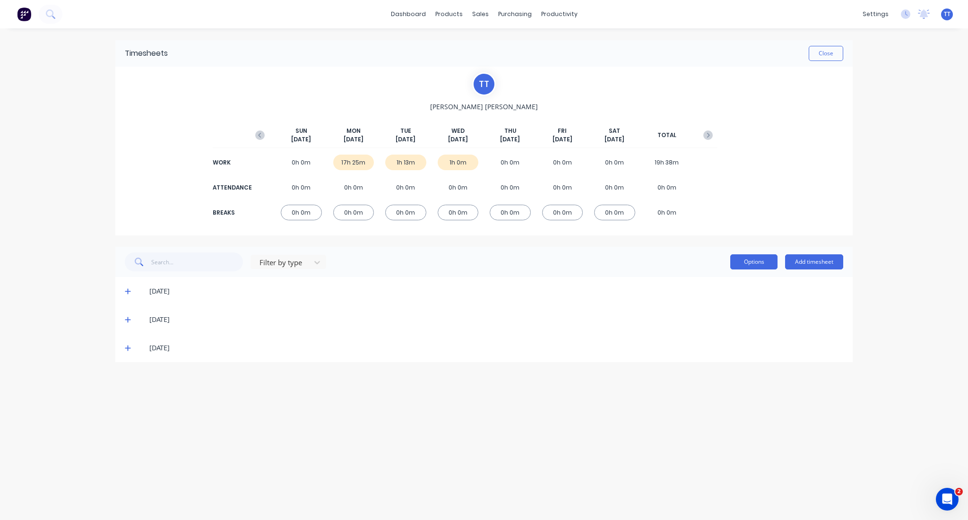
click at [752, 257] on button "Options" at bounding box center [753, 261] width 47 height 15
click at [130, 294] on span at bounding box center [129, 290] width 9 height 9
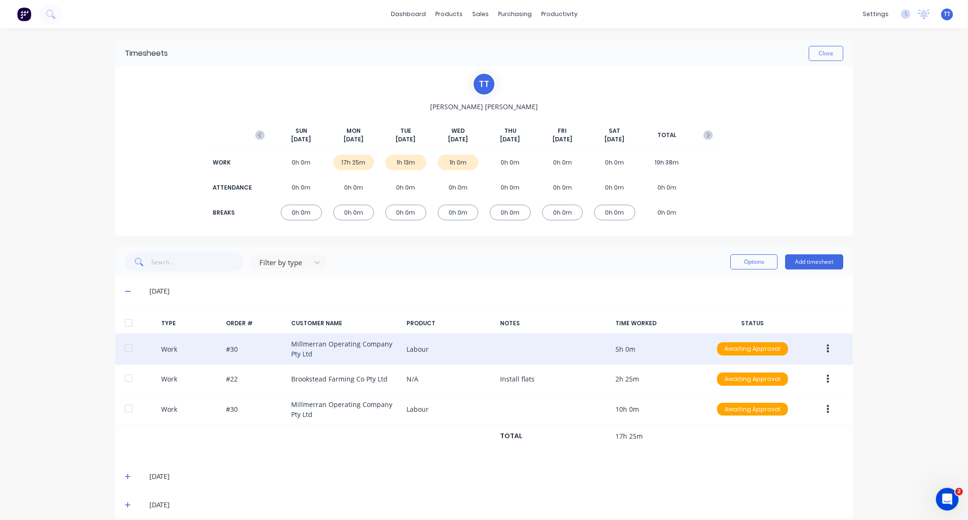
click at [826, 348] on button "button" at bounding box center [828, 348] width 22 height 17
click at [775, 349] on div "Approve" at bounding box center [793, 351] width 73 height 14
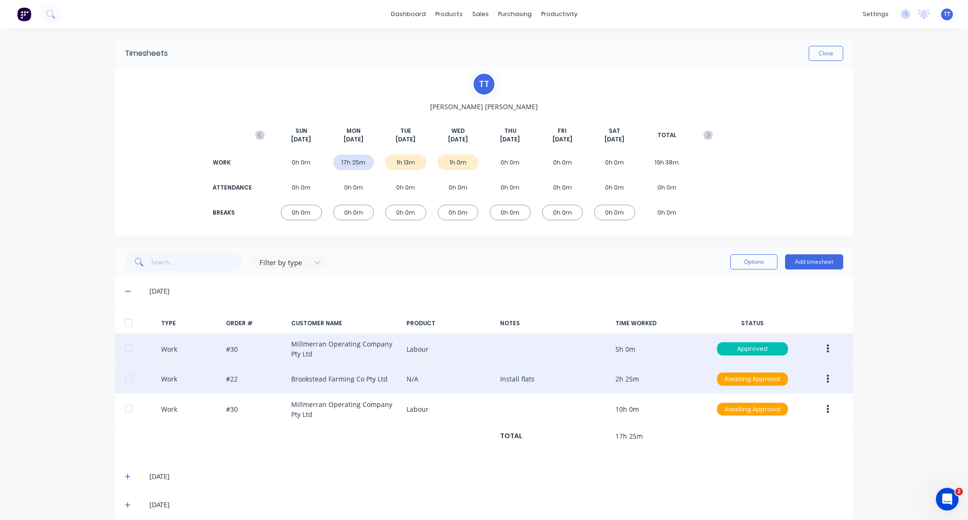
click at [820, 379] on button "button" at bounding box center [828, 378] width 22 height 17
click at [766, 380] on div "Approve" at bounding box center [793, 381] width 73 height 14
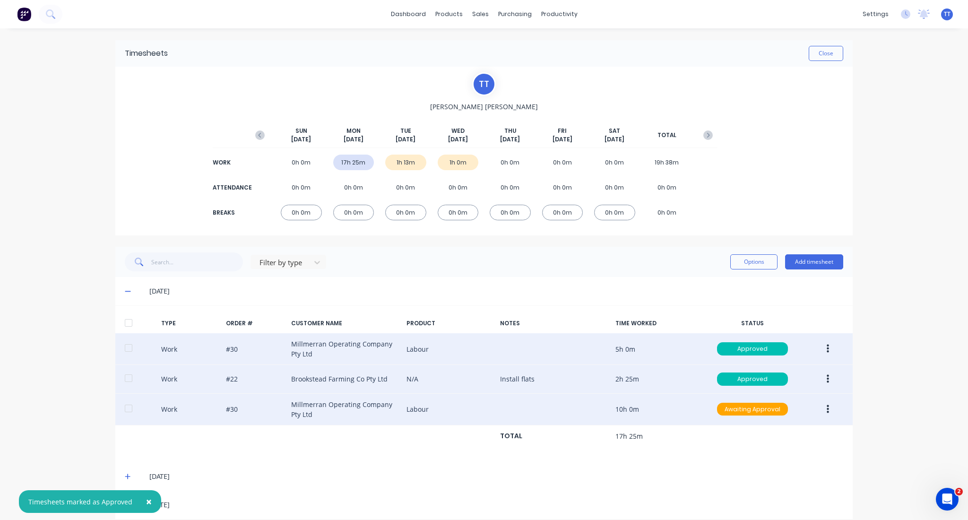
click at [826, 408] on button "button" at bounding box center [828, 409] width 22 height 17
click at [775, 413] on div "Approve" at bounding box center [793, 411] width 73 height 14
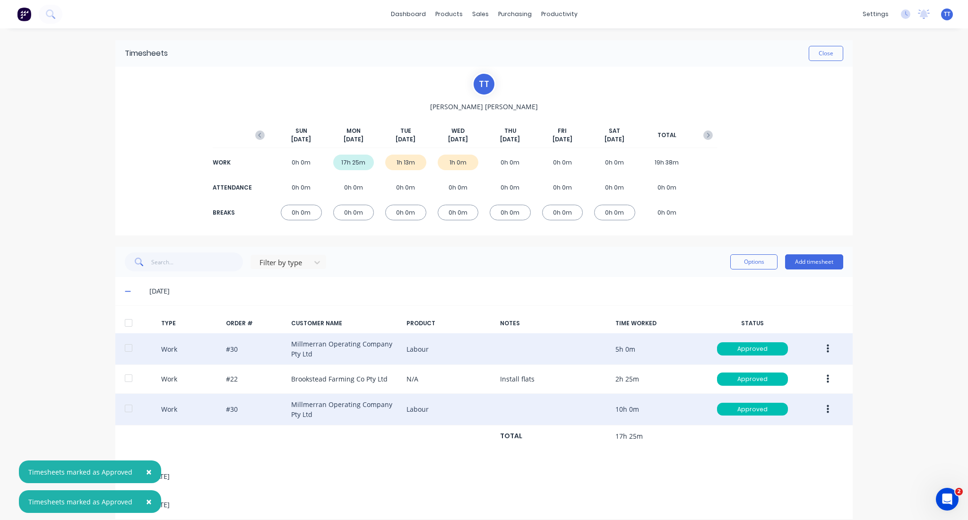
click at [907, 125] on div "× Timesheets marked as Approved × Timesheets marked as Approved dashboard produ…" at bounding box center [484, 260] width 968 height 520
click at [819, 53] on button "Close" at bounding box center [826, 53] width 34 height 15
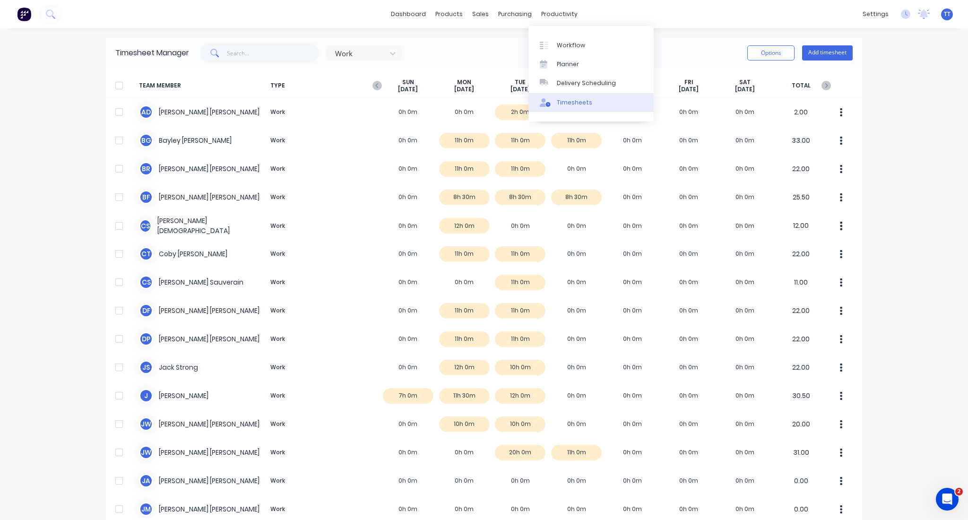
click at [578, 103] on div "Timesheets" at bounding box center [574, 102] width 35 height 9
click at [570, 99] on div "Timesheets" at bounding box center [574, 102] width 35 height 9
click at [232, 49] on input "text" at bounding box center [273, 52] width 92 height 19
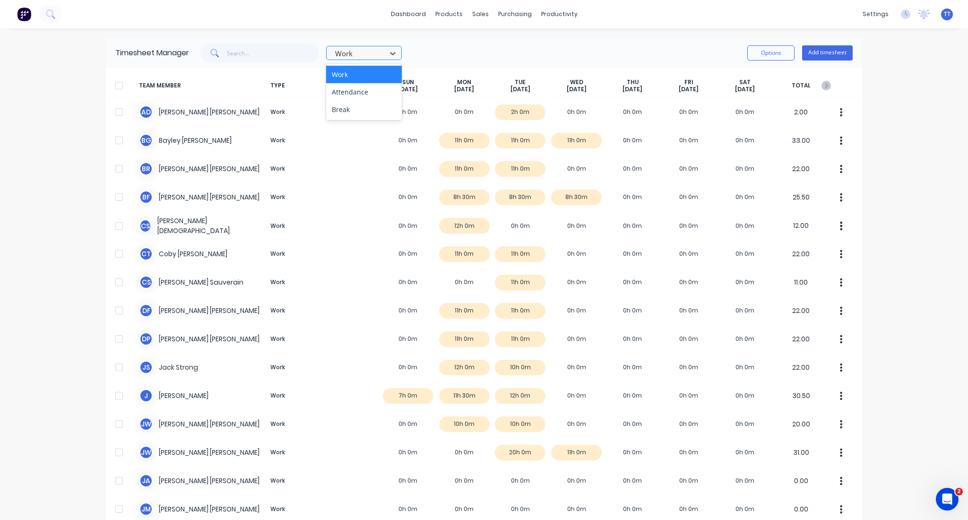
click at [365, 51] on div at bounding box center [357, 54] width 47 height 12
click at [437, 48] on div "Work Options Add timesheet" at bounding box center [520, 52] width 663 height 19
click at [767, 52] on button "Options" at bounding box center [770, 52] width 47 height 15
click at [252, 56] on input "text" at bounding box center [273, 52] width 92 height 19
click at [476, 10] on div "sales" at bounding box center [480, 14] width 26 height 14
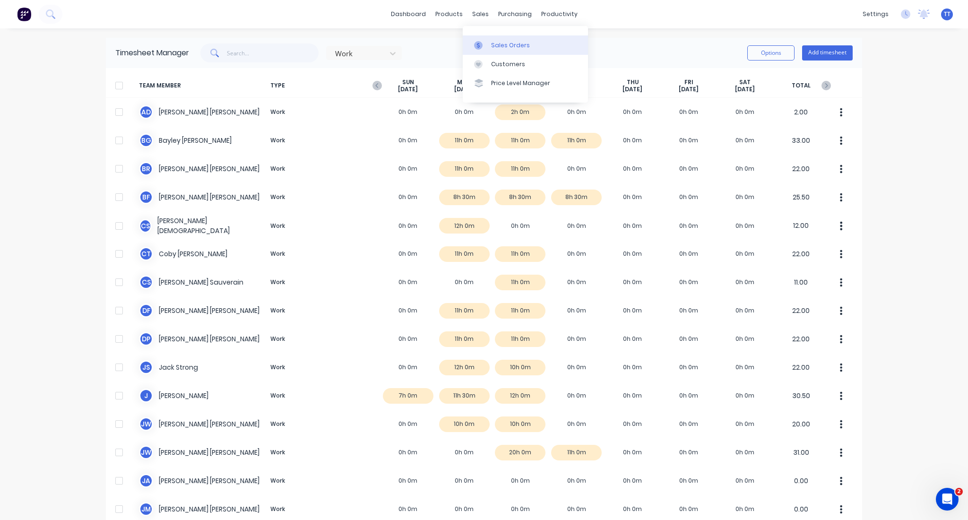
click at [513, 47] on div "Sales Orders" at bounding box center [510, 45] width 39 height 9
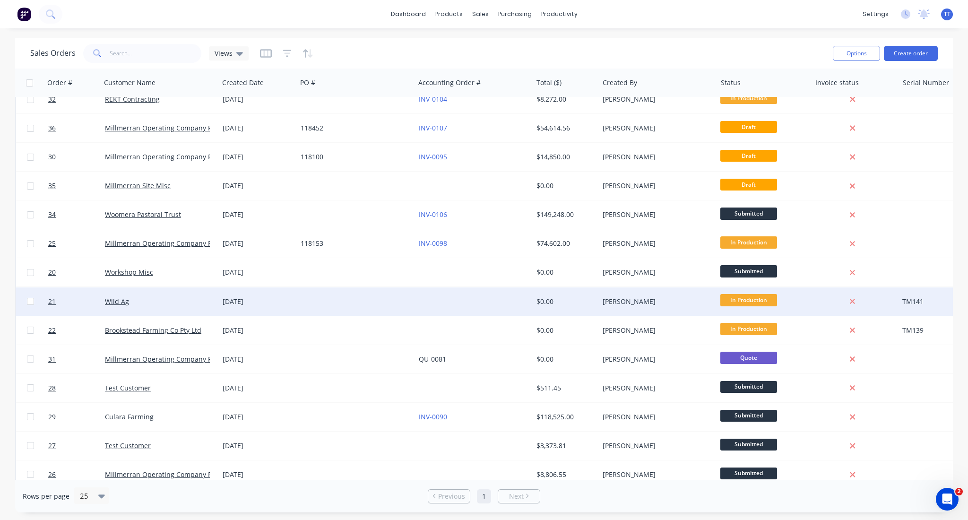
scroll to position [63, 0]
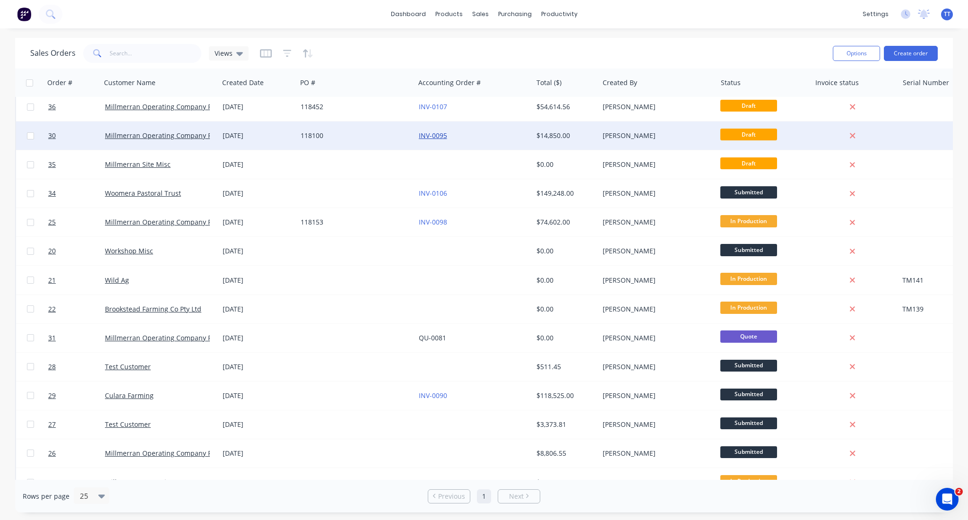
click at [439, 135] on link "INV-0095" at bounding box center [433, 135] width 28 height 9
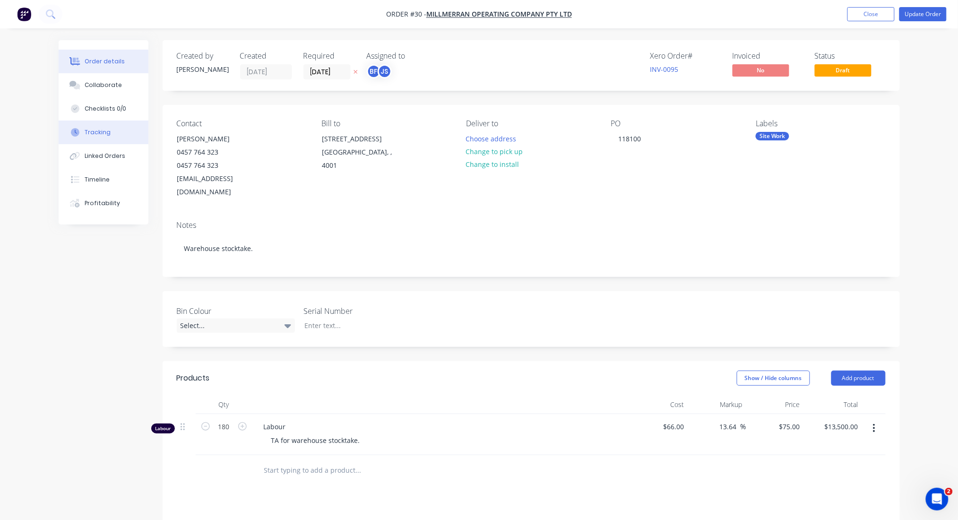
click at [100, 132] on div "Tracking" at bounding box center [98, 132] width 26 height 9
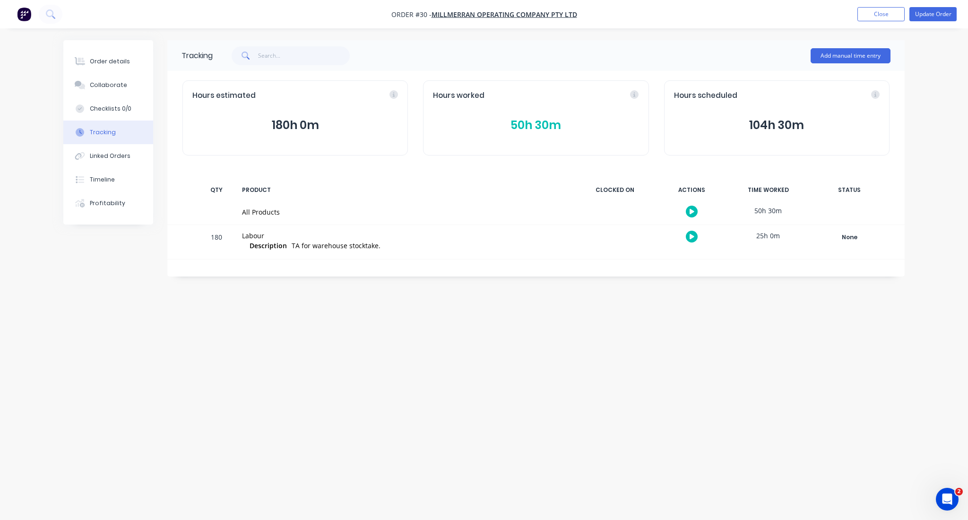
click at [533, 122] on button "50h 30m" at bounding box center [536, 125] width 206 height 18
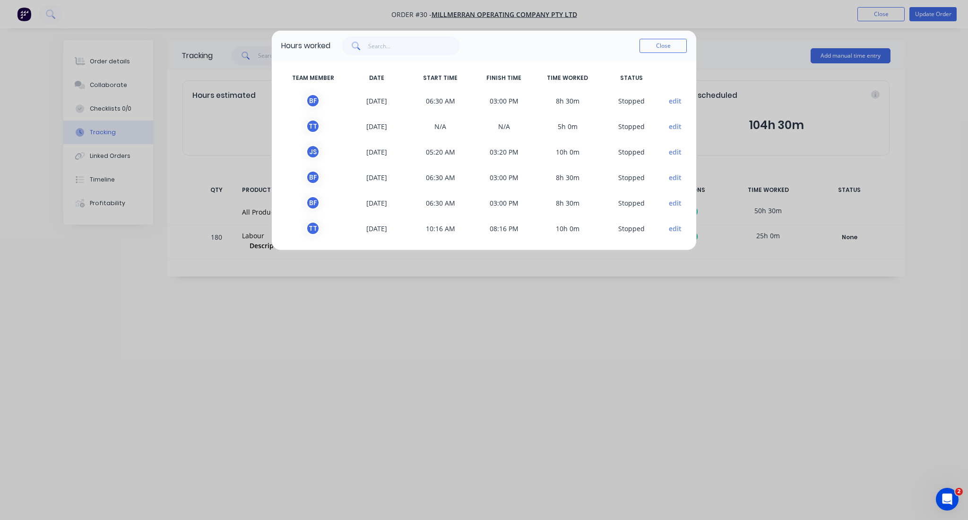
scroll to position [3, 0]
click at [400, 48] on input "text" at bounding box center [414, 45] width 92 height 19
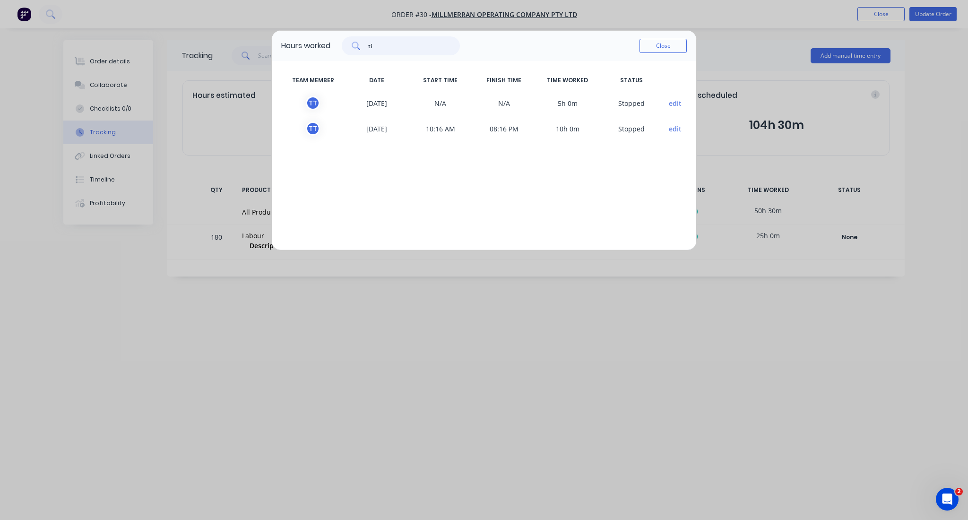
type input "t"
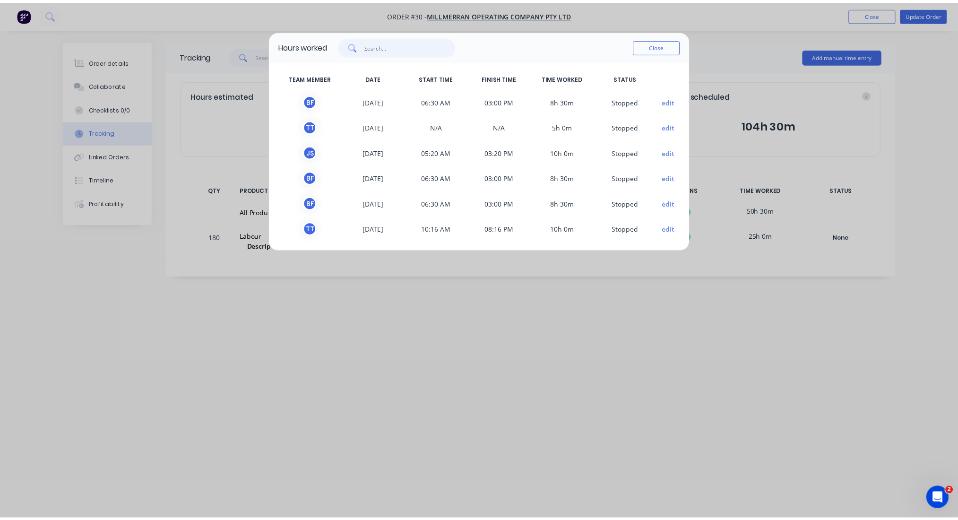
scroll to position [3, 0]
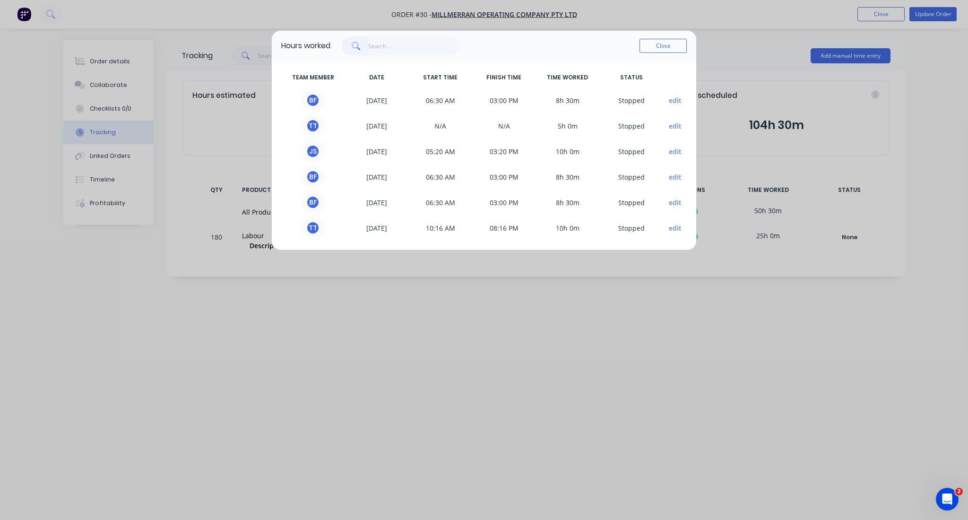
click at [672, 41] on button "Close" at bounding box center [662, 46] width 47 height 14
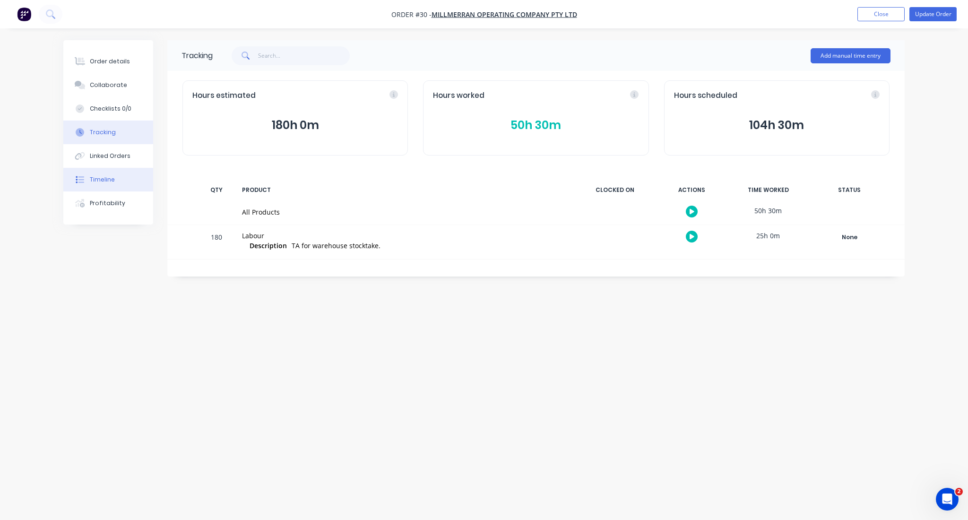
click at [111, 177] on div "Timeline" at bounding box center [102, 179] width 25 height 9
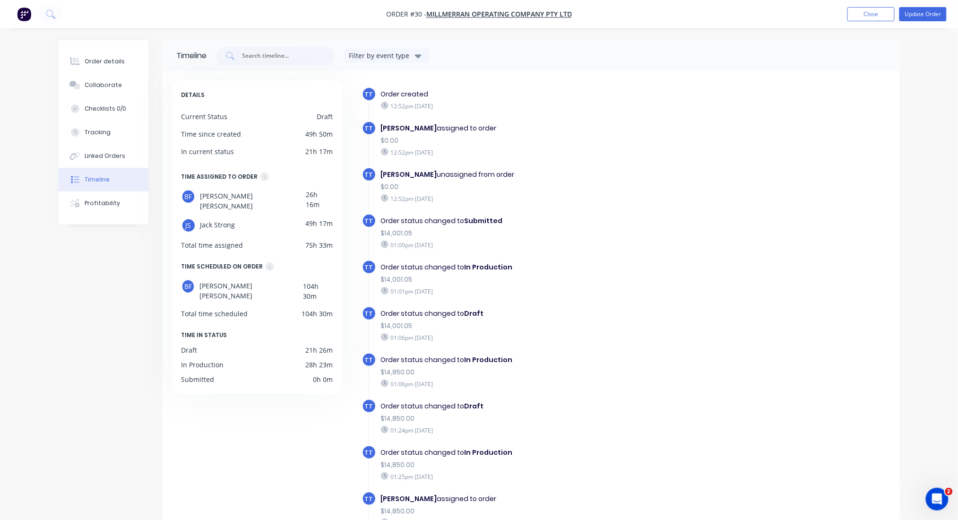
click at [421, 55] on icon "button" at bounding box center [418, 56] width 7 height 4
drag, startPoint x: 222, startPoint y: 426, endPoint x: 207, endPoint y: 385, distance: 44.0
click at [222, 426] on div "DETAILS Current Status Draft Time since created 49h 50m In current status 21h 1…" at bounding box center [262, 327] width 180 height 494
click at [86, 203] on div "Profitability" at bounding box center [102, 203] width 35 height 9
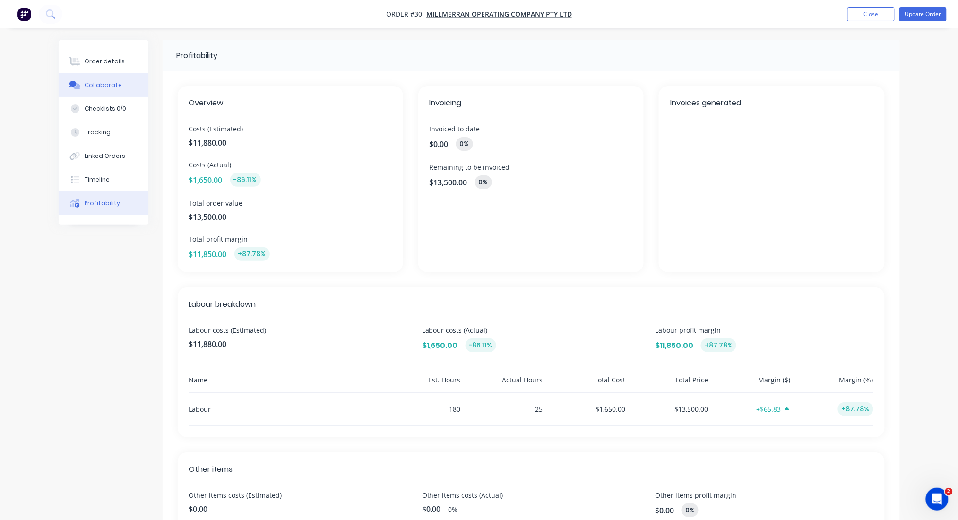
click at [109, 83] on div "Collaborate" at bounding box center [103, 85] width 37 height 9
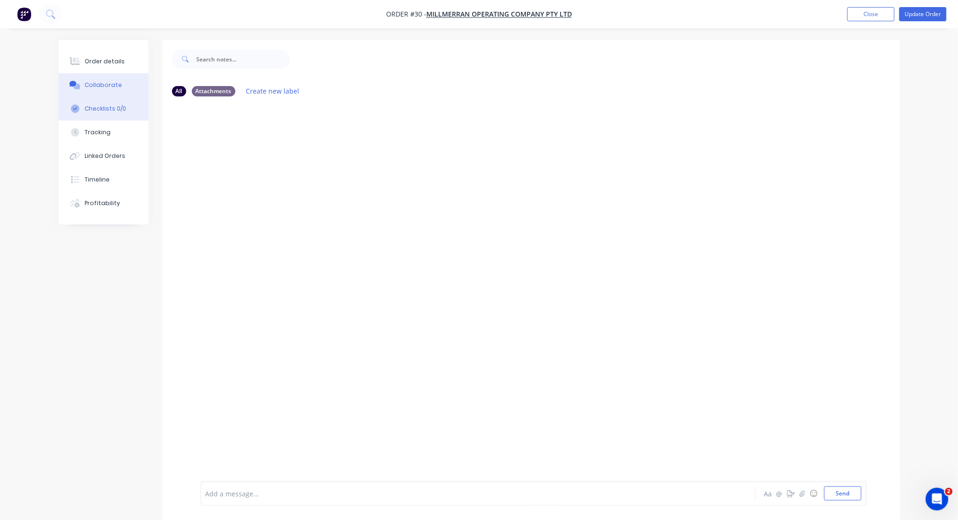
click at [82, 105] on button "Checklists 0/0" at bounding box center [104, 109] width 90 height 24
type textarea "x"
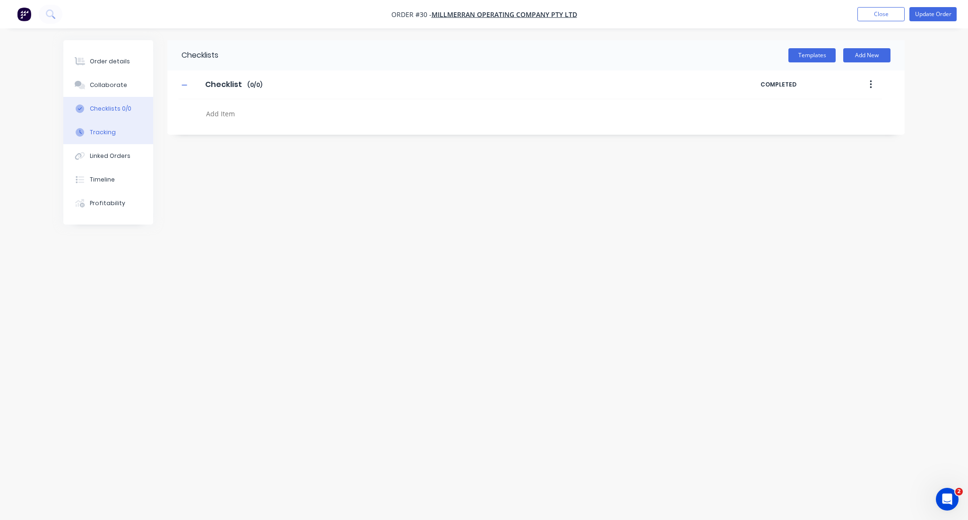
click at [99, 131] on div "Tracking" at bounding box center [103, 132] width 26 height 9
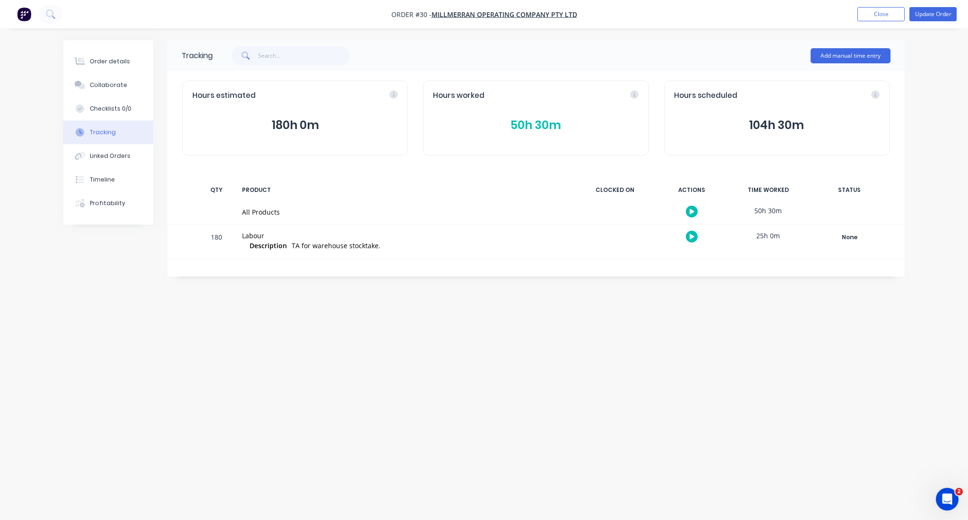
click at [542, 122] on button "50h 30m" at bounding box center [536, 125] width 206 height 18
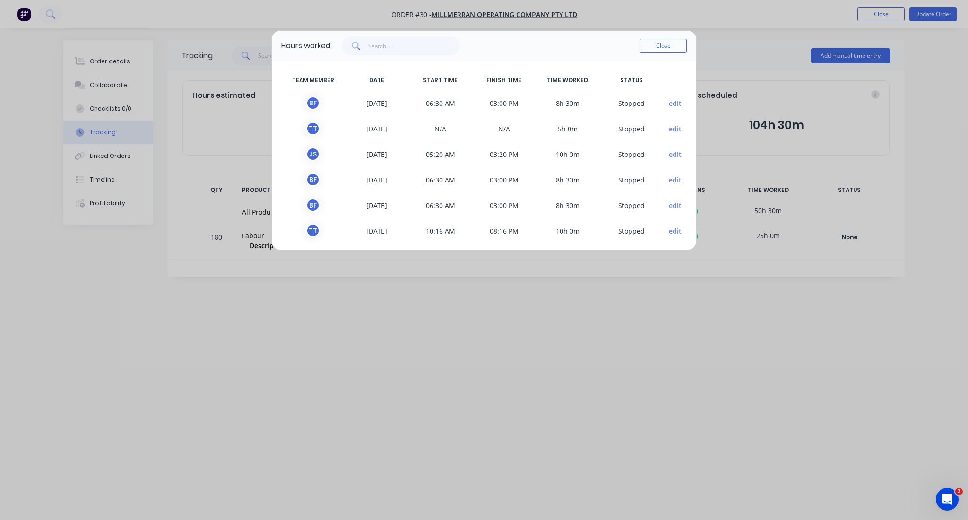
drag, startPoint x: 495, startPoint y: 68, endPoint x: 482, endPoint y: 45, distance: 25.6
drag, startPoint x: 482, startPoint y: 45, endPoint x: 482, endPoint y: 60, distance: 14.7
click at [482, 60] on div "Hours worked Close" at bounding box center [484, 46] width 424 height 30
click at [673, 44] on button "Close" at bounding box center [662, 46] width 47 height 14
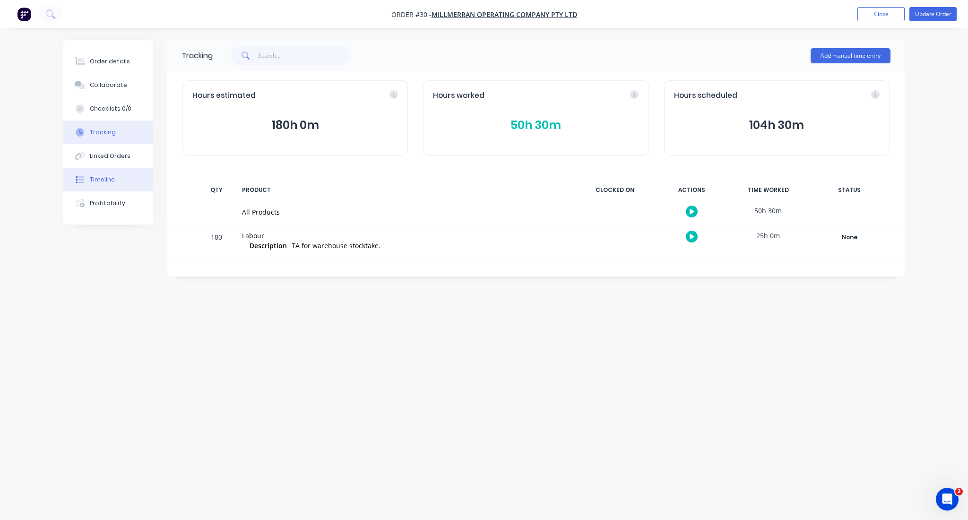
click at [107, 179] on div "Timeline" at bounding box center [102, 179] width 25 height 9
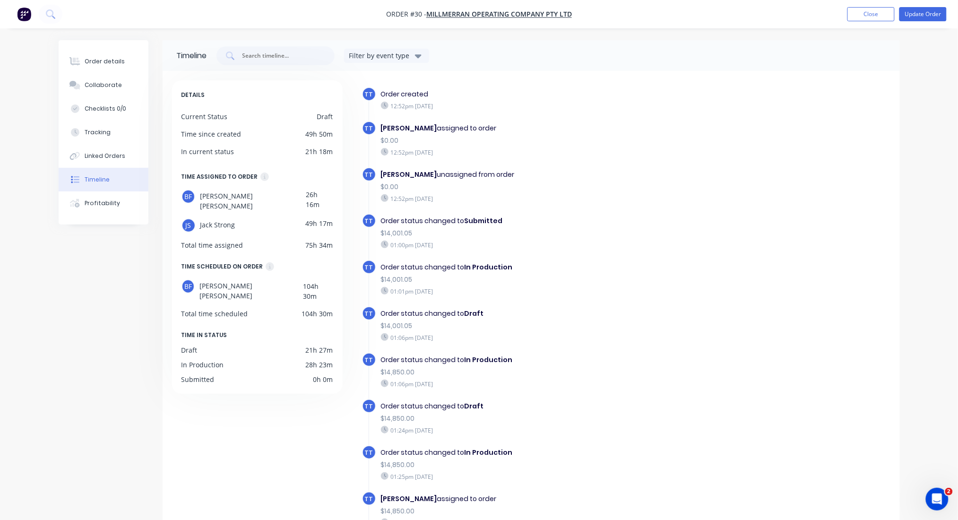
click at [371, 54] on div "Filter by event type" at bounding box center [380, 56] width 63 height 10
click at [510, 55] on div "Filter by event type General PDF Generated Status change Notification" at bounding box center [550, 55] width 669 height 19
click at [871, 12] on button "Close" at bounding box center [870, 14] width 47 height 14
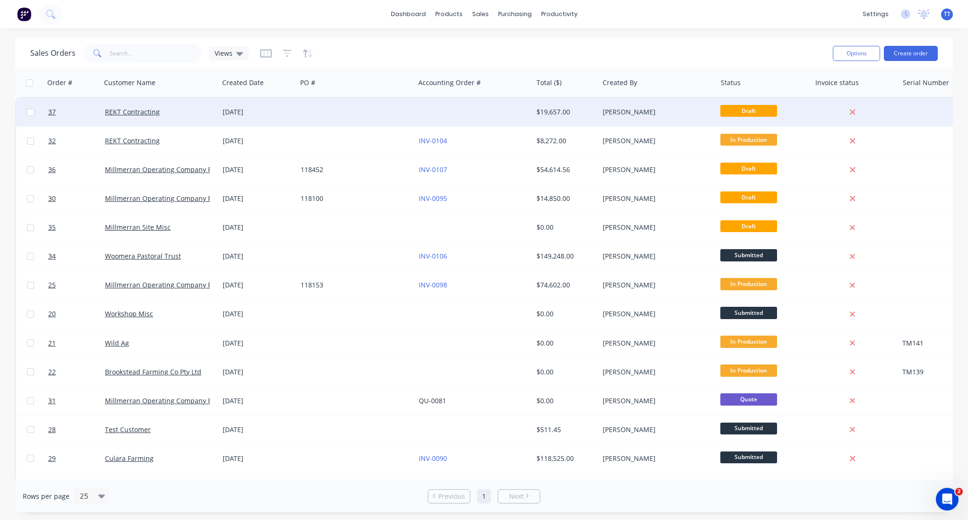
click at [240, 109] on div "[DATE]" at bounding box center [258, 111] width 70 height 9
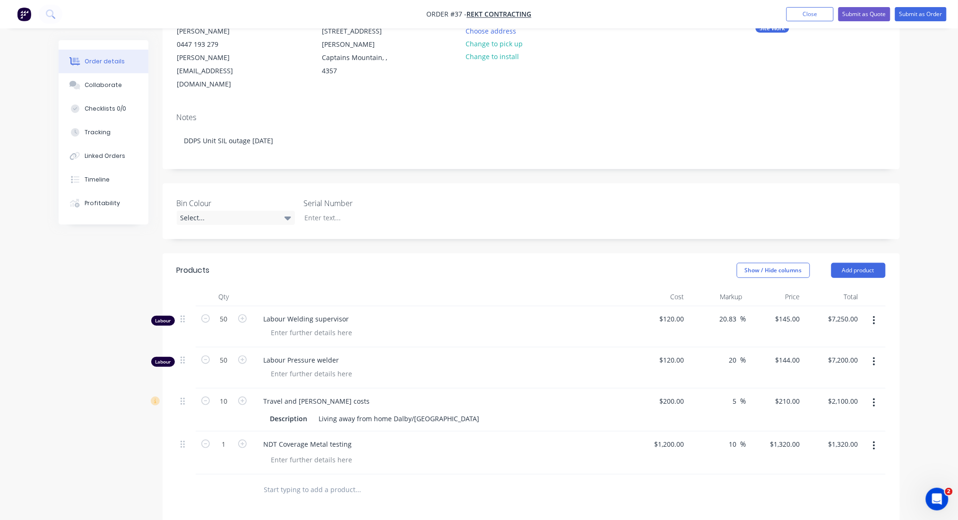
scroll to position [189, 0]
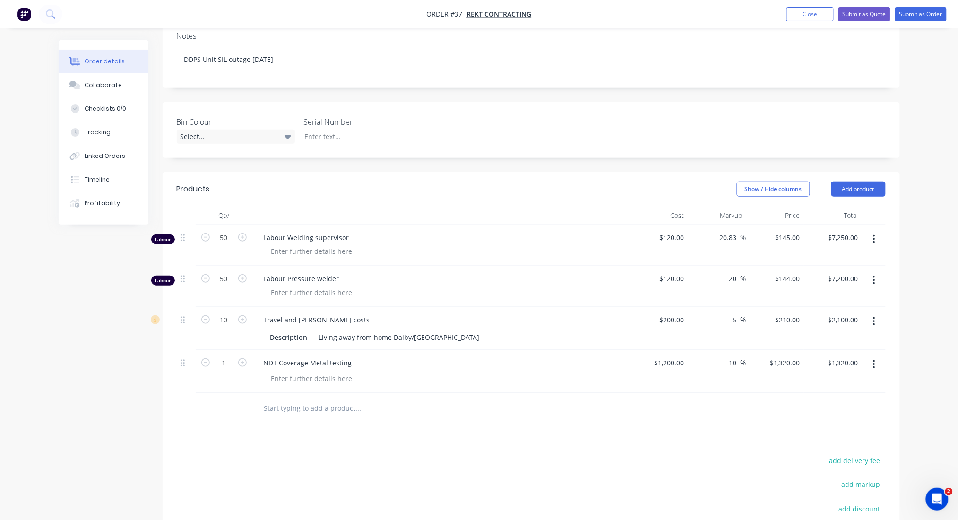
click at [875, 359] on icon "button" at bounding box center [874, 364] width 2 height 10
click at [822, 439] on div "Delete" at bounding box center [840, 446] width 73 height 14
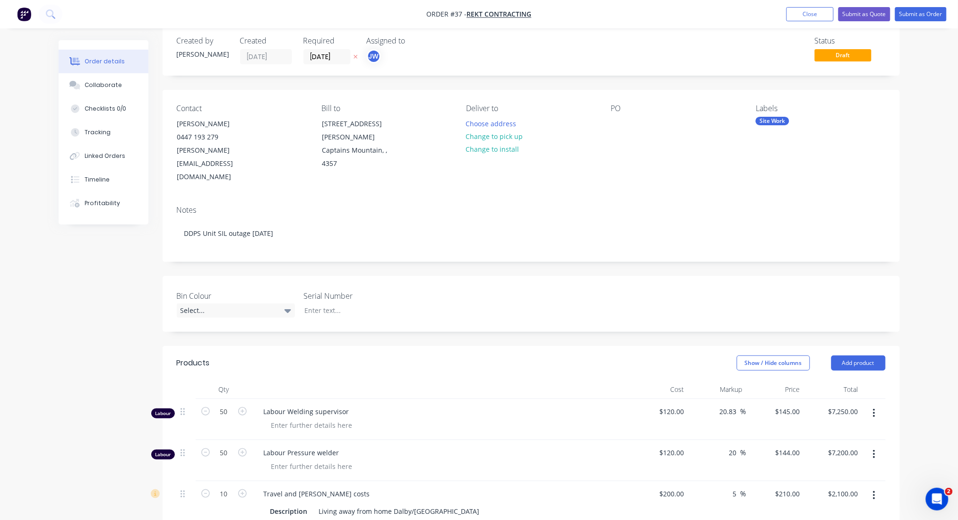
scroll to position [0, 0]
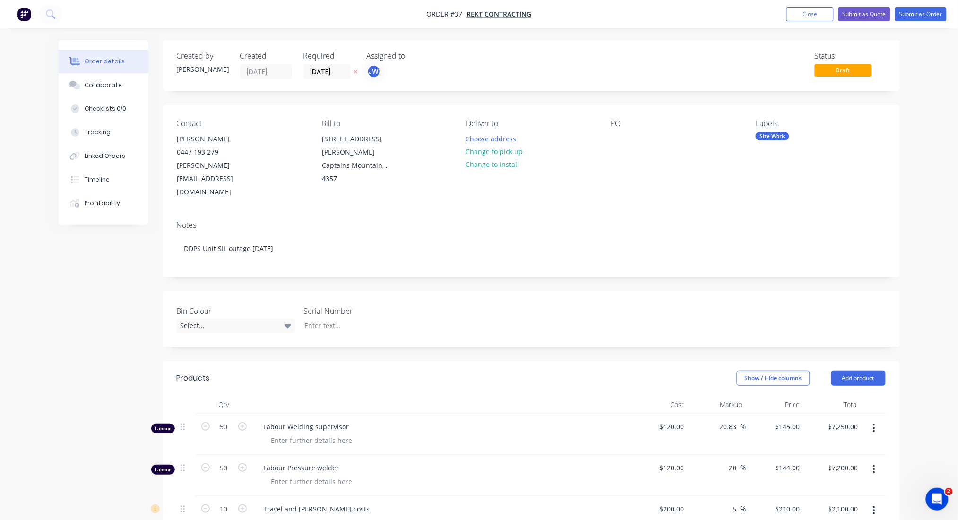
click at [933, 209] on div "Order details Collaborate Checklists 0/0 Tracking Linked Orders Timeline Profit…" at bounding box center [479, 405] width 958 height 811
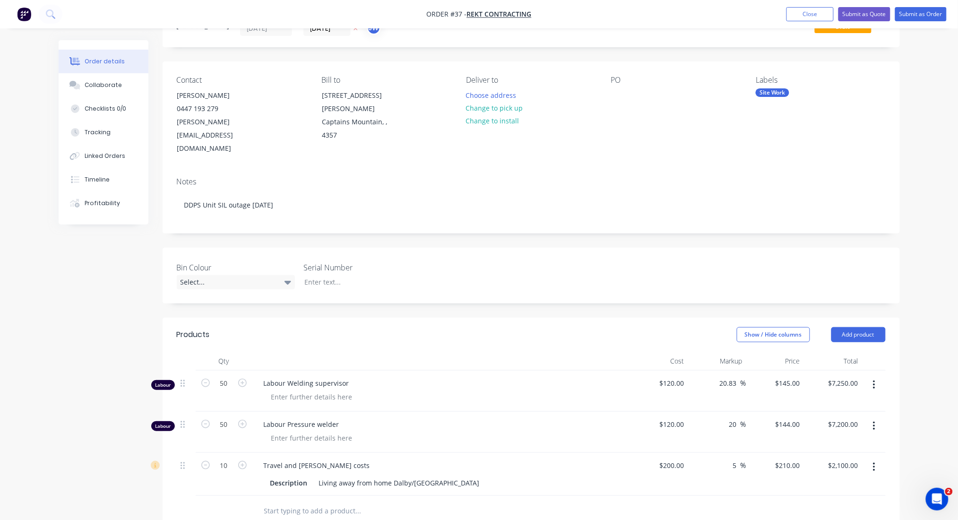
scroll to position [63, 0]
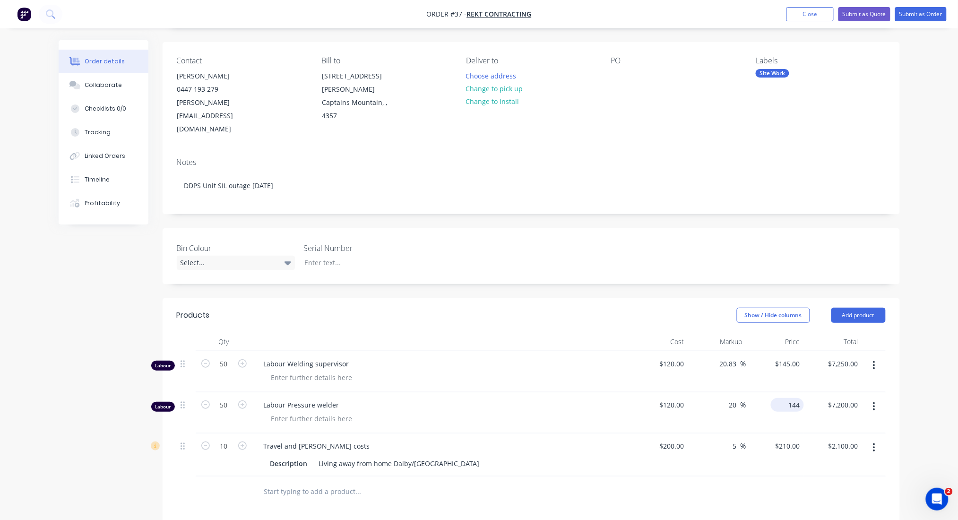
click at [792, 398] on input "144" at bounding box center [789, 405] width 29 height 14
type input "120"
click at [790, 357] on input "$145.00" at bounding box center [789, 364] width 29 height 14
type input "145"
type input "$120.00"
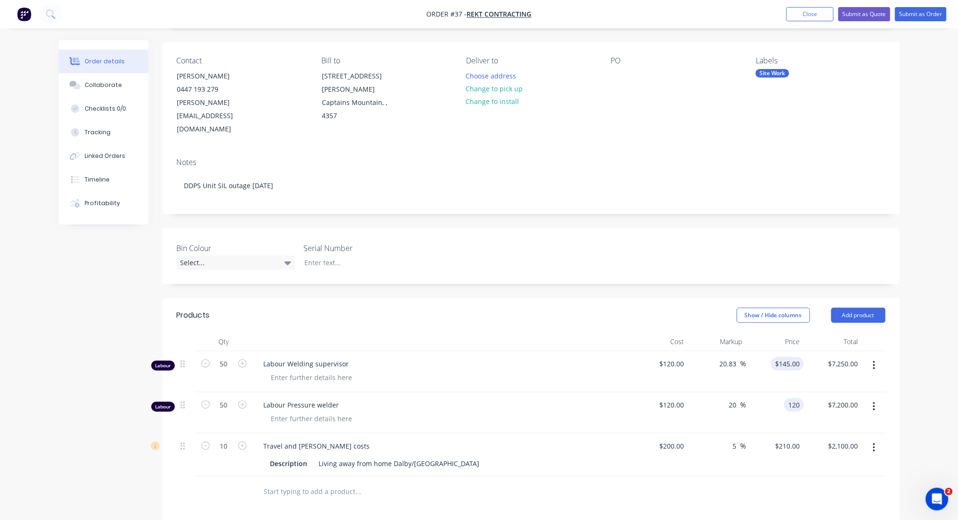
type input "$6,000.00"
type input "130"
type input "8.33"
type input "$130.00"
type input "$6,500.00"
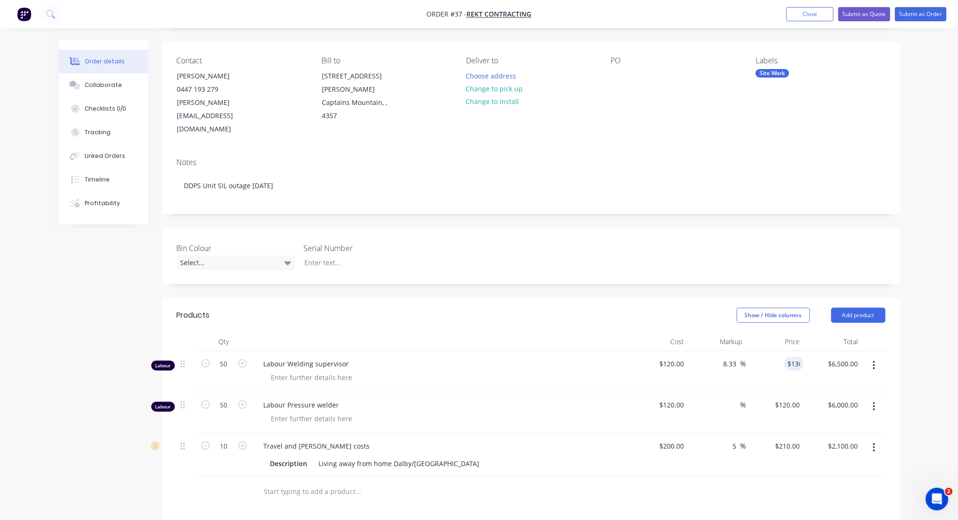
click at [924, 310] on div "Order details Collaborate Checklists 0/0 Tracking Linked Orders Timeline Profit…" at bounding box center [479, 342] width 958 height 811
click at [678, 398] on input "120" at bounding box center [673, 405] width 29 height 14
type input "$110.00"
type input "$5,500.00"
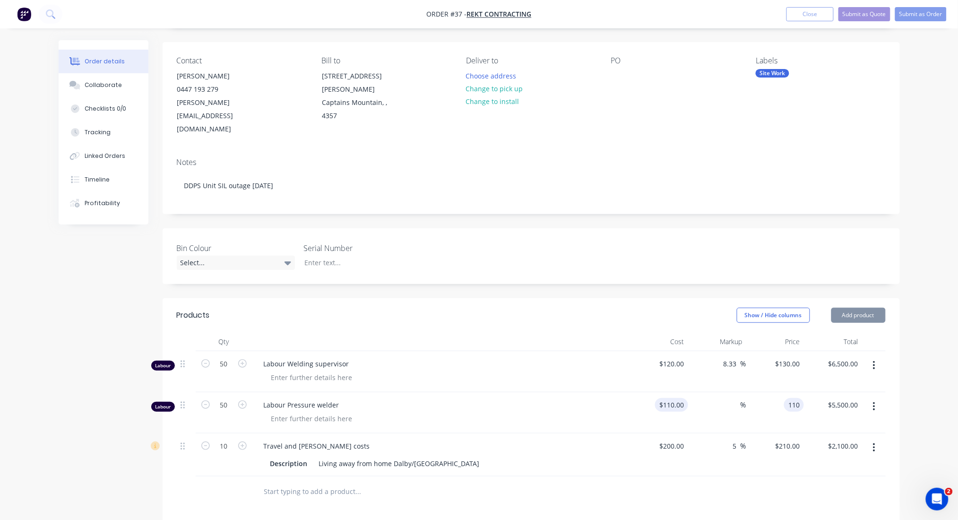
type input "$110.00"
type input "$5,500.00"
click at [783, 392] on div "110 $110.00" at bounding box center [775, 412] width 58 height 41
type input "$110.00"
type input "$5,500.00"
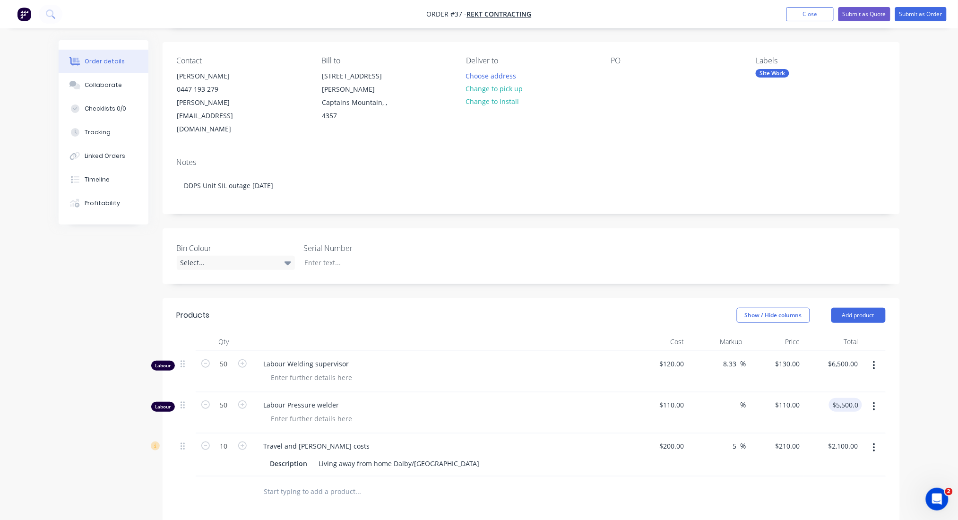
click at [925, 371] on div "Order details Collaborate Checklists 0/0 Tracking Linked Orders Timeline Profit…" at bounding box center [479, 342] width 958 height 811
click at [795, 398] on input "110" at bounding box center [789, 405] width 29 height 14
type input "120"
type input "9.09"
type input "$120.00"
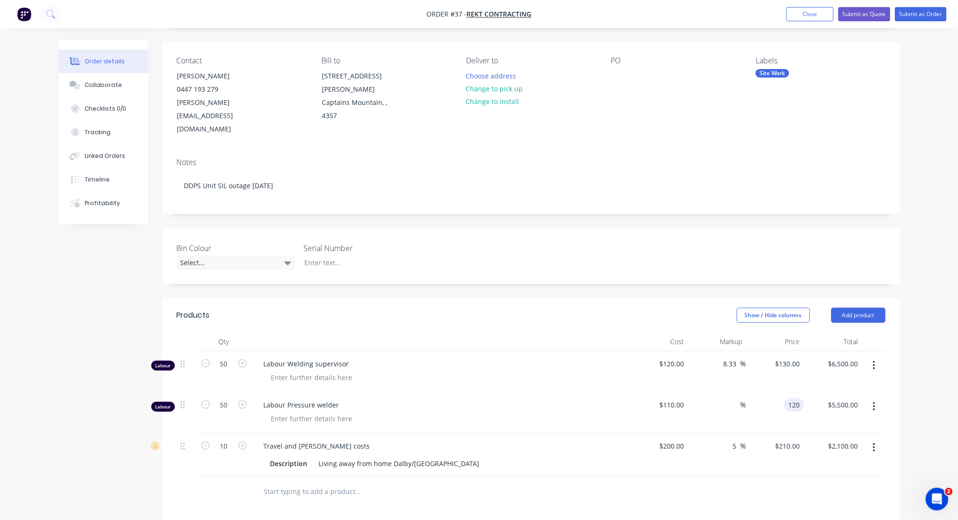
type input "$6,000.00"
click at [924, 346] on div "Order details Collaborate Checklists 0/0 Tracking Linked Orders Timeline Profit…" at bounding box center [479, 342] width 958 height 811
click at [924, 175] on div "Order details Collaborate Checklists 0/0 Tracking Linked Orders Timeline Profit…" at bounding box center [479, 342] width 958 height 811
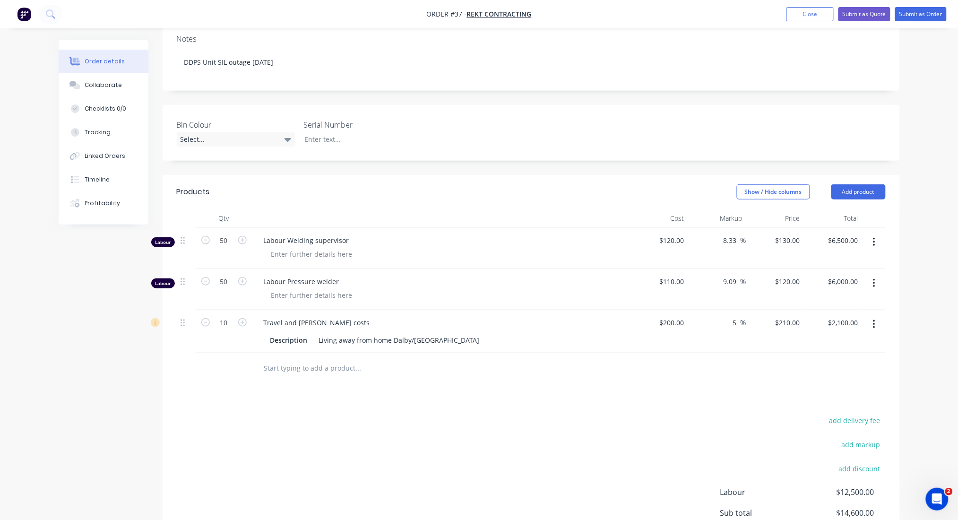
scroll to position [189, 0]
click at [921, 285] on div "Order details Collaborate Checklists 0/0 Tracking Linked Orders Timeline Profit…" at bounding box center [479, 216] width 958 height 811
click at [924, 283] on div "Order details Collaborate Checklists 0/0 Tracking Linked Orders Timeline Profit…" at bounding box center [479, 216] width 958 height 811
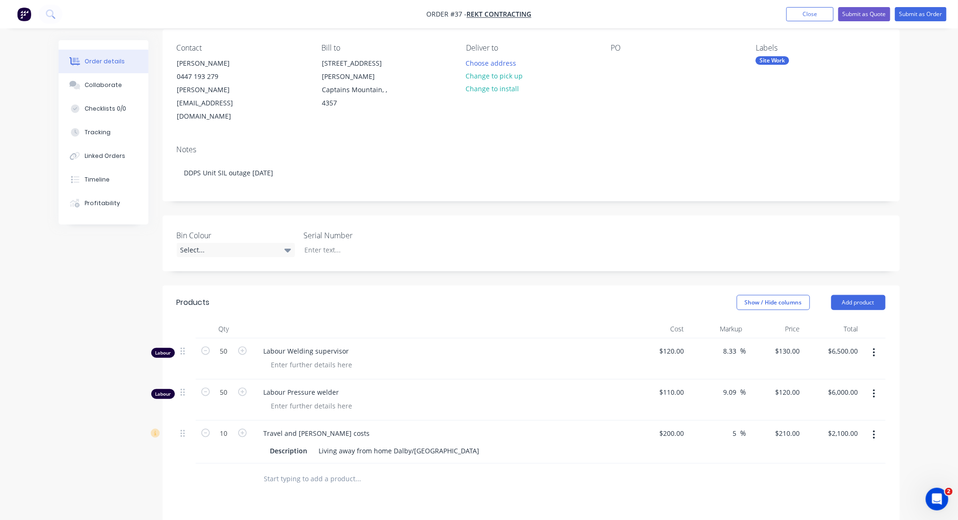
scroll to position [0, 0]
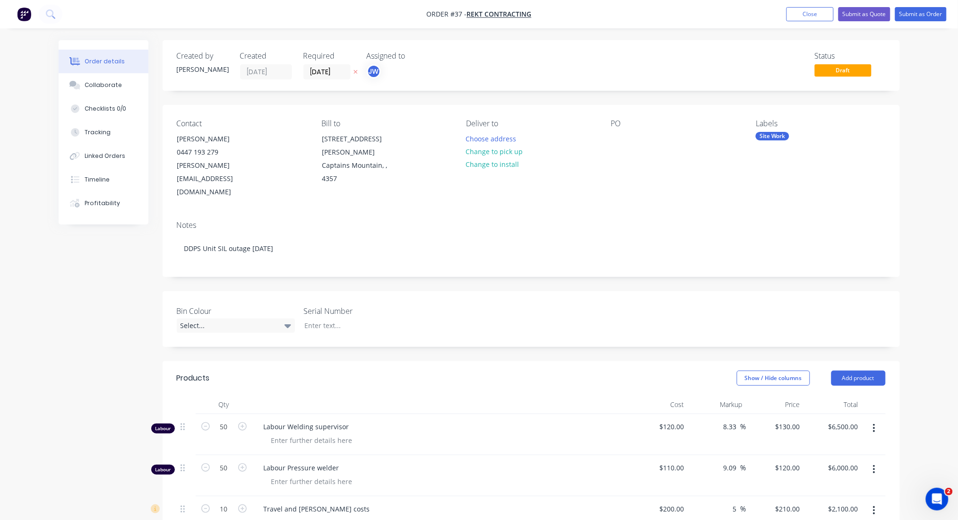
click at [936, 183] on div "Order details Collaborate Checklists 0/0 Tracking Linked Orders Timeline Profit…" at bounding box center [479, 405] width 958 height 811
click at [932, 124] on div "Order details Collaborate Checklists 0/0 Tracking Linked Orders Timeline Profit…" at bounding box center [479, 405] width 958 height 811
click at [912, 50] on div "Order details Collaborate Checklists 0/0 Tracking Linked Orders Timeline Profit…" at bounding box center [479, 405] width 958 height 811
click at [869, 12] on button "Submit as Quote" at bounding box center [864, 14] width 52 height 14
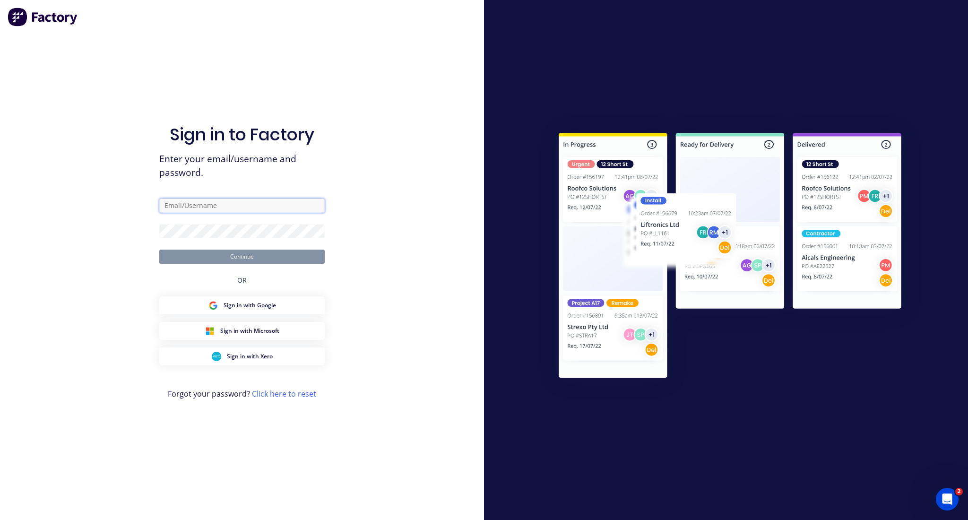
click at [217, 207] on input "text" at bounding box center [241, 205] width 165 height 14
type input "[PERSON_NAME][EMAIL_ADDRESS][DOMAIN_NAME]"
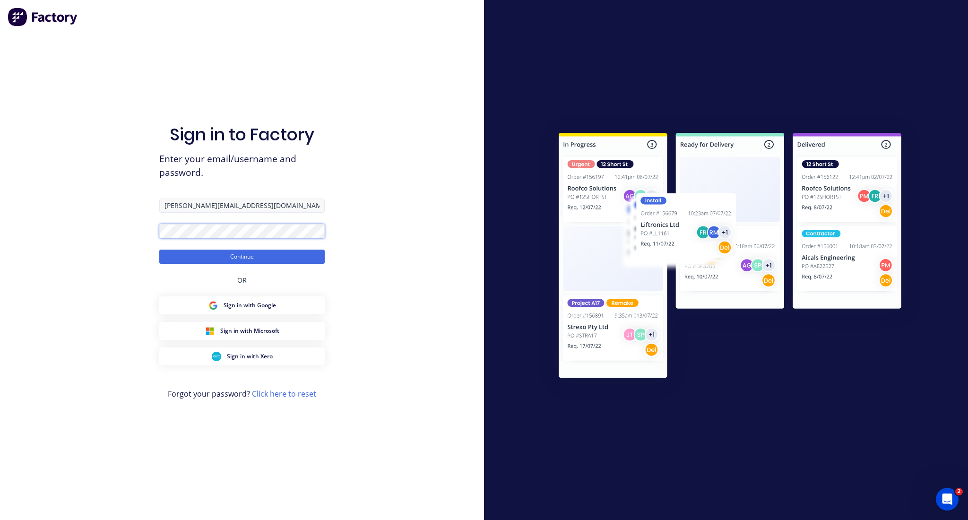
click at [159, 250] on button "Continue" at bounding box center [241, 257] width 165 height 14
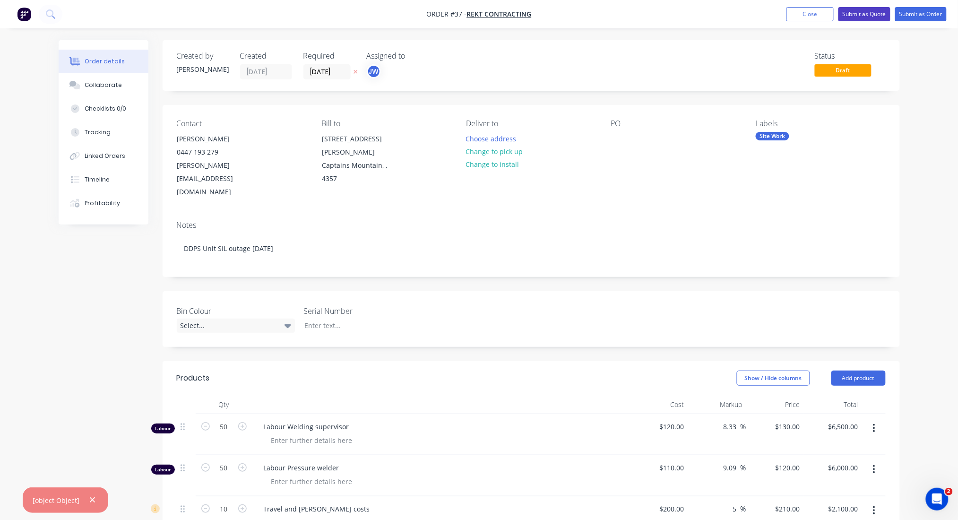
click at [876, 10] on button "Submit as Quote" at bounding box center [864, 14] width 52 height 14
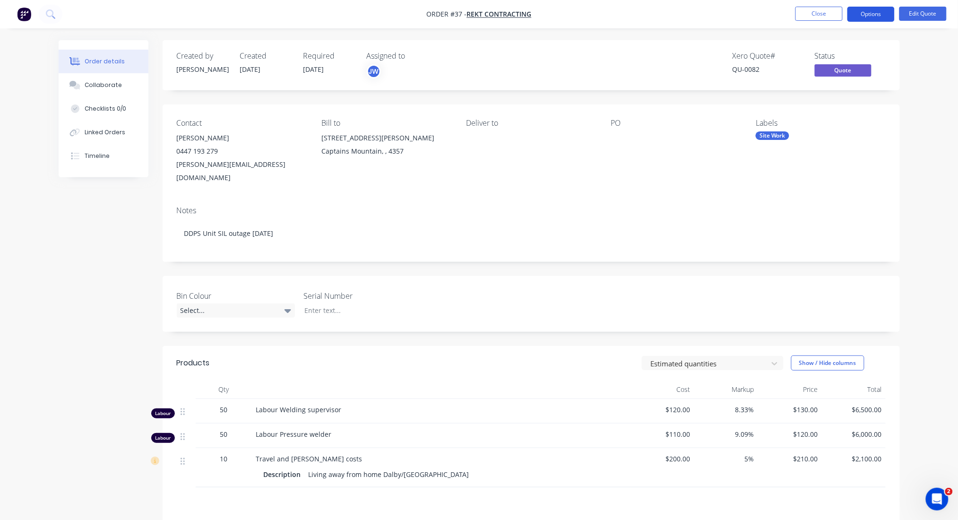
click at [875, 9] on button "Options" at bounding box center [870, 14] width 47 height 15
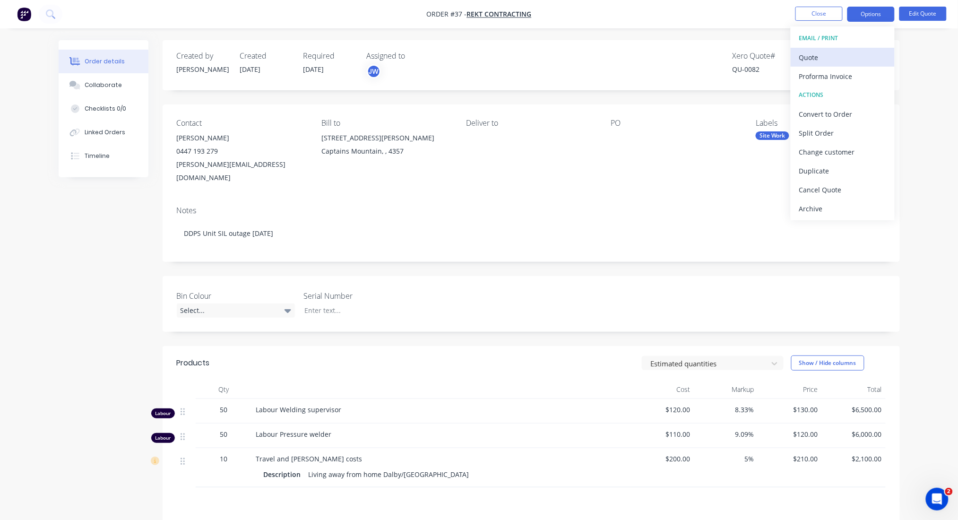
click at [815, 56] on div "Quote" at bounding box center [842, 58] width 87 height 14
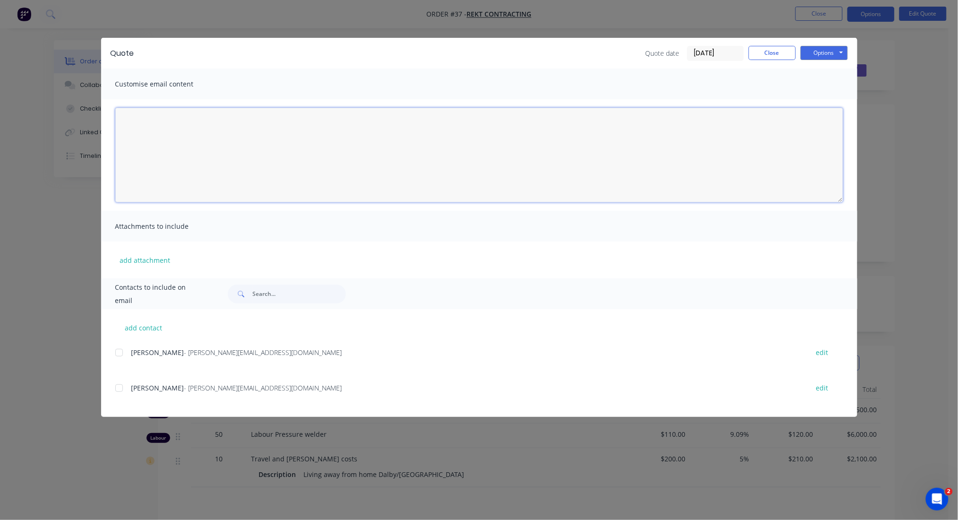
click at [159, 129] on textarea at bounding box center [479, 155] width 728 height 95
click at [311, 176] on textarea "Hi [PERSON_NAME] attached estimate for DDPS October outage" at bounding box center [479, 155] width 728 height 95
type textarea "Hi [PERSON_NAME] attached estimate for DDPS October outage"
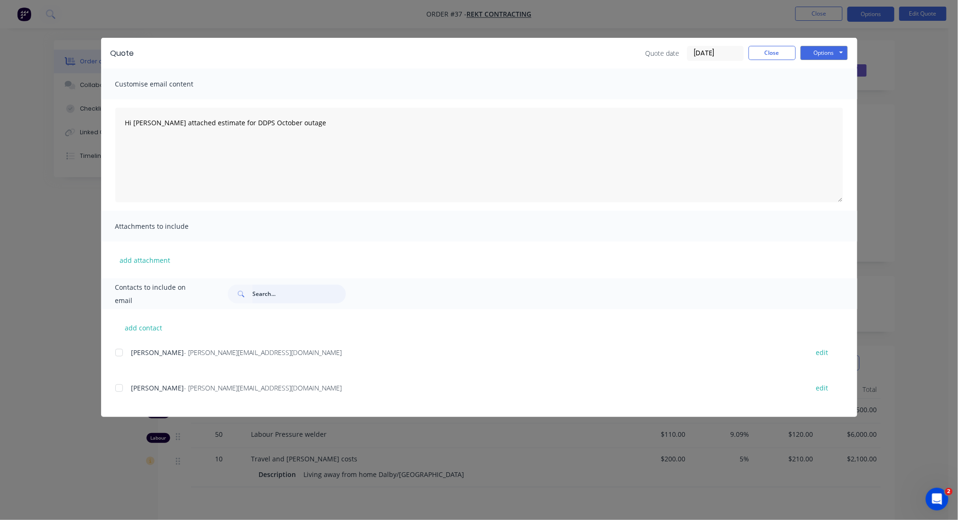
click at [271, 294] on input "text" at bounding box center [299, 293] width 94 height 19
click at [118, 350] on div at bounding box center [119, 352] width 19 height 19
click at [118, 384] on div at bounding box center [119, 388] width 19 height 19
click at [811, 52] on button "Options" at bounding box center [823, 53] width 47 height 14
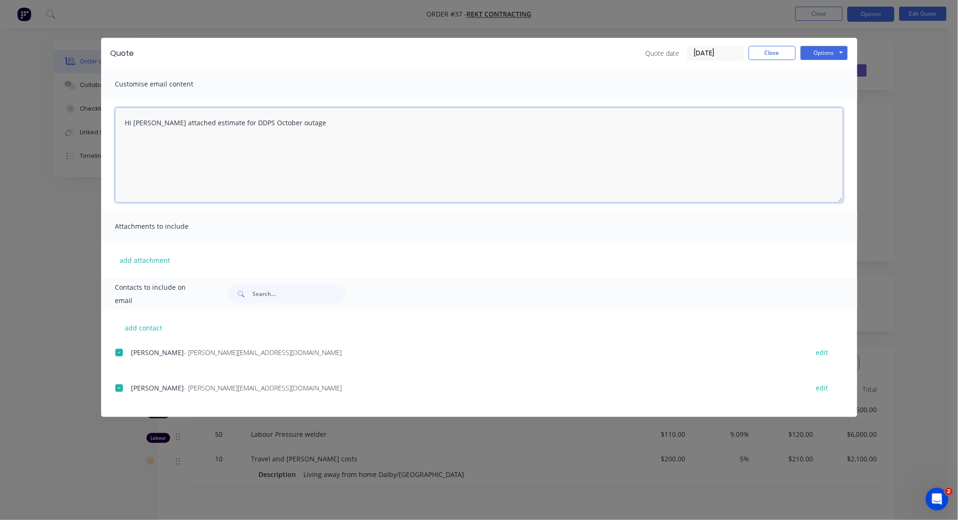
click at [147, 164] on textarea "Hi [PERSON_NAME] attached estimate for DDPS October outage" at bounding box center [479, 155] width 728 height 95
click at [116, 351] on div at bounding box center [119, 352] width 19 height 19
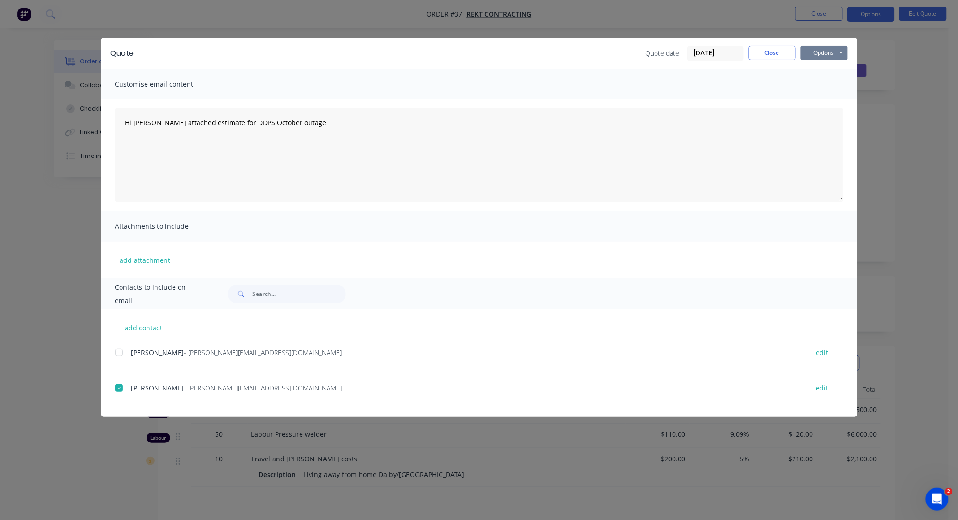
click at [828, 52] on button "Options" at bounding box center [823, 53] width 47 height 14
click at [828, 100] on button "Email" at bounding box center [830, 101] width 60 height 16
click at [775, 50] on button "Close" at bounding box center [772, 53] width 47 height 14
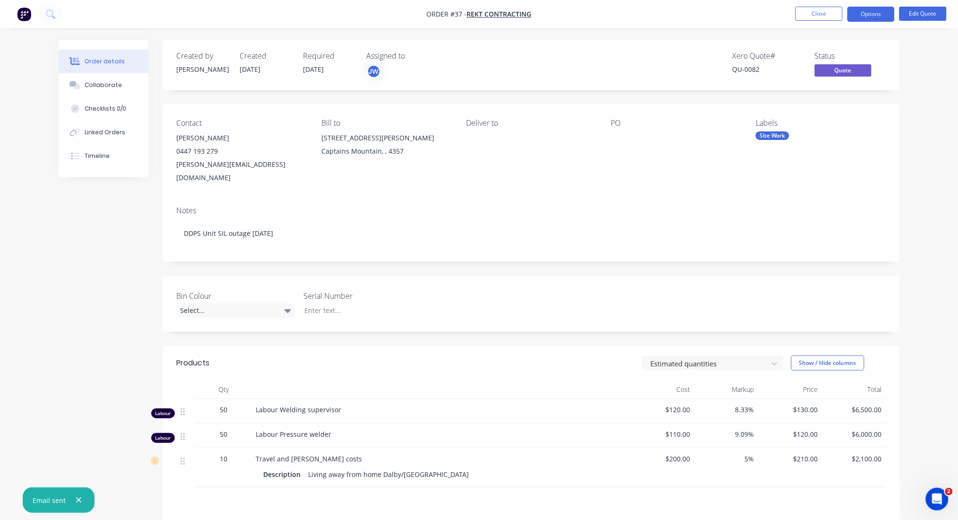
click at [919, 72] on div "Order details Collaborate Checklists 0/0 Linked Orders Timeline Order details C…" at bounding box center [479, 327] width 958 height 655
click at [921, 12] on button "Edit Quote" at bounding box center [922, 14] width 47 height 14
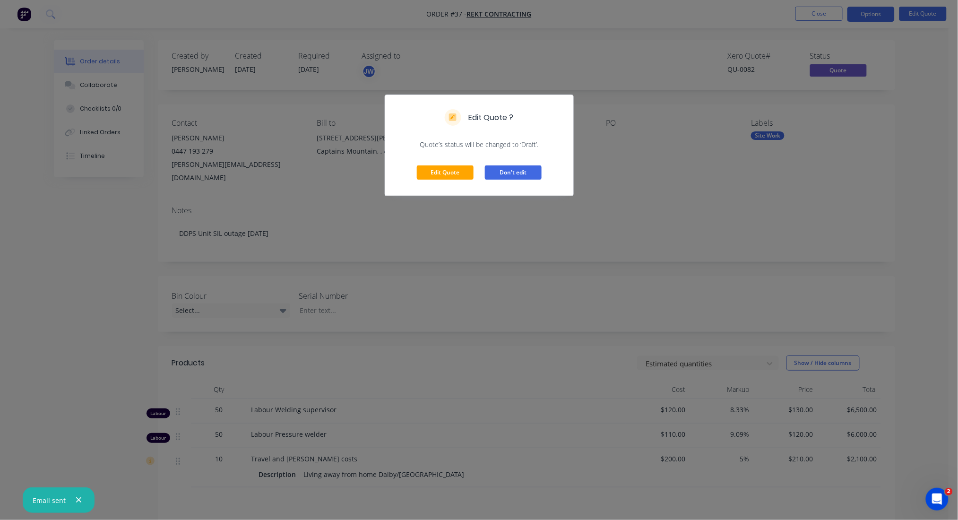
click at [500, 168] on button "Don't edit" at bounding box center [513, 172] width 57 height 14
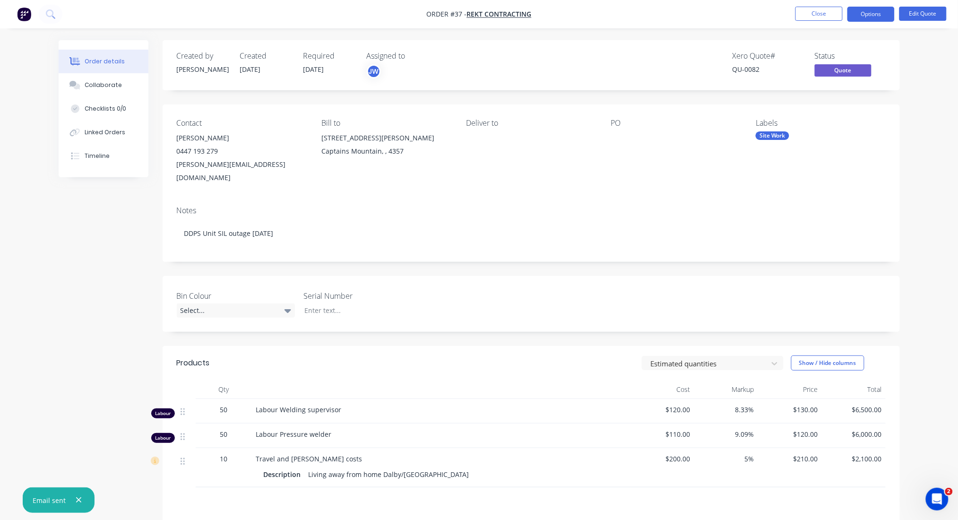
click at [923, 82] on div "Order details Collaborate Checklists 0/0 Linked Orders Timeline Order details C…" at bounding box center [479, 327] width 958 height 655
click at [938, 67] on div "Order details Collaborate Checklists 0/0 Linked Orders Timeline Order details C…" at bounding box center [479, 327] width 958 height 655
click at [824, 14] on button "Close" at bounding box center [818, 14] width 47 height 14
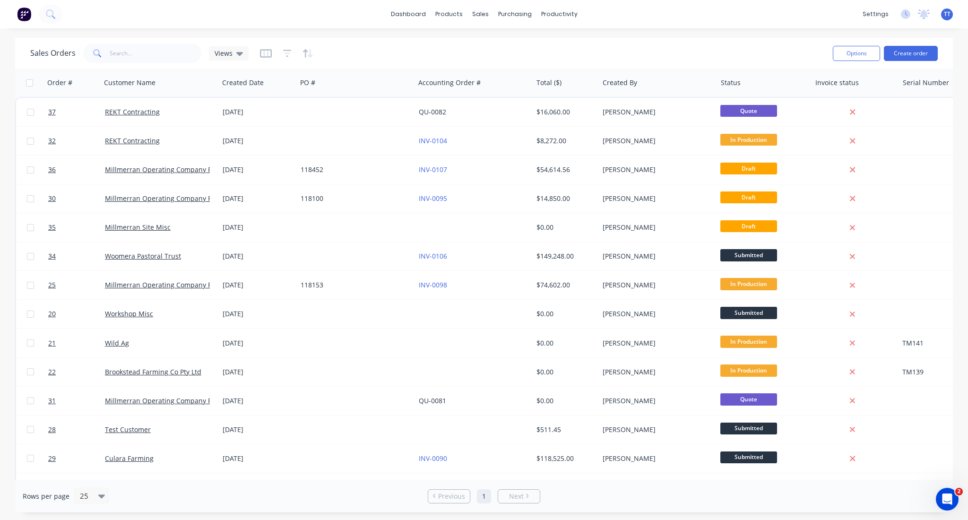
click at [621, 32] on div "dashboard products sales purchasing productivity dashboard products Product Cat…" at bounding box center [484, 260] width 968 height 520
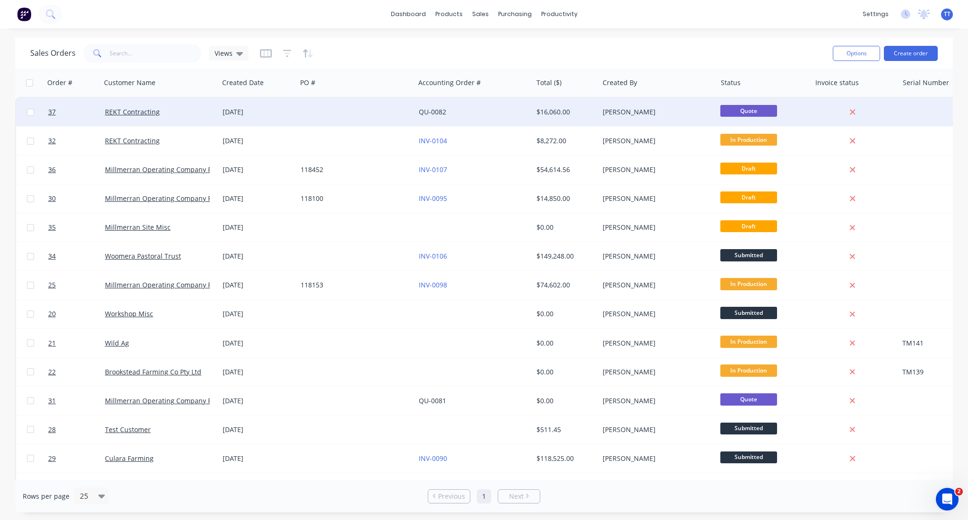
click at [432, 110] on link "QU-0082" at bounding box center [432, 111] width 27 height 9
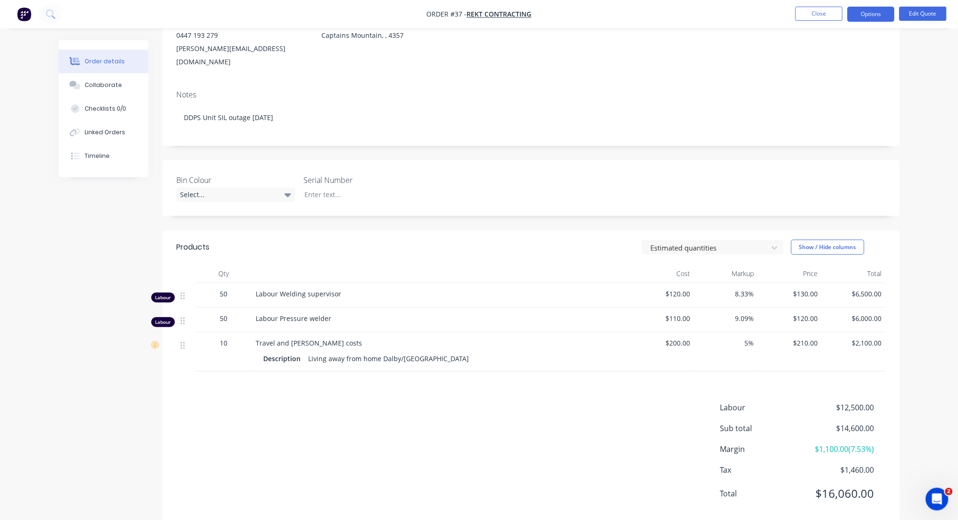
scroll to position [124, 0]
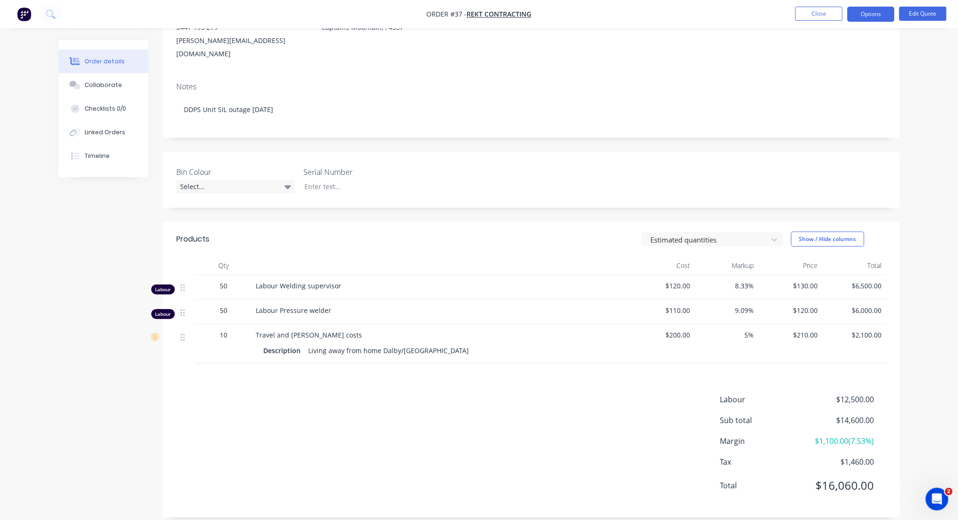
click at [297, 407] on div "Labour $12,500.00 Sub total $14,600.00 Margin $1,100.00 ( 7.53 %) Tax $1,460.00…" at bounding box center [531, 449] width 709 height 110
click at [434, 428] on div "Labour $12,500.00 Sub total $14,600.00 Margin $1,100.00 ( 7.53 %) Tax $1,460.00…" at bounding box center [531, 449] width 709 height 110
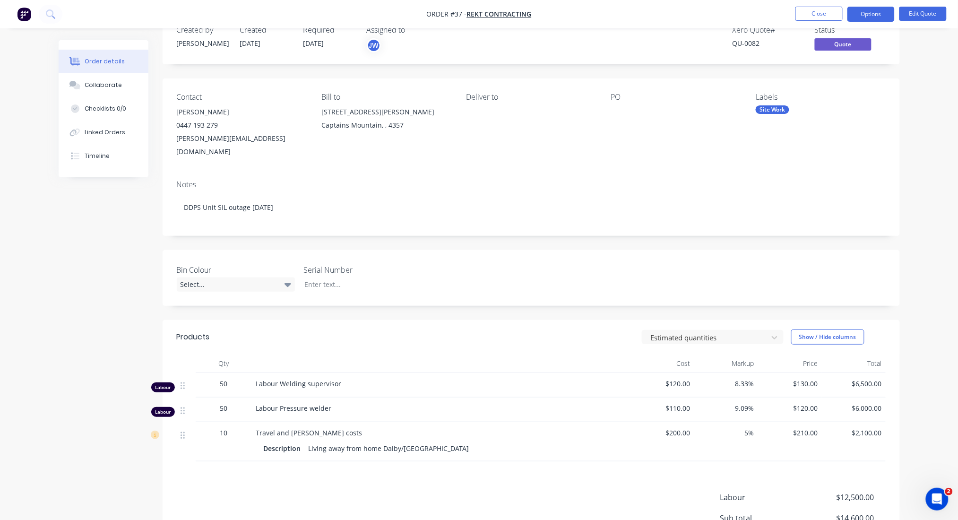
scroll to position [0, 0]
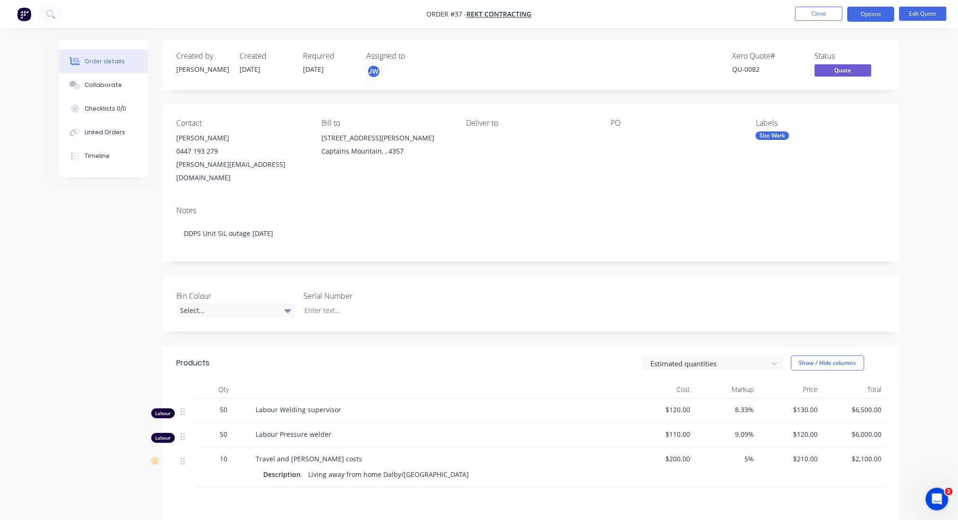
click at [111, 278] on div "Created by [PERSON_NAME] Created [DATE] Required [DATE] Assigned to JW Xero Quo…" at bounding box center [479, 347] width 841 height 615
click at [818, 9] on button "Close" at bounding box center [818, 14] width 47 height 14
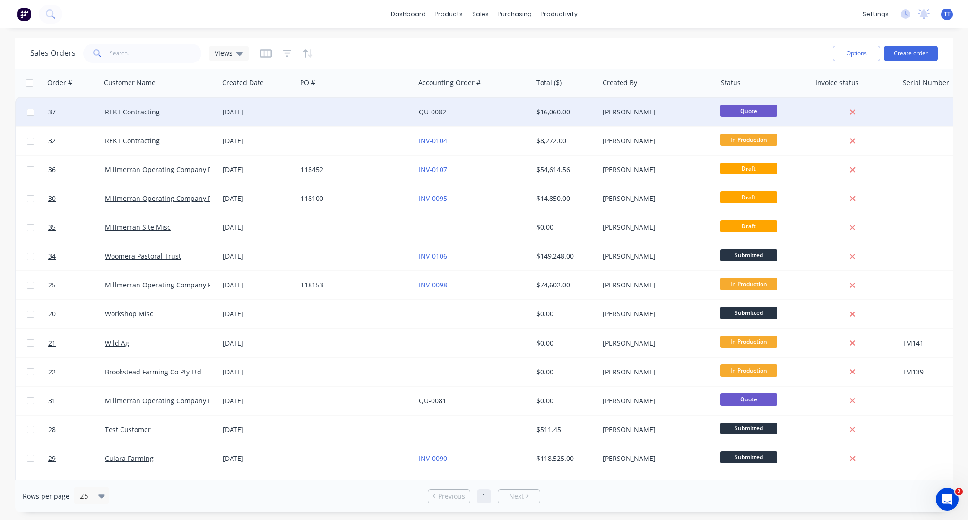
click at [448, 108] on div "QU-0082" at bounding box center [471, 111] width 105 height 9
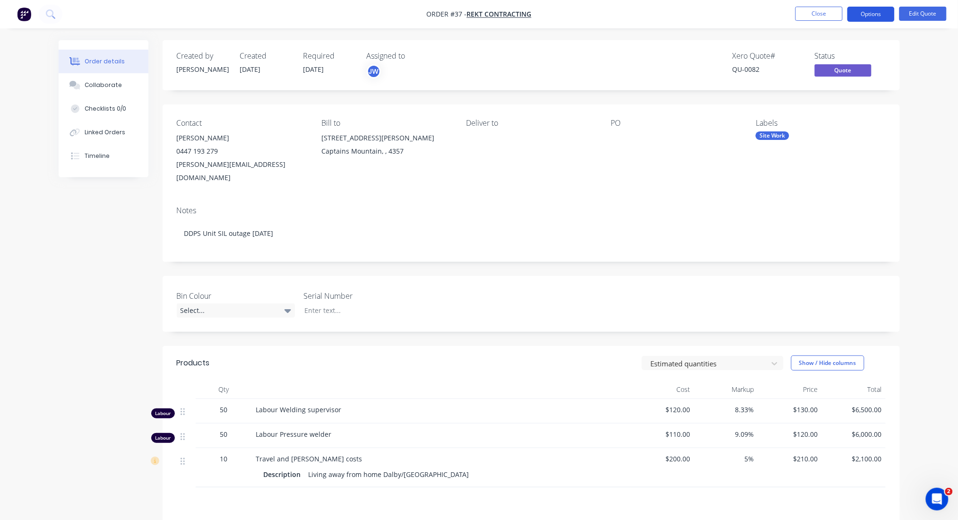
click at [873, 14] on button "Options" at bounding box center [870, 14] width 47 height 15
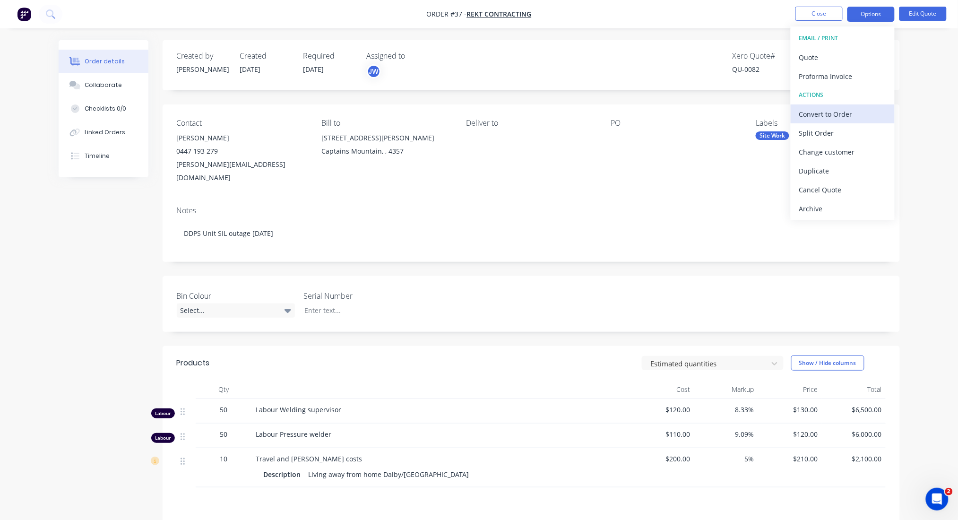
click at [829, 111] on div "Convert to Order" at bounding box center [842, 114] width 87 height 14
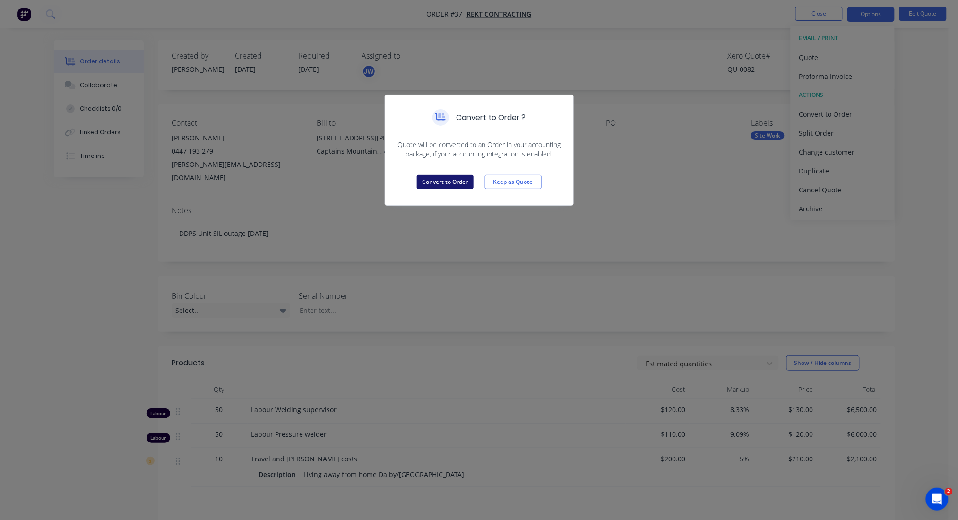
click at [454, 178] on button "Convert to Order" at bounding box center [445, 182] width 57 height 14
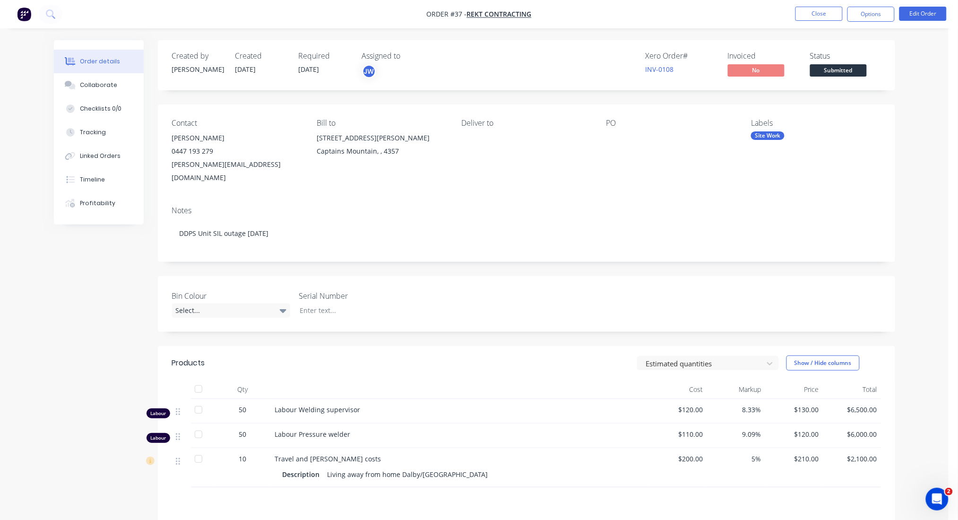
click at [927, 52] on div "Order details Collaborate Checklists 0/0 Tracking Linked Orders Timeline Profit…" at bounding box center [474, 327] width 948 height 655
click at [829, 14] on button "Close" at bounding box center [818, 14] width 47 height 14
